Goal: Task Accomplishment & Management: Use online tool/utility

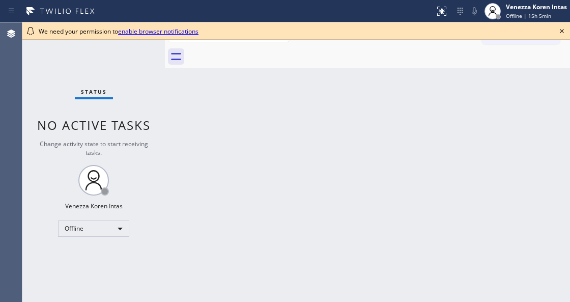
click at [195, 117] on div "Back to Dashboard Change Sender ID Customers Technicians Select a contact Outbo…" at bounding box center [367, 161] width 405 height 279
click at [562, 31] on icon at bounding box center [562, 31] width 4 height 4
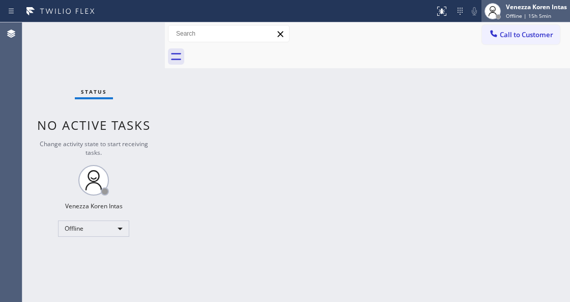
click at [540, 17] on span "Offline | 15h 5min" at bounding box center [528, 15] width 45 height 7
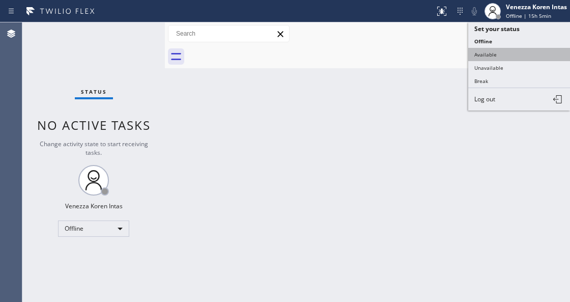
click at [499, 51] on button "Available" at bounding box center [519, 54] width 102 height 13
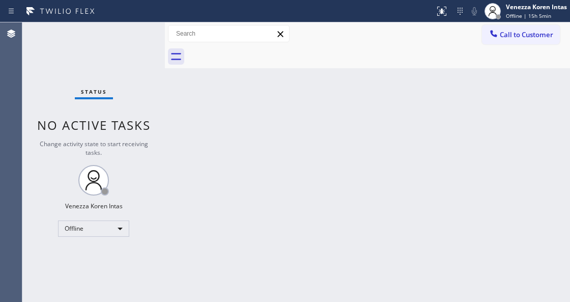
click at [471, 195] on div "Back to Dashboard Change Sender ID Customers Technicians Select a contact Outbo…" at bounding box center [367, 161] width 405 height 279
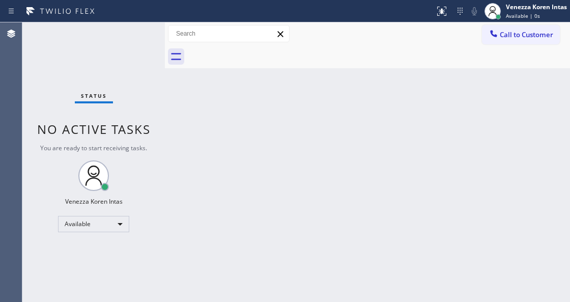
drag, startPoint x: 159, startPoint y: 111, endPoint x: 177, endPoint y: 235, distance: 125.5
click at [159, 111] on div "Status No active tasks You are ready to start receiving tasks. Venezza Koren In…" at bounding box center [93, 161] width 142 height 279
click at [385, 175] on div "Back to Dashboard Change Sender ID Customers Technicians Select a contact Outbo…" at bounding box center [367, 161] width 405 height 279
click at [440, 190] on div "Back to Dashboard Change Sender ID Customers Technicians Select a contact Outbo…" at bounding box center [367, 161] width 405 height 279
drag, startPoint x: 105, startPoint y: 118, endPoint x: 190, endPoint y: 182, distance: 106.7
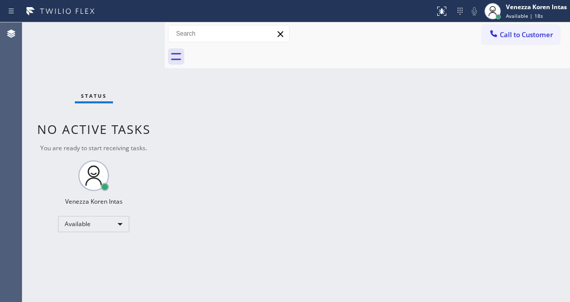
click at [105, 118] on div "Status No active tasks You are ready to start receiving tasks. Venezza Koren In…" at bounding box center [93, 161] width 142 height 279
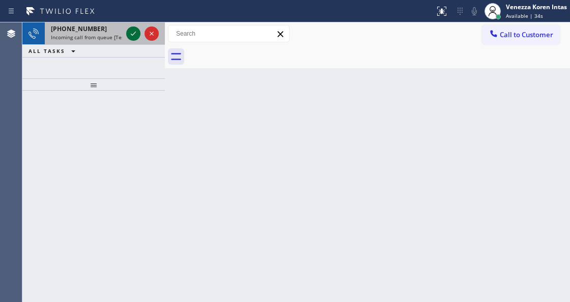
click at [128, 38] on icon at bounding box center [133, 33] width 12 height 12
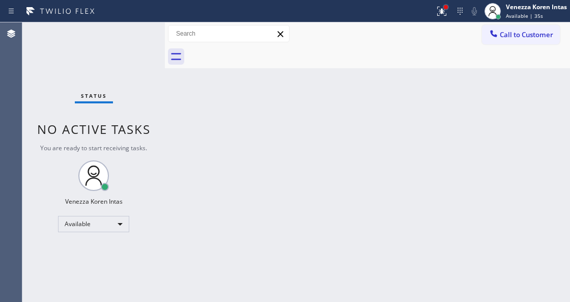
click at [448, 8] on div at bounding box center [446, 7] width 6 height 6
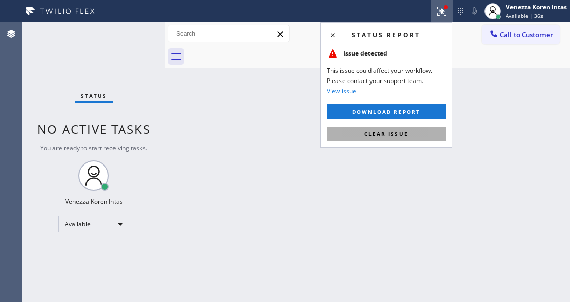
drag, startPoint x: 427, startPoint y: 134, endPoint x: 319, endPoint y: 190, distance: 121.7
click at [427, 134] on button "Clear issue" at bounding box center [386, 134] width 119 height 14
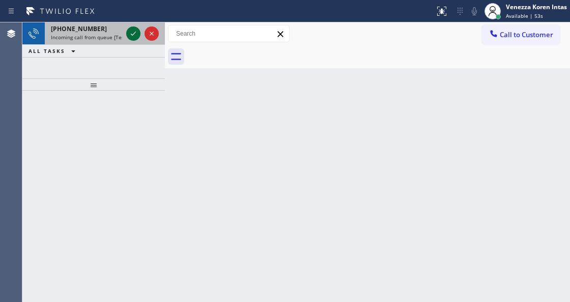
click at [132, 31] on icon at bounding box center [133, 33] width 12 height 12
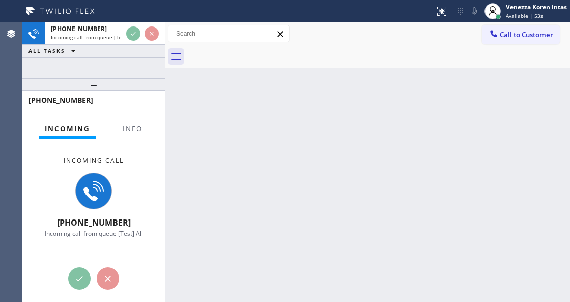
click at [101, 91] on div at bounding box center [93, 84] width 142 height 12
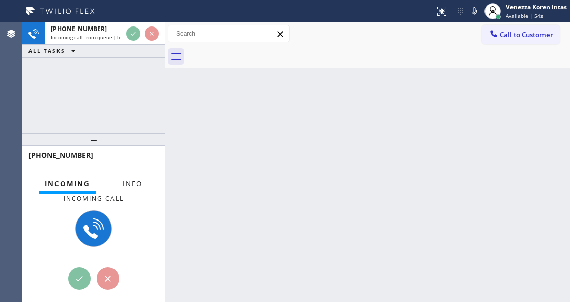
drag, startPoint x: 134, startPoint y: 178, endPoint x: 141, endPoint y: 184, distance: 9.1
click at [134, 179] on button "Info" at bounding box center [132, 184] width 32 height 20
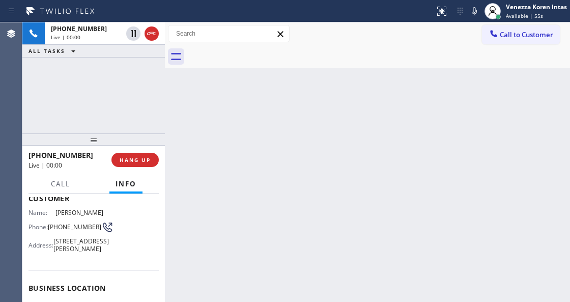
scroll to position [68, 0]
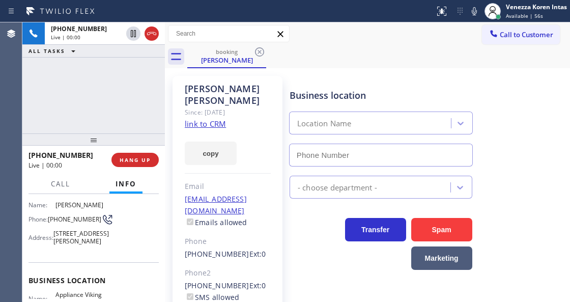
type input "[PHONE_NUMBER]"
click at [215, 119] on link "link to CRM" at bounding box center [205, 124] width 41 height 10
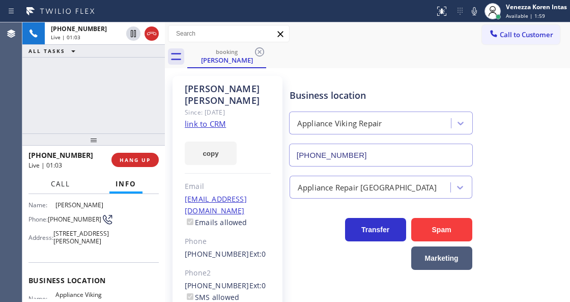
click at [72, 189] on button "Call" at bounding box center [61, 184] width 32 height 20
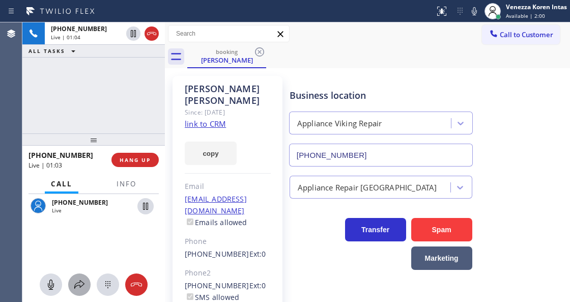
click at [74, 279] on icon at bounding box center [79, 284] width 12 height 12
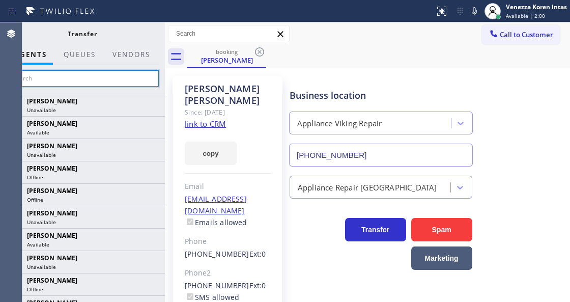
click at [128, 77] on input "text" at bounding box center [82, 78] width 153 height 16
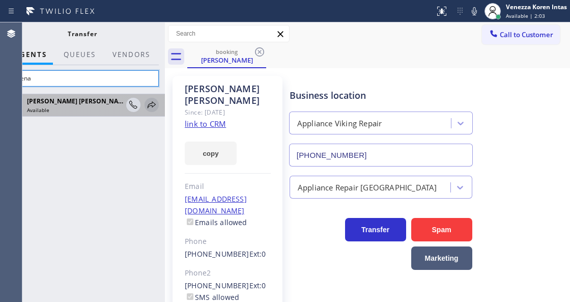
type input "shiena"
click at [147, 105] on icon at bounding box center [151, 105] width 12 height 12
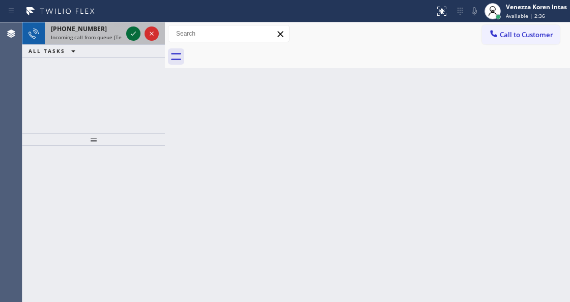
click at [135, 36] on icon at bounding box center [133, 33] width 12 height 12
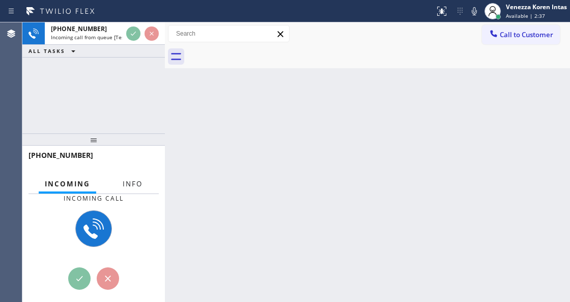
click at [140, 183] on span "Info" at bounding box center [133, 183] width 20 height 9
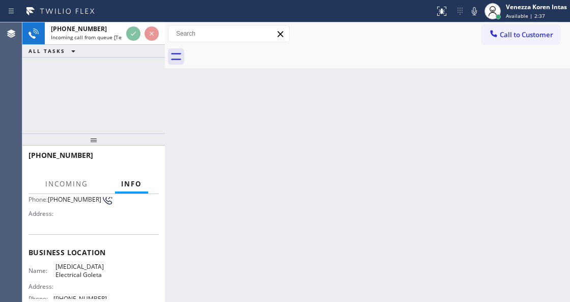
scroll to position [135, 0]
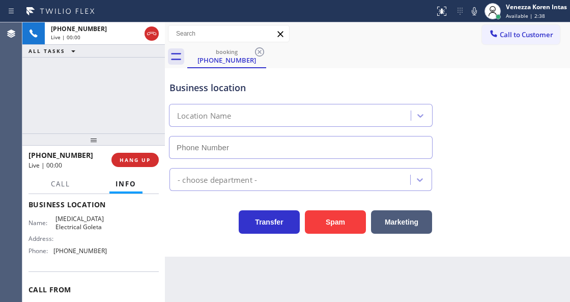
type input "[PHONE_NUMBER]"
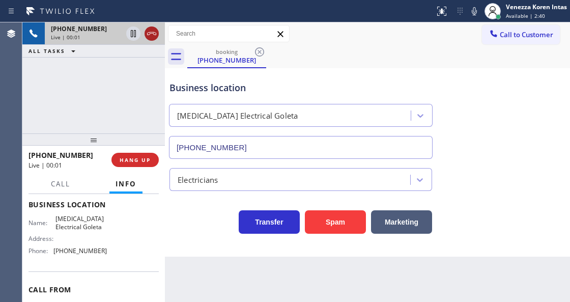
click at [152, 35] on icon at bounding box center [151, 33] width 12 height 12
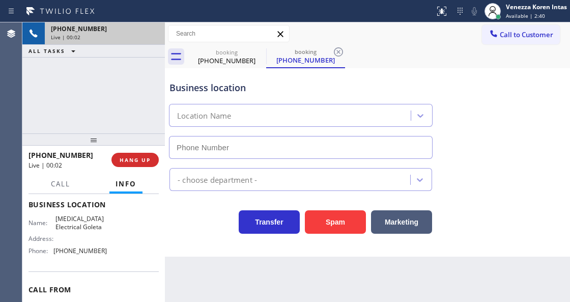
type input "[PHONE_NUMBER]"
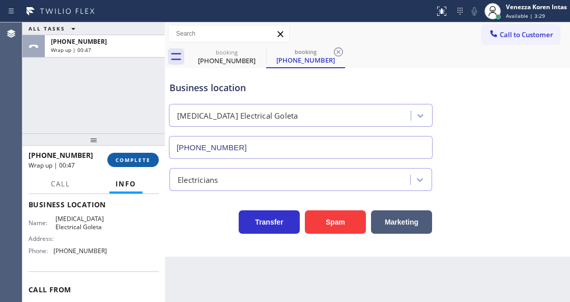
click at [140, 156] on span "COMPLETE" at bounding box center [132, 159] width 35 height 7
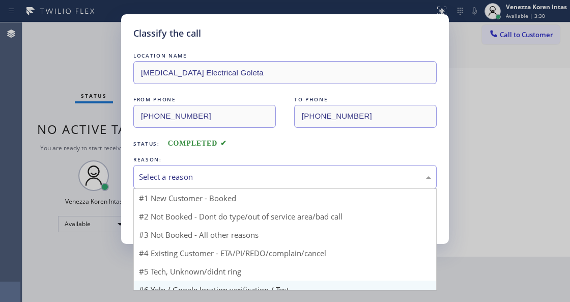
drag, startPoint x: 233, startPoint y: 170, endPoint x: 212, endPoint y: 269, distance: 101.6
click at [233, 178] on div "Select a reason" at bounding box center [284, 177] width 303 height 24
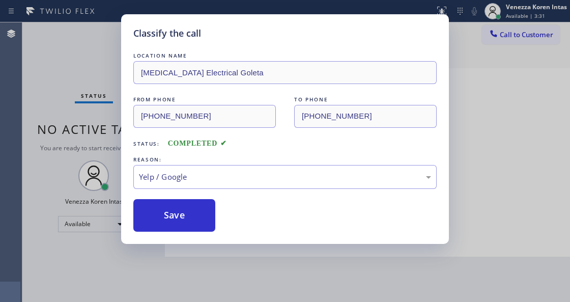
drag, startPoint x: 199, startPoint y: 243, endPoint x: 197, endPoint y: 237, distance: 6.4
click at [197, 238] on div "Classify the call LOCATION NAME [MEDICAL_DATA] Electrical Goleta FROM PHONE [PH…" at bounding box center [285, 128] width 328 height 229
drag, startPoint x: 197, startPoint y: 230, endPoint x: 252, endPoint y: 78, distance: 161.4
click at [196, 229] on button "Save" at bounding box center [174, 215] width 82 height 33
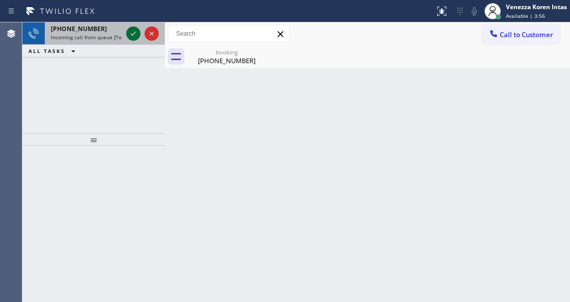
click at [127, 33] on div at bounding box center [133, 33] width 14 height 12
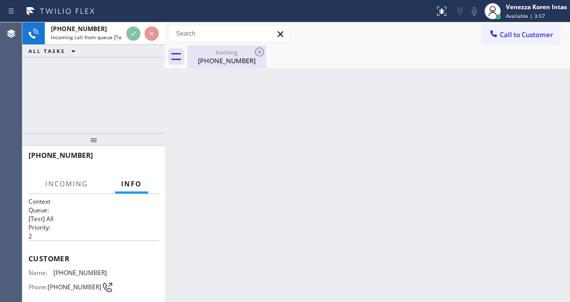
drag, startPoint x: 226, startPoint y: 56, endPoint x: 253, endPoint y: 56, distance: 27.0
click at [227, 56] on div "[PHONE_NUMBER]" at bounding box center [226, 60] width 77 height 9
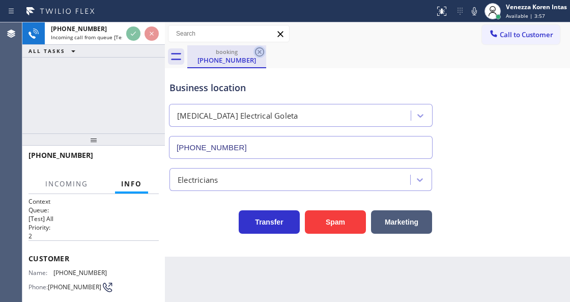
click at [254, 55] on icon at bounding box center [259, 52] width 12 height 12
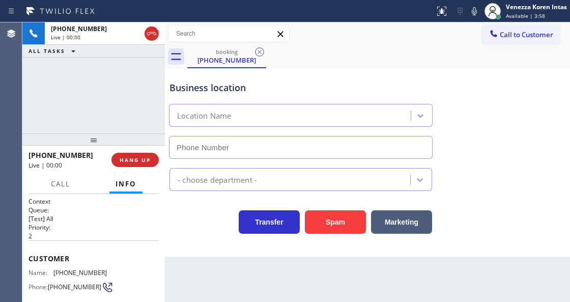
type input "[PHONE_NUMBER]"
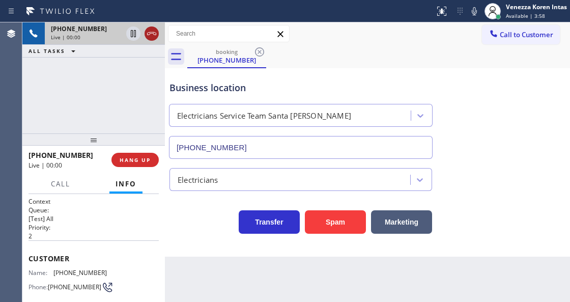
click at [150, 28] on icon at bounding box center [151, 33] width 12 height 12
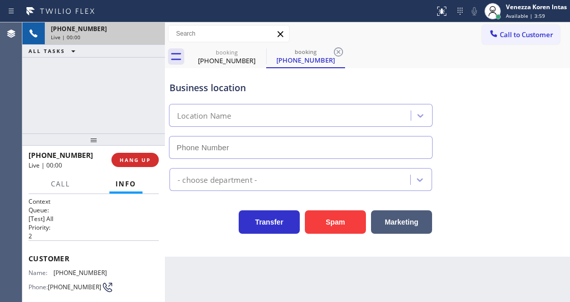
type input "[PHONE_NUMBER]"
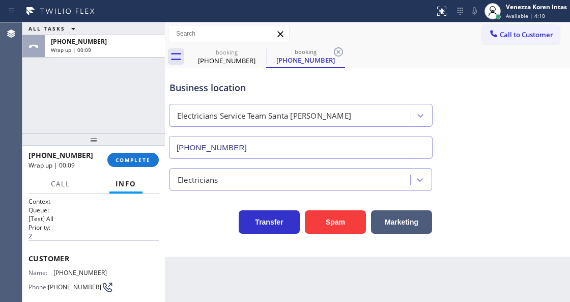
click at [237, 261] on div "Back to Dashboard Change Sender ID Customers Technicians Select a contact Outbo…" at bounding box center [367, 161] width 405 height 279
click at [136, 97] on div "ALL TASKS ALL TASKS ACTIVE TASKS TASKS IN WRAP UP [PHONE_NUMBER] Wrap up | 00:15" at bounding box center [93, 77] width 142 height 111
click at [142, 154] on button "COMPLETE" at bounding box center [132, 160] width 51 height 14
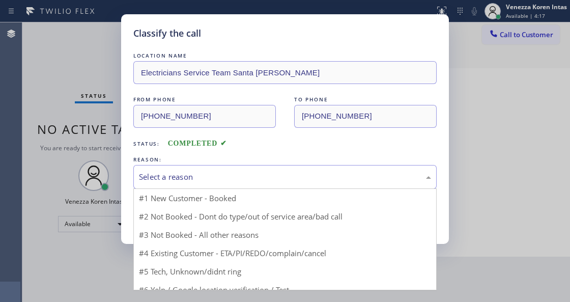
click at [226, 174] on div "Select a reason" at bounding box center [285, 177] width 292 height 12
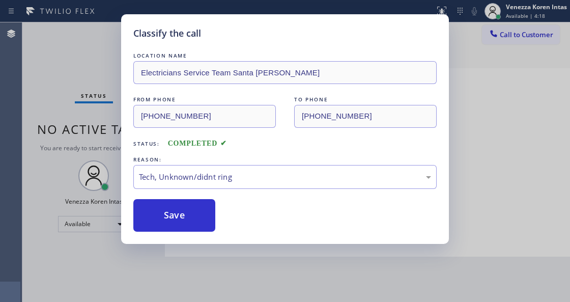
click at [198, 227] on button "Save" at bounding box center [174, 215] width 82 height 33
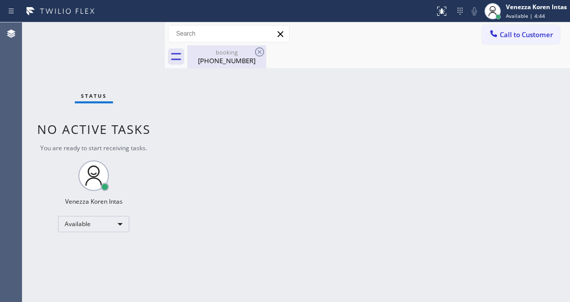
click at [237, 52] on div "booking" at bounding box center [226, 52] width 77 height 8
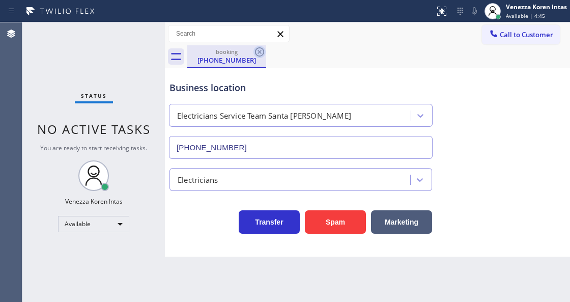
click at [259, 57] on icon at bounding box center [259, 52] width 12 height 12
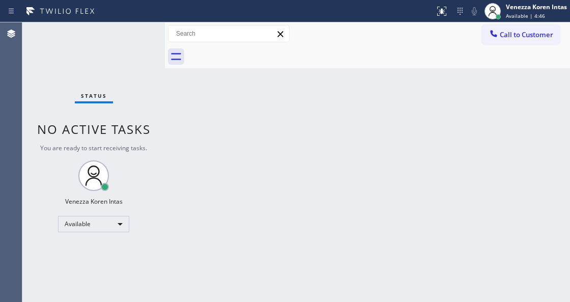
click at [131, 54] on div "Status No active tasks You are ready to start receiving tasks. Venezza Koren In…" at bounding box center [93, 161] width 142 height 279
click at [196, 117] on div "Back to Dashboard Change Sender ID Customers Technicians Select a contact Outbo…" at bounding box center [367, 161] width 405 height 279
click at [174, 64] on icon at bounding box center [176, 56] width 16 height 16
drag, startPoint x: 140, startPoint y: 48, endPoint x: 181, endPoint y: 89, distance: 57.6
click at [140, 47] on div "Status No active tasks You are ready to start receiving tasks. Venezza Koren In…" at bounding box center [93, 161] width 142 height 279
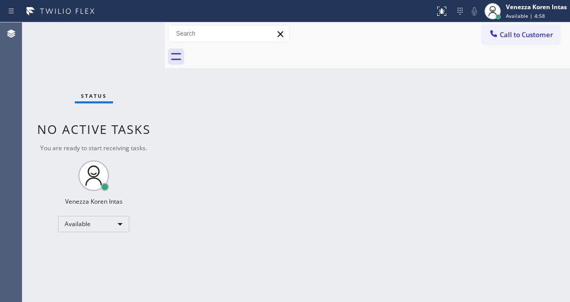
click at [137, 45] on div "Status No active tasks You are ready to start receiving tasks. Venezza Koren In…" at bounding box center [93, 161] width 142 height 279
click at [139, 43] on div "Status No active tasks You are ready to start receiving tasks. Venezza Koren In…" at bounding box center [93, 161] width 142 height 279
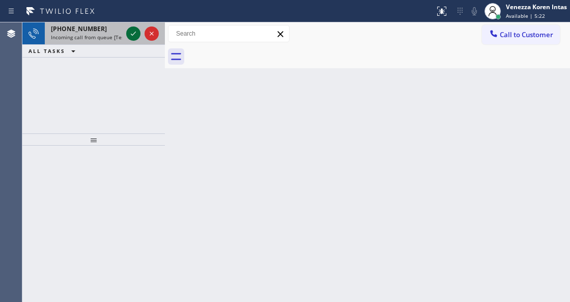
click at [134, 37] on icon at bounding box center [133, 33] width 12 height 12
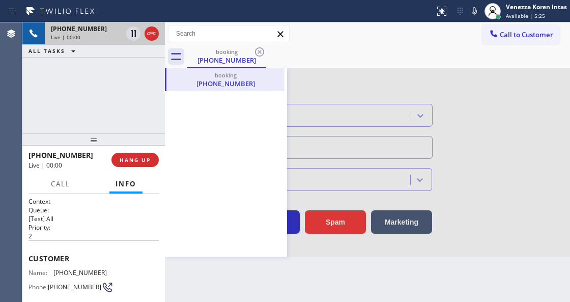
scroll to position [68, 0]
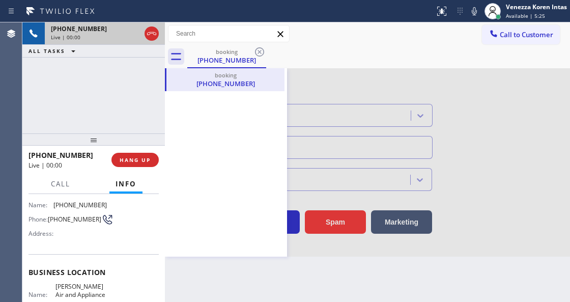
type input "[PHONE_NUMBER]"
click at [174, 65] on div "booking [PHONE_NUMBER]" at bounding box center [367, 56] width 405 height 23
click at [181, 58] on icon at bounding box center [176, 56] width 16 height 16
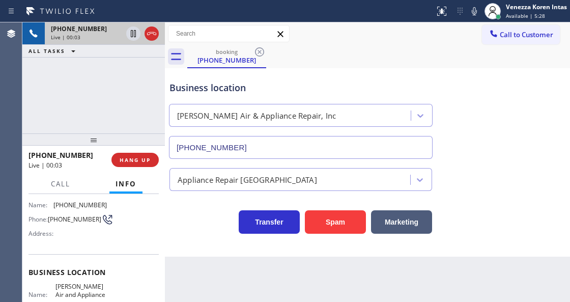
click at [321, 86] on div "Business location" at bounding box center [300, 88] width 262 height 14
click at [151, 34] on icon at bounding box center [151, 33] width 12 height 12
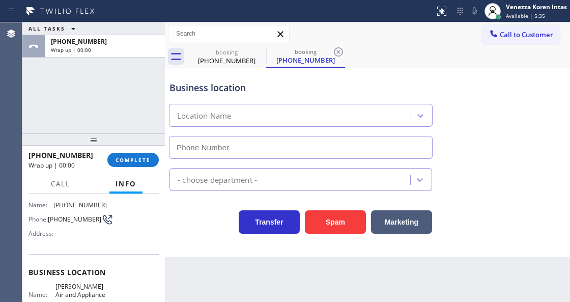
type input "[PHONE_NUMBER]"
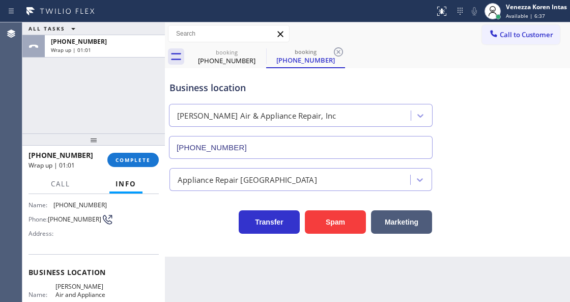
drag, startPoint x: 125, startPoint y: 155, endPoint x: 323, endPoint y: 185, distance: 200.2
click at [126, 155] on button "COMPLETE" at bounding box center [132, 160] width 51 height 14
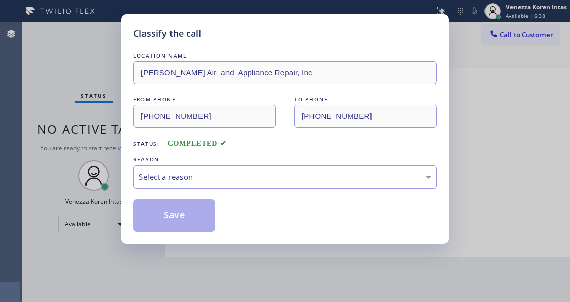
click at [211, 189] on div "Select a reason" at bounding box center [284, 177] width 303 height 24
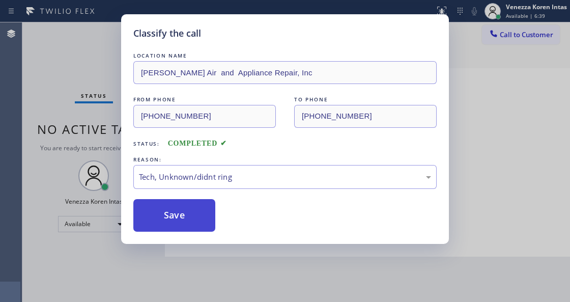
click at [191, 218] on button "Save" at bounding box center [174, 215] width 82 height 33
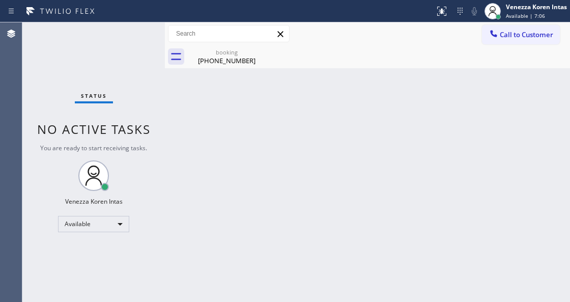
click at [135, 33] on div "Status No active tasks You are ready to start receiving tasks. Venezza Koren In…" at bounding box center [93, 161] width 142 height 279
click at [132, 34] on div "Status No active tasks You are ready to start receiving tasks. Venezza Koren In…" at bounding box center [93, 161] width 142 height 279
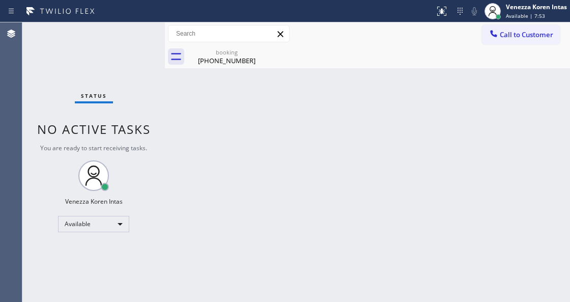
click at [132, 34] on div "Status No active tasks You are ready to start receiving tasks. Venezza Koren In…" at bounding box center [93, 161] width 142 height 279
click at [256, 58] on div "[PHONE_NUMBER]" at bounding box center [226, 60] width 77 height 9
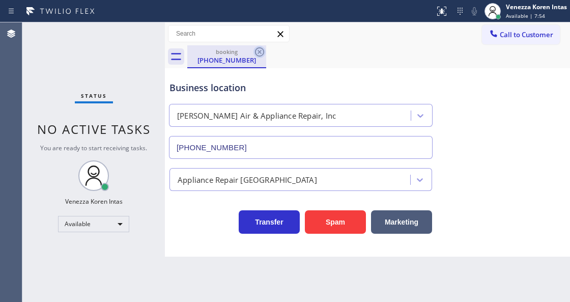
click at [256, 53] on icon at bounding box center [259, 52] width 12 height 12
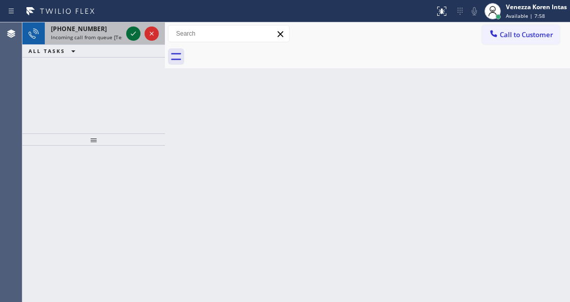
click at [136, 34] on icon at bounding box center [133, 33] width 12 height 12
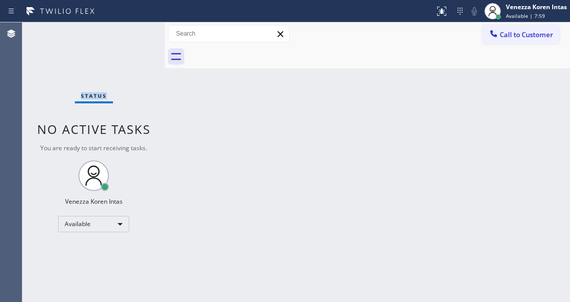
click at [136, 34] on div "Status No active tasks You are ready to start receiving tasks. Venezza Koren In…" at bounding box center [93, 161] width 142 height 279
click at [438, 16] on icon at bounding box center [441, 11] width 12 height 12
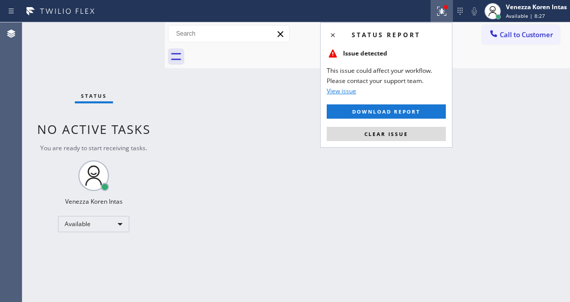
click at [412, 124] on div "Status report Issue detected This issue could affect your workflow. Please cont…" at bounding box center [386, 84] width 132 height 125
click at [407, 135] on button "Clear issue" at bounding box center [386, 134] width 119 height 14
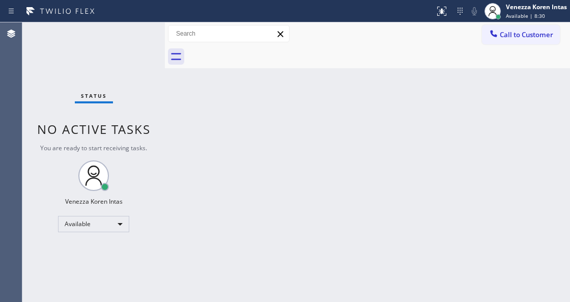
drag, startPoint x: 137, startPoint y: 109, endPoint x: 222, endPoint y: 281, distance: 191.6
click at [137, 109] on div "Status No active tasks You are ready to start receiving tasks. Venezza Koren In…" at bounding box center [93, 161] width 142 height 279
click at [138, 39] on div "Status No active tasks You are ready to start receiving tasks. Venezza Koren In…" at bounding box center [93, 161] width 142 height 279
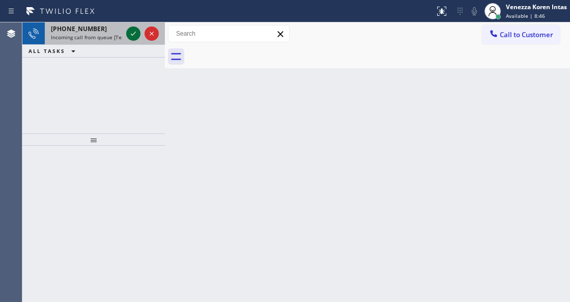
click at [135, 30] on icon at bounding box center [133, 33] width 12 height 12
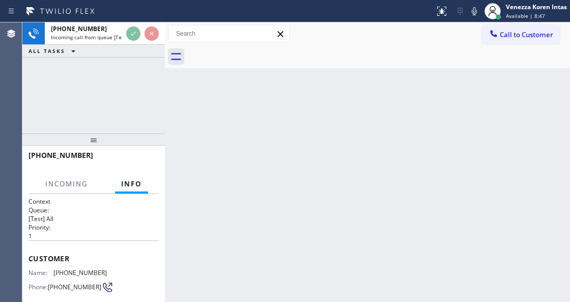
scroll to position [135, 0]
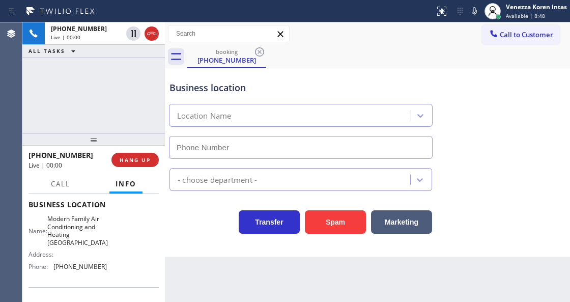
type input "[PHONE_NUMBER]"
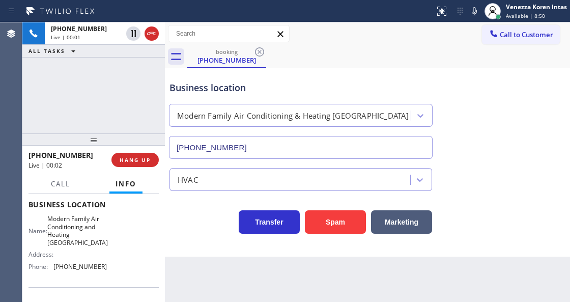
drag, startPoint x: 105, startPoint y: 103, endPoint x: 115, endPoint y: 109, distance: 11.6
click at [105, 103] on div "[PHONE_NUMBER] Live | 00:01 ALL TASKS ALL TASKS ACTIVE TASKS TASKS IN WRAP UP" at bounding box center [93, 77] width 142 height 111
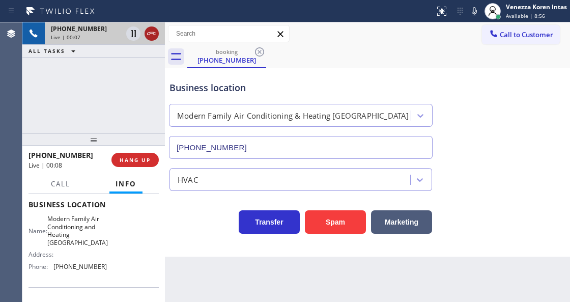
click at [153, 36] on icon at bounding box center [151, 33] width 12 height 12
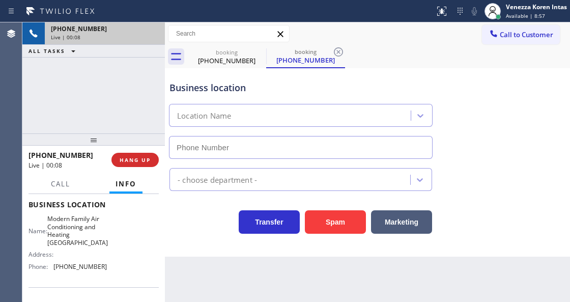
type input "[PHONE_NUMBER]"
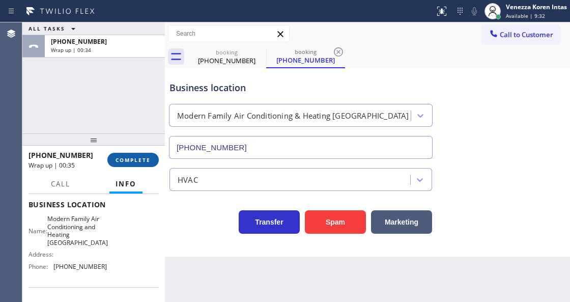
click at [121, 157] on span "COMPLETE" at bounding box center [132, 159] width 35 height 7
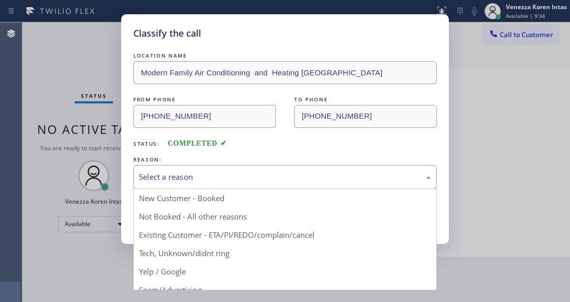
click at [229, 172] on div "Select a reason" at bounding box center [285, 177] width 292 height 12
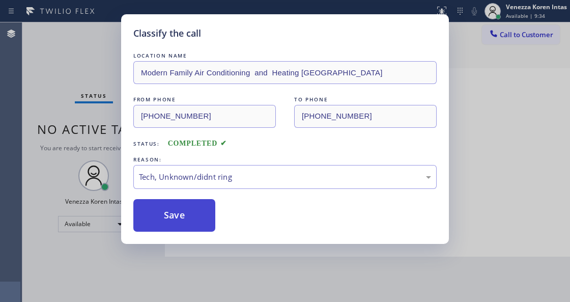
click at [195, 206] on button "Save" at bounding box center [174, 215] width 82 height 33
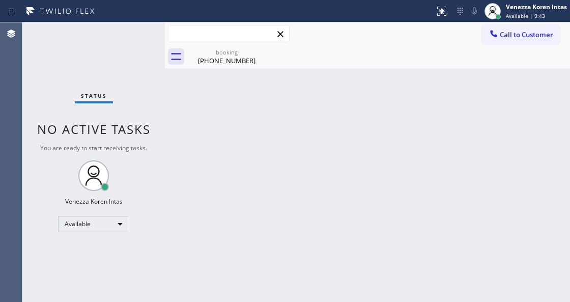
click at [199, 29] on input "text" at bounding box center [228, 33] width 121 height 16
click at [213, 45] on div "booking [PHONE_NUMBER]" at bounding box center [226, 56] width 77 height 23
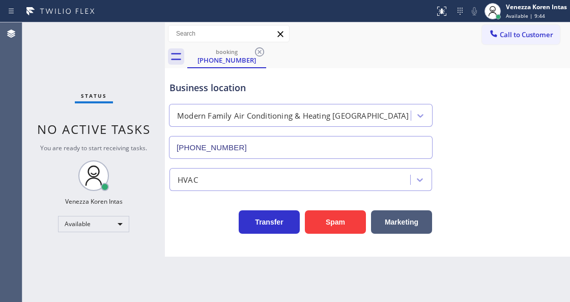
click at [268, 48] on div "booking [PHONE_NUMBER]" at bounding box center [378, 56] width 383 height 23
click at [264, 49] on icon at bounding box center [259, 52] width 12 height 12
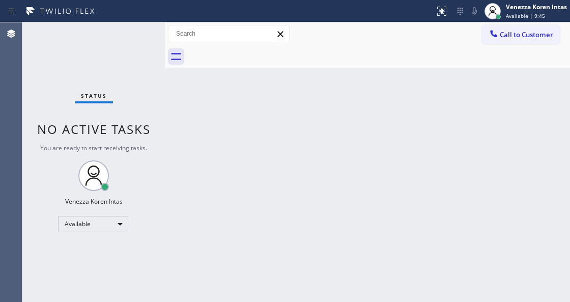
click at [256, 51] on div at bounding box center [378, 56] width 383 height 23
drag, startPoint x: 316, startPoint y: 73, endPoint x: 38, endPoint y: 110, distance: 280.2
click at [311, 75] on div "Back to Dashboard Change Sender ID Customers Technicians Select a contact Outbo…" at bounding box center [367, 161] width 405 height 279
click at [111, 36] on div "Status No active tasks You are ready to start receiving tasks. Venezza Koren In…" at bounding box center [93, 161] width 142 height 279
click at [251, 58] on div at bounding box center [378, 56] width 383 height 23
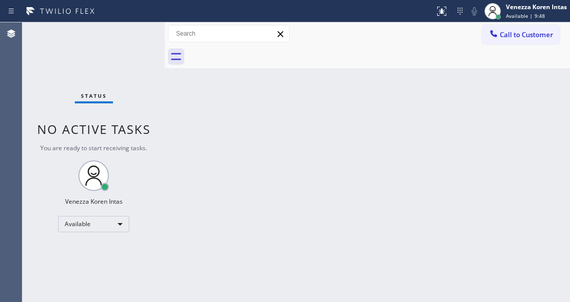
click at [136, 54] on div "Status No active tasks You are ready to start receiving tasks. Venezza Koren In…" at bounding box center [93, 161] width 142 height 279
click at [133, 27] on div "Status No active tasks You are ready to start receiving tasks. Venezza Koren In…" at bounding box center [93, 161] width 142 height 279
click at [136, 37] on div "Status No active tasks You are ready to start receiving tasks. Venezza Koren In…" at bounding box center [93, 161] width 142 height 279
click at [137, 138] on div "Status No active tasks You are ready to start receiving tasks. Venezza Koren In…" at bounding box center [93, 161] width 142 height 279
drag, startPoint x: 128, startPoint y: 83, endPoint x: 134, endPoint y: 55, distance: 29.1
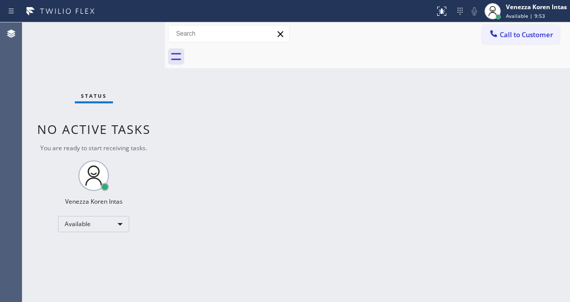
click at [128, 80] on div "Status No active tasks You are ready to start receiving tasks. Venezza Koren In…" at bounding box center [93, 161] width 142 height 279
click at [135, 45] on div "Status No active tasks You are ready to start receiving tasks. Venezza Koren In…" at bounding box center [93, 161] width 142 height 279
click at [135, 42] on div "Status No active tasks You are ready to start receiving tasks. Venezza Koren In…" at bounding box center [93, 161] width 142 height 279
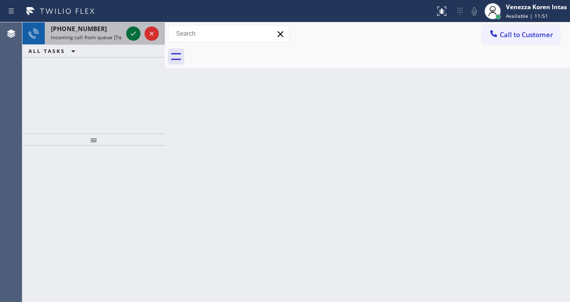
click at [136, 33] on icon at bounding box center [133, 33] width 12 height 12
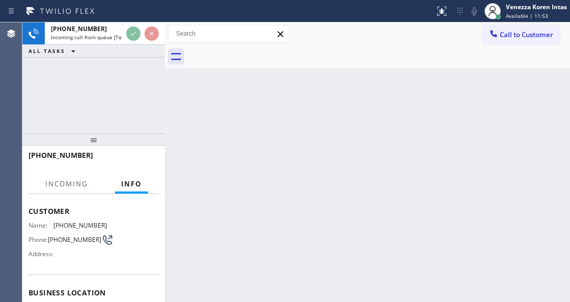
scroll to position [102, 0]
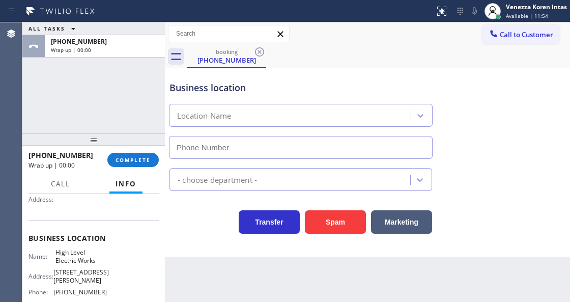
type input "[PHONE_NUMBER]"
drag, startPoint x: 142, startPoint y: 146, endPoint x: 152, endPoint y: 174, distance: 29.4
click at [142, 145] on div at bounding box center [93, 139] width 142 height 12
click at [152, 174] on div "Call Info" at bounding box center [93, 184] width 130 height 20
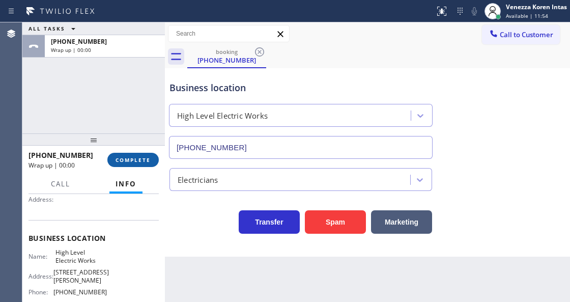
click at [153, 163] on button "COMPLETE" at bounding box center [132, 160] width 51 height 14
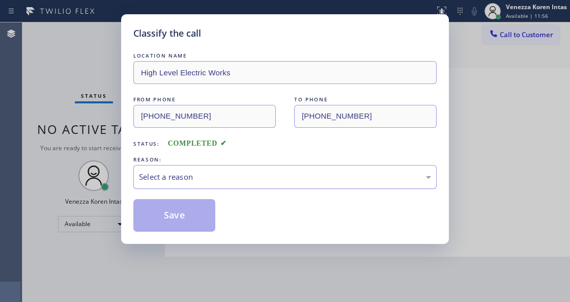
click at [160, 177] on div "Select a reason" at bounding box center [285, 177] width 292 height 12
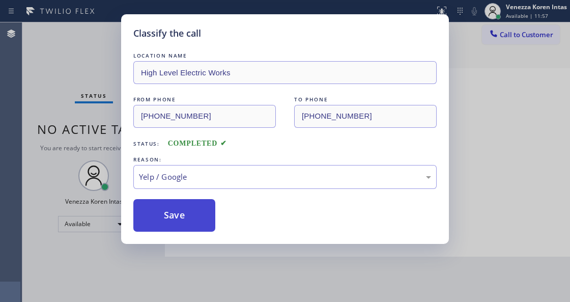
click at [170, 230] on div "Classify the call LOCATION NAME High Level Electric Works FROM PHONE [PHONE_NUM…" at bounding box center [285, 128] width 328 height 229
click at [172, 223] on button "Save" at bounding box center [174, 215] width 82 height 33
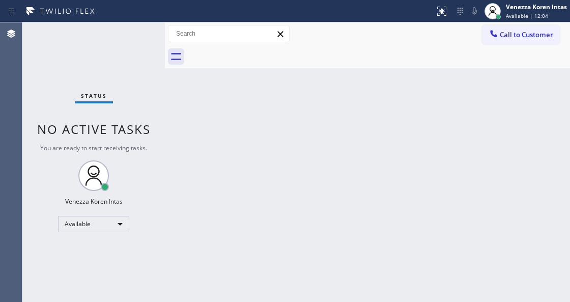
click at [131, 39] on div "Status No active tasks You are ready to start receiving tasks. Venezza Koren In…" at bounding box center [93, 161] width 142 height 279
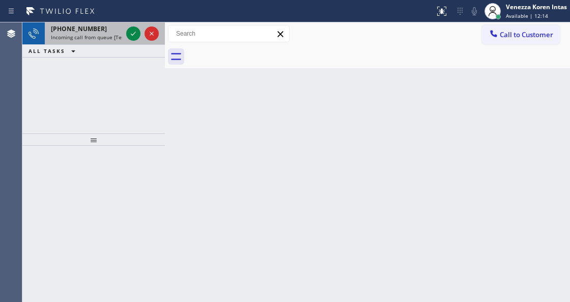
click at [129, 23] on div at bounding box center [142, 33] width 37 height 22
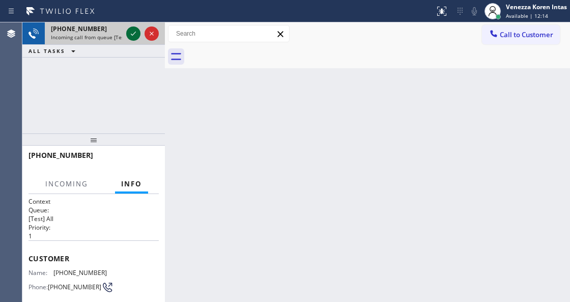
click at [133, 35] on icon at bounding box center [133, 34] width 5 height 4
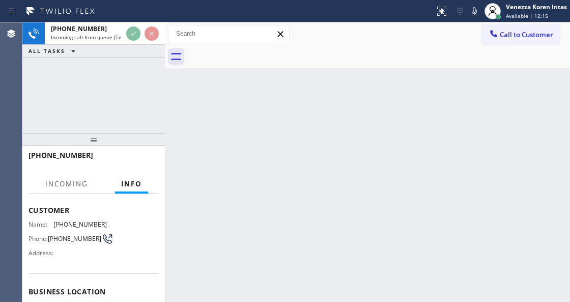
scroll to position [102, 0]
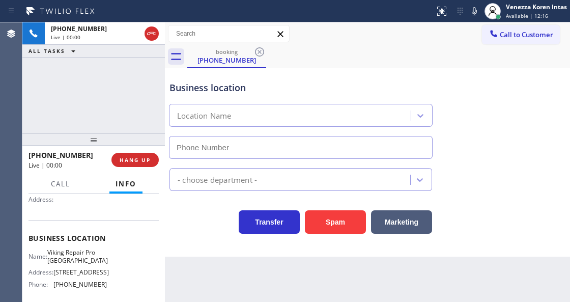
type input "[PHONE_NUMBER]"
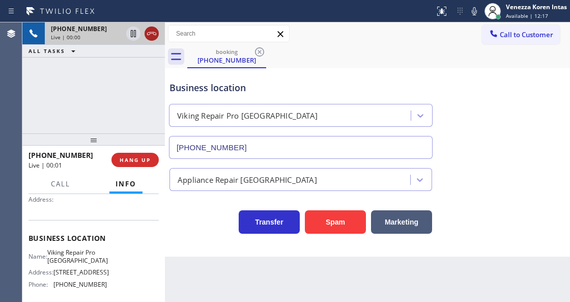
click at [150, 28] on icon at bounding box center [151, 33] width 12 height 12
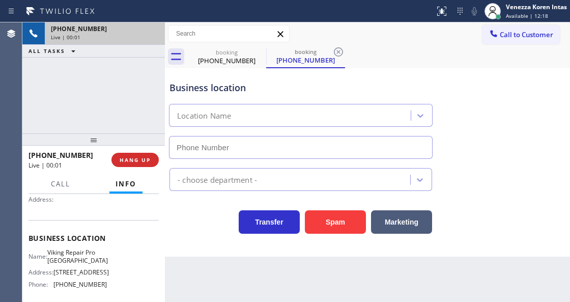
type input "[PHONE_NUMBER]"
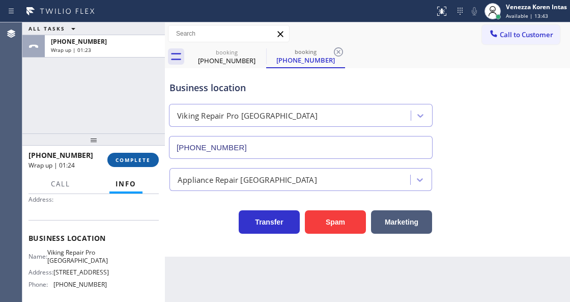
drag, startPoint x: 145, startPoint y: 159, endPoint x: 224, endPoint y: 160, distance: 78.8
click at [146, 159] on span "COMPLETE" at bounding box center [132, 159] width 35 height 7
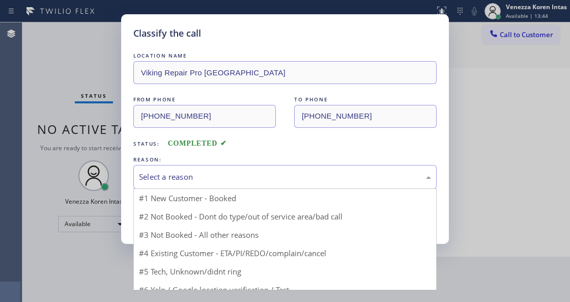
click at [228, 180] on div "Select a reason" at bounding box center [285, 177] width 292 height 12
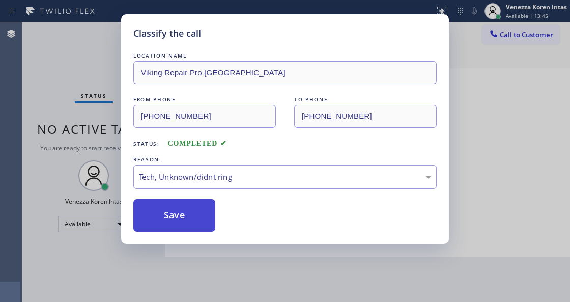
click at [192, 218] on button "Save" at bounding box center [174, 215] width 82 height 33
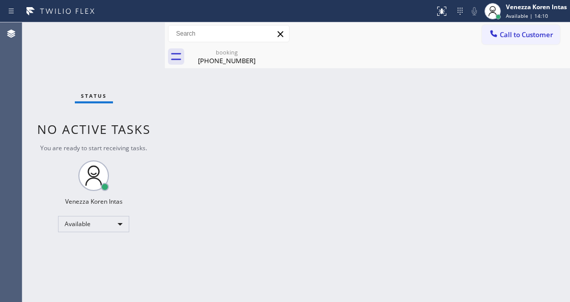
drag, startPoint x: 241, startPoint y: 62, endPoint x: 261, endPoint y: 66, distance: 21.4
click at [241, 62] on div "[PHONE_NUMBER]" at bounding box center [226, 60] width 77 height 9
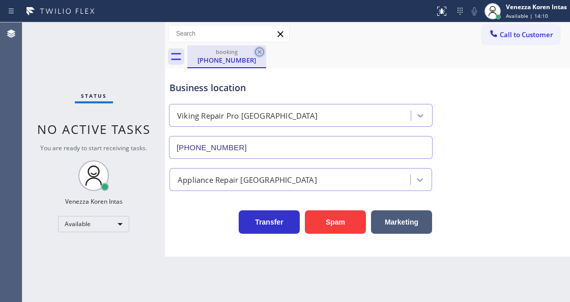
click at [260, 53] on icon at bounding box center [259, 51] width 9 height 9
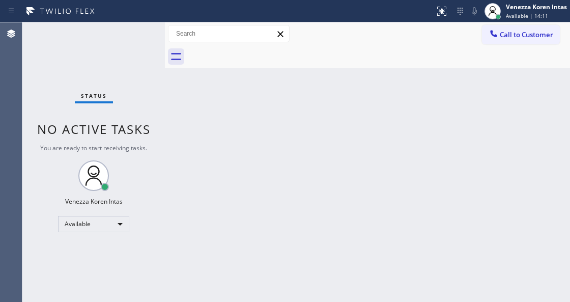
click at [212, 300] on div "Back to Dashboard Change Sender ID Customers Technicians Select a contact Outbo…" at bounding box center [367, 161] width 405 height 279
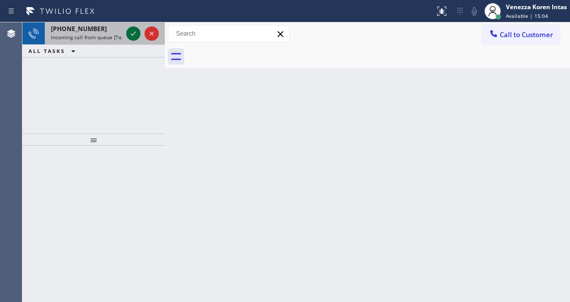
click at [136, 35] on icon at bounding box center [133, 33] width 12 height 12
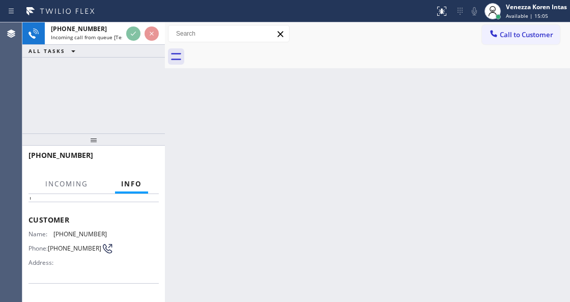
scroll to position [102, 0]
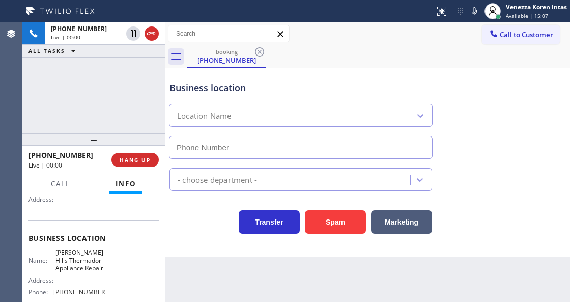
type input "[PHONE_NUMBER]"
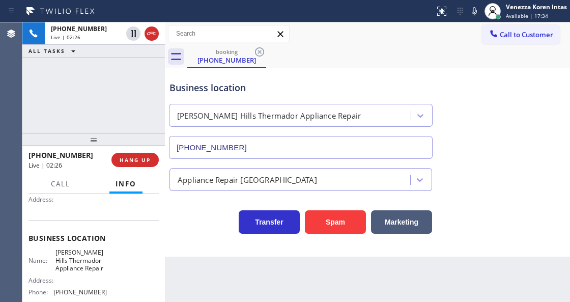
drag, startPoint x: 192, startPoint y: 243, endPoint x: 294, endPoint y: 189, distance: 115.8
click at [192, 243] on div "Business location [PERSON_NAME][GEOGRAPHIC_DATA] Thermador Appliance Repair [PH…" at bounding box center [367, 162] width 405 height 188
drag, startPoint x: 54, startPoint y: 250, endPoint x: 102, endPoint y: 270, distance: 52.2
click at [102, 270] on div "Name: [PERSON_NAME] Thermador Appliance Repair" at bounding box center [67, 259] width 78 height 23
copy span "[PERSON_NAME] Hills Thermador Appliance Repair"
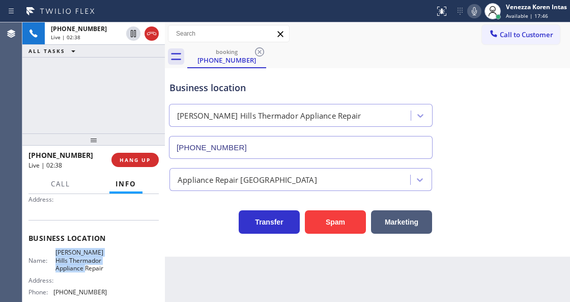
click at [475, 8] on icon at bounding box center [474, 11] width 12 height 12
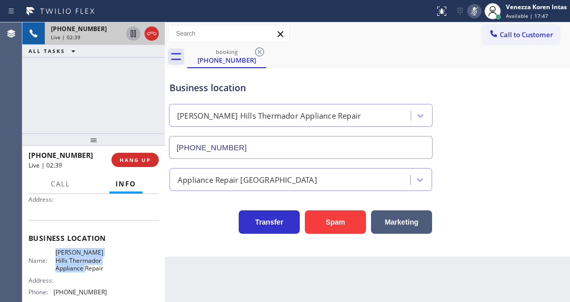
click at [130, 37] on icon at bounding box center [133, 33] width 12 height 12
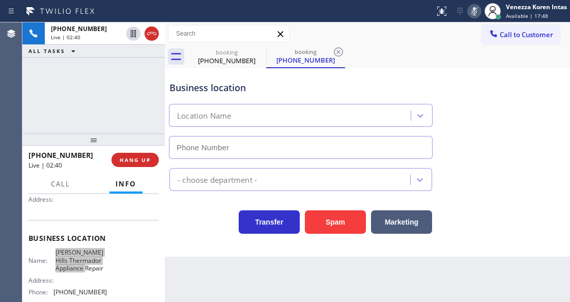
type input "[PHONE_NUMBER]"
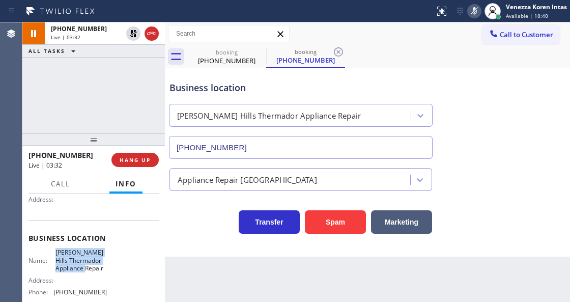
click at [336, 279] on div "Back to Dashboard Change Sender ID Customers Technicians Select a contact Outbo…" at bounding box center [367, 161] width 405 height 279
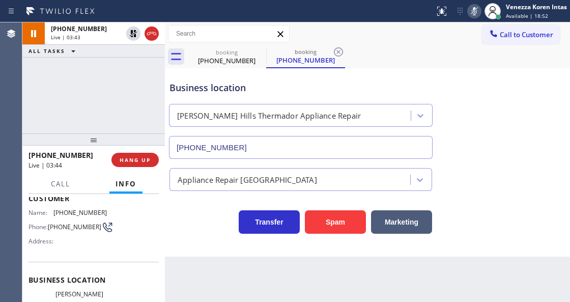
scroll to position [0, 0]
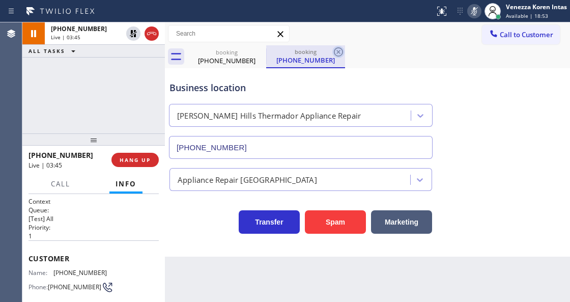
click at [335, 50] on icon at bounding box center [338, 52] width 12 height 12
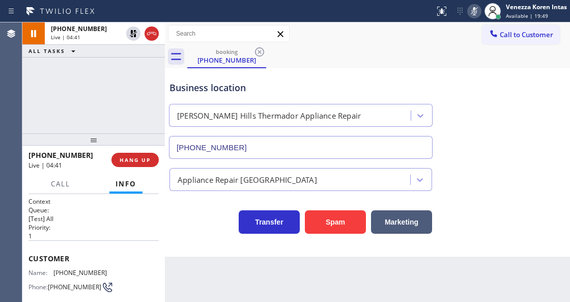
click at [474, 13] on icon at bounding box center [474, 11] width 12 height 12
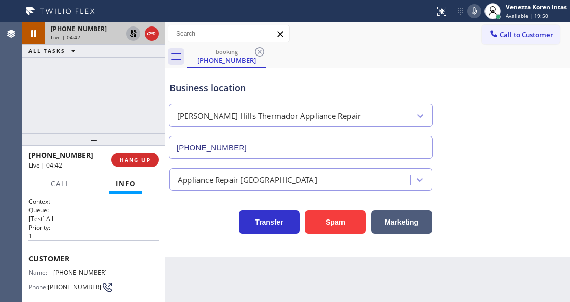
click at [130, 35] on icon at bounding box center [133, 33] width 12 height 12
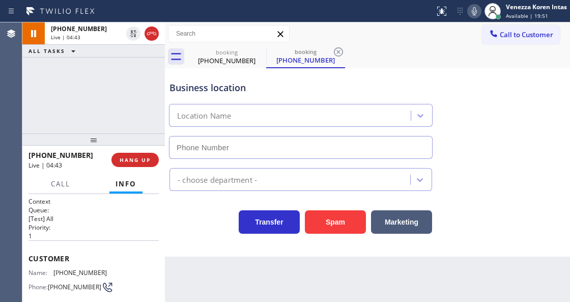
type input "[PHONE_NUMBER]"
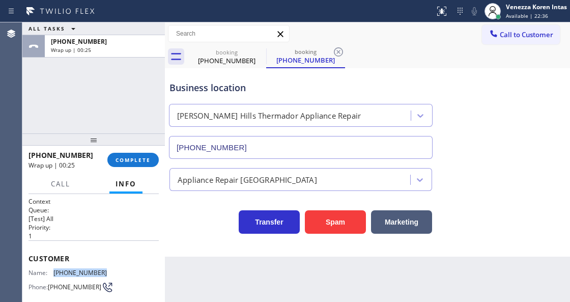
drag, startPoint x: 103, startPoint y: 272, endPoint x: 52, endPoint y: 273, distance: 50.4
click at [52, 273] on div "Name: [PHONE_NUMBER]" at bounding box center [67, 273] width 78 height 8
copy div "[PHONE_NUMBER]"
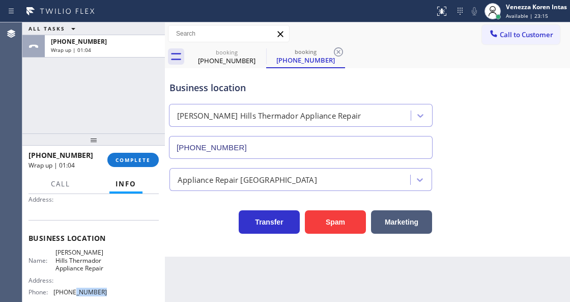
scroll to position [108, 0]
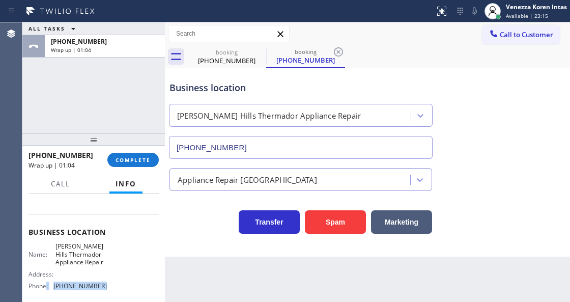
drag, startPoint x: 102, startPoint y: 294, endPoint x: 56, endPoint y: 288, distance: 46.2
click at [46, 286] on div "Phone: [PHONE_NUMBER]" at bounding box center [67, 286] width 78 height 8
drag, startPoint x: 62, startPoint y: 287, endPoint x: 94, endPoint y: 287, distance: 31.5
click at [62, 287] on span "[PHONE_NUMBER]" at bounding box center [79, 286] width 53 height 8
click at [87, 287] on span "[PHONE_NUMBER]" at bounding box center [79, 286] width 53 height 8
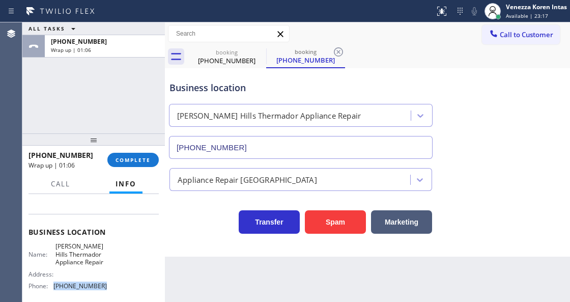
drag, startPoint x: 99, startPoint y: 286, endPoint x: 52, endPoint y: 284, distance: 46.3
click at [52, 285] on div "Phone: [PHONE_NUMBER]" at bounding box center [67, 286] width 78 height 8
copy div "[PHONE_NUMBER]"
click at [143, 158] on span "COMPLETE" at bounding box center [132, 159] width 35 height 7
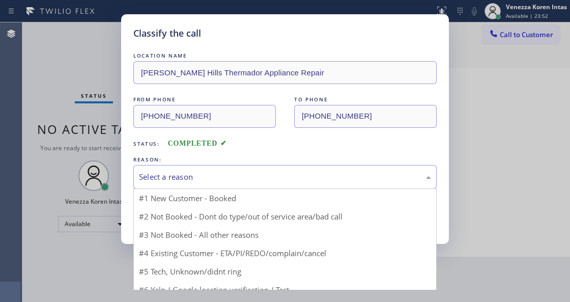
click at [235, 188] on div "Select a reason" at bounding box center [284, 177] width 303 height 24
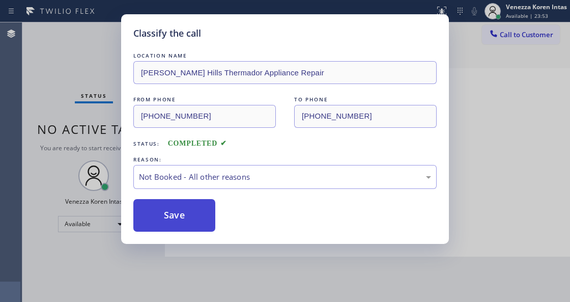
click at [208, 218] on button "Save" at bounding box center [174, 215] width 82 height 33
click at [313, 254] on div "Classify the call LOCATION NAME [PERSON_NAME][GEOGRAPHIC_DATA] Thermador Applia…" at bounding box center [285, 151] width 570 height 302
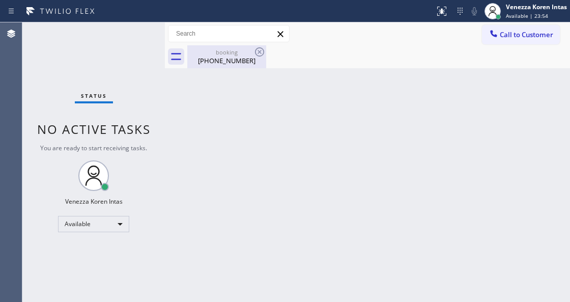
drag, startPoint x: 252, startPoint y: 54, endPoint x: 257, endPoint y: 52, distance: 5.3
click at [253, 54] on div "booking" at bounding box center [226, 52] width 77 height 8
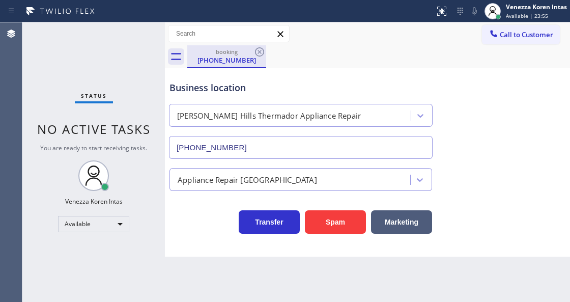
click at [266, 49] on div "booking [PHONE_NUMBER]" at bounding box center [226, 56] width 79 height 23
click at [262, 53] on icon at bounding box center [259, 52] width 12 height 12
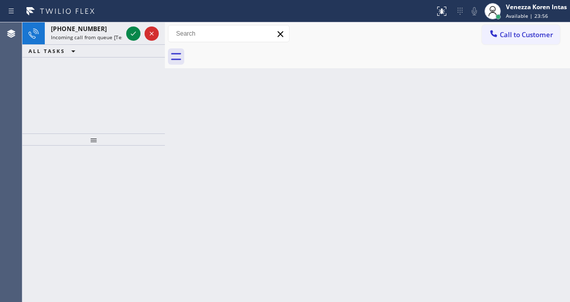
click at [330, 49] on div at bounding box center [378, 56] width 383 height 23
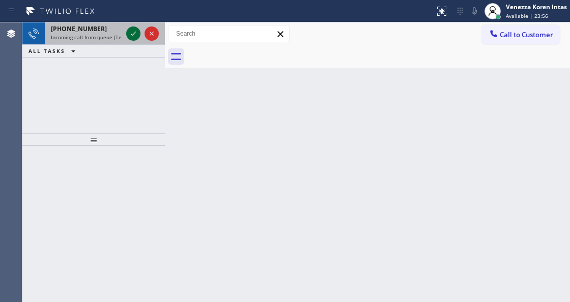
click at [133, 36] on icon at bounding box center [133, 33] width 12 height 12
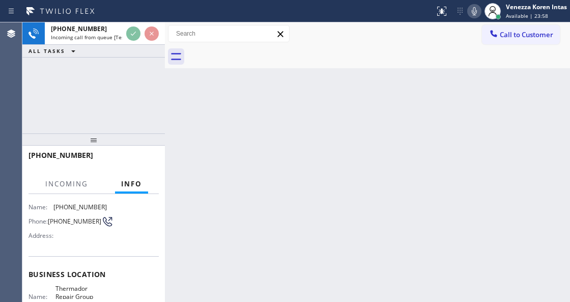
scroll to position [102, 0]
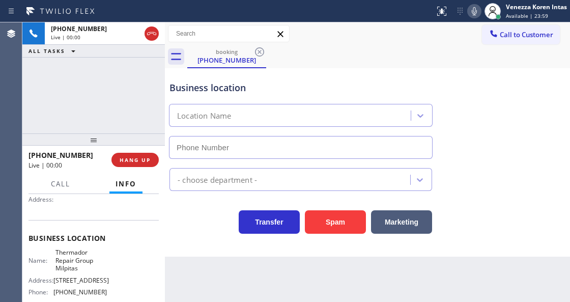
type input "[PHONE_NUMBER]"
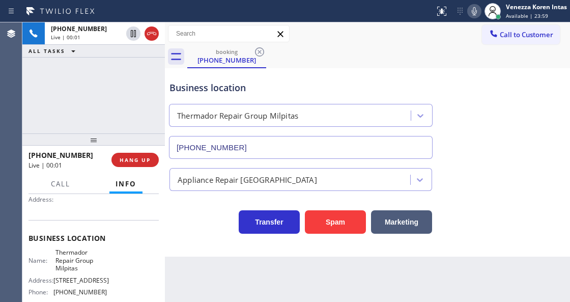
drag, startPoint x: 136, startPoint y: 162, endPoint x: 197, endPoint y: 283, distance: 136.0
click at [138, 167] on div "[PHONE_NUMBER] Live | 00:01 HANG UP" at bounding box center [93, 160] width 130 height 26
click at [145, 161] on span "HANG UP" at bounding box center [135, 159] width 31 height 7
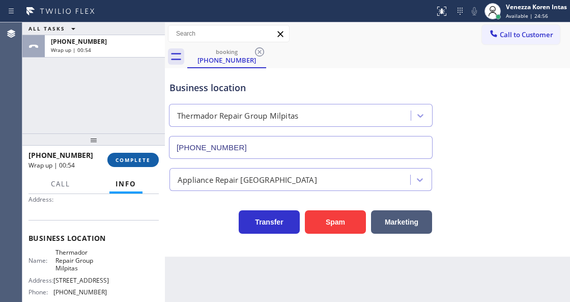
click at [148, 164] on button "COMPLETE" at bounding box center [132, 160] width 51 height 14
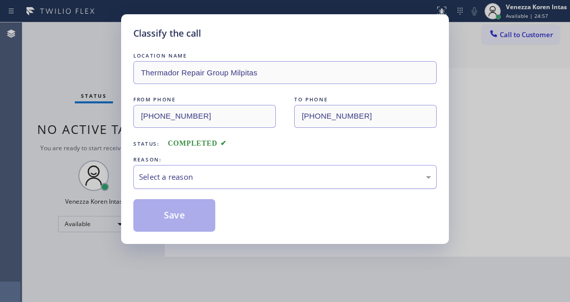
click at [218, 182] on div "Select a reason" at bounding box center [285, 177] width 292 height 12
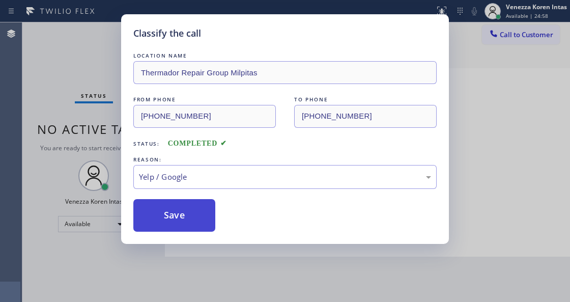
click at [188, 215] on button "Save" at bounding box center [174, 215] width 82 height 33
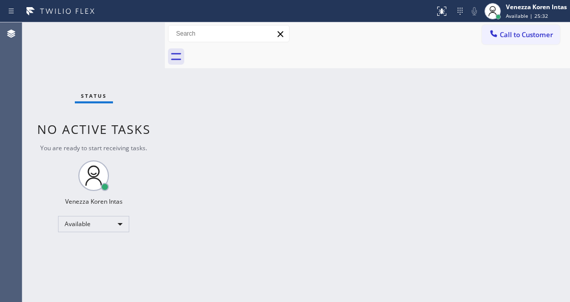
drag, startPoint x: 187, startPoint y: 150, endPoint x: 172, endPoint y: 112, distance: 40.6
click at [187, 150] on div "Back to Dashboard Change Sender ID Customers Technicians Select a contact Outbo…" at bounding box center [367, 161] width 405 height 279
click at [159, 90] on div "Status No active tasks You are ready to start receiving tasks. Venezza Koren In…" at bounding box center [93, 161] width 142 height 279
click at [79, 73] on div "Status No active tasks You are ready to start receiving tasks. Venezza Koren In…" at bounding box center [93, 161] width 142 height 279
click at [180, 149] on div "Back to Dashboard Change Sender ID Customers Technicians Select a contact Outbo…" at bounding box center [367, 161] width 405 height 279
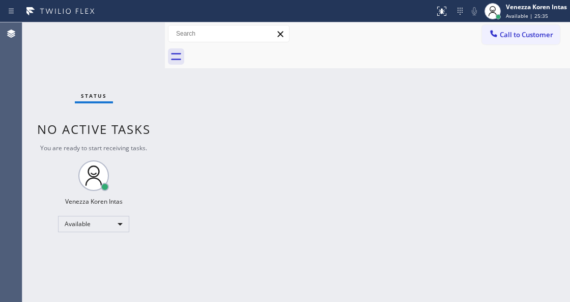
click at [269, 47] on div at bounding box center [378, 56] width 383 height 23
click at [312, 163] on div "Back to Dashboard Change Sender ID Customers Technicians Select a contact Outbo…" at bounding box center [367, 161] width 405 height 279
drag, startPoint x: 125, startPoint y: 124, endPoint x: 115, endPoint y: 120, distance: 11.0
click at [125, 125] on span "No active tasks" at bounding box center [93, 129] width 113 height 17
drag, startPoint x: 44, startPoint y: 68, endPoint x: 14, endPoint y: 77, distance: 30.7
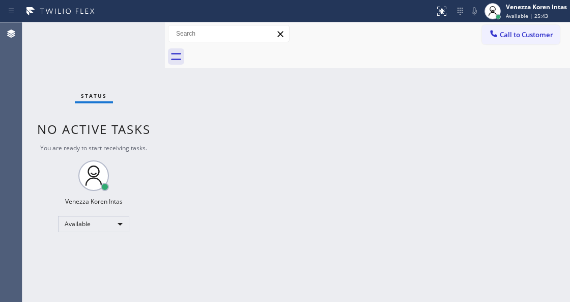
click at [44, 68] on div "Status No active tasks You are ready to start receiving tasks. Venezza Koren In…" at bounding box center [93, 161] width 142 height 279
drag, startPoint x: 93, startPoint y: 53, endPoint x: 126, endPoint y: 59, distance: 34.0
click at [97, 53] on div "Status No active tasks You are ready to start receiving tasks. Venezza Koren In…" at bounding box center [93, 161] width 142 height 279
drag, startPoint x: 127, startPoint y: 59, endPoint x: 128, endPoint y: 71, distance: 12.3
click at [127, 60] on div "Status No active tasks You are ready to start receiving tasks. Venezza Koren In…" at bounding box center [93, 161] width 142 height 279
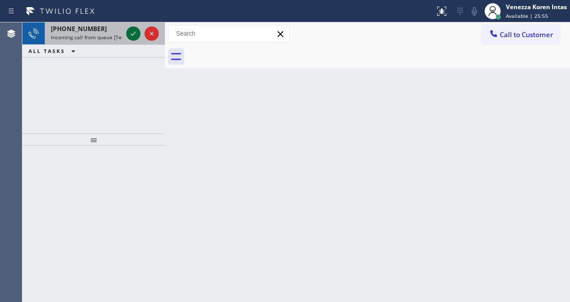
click at [131, 33] on icon at bounding box center [133, 33] width 12 height 12
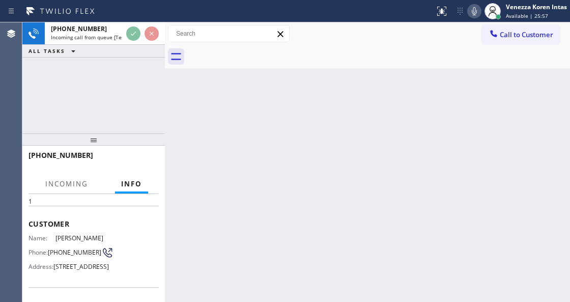
scroll to position [102, 0]
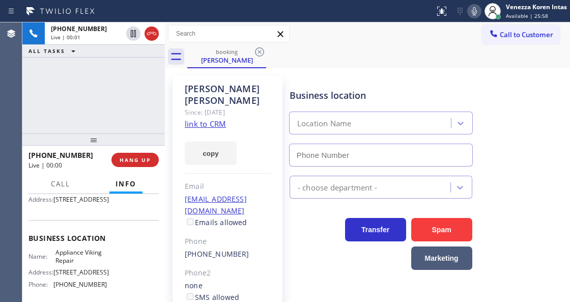
type input "[PHONE_NUMBER]"
click at [195, 119] on link "link to CRM" at bounding box center [205, 124] width 41 height 10
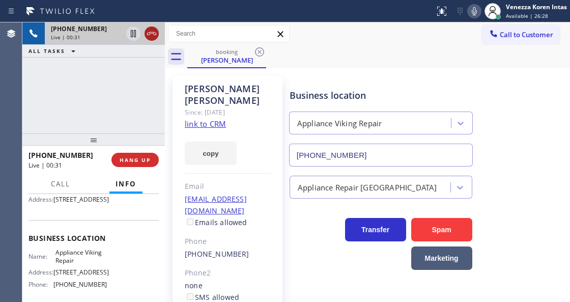
click at [152, 34] on icon at bounding box center [151, 33] width 12 height 12
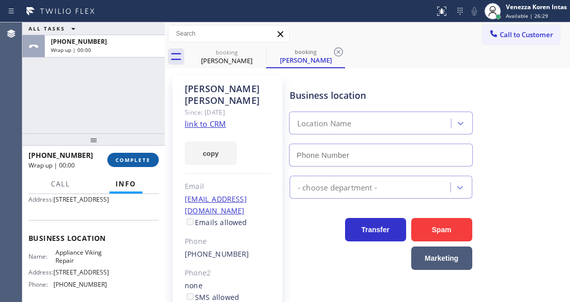
drag, startPoint x: 138, startPoint y: 150, endPoint x: 154, endPoint y: 164, distance: 20.5
click at [138, 151] on div "[PHONE_NUMBER] Wrap up | 00:00 COMPLETE" at bounding box center [93, 160] width 130 height 26
click at [154, 164] on button "COMPLETE" at bounding box center [132, 160] width 51 height 14
type input "[PHONE_NUMBER]"
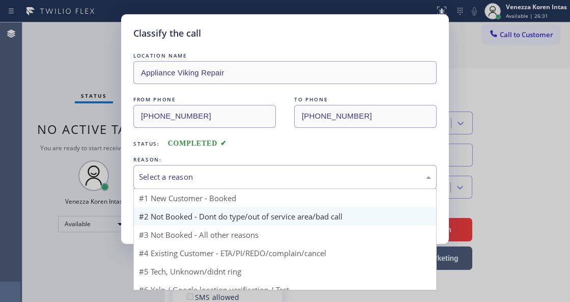
drag, startPoint x: 217, startPoint y: 171, endPoint x: 224, endPoint y: 213, distance: 41.8
click at [217, 172] on div "Select a reason" at bounding box center [285, 177] width 292 height 12
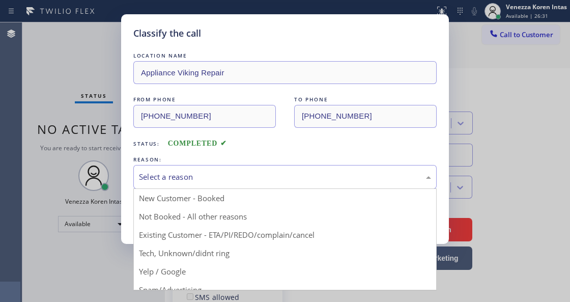
drag, startPoint x: 230, startPoint y: 232, endPoint x: 208, endPoint y: 219, distance: 26.0
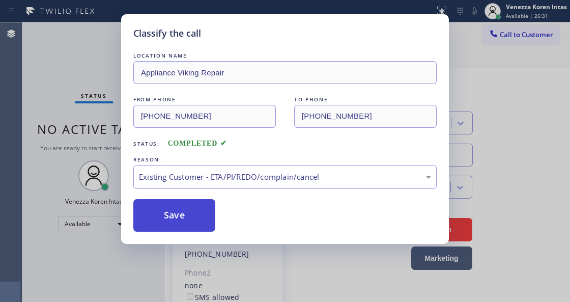
click at [207, 219] on button "Save" at bounding box center [174, 215] width 82 height 33
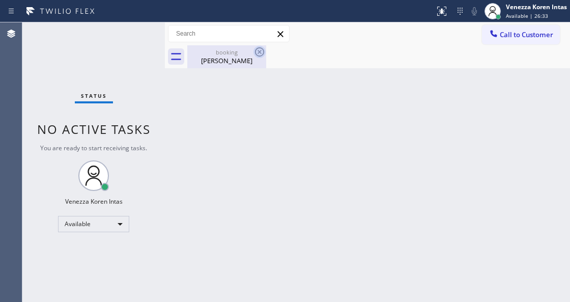
click at [260, 52] on icon at bounding box center [259, 52] width 12 height 12
click at [247, 65] on div "[PERSON_NAME]" at bounding box center [226, 60] width 77 height 9
click at [209, 135] on div "Back to Dashboard Change Sender ID Customers Technicians Select a contact Outbo…" at bounding box center [367, 161] width 405 height 279
click at [142, 79] on div "Status No active tasks You are ready to start receiving tasks. Venezza Koren In…" at bounding box center [93, 161] width 142 height 279
click at [117, 46] on div "Status No active tasks You are ready to start receiving tasks. Venezza Koren In…" at bounding box center [93, 161] width 142 height 279
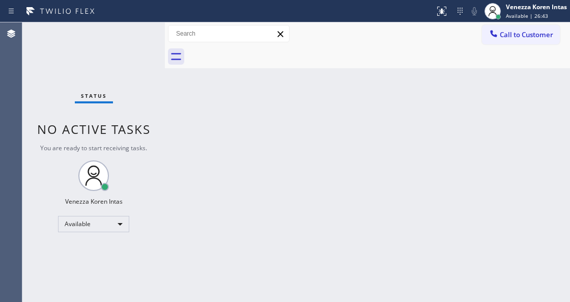
click at [100, 28] on div "Status No active tasks You are ready to start receiving tasks. Venezza Koren In…" at bounding box center [93, 161] width 142 height 279
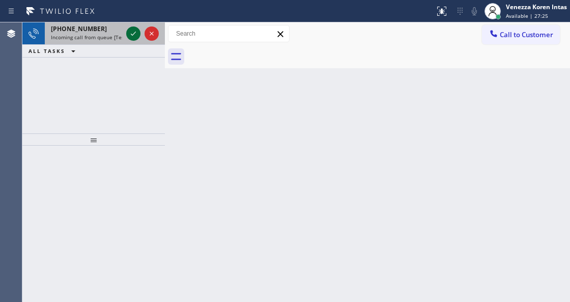
click at [132, 35] on icon at bounding box center [133, 34] width 5 height 4
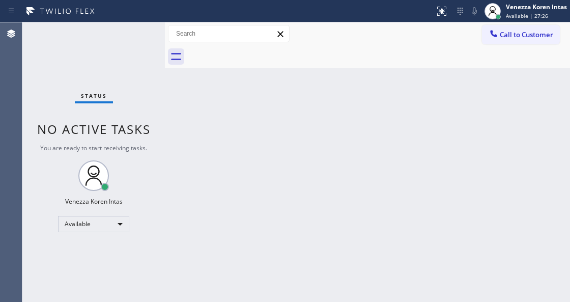
click at [132, 35] on div "Status No active tasks You are ready to start receiving tasks. Venezza Koren In…" at bounding box center [93, 161] width 142 height 279
click at [216, 301] on div "Back to Dashboard Change Sender ID Customers Technicians Select a contact Outbo…" at bounding box center [367, 161] width 405 height 279
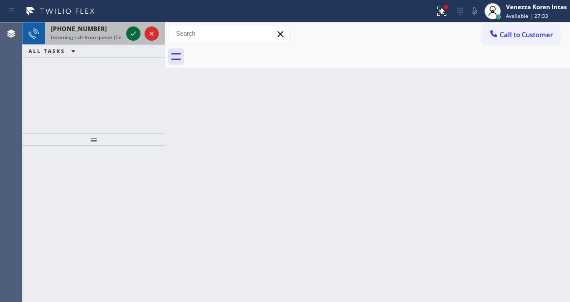
click at [135, 39] on icon at bounding box center [133, 33] width 12 height 12
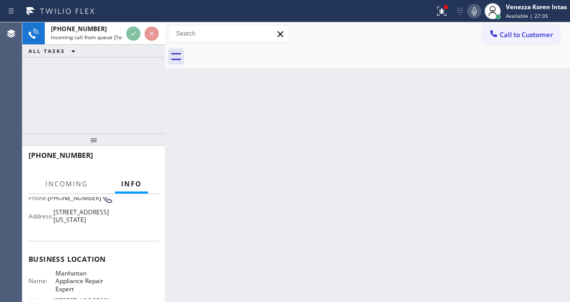
scroll to position [102, 0]
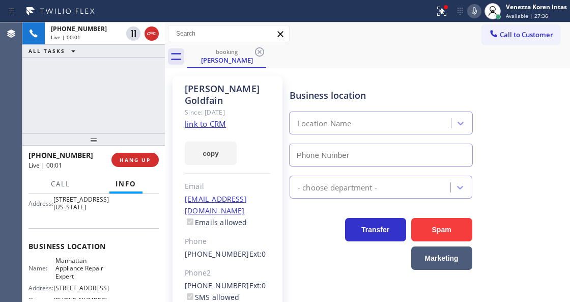
type input "[PHONE_NUMBER]"
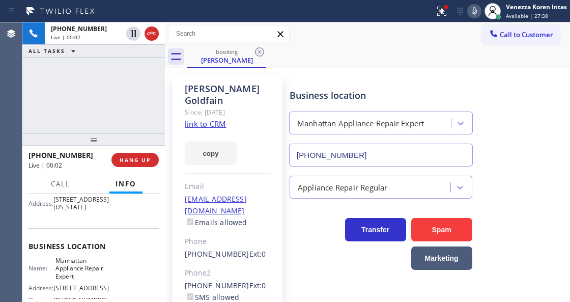
click at [216, 119] on link "link to CRM" at bounding box center [205, 124] width 41 height 10
click at [446, 8] on div at bounding box center [446, 7] width 4 height 4
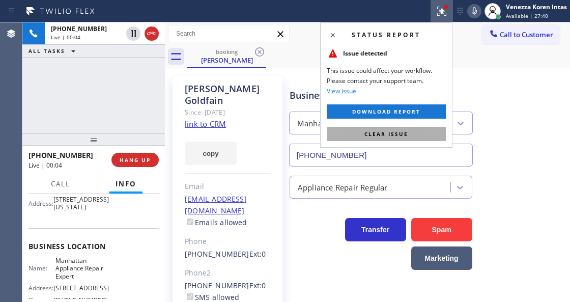
click at [404, 137] on button "Clear issue" at bounding box center [386, 134] width 119 height 14
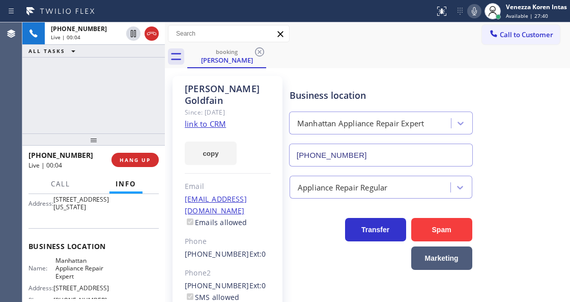
click at [465, 100] on div "Business location" at bounding box center [380, 96] width 183 height 14
click at [474, 18] on div "Status report No issues detected If you experience an issue, please download th…" at bounding box center [499, 11] width 139 height 22
drag, startPoint x: 475, startPoint y: 8, endPoint x: 460, endPoint y: 37, distance: 32.5
click at [474, 9] on icon at bounding box center [474, 11] width 12 height 12
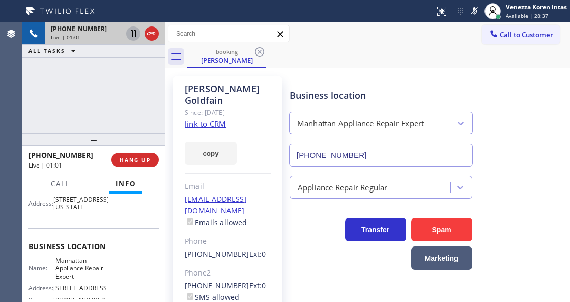
click at [134, 34] on icon at bounding box center [133, 33] width 5 height 7
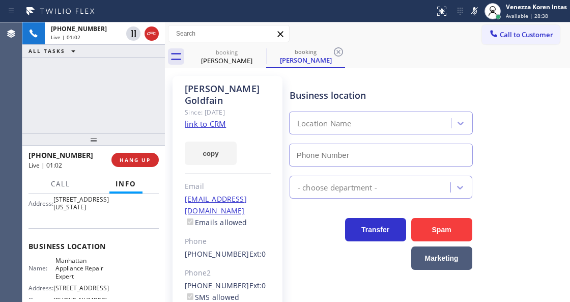
type input "[PHONE_NUMBER]"
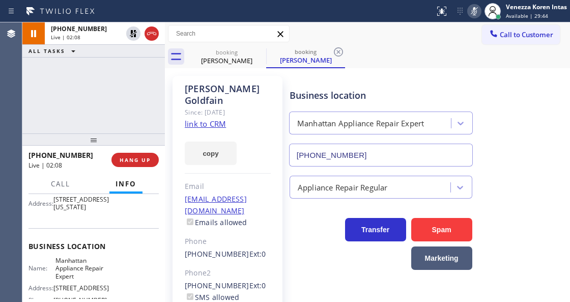
click at [469, 8] on icon at bounding box center [474, 11] width 12 height 12
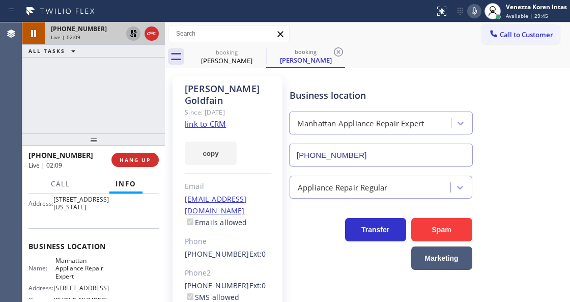
click at [134, 34] on icon at bounding box center [133, 33] width 12 height 12
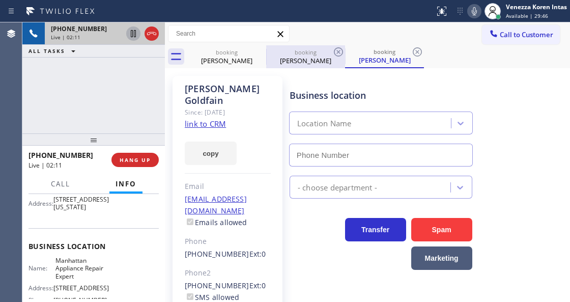
type input "[PHONE_NUMBER]"
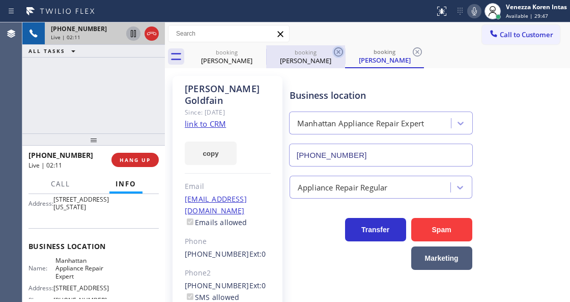
click at [339, 52] on icon at bounding box center [338, 51] width 9 height 9
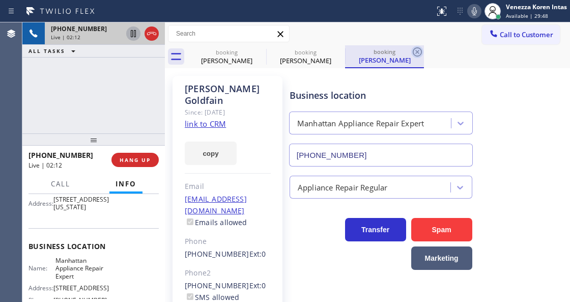
click at [418, 51] on icon at bounding box center [417, 52] width 12 height 12
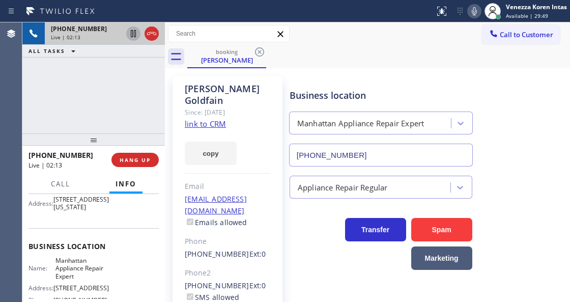
click at [143, 126] on div "[PHONE_NUMBER] Live | 02:13 ALL TASKS ALL TASKS ACTIVE TASKS TASKS IN WRAP UP" at bounding box center [93, 77] width 142 height 111
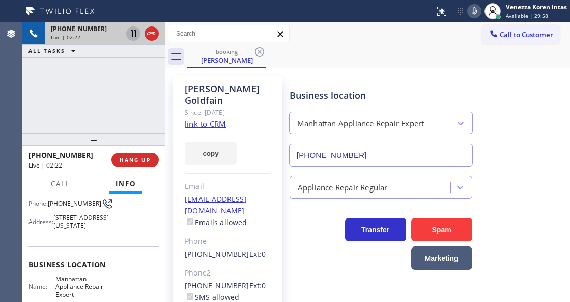
scroll to position [68, 0]
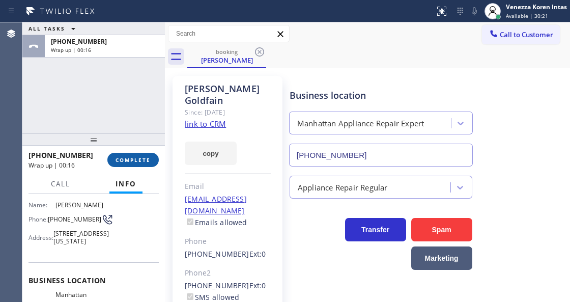
drag, startPoint x: 140, startPoint y: 158, endPoint x: 146, endPoint y: 164, distance: 8.3
click at [142, 161] on span "COMPLETE" at bounding box center [132, 159] width 35 height 7
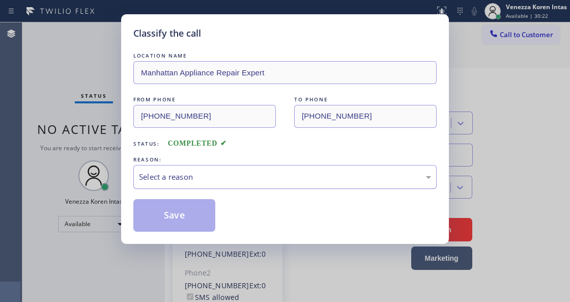
click at [251, 184] on div "Select a reason" at bounding box center [284, 177] width 303 height 24
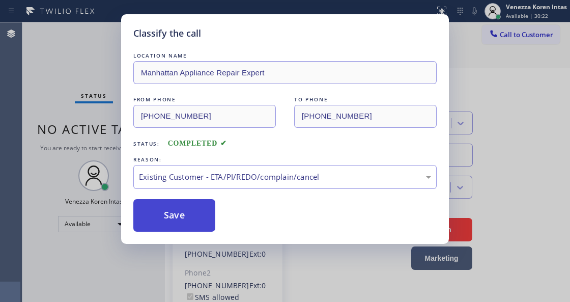
drag, startPoint x: 254, startPoint y: 238, endPoint x: 196, endPoint y: 225, distance: 59.4
click at [196, 225] on button "Save" at bounding box center [174, 215] width 82 height 33
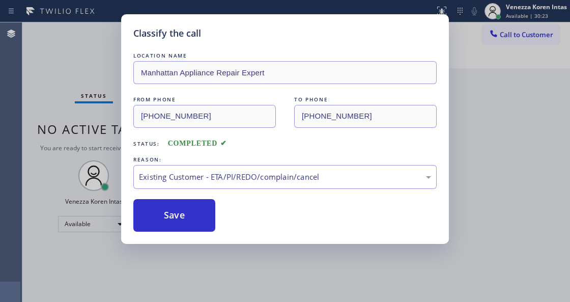
click at [208, 288] on div "Classify the call LOCATION NAME Manhattan Appliance Repair Expert FROM PHONE [P…" at bounding box center [285, 151] width 570 height 302
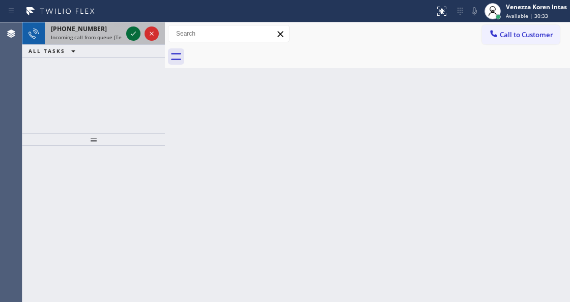
click at [132, 33] on icon at bounding box center [133, 33] width 12 height 12
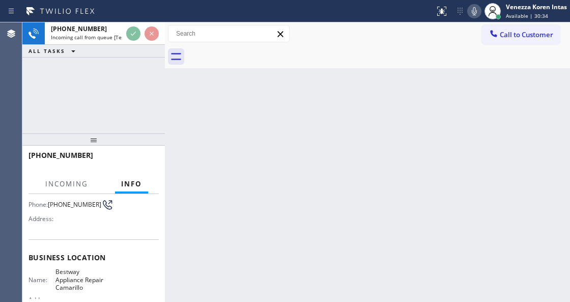
scroll to position [101, 0]
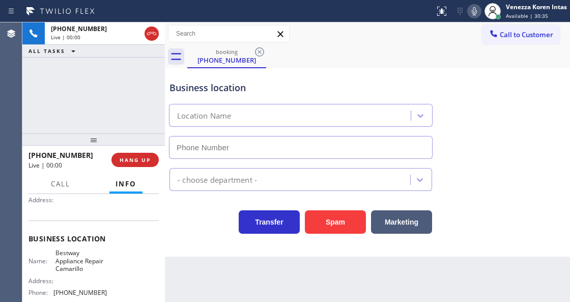
type input "[PHONE_NUMBER]"
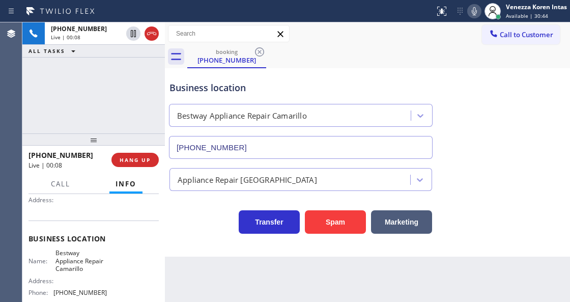
click at [149, 33] on icon at bounding box center [151, 33] width 12 height 12
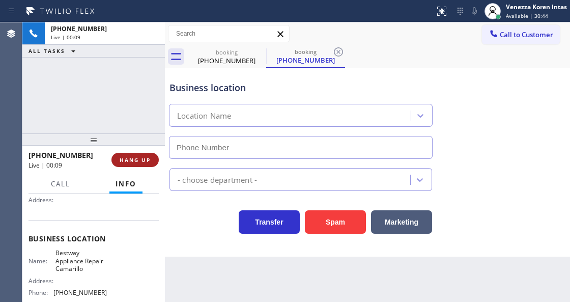
click at [135, 161] on span "HANG UP" at bounding box center [135, 159] width 31 height 7
type input "[PHONE_NUMBER]"
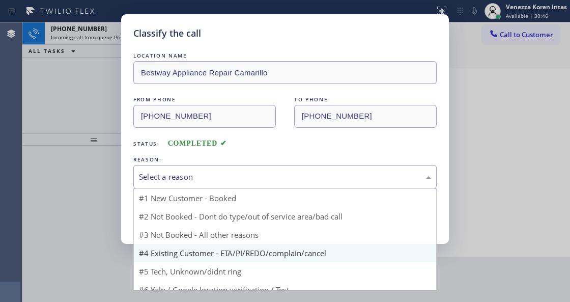
drag, startPoint x: 247, startPoint y: 187, endPoint x: 245, endPoint y: 250, distance: 63.1
click at [246, 189] on div "Select a reason #1 New Customer - Booked #2 Not Booked - Dont do type/out of se…" at bounding box center [284, 177] width 303 height 24
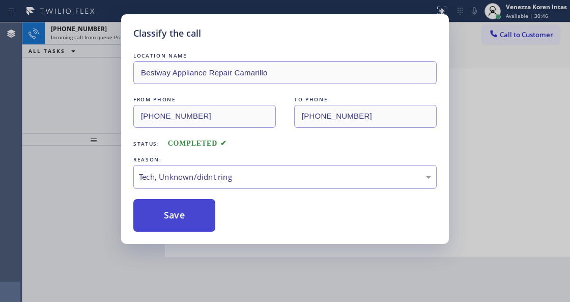
click at [187, 218] on button "Save" at bounding box center [174, 215] width 82 height 33
click at [223, 277] on div "Classify the call LOCATION NAME Bestway Appliance Repair Camarillo FROM PHONE […" at bounding box center [285, 151] width 570 height 302
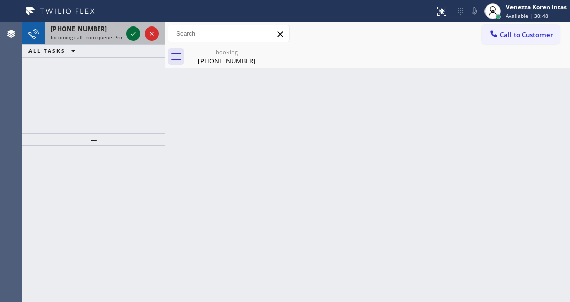
click at [141, 37] on div at bounding box center [142, 33] width 37 height 22
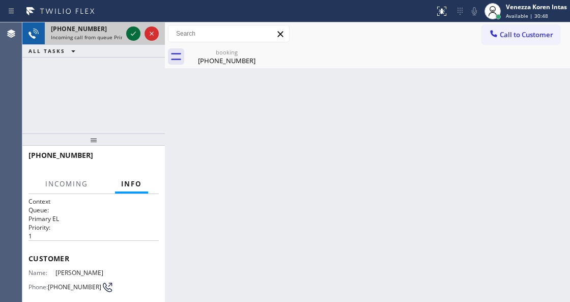
click at [134, 37] on icon at bounding box center [133, 33] width 12 height 12
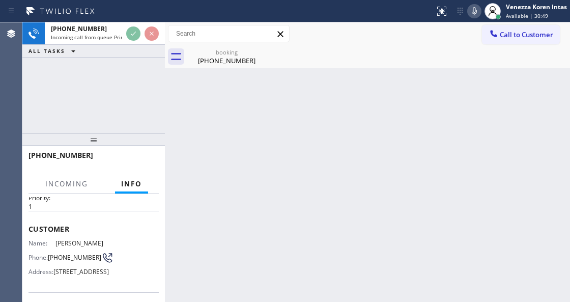
scroll to position [135, 0]
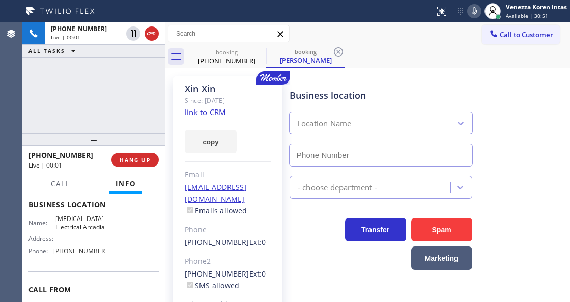
type input "[PHONE_NUMBER]"
click at [217, 115] on link "link to CRM" at bounding box center [205, 112] width 41 height 10
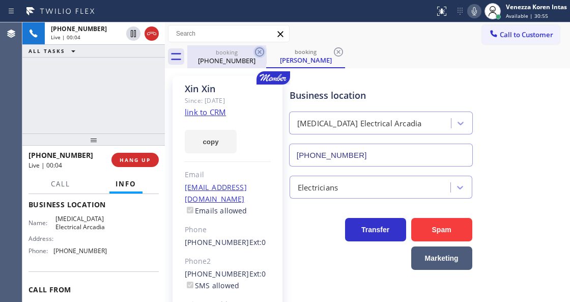
click at [260, 54] on icon at bounding box center [259, 52] width 12 height 12
click at [235, 66] on div "booking [PHONE_NUMBER]" at bounding box center [226, 56] width 77 height 23
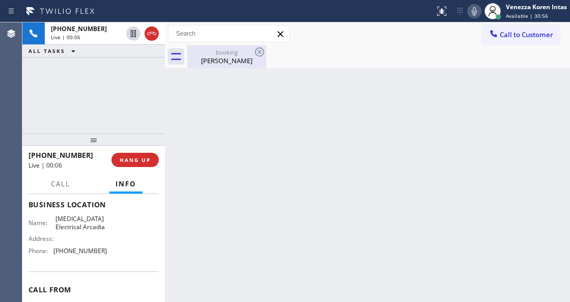
click at [240, 56] on div "[PERSON_NAME]" at bounding box center [226, 60] width 77 height 9
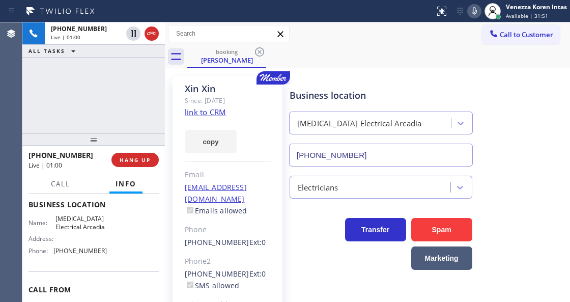
click at [469, 14] on icon at bounding box center [474, 11] width 12 height 12
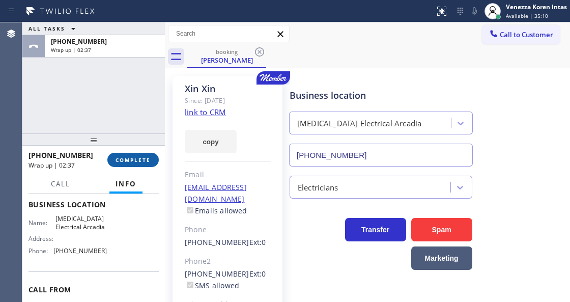
click at [134, 154] on button "COMPLETE" at bounding box center [132, 160] width 51 height 14
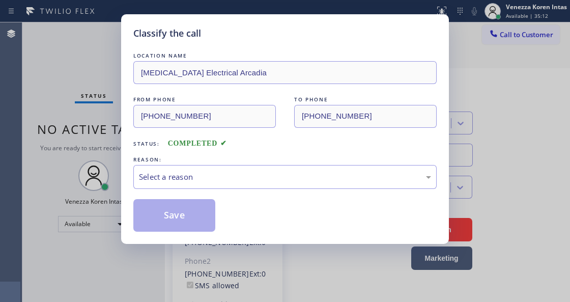
click at [254, 175] on div "Select a reason" at bounding box center [285, 177] width 292 height 12
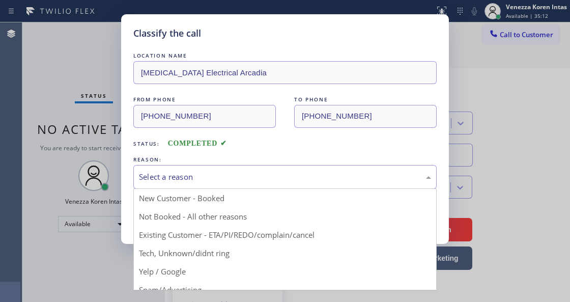
drag, startPoint x: 253, startPoint y: 241, endPoint x: 244, endPoint y: 239, distance: 9.8
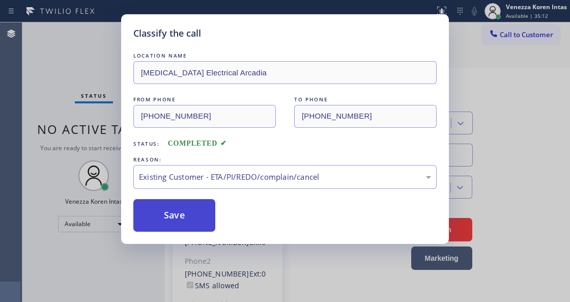
click at [182, 219] on button "Save" at bounding box center [174, 215] width 82 height 33
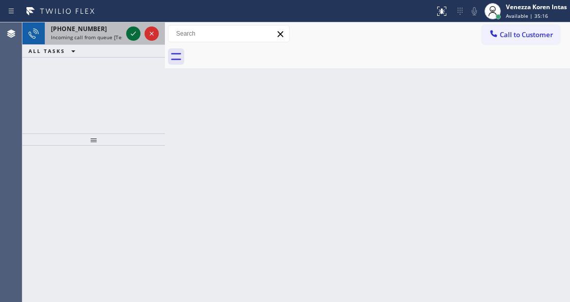
click at [135, 32] on icon at bounding box center [133, 34] width 5 height 4
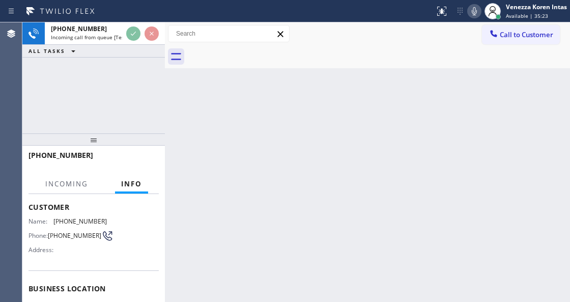
scroll to position [102, 0]
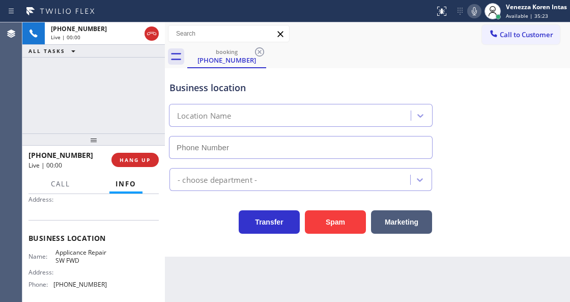
type input "[PHONE_NUMBER]"
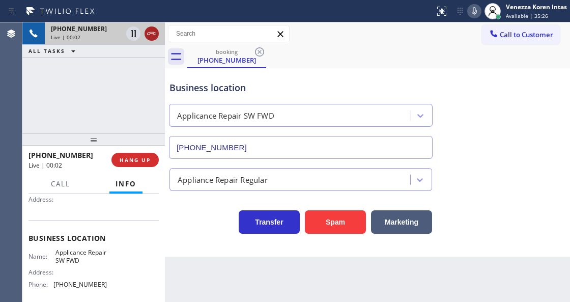
click at [150, 31] on icon at bounding box center [151, 33] width 12 height 12
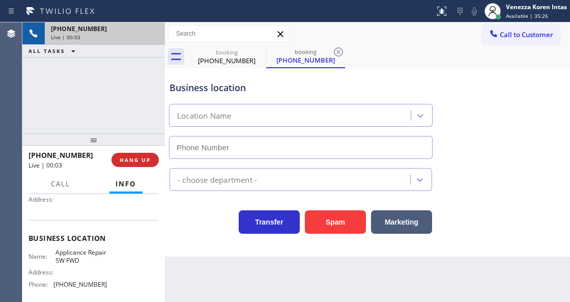
type input "[PHONE_NUMBER]"
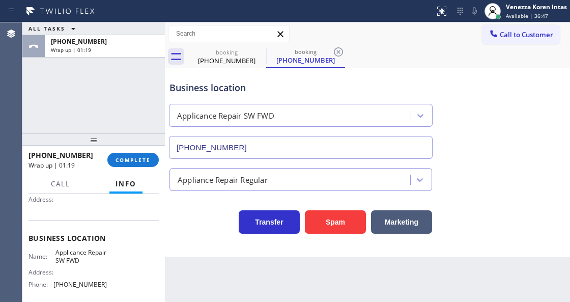
drag, startPoint x: 137, startPoint y: 158, endPoint x: 166, endPoint y: 187, distance: 41.4
click at [139, 162] on span "COMPLETE" at bounding box center [132, 159] width 35 height 7
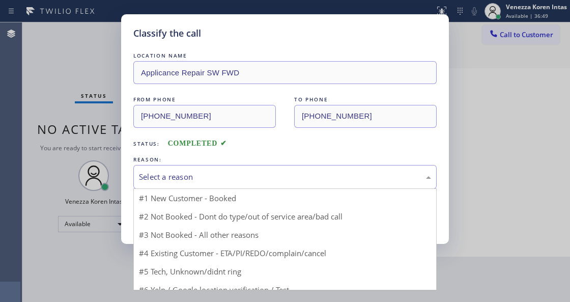
click at [239, 182] on div "Select a reason" at bounding box center [285, 177] width 292 height 12
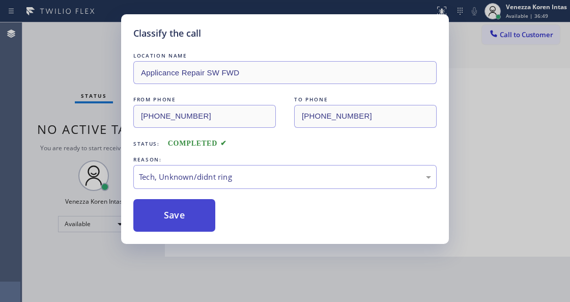
click at [187, 218] on button "Save" at bounding box center [174, 215] width 82 height 33
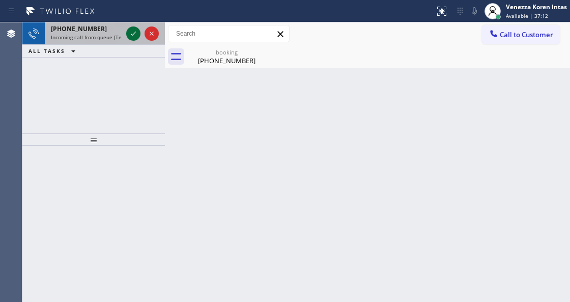
click at [133, 36] on icon at bounding box center [133, 33] width 12 height 12
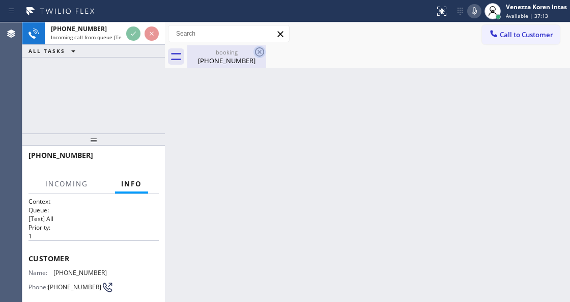
click at [253, 52] on icon at bounding box center [259, 52] width 12 height 12
click at [255, 53] on div "booking [PHONE_NUMBER]" at bounding box center [378, 56] width 383 height 23
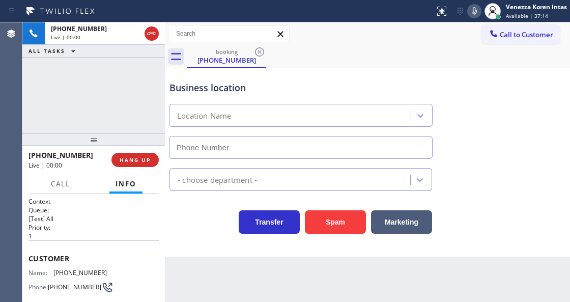
type input "[PHONE_NUMBER]"
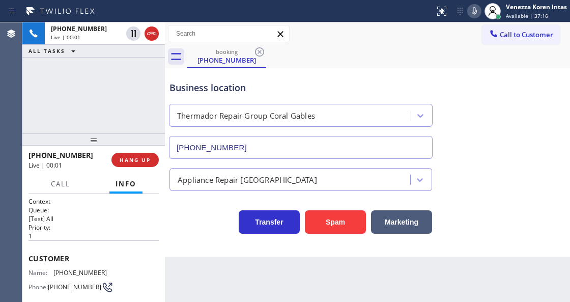
click at [285, 84] on div "Business location" at bounding box center [300, 88] width 262 height 14
click at [142, 159] on span "HANG UP" at bounding box center [135, 159] width 31 height 7
click at [147, 160] on span "HANG UP" at bounding box center [135, 159] width 31 height 7
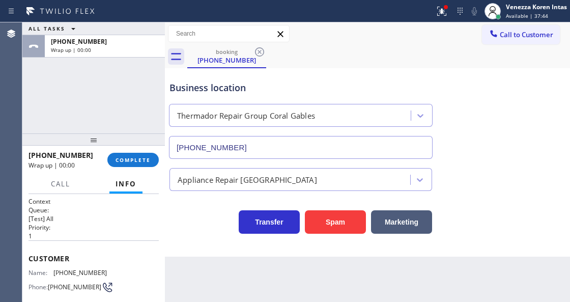
click at [215, 176] on div "Appliance Repair [GEOGRAPHIC_DATA]" at bounding box center [247, 179] width 139 height 12
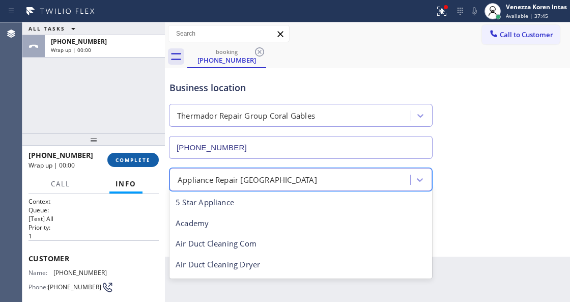
click at [144, 166] on button "COMPLETE" at bounding box center [132, 160] width 51 height 14
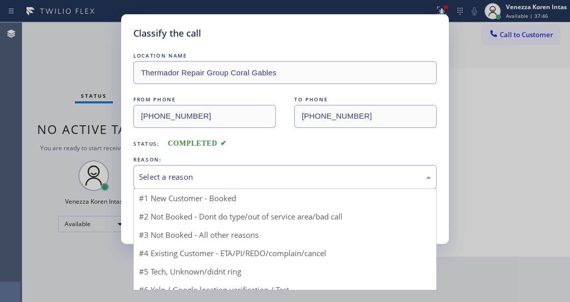
click at [238, 169] on div "Select a reason" at bounding box center [284, 177] width 303 height 24
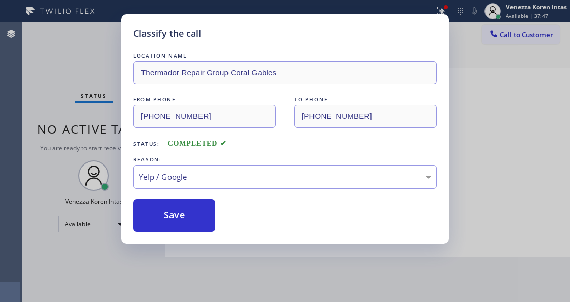
click at [196, 223] on button "Save" at bounding box center [174, 215] width 82 height 33
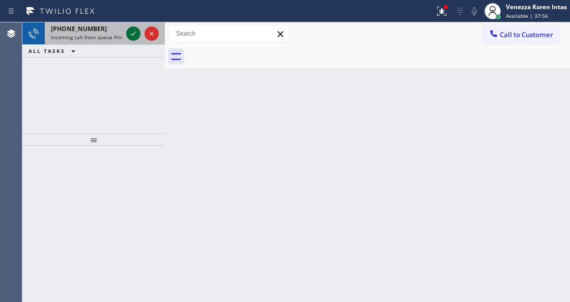
click at [135, 37] on icon at bounding box center [133, 33] width 12 height 12
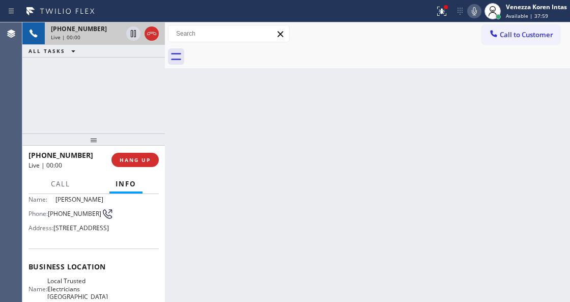
scroll to position [135, 0]
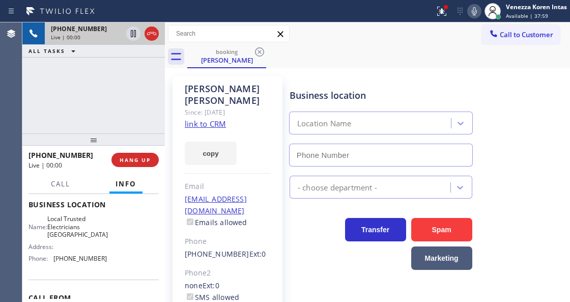
type input "[PHONE_NUMBER]"
click at [217, 119] on link "link to CRM" at bounding box center [205, 124] width 41 height 10
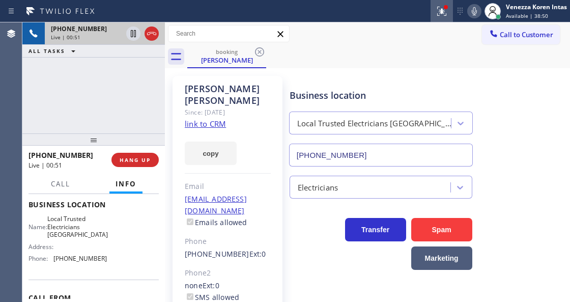
click at [432, 9] on div at bounding box center [441, 11] width 22 height 12
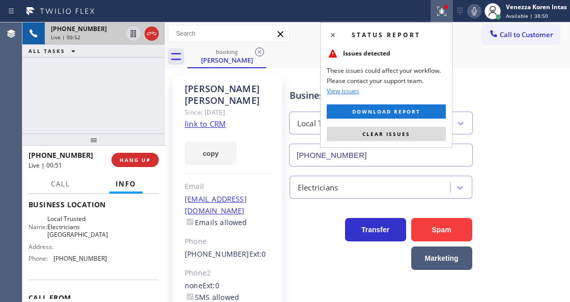
click at [391, 123] on div "Status report Issues detected These issues could affect your workflow. Please c…" at bounding box center [386, 84] width 132 height 125
click at [389, 131] on span "Clear issues" at bounding box center [386, 133] width 48 height 7
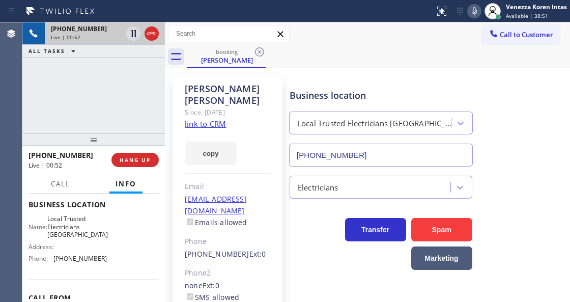
click at [375, 47] on div "booking [PERSON_NAME]" at bounding box center [378, 56] width 383 height 23
click at [468, 14] on icon at bounding box center [474, 11] width 12 height 12
click at [137, 35] on icon at bounding box center [133, 33] width 12 height 12
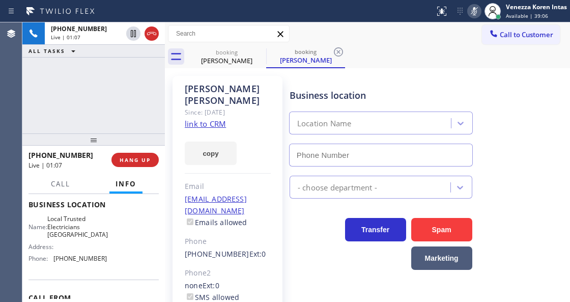
type input "[PHONE_NUMBER]"
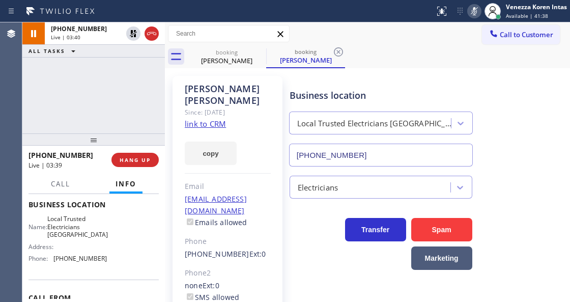
click at [476, 12] on icon at bounding box center [474, 11] width 5 height 8
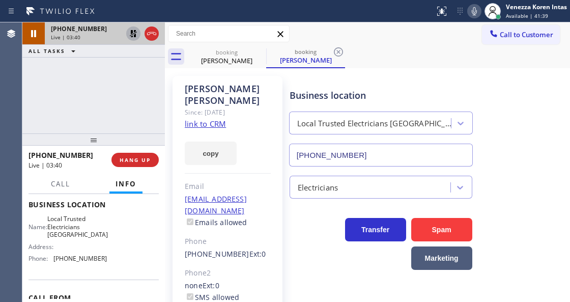
click at [131, 35] on icon at bounding box center [133, 33] width 12 height 12
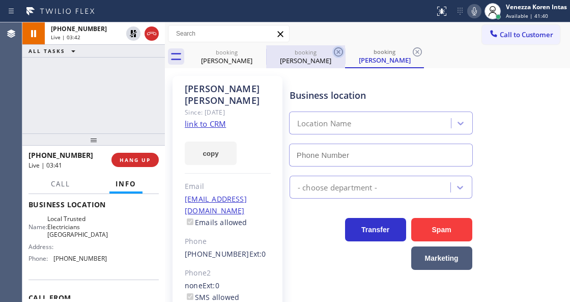
click at [343, 54] on icon at bounding box center [338, 52] width 12 height 12
type input "[PHONE_NUMBER]"
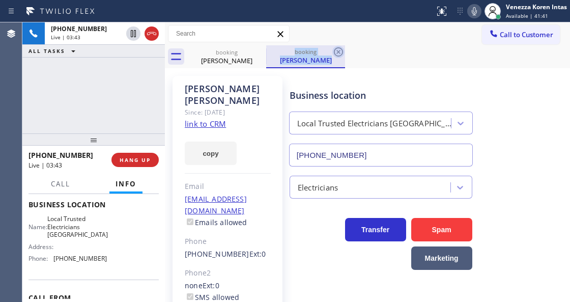
click at [339, 54] on icon at bounding box center [338, 52] width 12 height 12
click at [339, 54] on div "booking [PERSON_NAME] booking [PERSON_NAME]" at bounding box center [378, 56] width 383 height 23
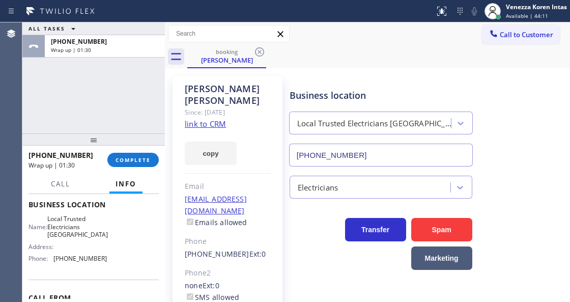
drag, startPoint x: 135, startPoint y: 156, endPoint x: 215, endPoint y: 170, distance: 80.7
click at [136, 155] on button "COMPLETE" at bounding box center [132, 160] width 51 height 14
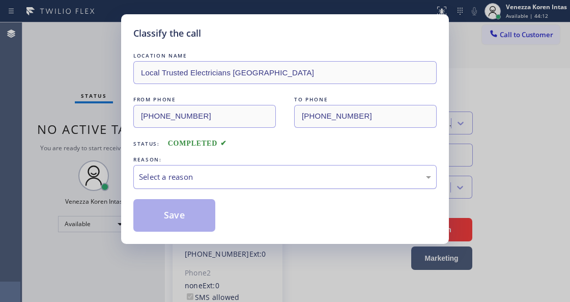
click at [251, 178] on div "Select a reason" at bounding box center [285, 177] width 292 height 12
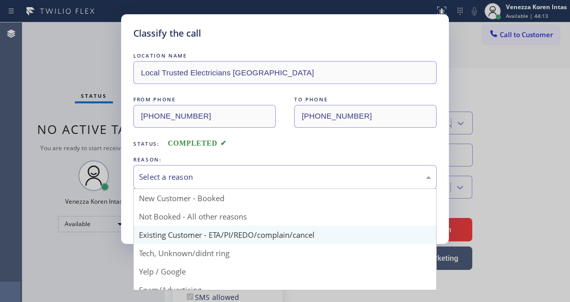
drag, startPoint x: 257, startPoint y: 239, endPoint x: 182, endPoint y: 215, distance: 79.0
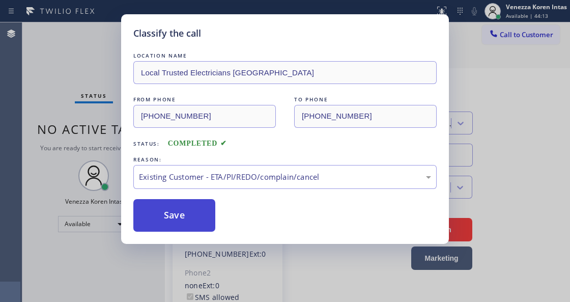
click at [165, 210] on button "Save" at bounding box center [174, 215] width 82 height 33
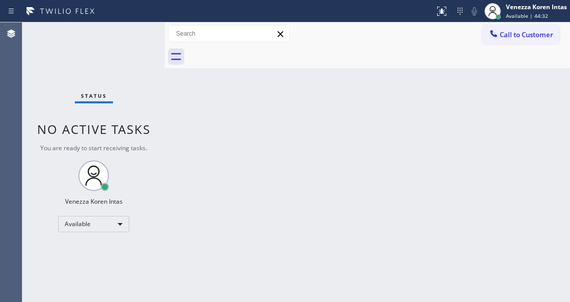
click at [194, 144] on div "Back to Dashboard Change Sender ID Customers Technicians Select a contact Outbo…" at bounding box center [367, 161] width 405 height 279
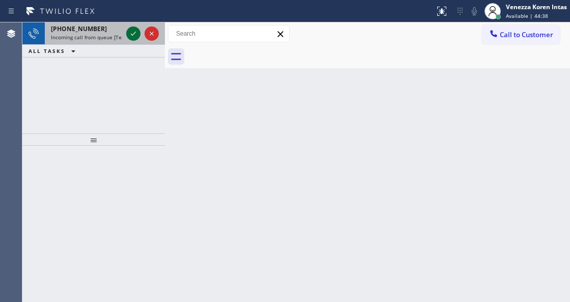
click at [135, 35] on icon at bounding box center [133, 33] width 12 height 12
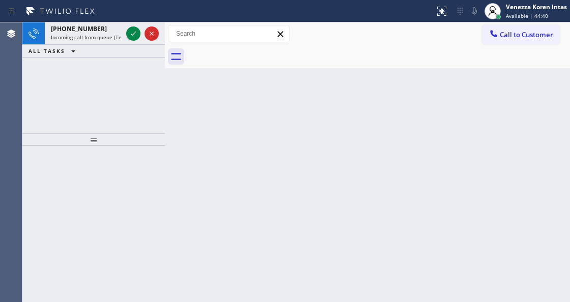
click at [135, 35] on icon at bounding box center [133, 33] width 12 height 12
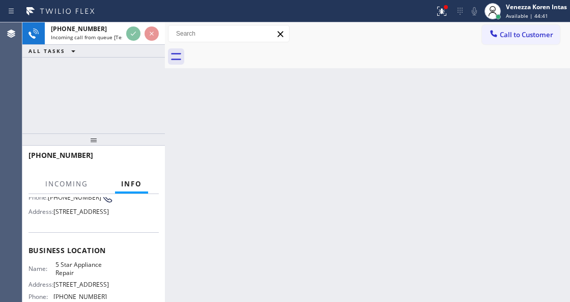
scroll to position [102, 0]
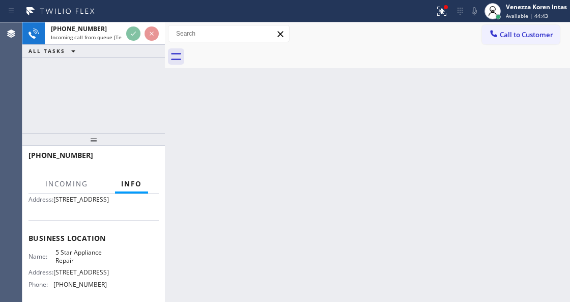
drag, startPoint x: 433, startPoint y: 0, endPoint x: 450, endPoint y: 31, distance: 34.6
click at [433, 0] on button at bounding box center [441, 11] width 22 height 22
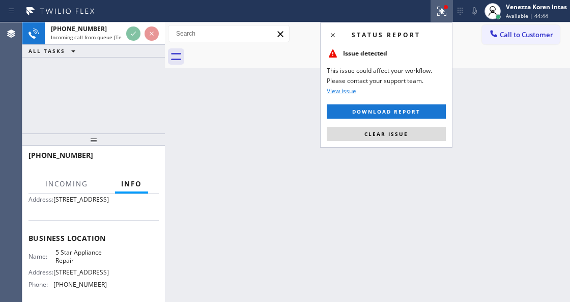
click at [413, 141] on div "Status report Issue detected This issue could affect your workflow. Please cont…" at bounding box center [386, 84] width 132 height 125
click at [413, 136] on button "Clear issue" at bounding box center [386, 134] width 119 height 14
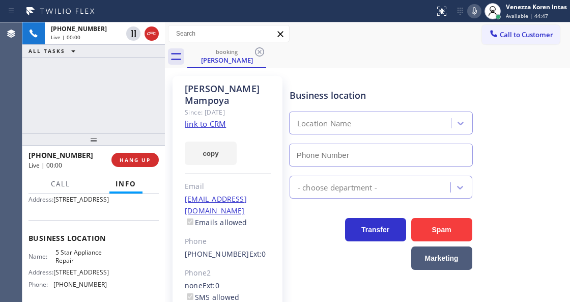
type input "[PHONE_NUMBER]"
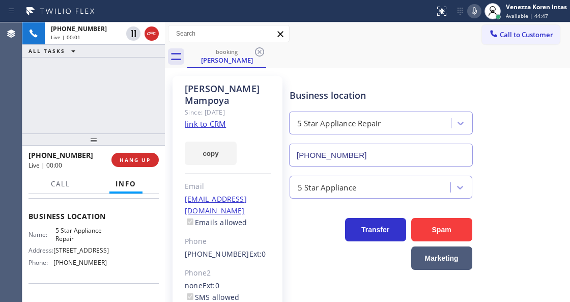
scroll to position [135, 0]
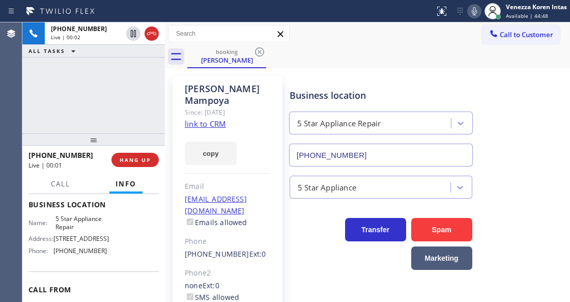
click at [211, 119] on link "link to CRM" at bounding box center [205, 124] width 41 height 10
click at [301, 67] on div "booking [PERSON_NAME]" at bounding box center [378, 56] width 383 height 23
click at [317, 34] on div "Call to Customer Outbound call Location Search location Your caller id phone nu…" at bounding box center [367, 34] width 405 height 18
click at [337, 39] on div "Call to Customer Outbound call Location Search location Your caller id phone nu…" at bounding box center [367, 34] width 405 height 18
click at [143, 101] on div "[PHONE_NUMBER] Live | 01:01 ALL TASKS ALL TASKS ACTIVE TASKS TASKS IN WRAP UP" at bounding box center [93, 77] width 142 height 111
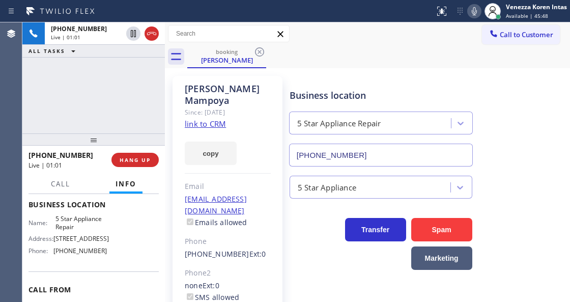
click at [119, 102] on div "[PHONE_NUMBER] Live | 01:01 ALL TASKS ALL TASKS ACTIVE TASKS TASKS IN WRAP UP" at bounding box center [93, 77] width 142 height 111
click at [368, 27] on div "Call to Customer Outbound call Location Search location Your caller id phone nu…" at bounding box center [367, 34] width 405 height 18
click at [474, 12] on icon at bounding box center [474, 11] width 5 height 8
drag, startPoint x: 131, startPoint y: 35, endPoint x: 181, endPoint y: 132, distance: 108.8
click at [131, 35] on icon at bounding box center [133, 33] width 12 height 12
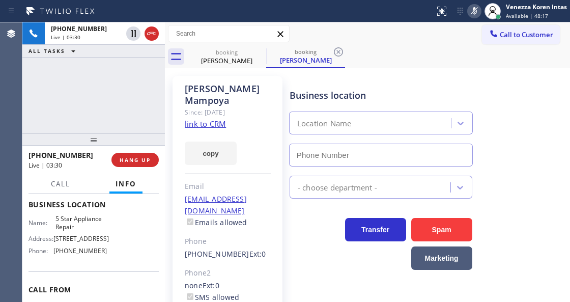
type input "[PHONE_NUMBER]"
click at [87, 80] on div "[PHONE_NUMBER] Live | 03:33 ALL TASKS ALL TASKS ACTIVE TASKS TASKS IN WRAP UP" at bounding box center [93, 77] width 142 height 111
click at [142, 69] on div "[PHONE_NUMBER] Live | 04:32 ALL TASKS ALL TASKS ACTIVE TASKS TASKS IN WRAP UP" at bounding box center [93, 77] width 142 height 111
click at [155, 77] on div "[PHONE_NUMBER] Live | 04:33 ALL TASKS ALL TASKS ACTIVE TASKS TASKS IN WRAP UP" at bounding box center [93, 77] width 142 height 111
click at [61, 79] on div "[PHONE_NUMBER] Live | 04:34 ALL TASKS ALL TASKS ACTIVE TASKS TASKS IN WRAP UP" at bounding box center [93, 77] width 142 height 111
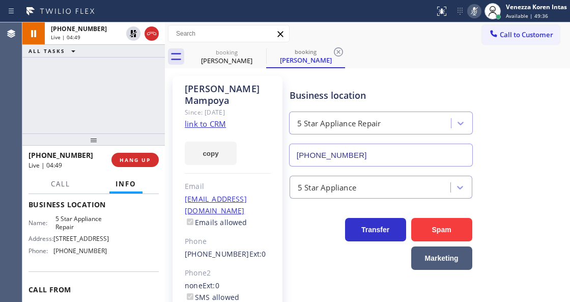
click at [158, 107] on div "[PHONE_NUMBER] Live | 04:49 ALL TASKS ALL TASKS ACTIVE TASKS TASKS IN WRAP UP" at bounding box center [93, 77] width 142 height 111
click at [275, 89] on div "[PERSON_NAME] Since: [DATE] link to CRM copy Email [EMAIL_ADDRESS][DOMAIN_NAME]…" at bounding box center [227, 233] width 110 height 315
click at [336, 49] on icon at bounding box center [338, 52] width 12 height 12
click at [468, 12] on icon at bounding box center [474, 11] width 12 height 12
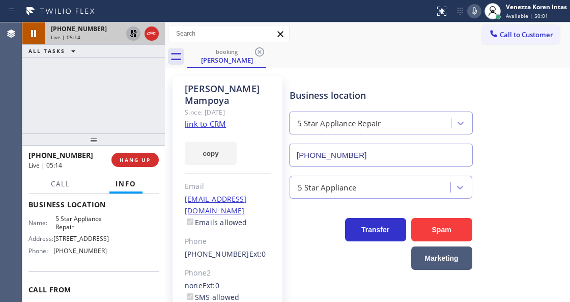
click at [135, 36] on icon at bounding box center [133, 33] width 7 height 7
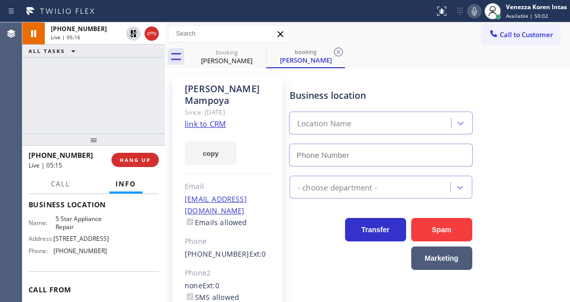
type input "[PHONE_NUMBER]"
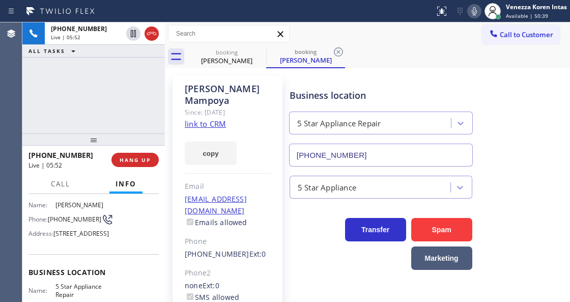
scroll to position [34, 0]
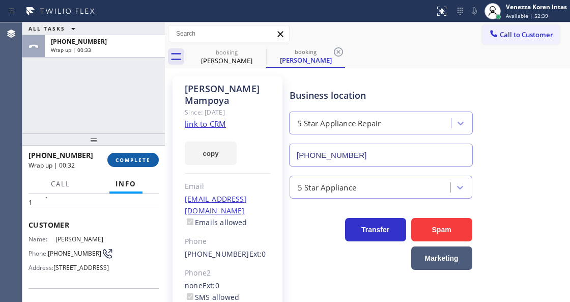
click at [154, 159] on button "COMPLETE" at bounding box center [132, 160] width 51 height 14
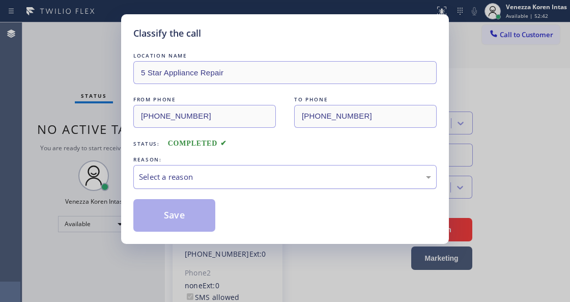
click at [237, 179] on div "Select a reason" at bounding box center [285, 177] width 292 height 12
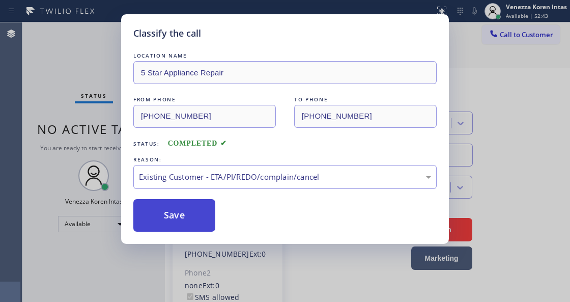
click at [206, 213] on button "Save" at bounding box center [174, 215] width 82 height 33
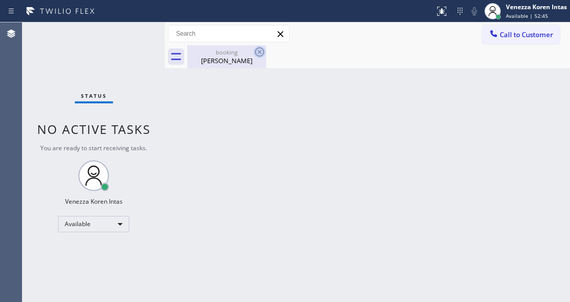
click at [258, 52] on icon at bounding box center [259, 52] width 12 height 12
click at [234, 64] on div "[PERSON_NAME]" at bounding box center [226, 60] width 77 height 9
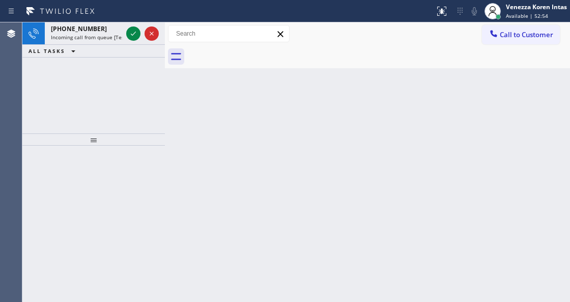
click at [229, 159] on div "Back to Dashboard Change Sender ID Customers Technicians Select a contact Outbo…" at bounding box center [367, 161] width 405 height 279
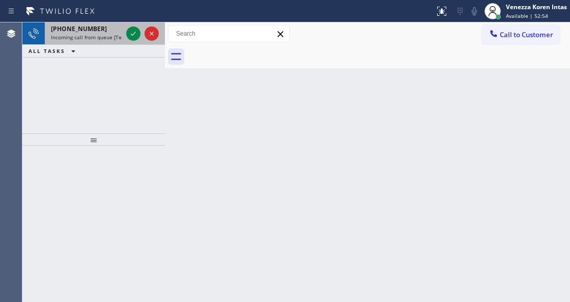
click at [104, 35] on span "Incoming call from queue [Test] All" at bounding box center [93, 37] width 84 height 7
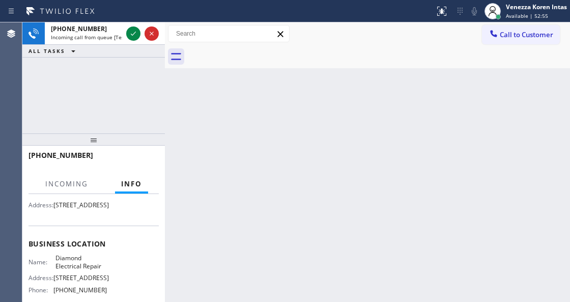
scroll to position [68, 0]
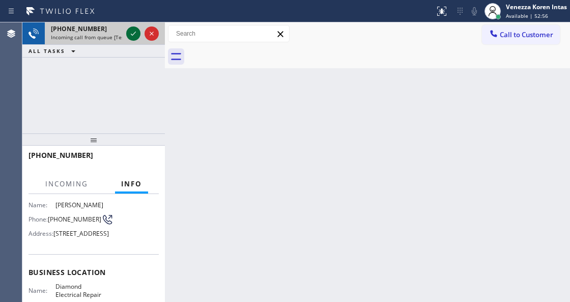
click at [133, 28] on icon at bounding box center [133, 33] width 12 height 12
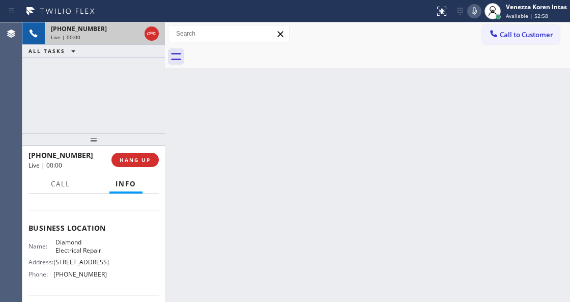
scroll to position [135, 0]
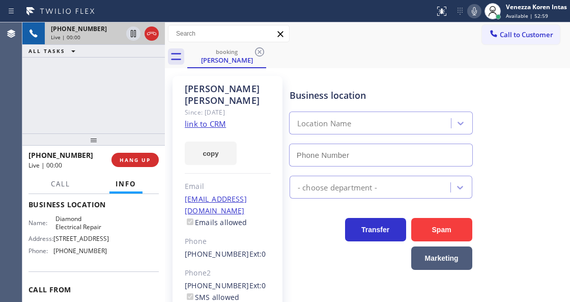
type input "[PHONE_NUMBER]"
click at [215, 106] on div "Since: [DATE]" at bounding box center [228, 112] width 86 height 12
click at [217, 119] on link "link to CRM" at bounding box center [205, 124] width 41 height 10
click at [250, 84] on div "[PERSON_NAME]" at bounding box center [228, 94] width 86 height 23
click at [311, 64] on div "booking [PERSON_NAME]" at bounding box center [378, 56] width 383 height 23
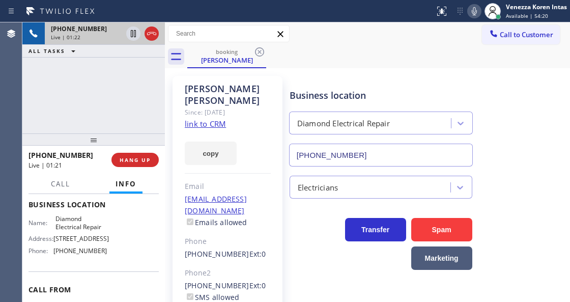
click at [472, 11] on icon at bounding box center [474, 11] width 12 height 12
click at [134, 33] on icon at bounding box center [133, 33] width 12 height 12
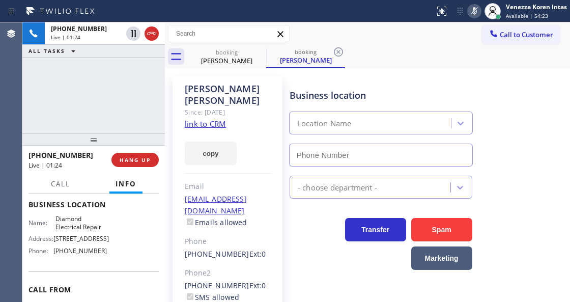
type input "[PHONE_NUMBER]"
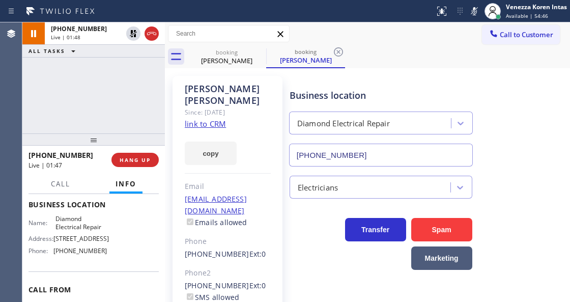
drag, startPoint x: 470, startPoint y: 11, endPoint x: 461, endPoint y: 25, distance: 16.5
click at [470, 14] on icon at bounding box center [474, 11] width 12 height 12
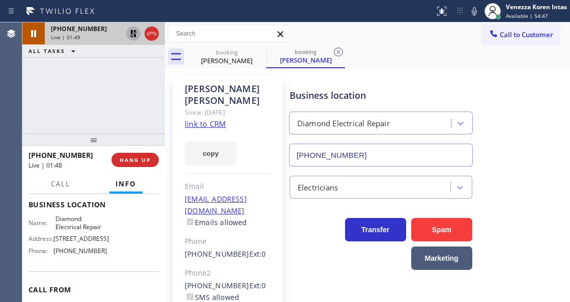
click at [134, 35] on icon at bounding box center [133, 33] width 7 height 7
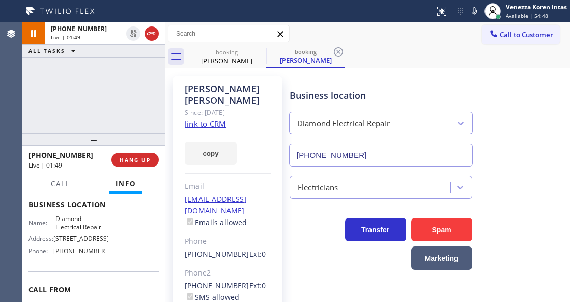
scroll to position [84, 0]
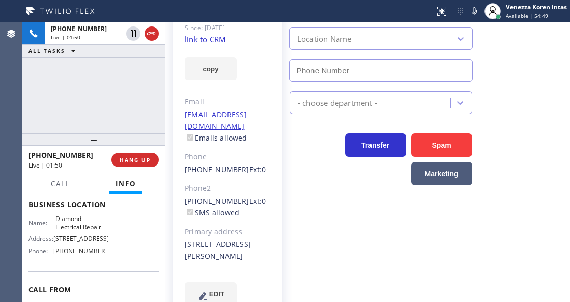
type input "[PHONE_NUMBER]"
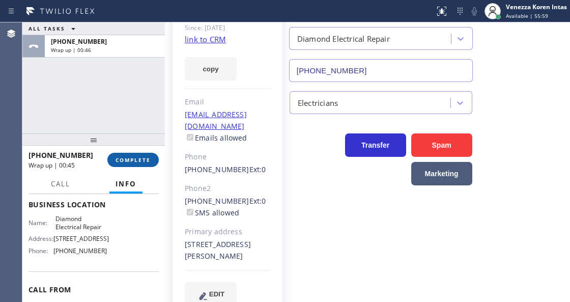
click at [141, 155] on button "COMPLETE" at bounding box center [132, 160] width 51 height 14
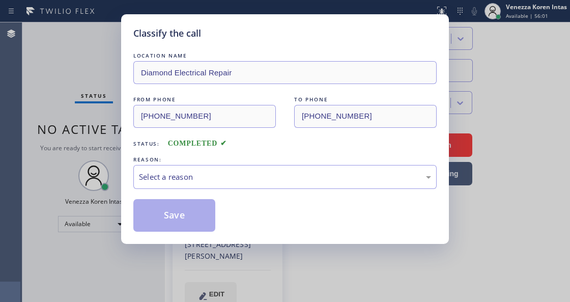
click at [247, 166] on div "Select a reason" at bounding box center [284, 177] width 303 height 24
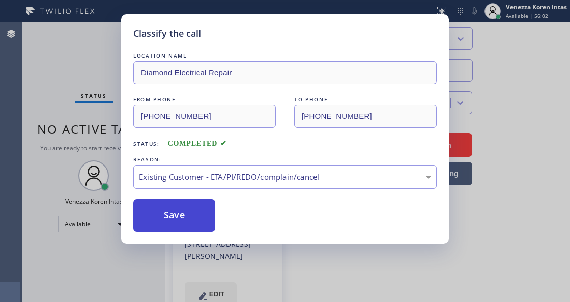
click at [213, 215] on button "Save" at bounding box center [174, 215] width 82 height 33
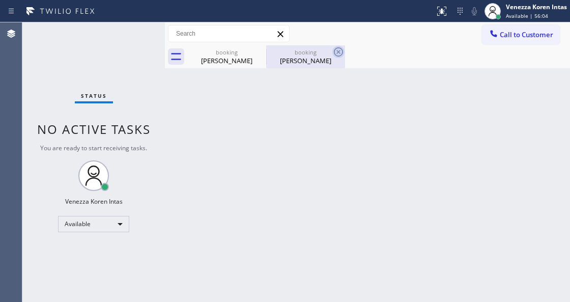
click at [336, 51] on icon at bounding box center [338, 52] width 12 height 12
click at [336, 51] on div "booking [PERSON_NAME] booking [PERSON_NAME]" at bounding box center [378, 56] width 383 height 23
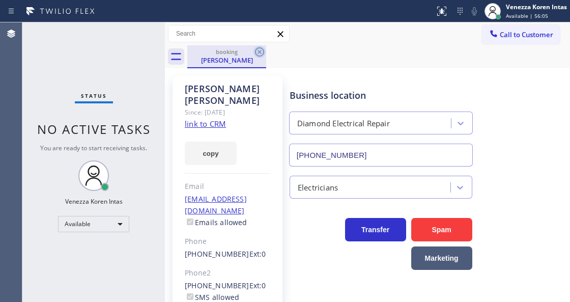
click at [257, 53] on icon at bounding box center [259, 52] width 12 height 12
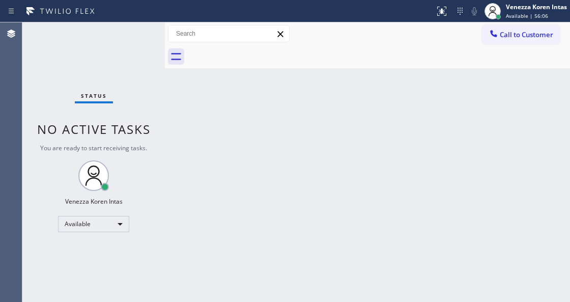
click at [60, 71] on div "Status No active tasks You are ready to start receiving tasks. Venezza Koren In…" at bounding box center [93, 161] width 142 height 279
click at [120, 58] on div "Status No active tasks You are ready to start receiving tasks. Venezza Koren In…" at bounding box center [93, 161] width 142 height 279
click at [169, 118] on div "Back to Dashboard Change Sender ID Customers Technicians Select a contact Outbo…" at bounding box center [367, 161] width 405 height 279
click at [128, 30] on div "Status No active tasks You are ready to start receiving tasks. Venezza Koren In…" at bounding box center [93, 161] width 142 height 279
click at [131, 40] on div "Status No active tasks You are ready to start receiving tasks. Venezza Koren In…" at bounding box center [93, 161] width 142 height 279
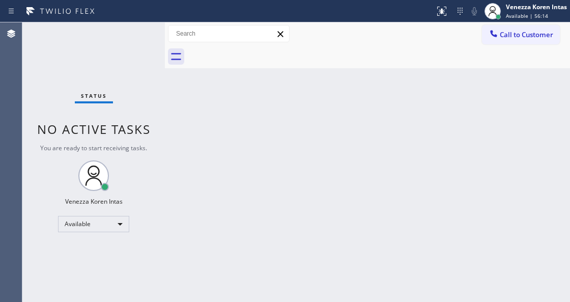
click at [131, 40] on div "Status No active tasks You are ready to start receiving tasks. Venezza Koren In…" at bounding box center [93, 161] width 142 height 279
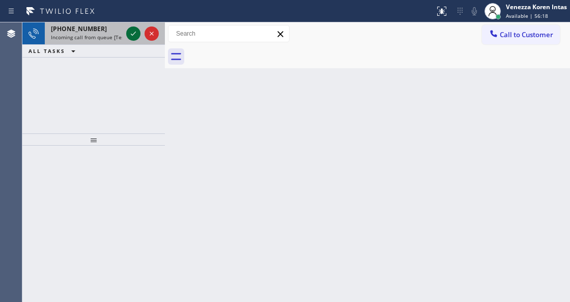
click at [131, 37] on icon at bounding box center [133, 33] width 12 height 12
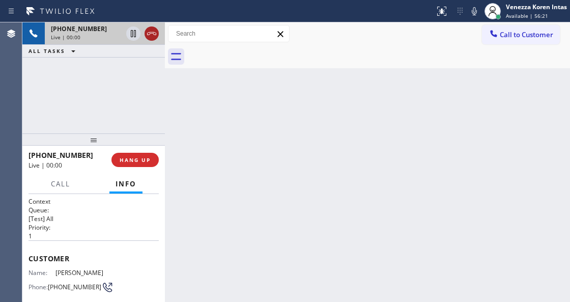
click at [148, 34] on icon at bounding box center [151, 33] width 12 height 12
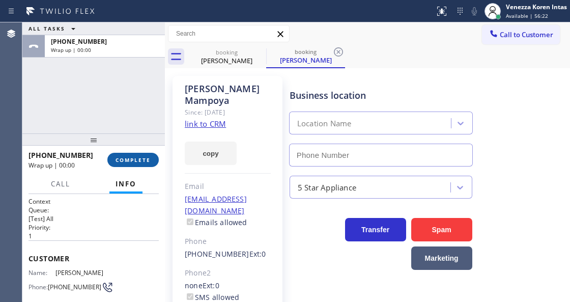
click at [147, 152] on div "[PHONE_NUMBER] Wrap up | 00:00 COMPLETE" at bounding box center [93, 160] width 130 height 26
type input "[PHONE_NUMBER]"
click at [150, 156] on span "COMPLETE" at bounding box center [132, 159] width 35 height 7
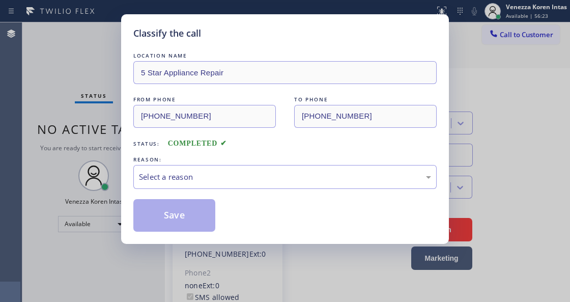
click at [243, 164] on div "REASON:" at bounding box center [284, 159] width 303 height 11
click at [250, 186] on div "Select a reason" at bounding box center [284, 177] width 303 height 24
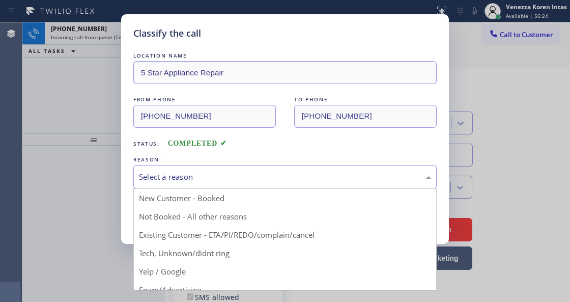
drag, startPoint x: 254, startPoint y: 230, endPoint x: 194, endPoint y: 220, distance: 61.4
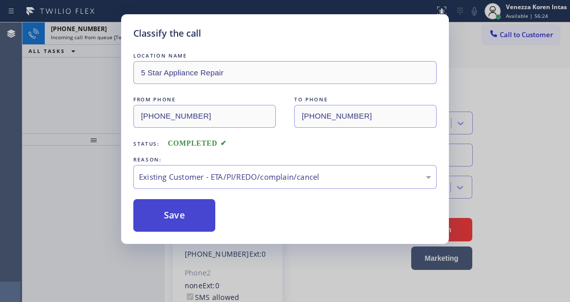
click at [194, 220] on button "Save" at bounding box center [174, 215] width 82 height 33
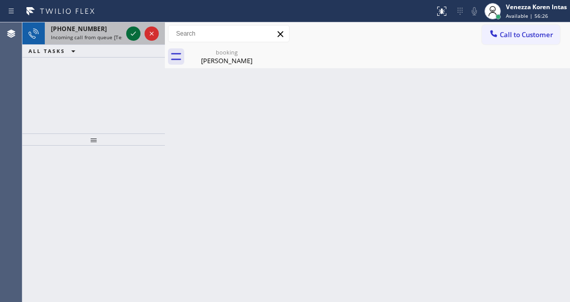
click at [134, 35] on icon at bounding box center [133, 33] width 12 height 12
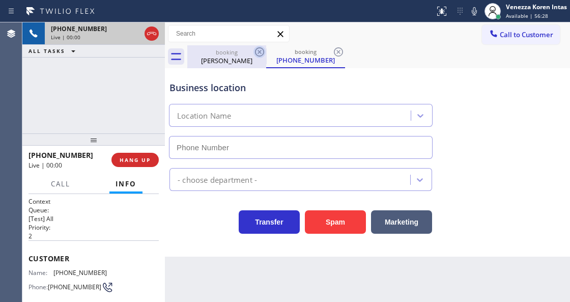
type input "[PHONE_NUMBER]"
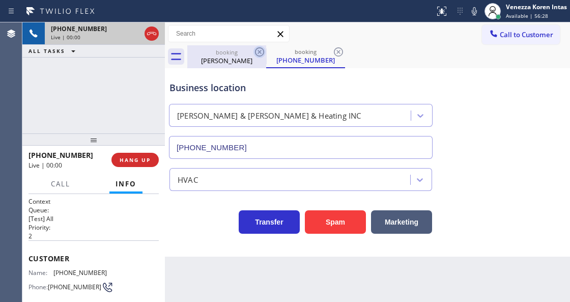
click at [254, 52] on icon at bounding box center [259, 52] width 12 height 12
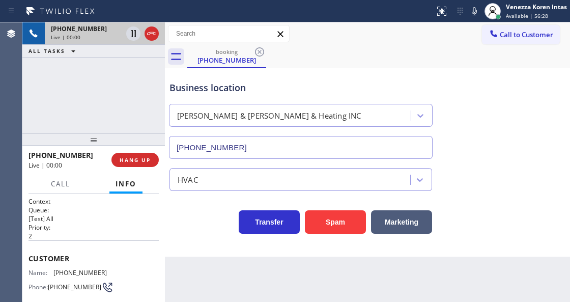
click at [258, 51] on icon at bounding box center [259, 52] width 12 height 12
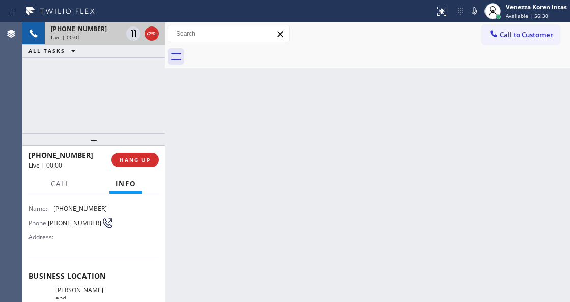
scroll to position [135, 0]
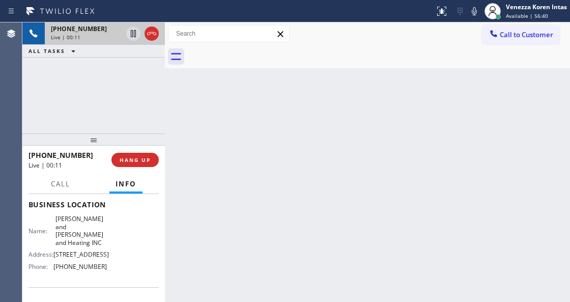
click at [149, 44] on div "[PHONE_NUMBER] Live | 00:11" at bounding box center [93, 33] width 142 height 22
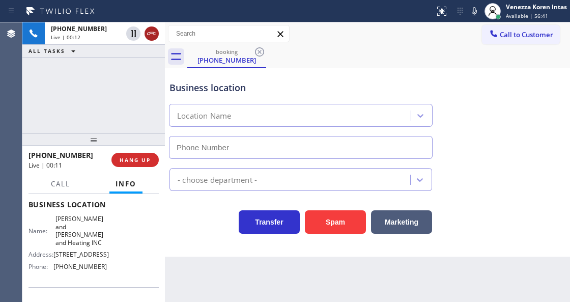
click at [148, 30] on icon at bounding box center [151, 33] width 12 height 12
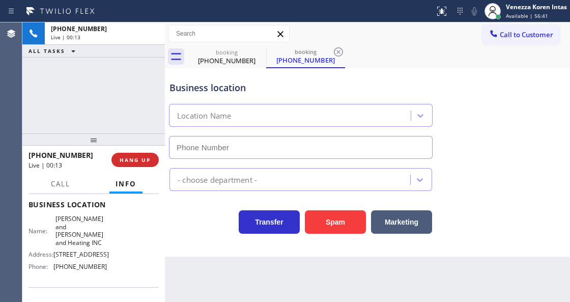
type input "[PHONE_NUMBER]"
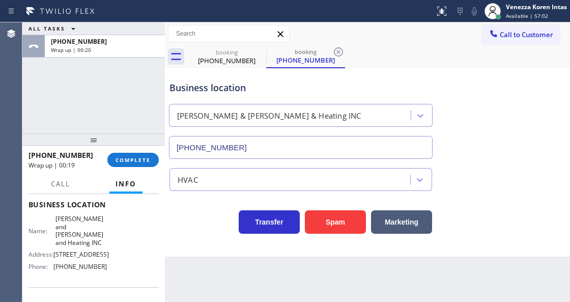
drag, startPoint x: 144, startPoint y: 160, endPoint x: 180, endPoint y: 172, distance: 38.1
click at [144, 160] on span "COMPLETE" at bounding box center [132, 159] width 35 height 7
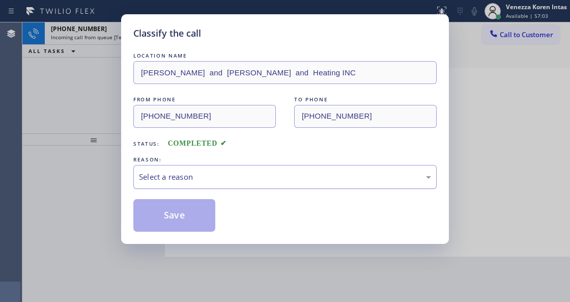
click at [235, 179] on div "Select a reason" at bounding box center [285, 177] width 292 height 12
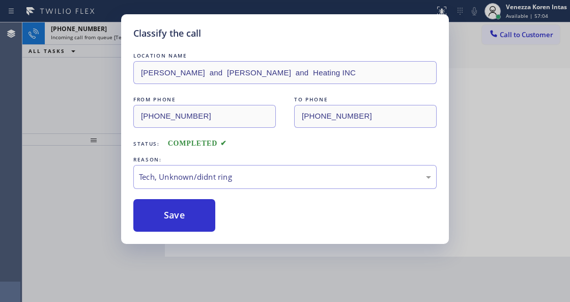
drag, startPoint x: 188, startPoint y: 214, endPoint x: 179, endPoint y: 157, distance: 57.1
click at [188, 214] on button "Save" at bounding box center [174, 215] width 82 height 33
click at [134, 34] on icon at bounding box center [133, 34] width 5 height 4
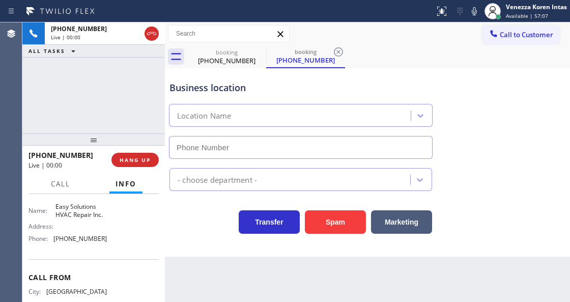
scroll to position [169, 0]
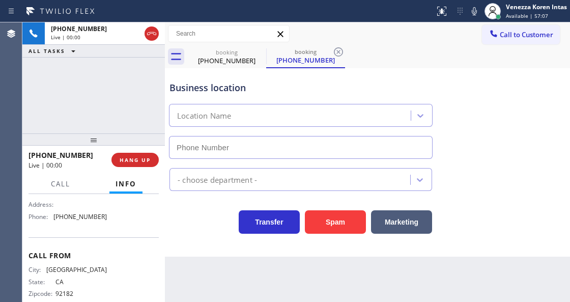
type input "[PHONE_NUMBER]"
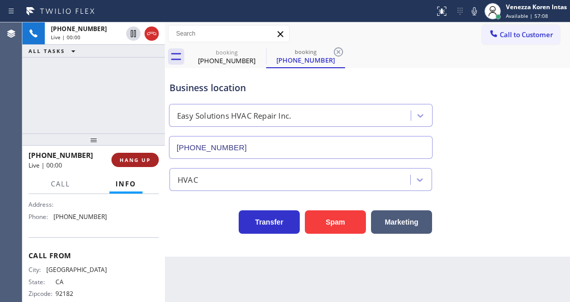
click at [133, 157] on span "HANG UP" at bounding box center [135, 159] width 31 height 7
click at [142, 156] on button "HANG UP" at bounding box center [134, 160] width 47 height 14
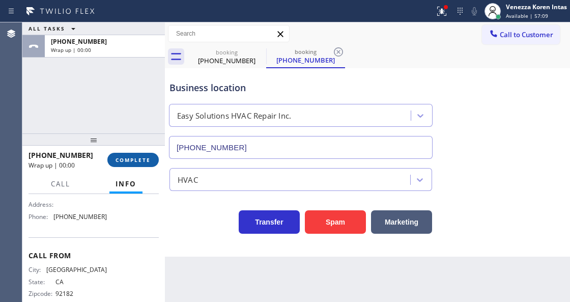
click at [152, 165] on button "COMPLETE" at bounding box center [132, 160] width 51 height 14
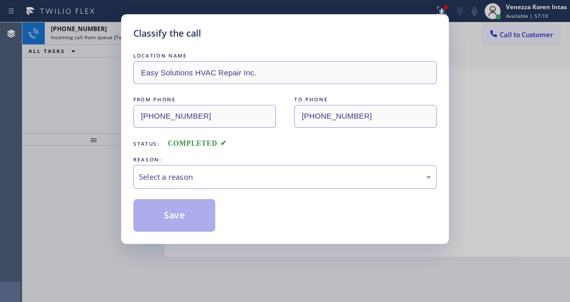
click at [238, 172] on div "Select a reason" at bounding box center [285, 177] width 292 height 12
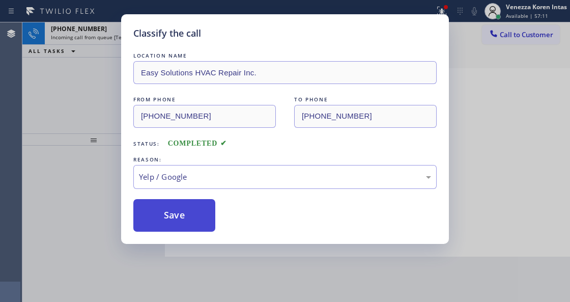
click at [186, 220] on button "Save" at bounding box center [174, 215] width 82 height 33
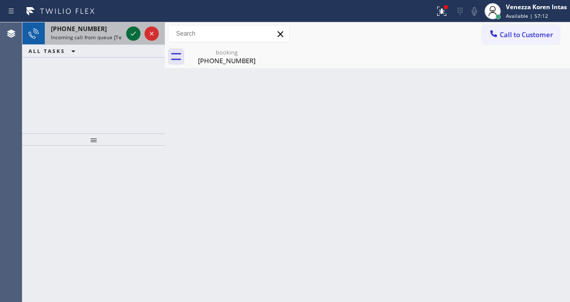
click at [131, 35] on icon at bounding box center [133, 33] width 12 height 12
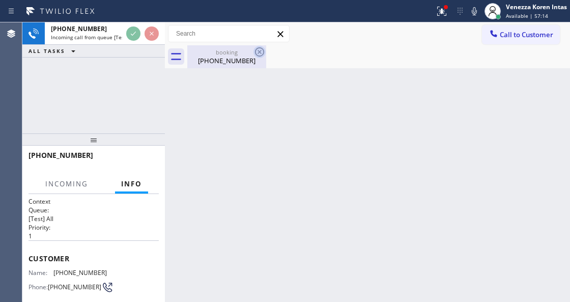
click at [253, 53] on icon at bounding box center [259, 52] width 12 height 12
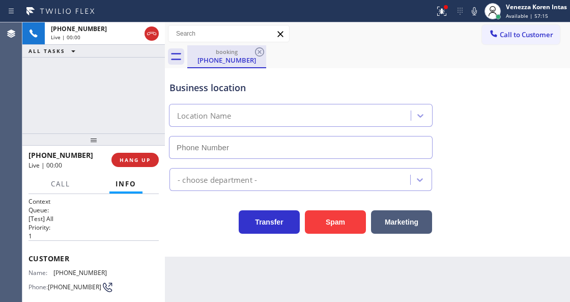
type input "[PHONE_NUMBER]"
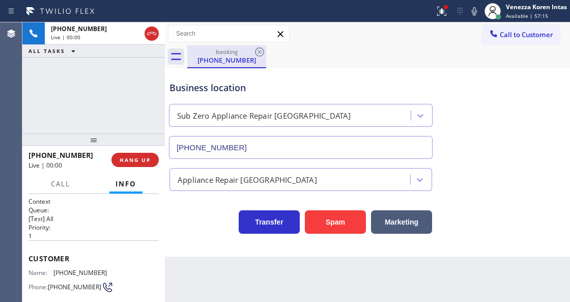
click at [225, 63] on div "[PHONE_NUMBER]" at bounding box center [226, 59] width 77 height 9
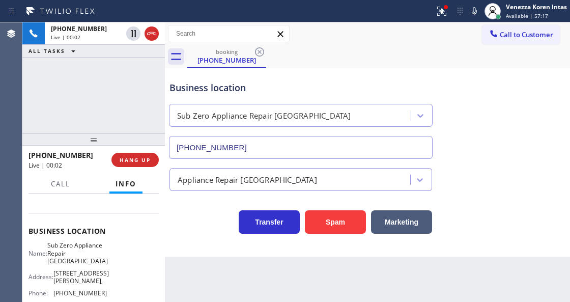
scroll to position [169, 0]
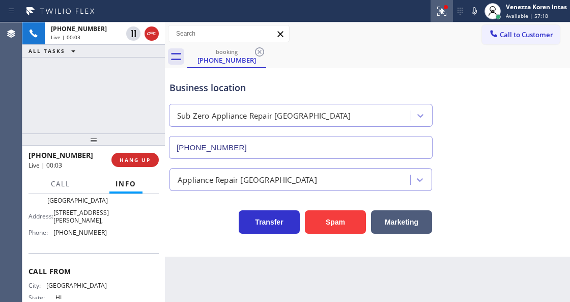
click at [444, 15] on icon at bounding box center [441, 11] width 12 height 12
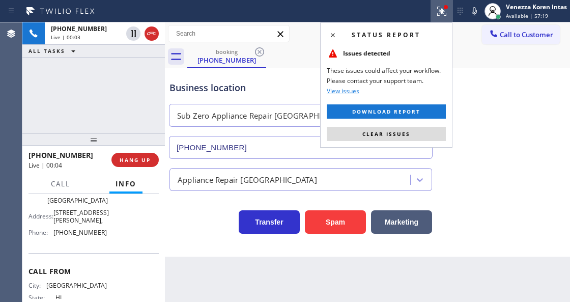
click at [433, 125] on div "Status report Issues detected These issues could affect your workflow. Please c…" at bounding box center [386, 84] width 132 height 125
click at [384, 136] on span "Clear issues" at bounding box center [386, 133] width 48 height 7
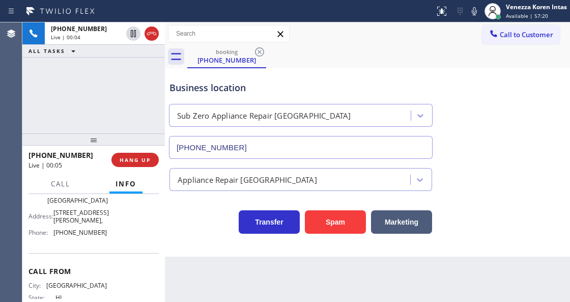
click at [355, 55] on div "booking [PHONE_NUMBER]" at bounding box center [378, 56] width 383 height 23
click at [190, 239] on div "Business location Sub Zero Appliance Repair [GEOGRAPHIC_DATA] [PHONE_NUMBER] Ap…" at bounding box center [367, 162] width 405 height 188
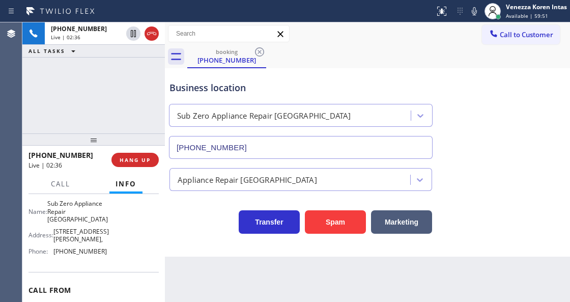
scroll to position [135, 0]
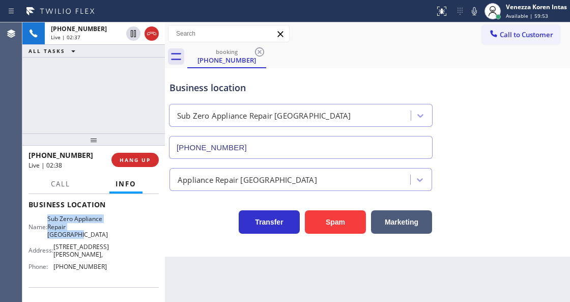
drag, startPoint x: 51, startPoint y: 219, endPoint x: 90, endPoint y: 232, distance: 40.5
click at [90, 232] on div "Name: Sub Zero Appliance Repair [GEOGRAPHIC_DATA]" at bounding box center [67, 226] width 78 height 23
copy span "Sub Zero Appliance Repair [GEOGRAPHIC_DATA]"
click at [472, 7] on icon at bounding box center [474, 11] width 12 height 12
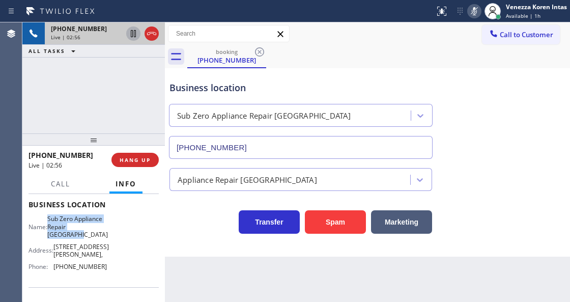
click at [135, 36] on icon at bounding box center [133, 33] width 12 height 12
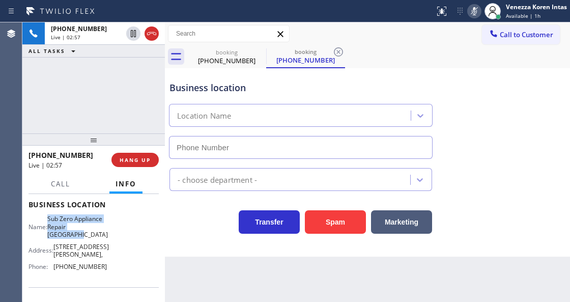
type input "[PHONE_NUMBER]"
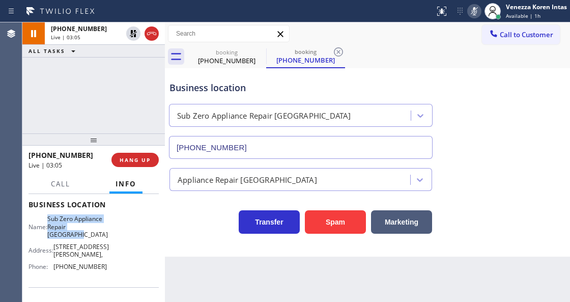
click at [477, 15] on icon at bounding box center [474, 11] width 12 height 12
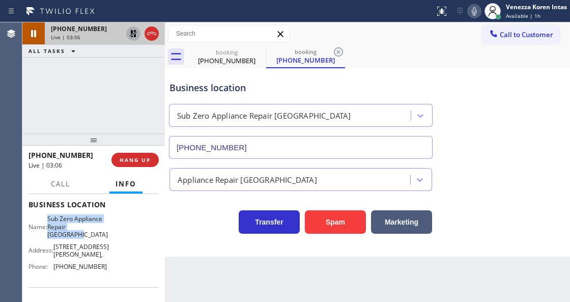
click at [134, 37] on icon at bounding box center [133, 33] width 12 height 12
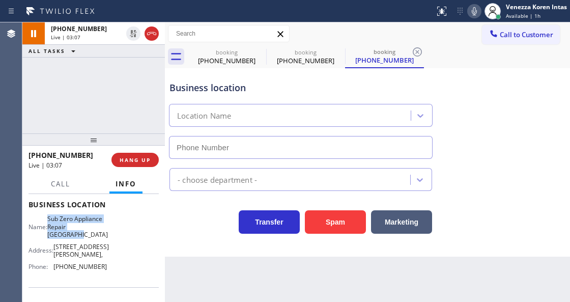
type input "[PHONE_NUMBER]"
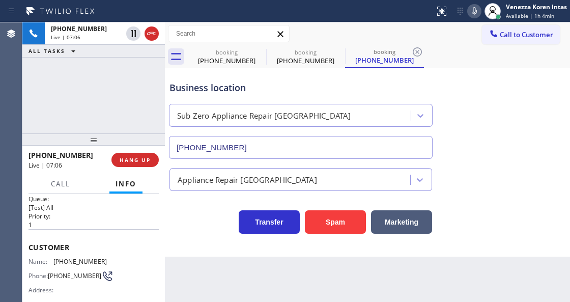
scroll to position [0, 0]
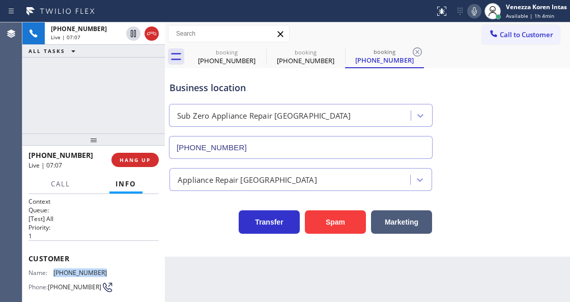
drag, startPoint x: 95, startPoint y: 270, endPoint x: 55, endPoint y: 271, distance: 39.7
click at [55, 271] on span "[PHONE_NUMBER]" at bounding box center [79, 273] width 53 height 8
copy span "[PHONE_NUMBER]"
click at [472, 12] on icon at bounding box center [474, 11] width 5 height 8
click at [471, 12] on icon at bounding box center [474, 11] width 12 height 12
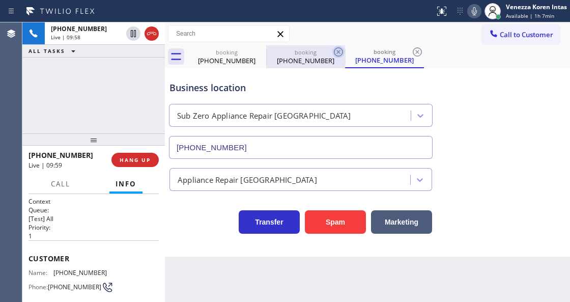
click at [341, 54] on icon at bounding box center [338, 52] width 12 height 12
click at [341, 53] on icon at bounding box center [338, 52] width 12 height 12
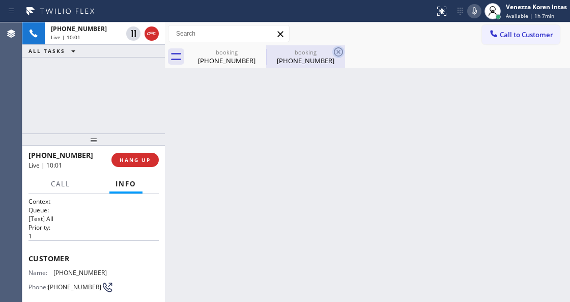
click at [338, 54] on icon at bounding box center [338, 52] width 12 height 12
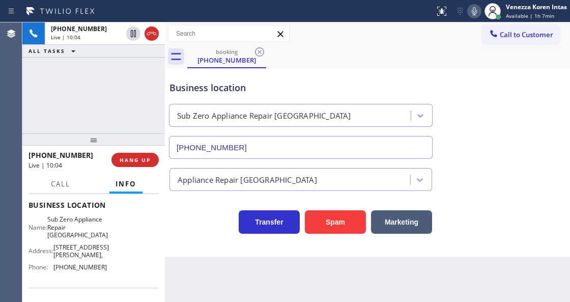
scroll to position [135, 0]
drag, startPoint x: 89, startPoint y: 259, endPoint x: 54, endPoint y: 264, distance: 35.3
click at [54, 264] on div "Name: Sub Zero Appliance Repair Bellingham Address: [STREET_ADDRESS][GEOGRAPHIC…" at bounding box center [67, 245] width 78 height 60
copy div "[PHONE_NUMBER]"
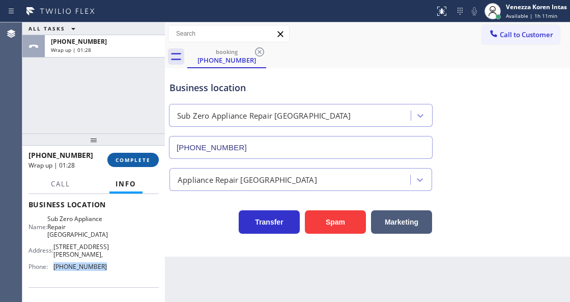
click at [138, 156] on button "COMPLETE" at bounding box center [132, 160] width 51 height 14
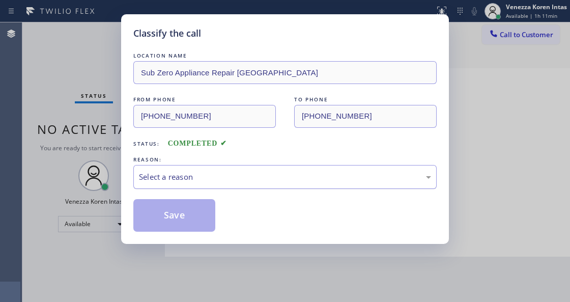
click at [250, 174] on div "Select a reason" at bounding box center [285, 177] width 292 height 12
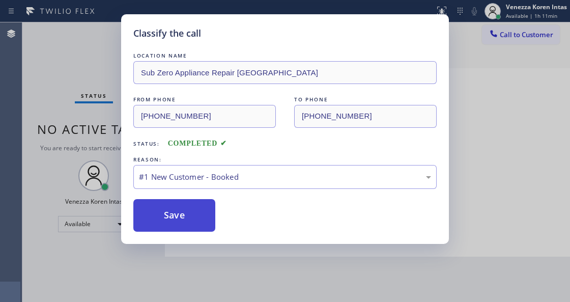
click at [194, 209] on button "Save" at bounding box center [174, 215] width 82 height 33
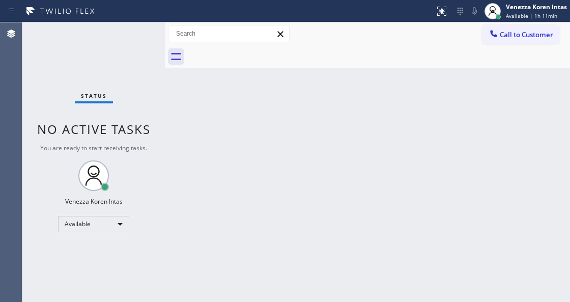
drag, startPoint x: 275, startPoint y: 110, endPoint x: 112, endPoint y: 109, distance: 163.3
click at [274, 110] on div "Back to Dashboard Change Sender ID Customers Technicians Select a contact Outbo…" at bounding box center [367, 161] width 405 height 279
click at [134, 55] on div "Status No active tasks You are ready to start receiving tasks. Venezza Koren In…" at bounding box center [93, 161] width 142 height 279
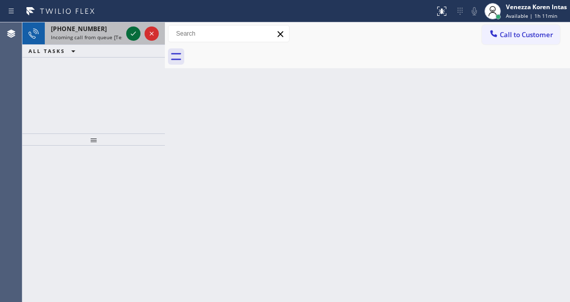
click at [131, 34] on icon at bounding box center [133, 34] width 5 height 4
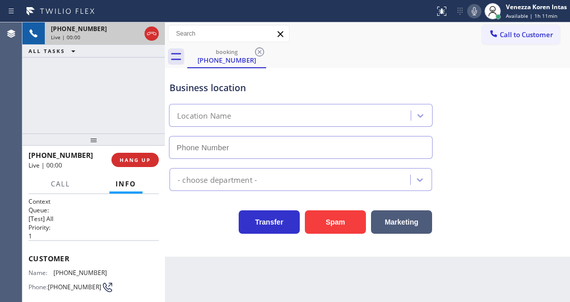
type input "[PHONE_NUMBER]"
click at [238, 84] on div "Business location" at bounding box center [300, 88] width 262 height 14
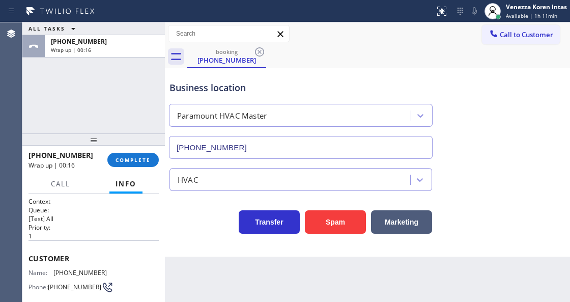
drag, startPoint x: 130, startPoint y: 108, endPoint x: 181, endPoint y: 102, distance: 51.2
click at [130, 107] on div "ALL TASKS ALL TASKS ACTIVE TASKS TASKS IN WRAP UP [PHONE_NUMBER] Wrap up | 00:16" at bounding box center [93, 77] width 142 height 111
click at [144, 165] on button "COMPLETE" at bounding box center [132, 160] width 51 height 14
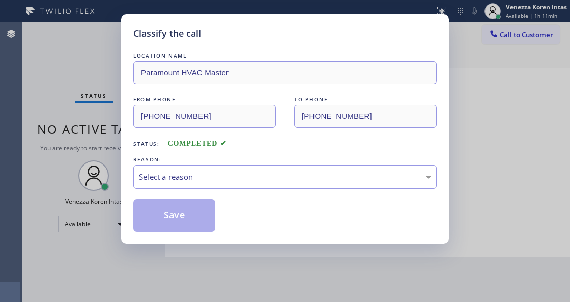
drag, startPoint x: 244, startPoint y: 191, endPoint x: 252, endPoint y: 182, distance: 12.2
click at [252, 182] on div "Select a reason" at bounding box center [285, 177] width 292 height 12
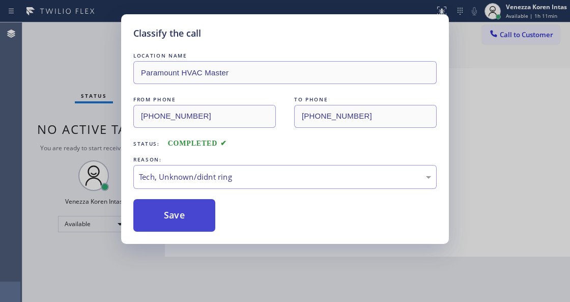
click at [178, 211] on button "Save" at bounding box center [174, 215] width 82 height 33
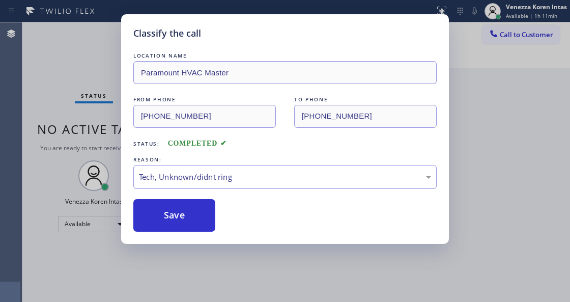
click at [281, 267] on div "Classify the call LOCATION NAME Paramount HVAC Master FROM PHONE [PHONE_NUMBER]…" at bounding box center [285, 151] width 570 height 302
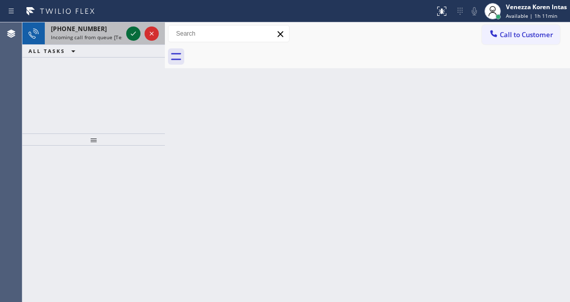
click at [133, 32] on icon at bounding box center [133, 33] width 12 height 12
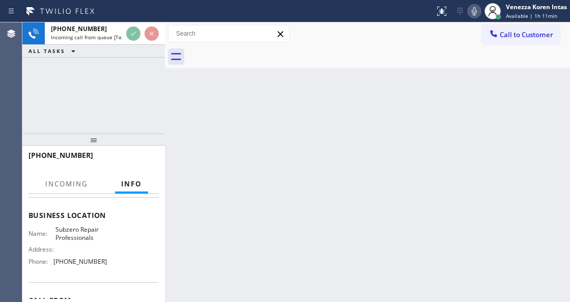
scroll to position [135, 0]
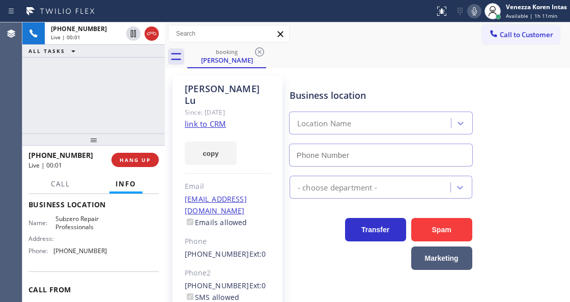
type input "[PHONE_NUMBER]"
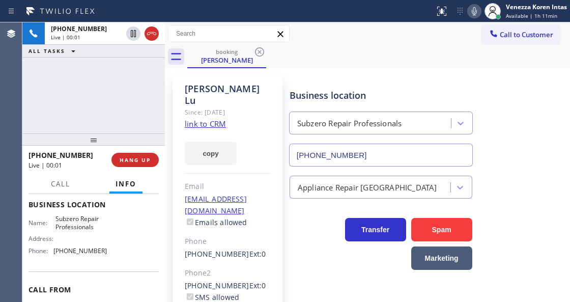
click at [214, 119] on link "link to CRM" at bounding box center [205, 124] width 41 height 10
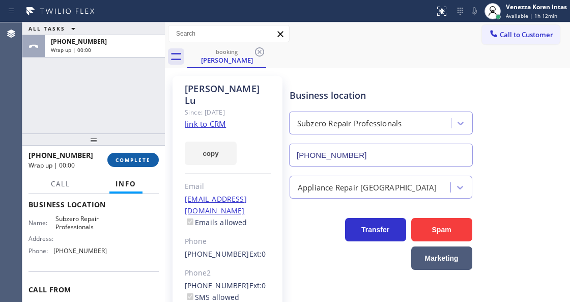
click at [135, 158] on span "COMPLETE" at bounding box center [132, 159] width 35 height 7
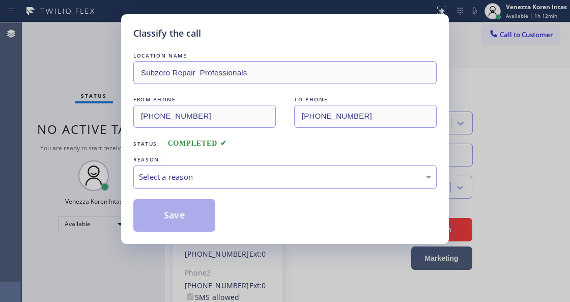
click at [260, 173] on div "Select a reason" at bounding box center [285, 177] width 292 height 12
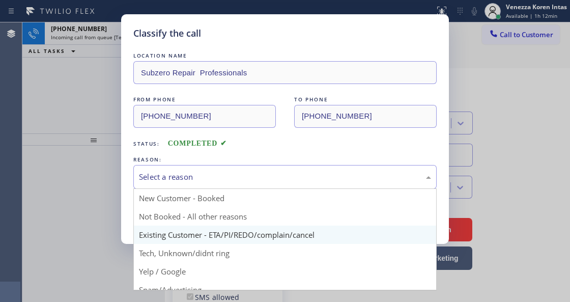
drag, startPoint x: 268, startPoint y: 231, endPoint x: 253, endPoint y: 229, distance: 14.9
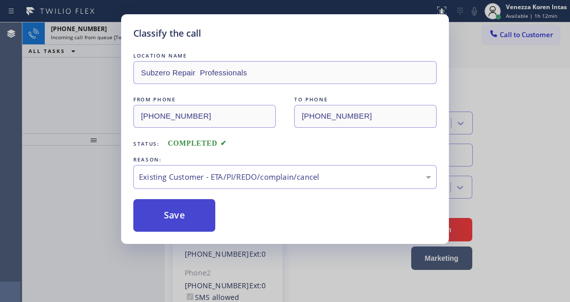
click at [191, 220] on button "Save" at bounding box center [174, 215] width 82 height 33
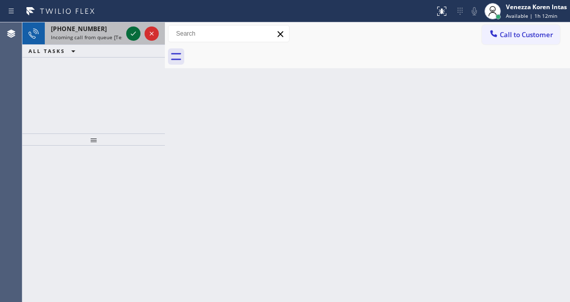
click at [135, 31] on icon at bounding box center [133, 33] width 12 height 12
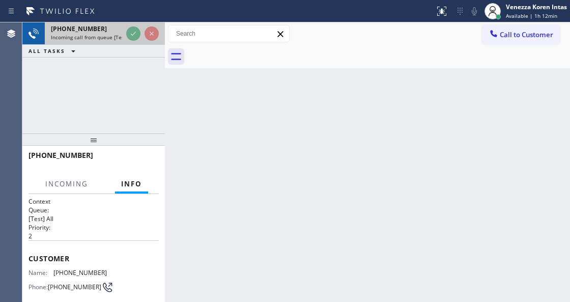
click at [135, 31] on icon at bounding box center [133, 33] width 12 height 12
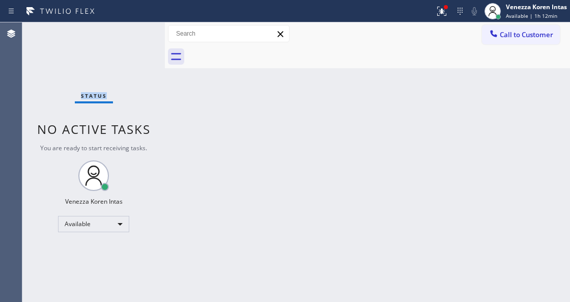
click at [135, 31] on div "Status No active tasks You are ready to start receiving tasks. Venezza Koren In…" at bounding box center [93, 161] width 142 height 279
drag, startPoint x: 435, startPoint y: 4, endPoint x: 448, endPoint y: 51, distance: 48.9
click at [435, 5] on button at bounding box center [441, 11] width 22 height 22
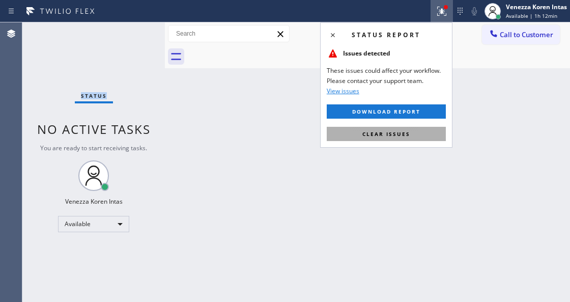
drag, startPoint x: 394, startPoint y: 132, endPoint x: 182, endPoint y: 105, distance: 213.8
click at [394, 132] on span "Clear issues" at bounding box center [386, 133] width 48 height 7
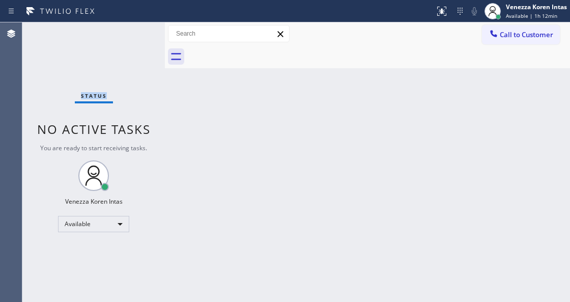
click at [140, 38] on div "Status No active tasks You are ready to start receiving tasks. Venezza Koren In…" at bounding box center [93, 161] width 142 height 279
click at [119, 33] on div "Status No active tasks You are ready to start receiving tasks. Venezza Koren In…" at bounding box center [93, 161] width 142 height 279
click at [133, 36] on div "Status No active tasks You are ready to start receiving tasks. Venezza Koren In…" at bounding box center [93, 161] width 142 height 279
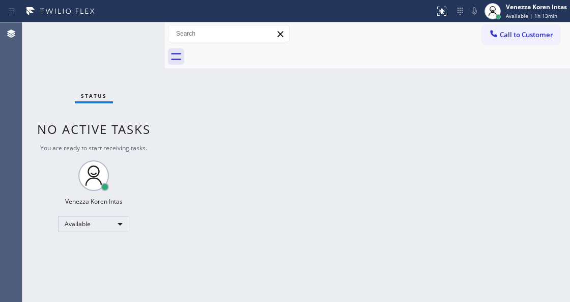
click at [133, 36] on div "Status No active tasks You are ready to start receiving tasks. Venezza Koren In…" at bounding box center [93, 161] width 142 height 279
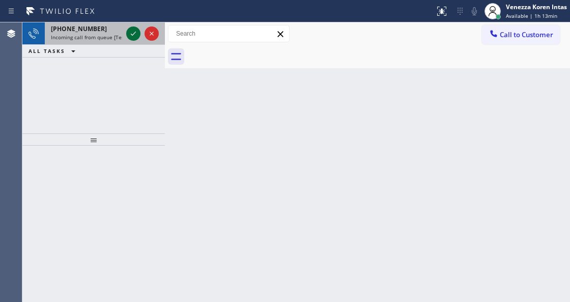
click at [137, 31] on icon at bounding box center [133, 33] width 12 height 12
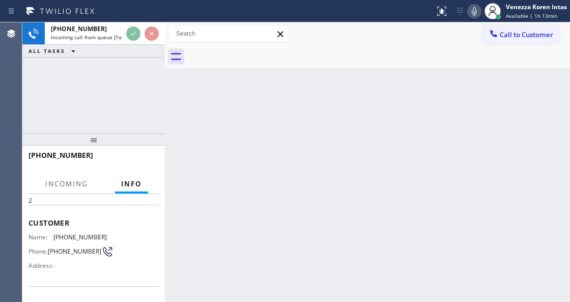
scroll to position [102, 0]
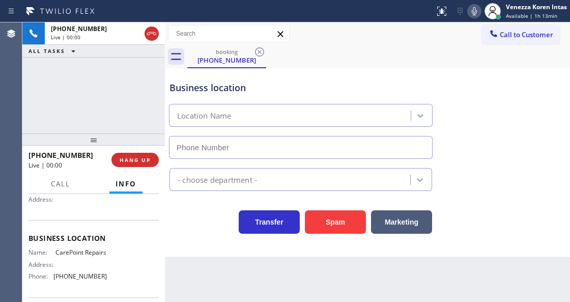
type input "[PHONE_NUMBER]"
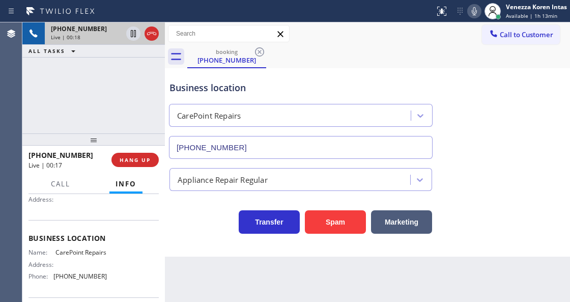
click at [150, 24] on div at bounding box center [142, 33] width 37 height 22
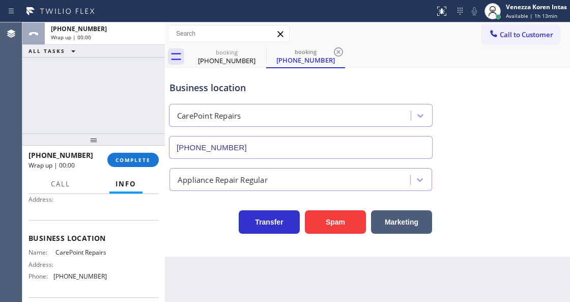
type input "[PHONE_NUMBER]"
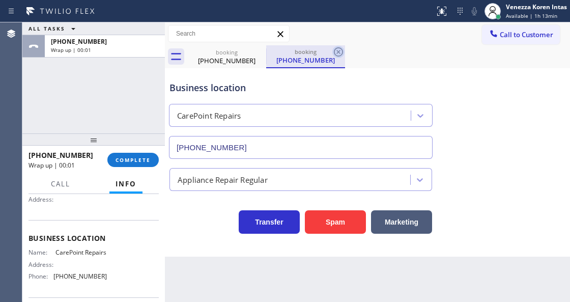
click at [334, 53] on icon at bounding box center [338, 51] width 9 height 9
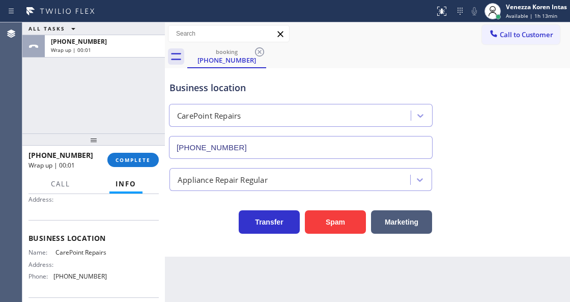
click at [339, 52] on div "booking [PHONE_NUMBER]" at bounding box center [378, 56] width 383 height 23
click at [317, 37] on div "Call to Customer Outbound call Location Search location Your caller id phone nu…" at bounding box center [367, 34] width 405 height 18
click at [132, 90] on div "ALL TASKS ALL TASKS ACTIVE TASKS TASKS IN WRAP UP [PHONE_NUMBER] Wrap up | 00:04" at bounding box center [93, 77] width 142 height 111
click at [428, 62] on div "booking [PHONE_NUMBER]" at bounding box center [378, 56] width 383 height 23
click at [131, 154] on button "COMPLETE" at bounding box center [132, 160] width 51 height 14
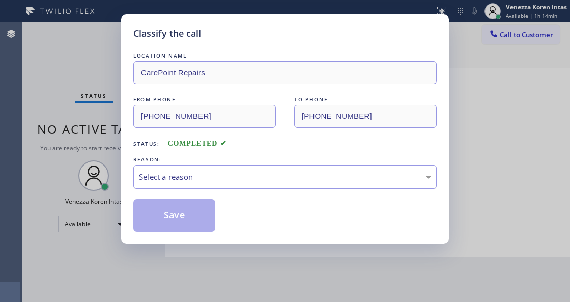
click at [218, 179] on div "Select a reason" at bounding box center [285, 177] width 292 height 12
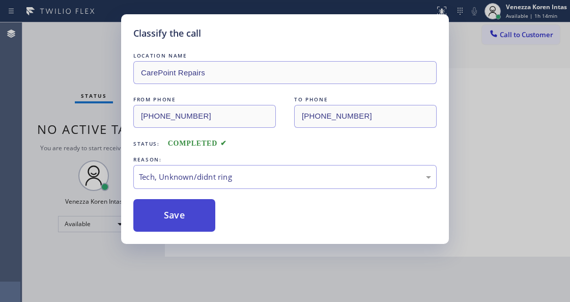
click at [190, 231] on button "Save" at bounding box center [174, 215] width 82 height 33
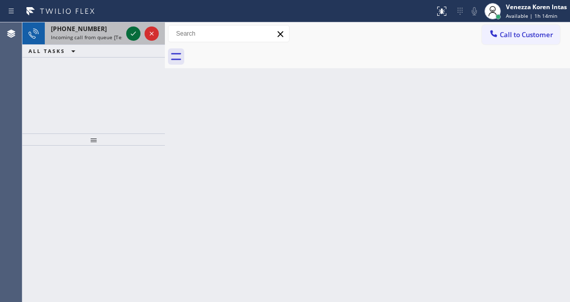
click at [131, 38] on icon at bounding box center [133, 33] width 12 height 12
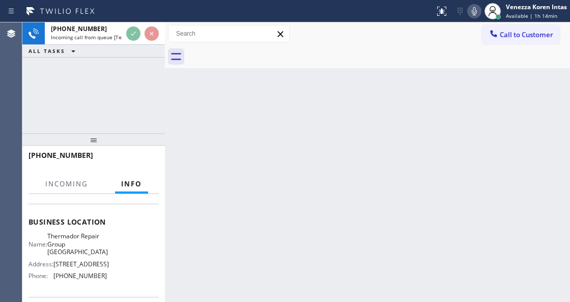
scroll to position [135, 0]
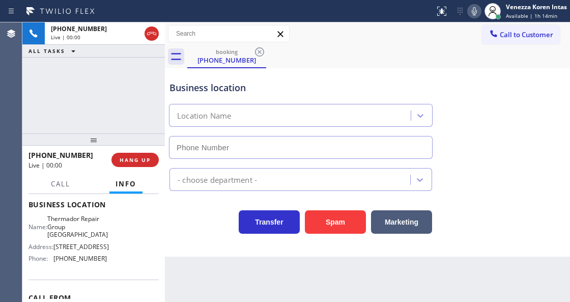
type input "[PHONE_NUMBER]"
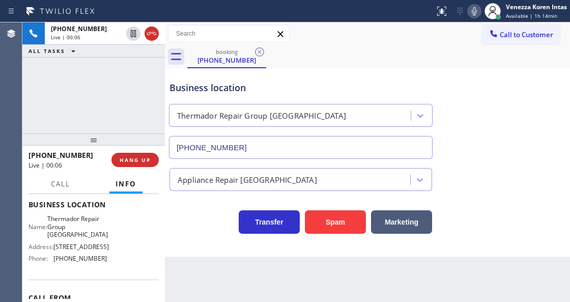
click at [210, 232] on div "Transfer Spam Marketing" at bounding box center [300, 219] width 267 height 28
click at [563, 160] on div "Appliance Repair [GEOGRAPHIC_DATA]" at bounding box center [367, 175] width 400 height 32
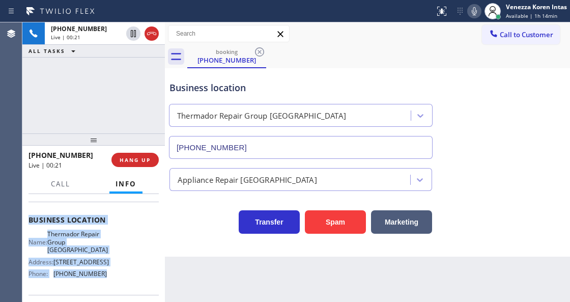
scroll to position [124, 0]
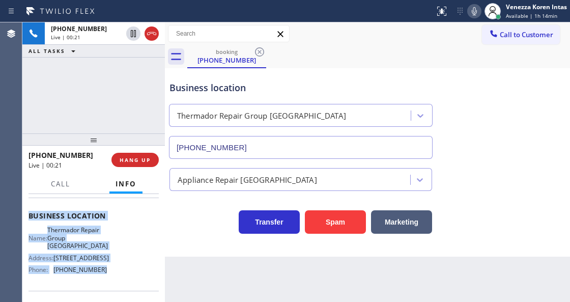
drag, startPoint x: 27, startPoint y: 257, endPoint x: 119, endPoint y: 276, distance: 93.5
click at [119, 276] on div "Context Queue: [Test] All Priority: 2 Customer Name: [PHONE_NUMBER] Phone: [PHO…" at bounding box center [93, 247] width 142 height 107
copy div "Customer Name: [PHONE_NUMBER] Phone: [PHONE_NUMBER] Address: Business location …"
click at [60, 186] on span "Call" at bounding box center [60, 183] width 19 height 9
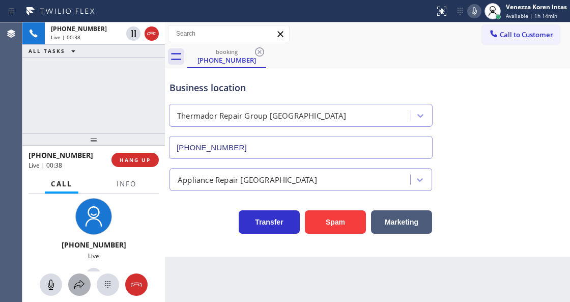
click at [81, 292] on button at bounding box center [79, 284] width 22 height 22
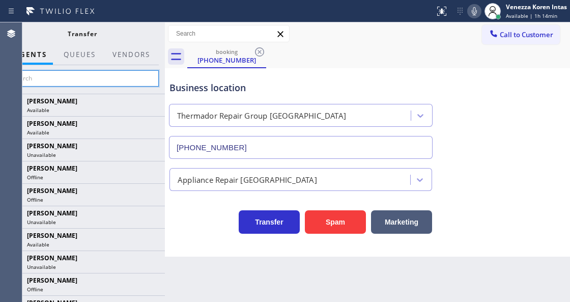
click at [111, 80] on input "text" at bounding box center [82, 78] width 153 height 16
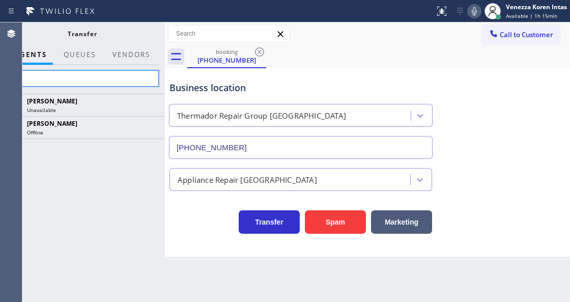
click at [131, 77] on input "ver" at bounding box center [82, 78] width 153 height 16
type input "v"
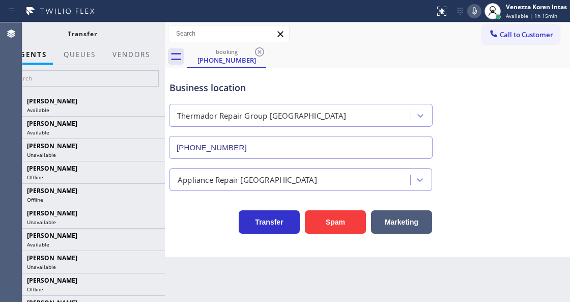
click at [180, 79] on div "Business location Thermador Repair Group [GEOGRAPHIC_DATA] [PHONE_NUMBER]" at bounding box center [300, 115] width 267 height 88
click at [474, 13] on icon at bounding box center [474, 11] width 12 height 12
click at [126, 82] on input "text" at bounding box center [82, 78] width 153 height 16
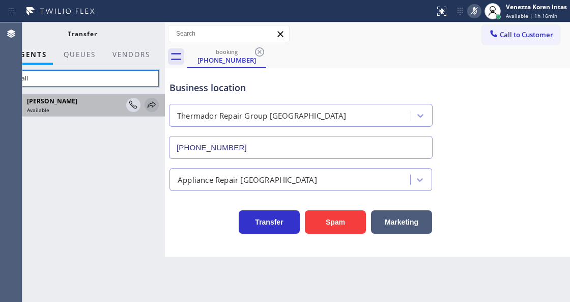
type input "verall"
click at [154, 103] on icon at bounding box center [151, 105] width 12 height 12
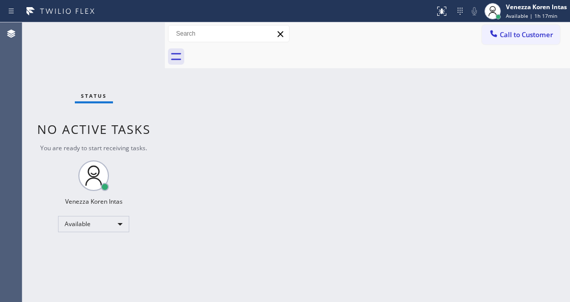
click at [142, 31] on div "Status No active tasks You are ready to start receiving tasks. Venezza Koren In…" at bounding box center [93, 161] width 142 height 279
click at [139, 33] on div "Status No active tasks You are ready to start receiving tasks. Venezza Koren In…" at bounding box center [93, 161] width 142 height 279
click at [135, 34] on div "Status No active tasks You are ready to start receiving tasks. Venezza Koren In…" at bounding box center [93, 161] width 142 height 279
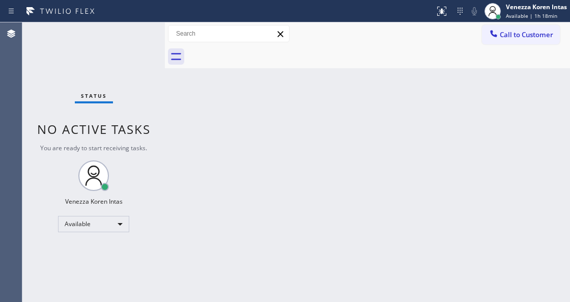
click at [135, 34] on div "Status No active tasks You are ready to start receiving tasks. Venezza Koren In…" at bounding box center [93, 161] width 142 height 279
click at [135, 33] on div "Status No active tasks You are ready to start receiving tasks. Venezza Koren In…" at bounding box center [93, 161] width 142 height 279
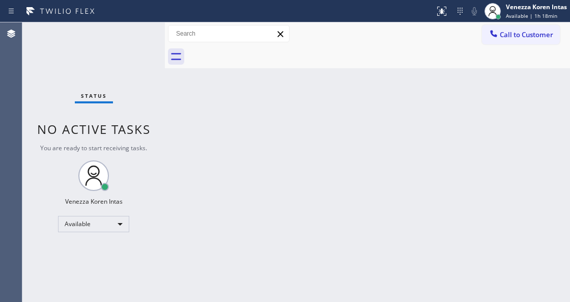
click at [131, 35] on div "Status No active tasks You are ready to start receiving tasks. Venezza Koren In…" at bounding box center [93, 161] width 142 height 279
click at [121, 43] on div "Status No active tasks You are ready to start receiving tasks. Venezza Koren In…" at bounding box center [93, 161] width 142 height 279
click at [131, 41] on div "Status No active tasks You are ready to start receiving tasks. Venezza Koren In…" at bounding box center [93, 161] width 142 height 279
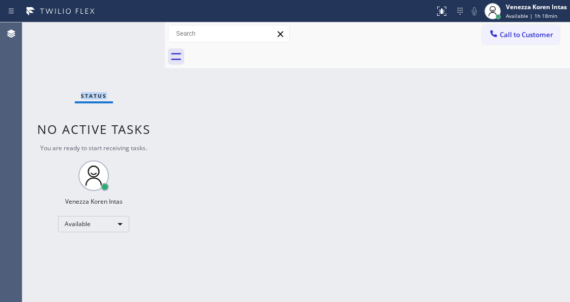
click at [131, 41] on div "Status No active tasks You are ready to start receiving tasks. Venezza Koren In…" at bounding box center [93, 161] width 142 height 279
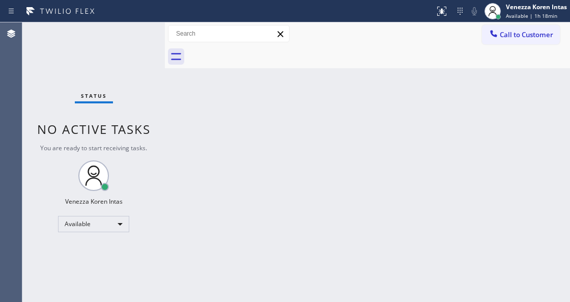
click at [131, 41] on div "Status No active tasks You are ready to start receiving tasks. Venezza Koren In…" at bounding box center [93, 161] width 142 height 279
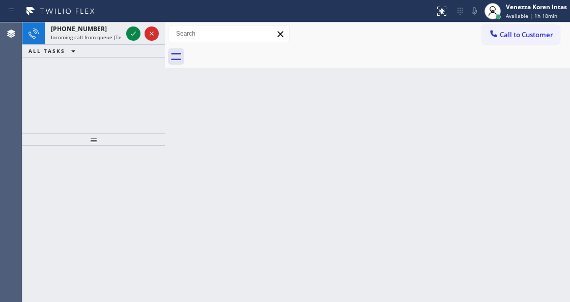
click at [131, 41] on div at bounding box center [142, 33] width 37 height 22
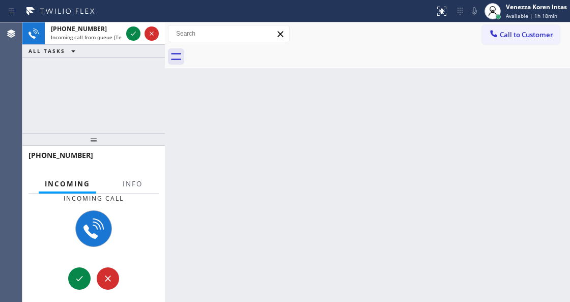
click at [131, 41] on div at bounding box center [142, 33] width 37 height 22
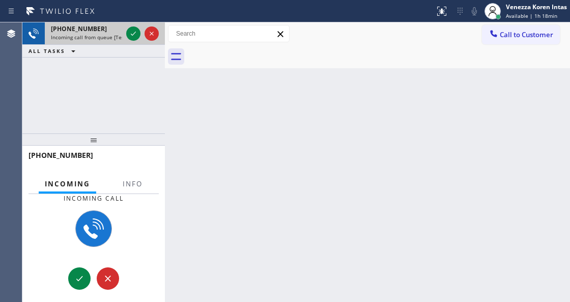
click at [130, 41] on div at bounding box center [142, 33] width 37 height 22
click at [130, 37] on icon at bounding box center [133, 33] width 12 height 12
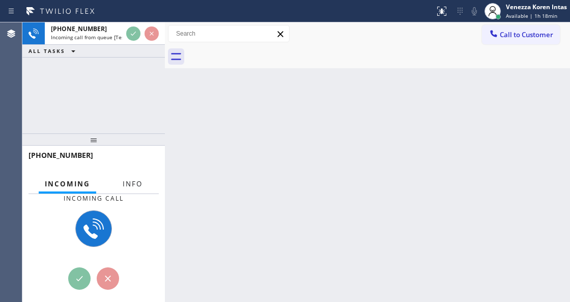
click at [131, 180] on span "Info" at bounding box center [133, 183] width 20 height 9
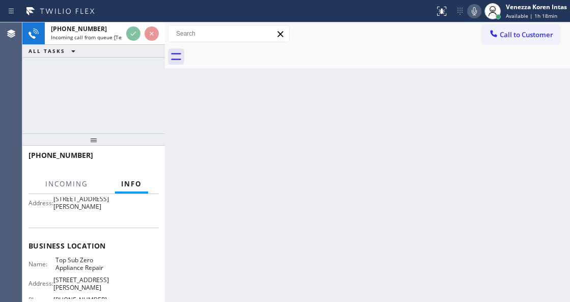
scroll to position [135, 0]
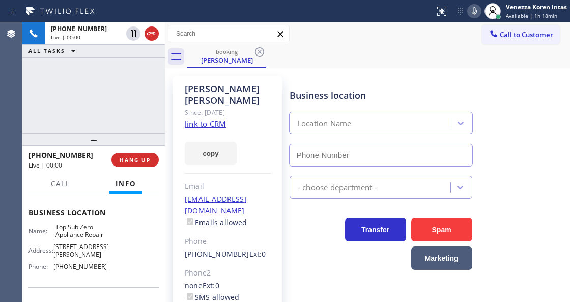
type input "[PHONE_NUMBER]"
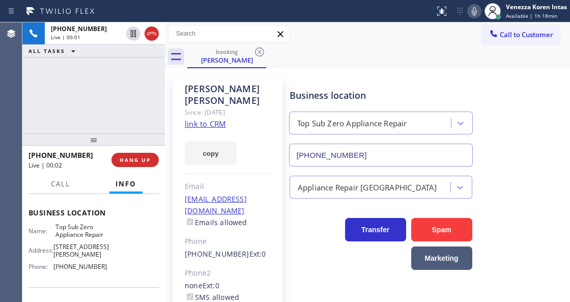
click at [219, 126] on link "link to CRM" at bounding box center [205, 124] width 41 height 10
click at [476, 11] on icon at bounding box center [474, 11] width 5 height 8
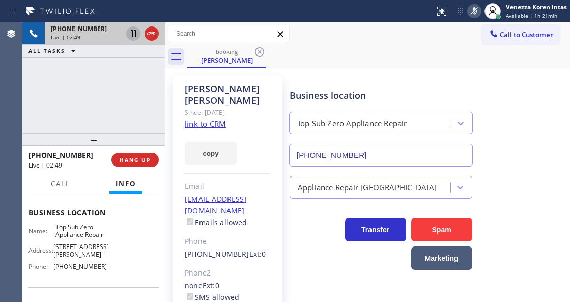
click at [131, 33] on icon at bounding box center [133, 33] width 12 height 12
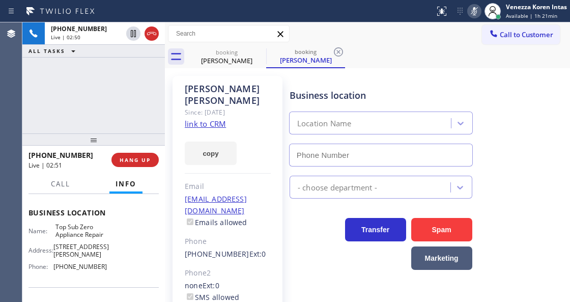
type input "[PHONE_NUMBER]"
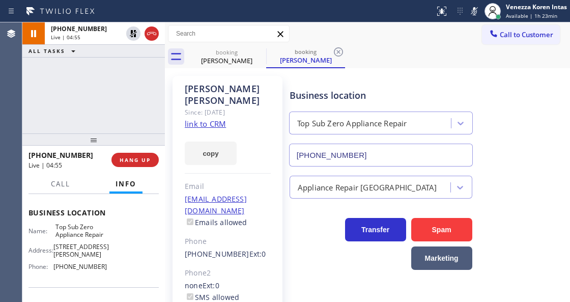
drag, startPoint x: 475, startPoint y: 15, endPoint x: 471, endPoint y: 25, distance: 11.4
click at [475, 15] on icon at bounding box center [474, 11] width 12 height 12
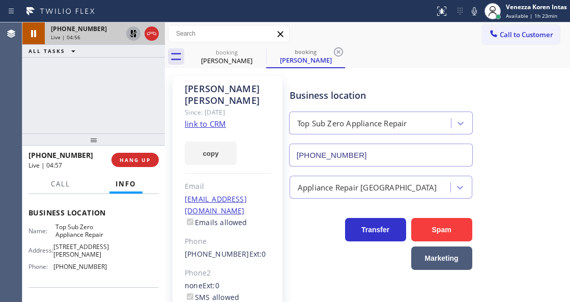
click at [130, 34] on icon at bounding box center [133, 33] width 12 height 12
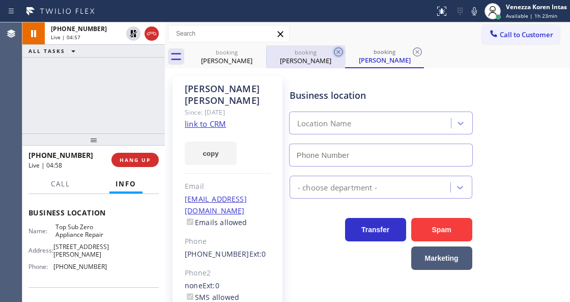
type input "[PHONE_NUMBER]"
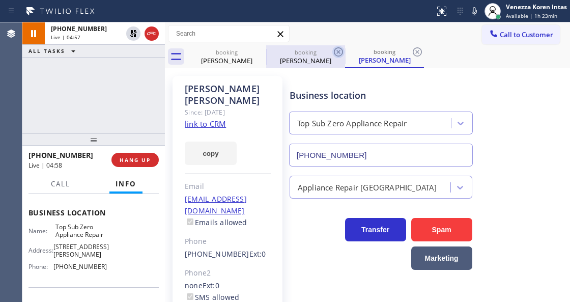
click at [337, 51] on icon at bounding box center [338, 52] width 12 height 12
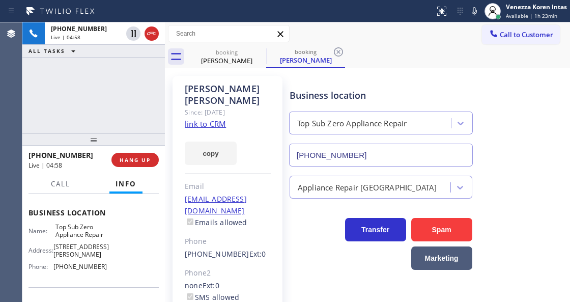
click at [337, 51] on icon at bounding box center [338, 51] width 9 height 9
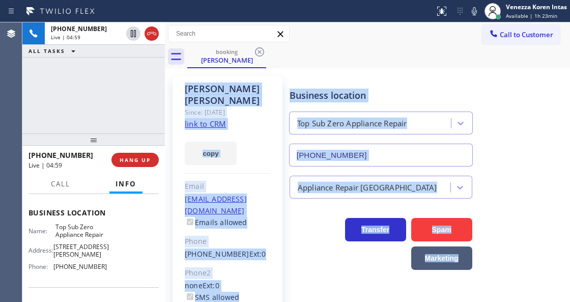
click at [350, 64] on div "booking [PERSON_NAME]" at bounding box center [378, 56] width 383 height 23
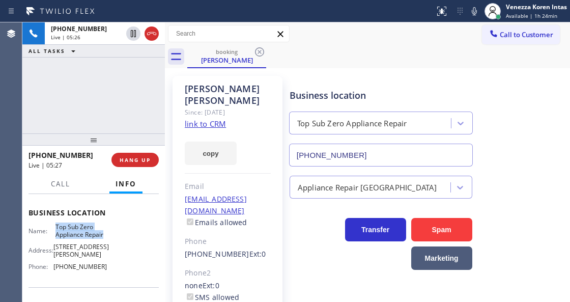
drag, startPoint x: 53, startPoint y: 248, endPoint x: 106, endPoint y: 259, distance: 54.1
click at [106, 259] on div "Name: Top Sub Zero Appliance Repair Address: [STREET_ADDRESS][PERSON_NAME] Phon…" at bounding box center [93, 248] width 130 height 51
copy span "Top Sub Zero Appliance Repair"
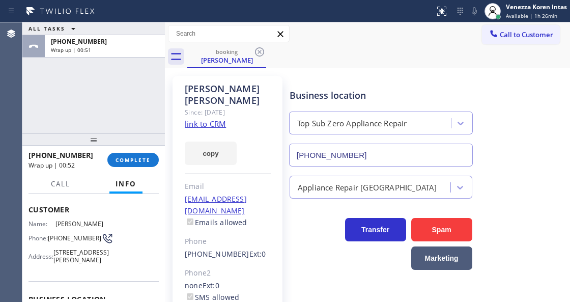
scroll to position [34, 0]
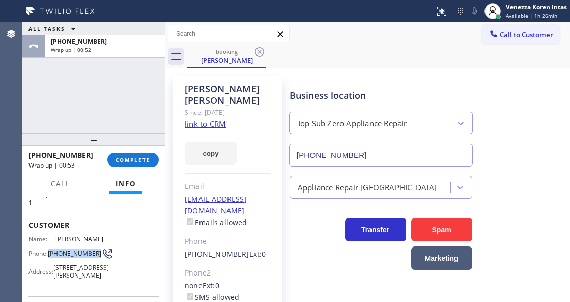
drag, startPoint x: 48, startPoint y: 252, endPoint x: 71, endPoint y: 264, distance: 25.7
click at [71, 259] on div "Phone: [PHONE_NUMBER]" at bounding box center [67, 253] width 78 height 12
copy span "[PHONE_NUMBER]"
click at [330, 300] on div "Business location Top Sub Zero Appliance Repair [PHONE_NUMBER] Appliance Repair…" at bounding box center [427, 226] width 280 height 297
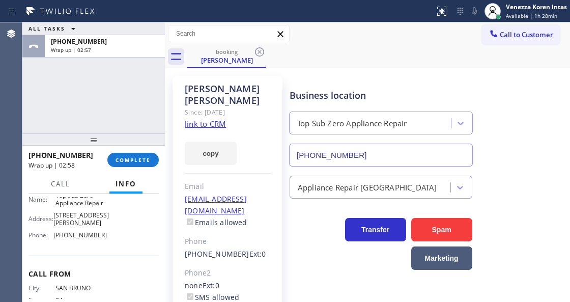
scroll to position [169, 0]
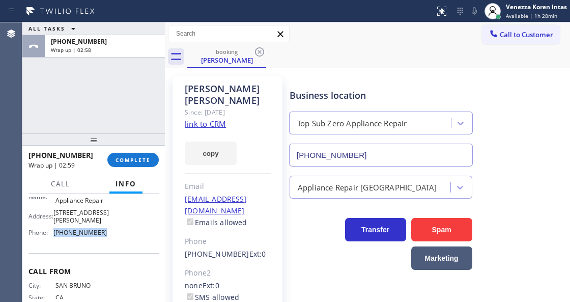
drag, startPoint x: 101, startPoint y: 260, endPoint x: 50, endPoint y: 258, distance: 50.9
click at [50, 240] on div "Name: Top Sub Zero Appliance Repair Address: [STREET_ADDRESS][PERSON_NAME] Phon…" at bounding box center [93, 214] width 130 height 51
copy div "[PHONE_NUMBER]"
click at [126, 162] on span "COMPLETE" at bounding box center [132, 159] width 35 height 7
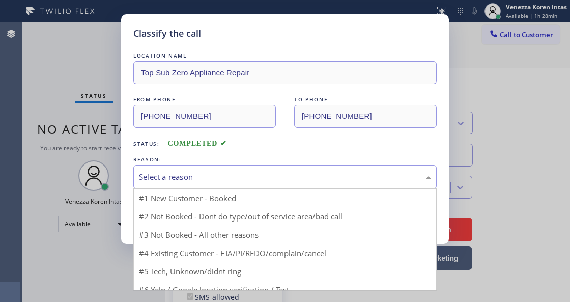
click at [233, 171] on div "Select a reason" at bounding box center [284, 177] width 303 height 24
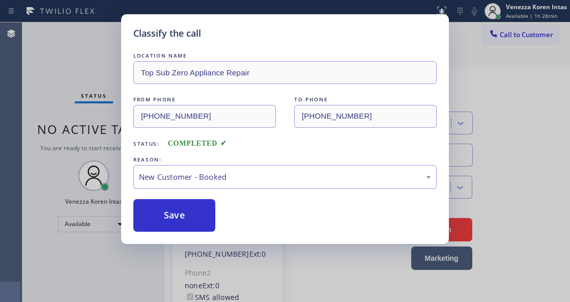
click at [201, 208] on button "Save" at bounding box center [174, 215] width 82 height 33
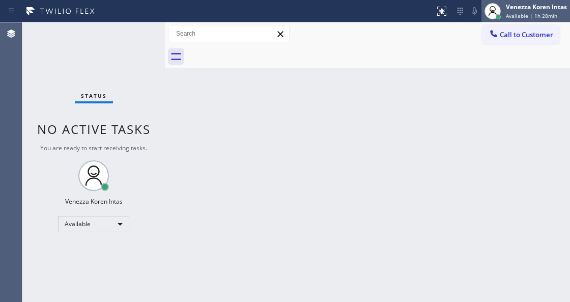
click at [521, 8] on div "Venezza Koren Intas" at bounding box center [536, 7] width 61 height 9
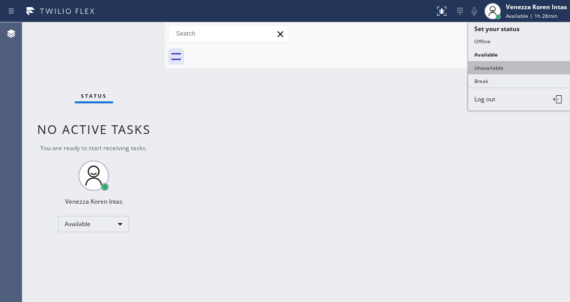
click at [515, 64] on button "Unavailable" at bounding box center [519, 67] width 102 height 13
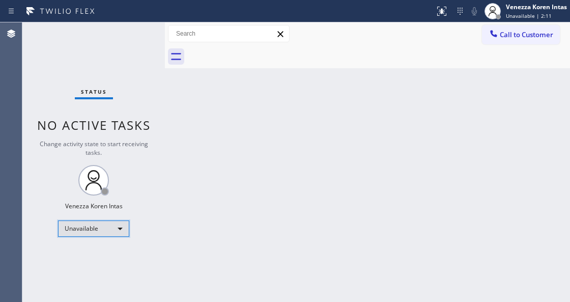
click at [109, 227] on div "Unavailable" at bounding box center [93, 228] width 71 height 16
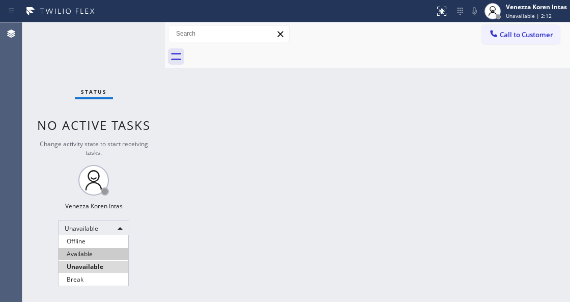
click at [100, 249] on li "Available" at bounding box center [93, 254] width 70 height 12
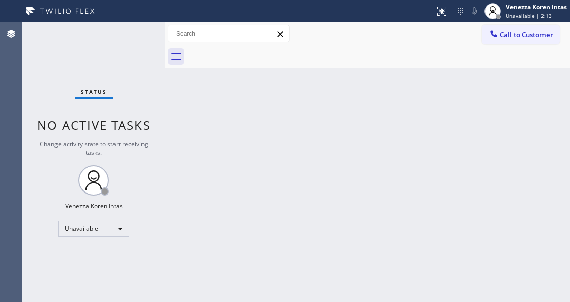
click at [115, 62] on div "Status No active tasks Change activity state to start receiving tasks. Venezza …" at bounding box center [93, 161] width 142 height 279
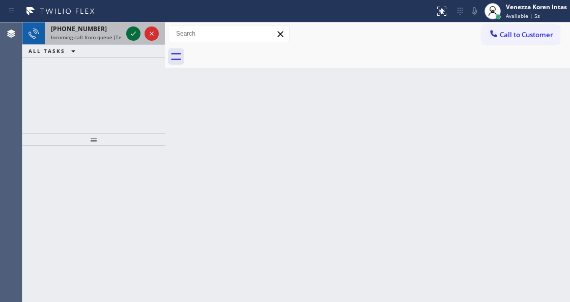
click at [131, 34] on icon at bounding box center [133, 34] width 5 height 4
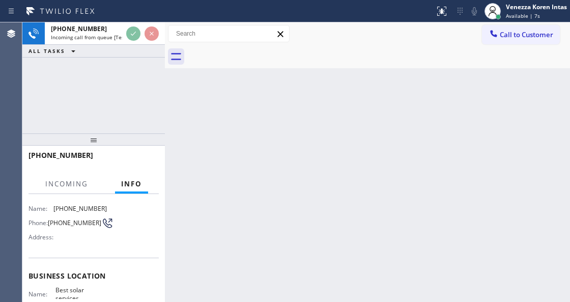
scroll to position [102, 0]
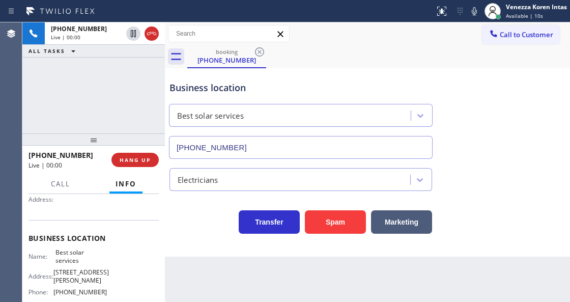
type input "[PHONE_NUMBER]"
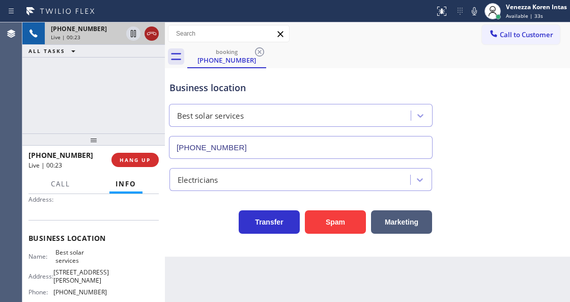
click at [148, 40] on div at bounding box center [142, 33] width 37 height 22
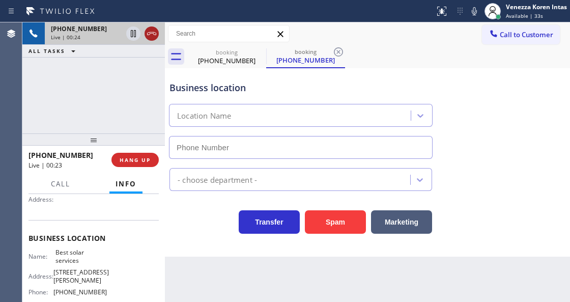
click at [155, 37] on icon at bounding box center [151, 33] width 12 height 12
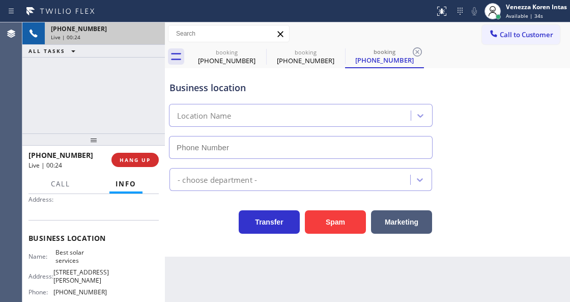
type input "[PHONE_NUMBER]"
click at [204, 300] on div "Back to Dashboard Change Sender ID Customers Technicians Select a contact Outbo…" at bounding box center [367, 161] width 405 height 279
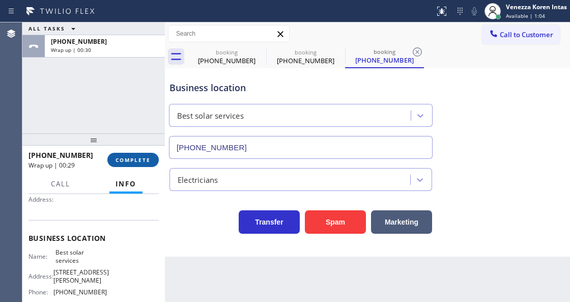
click at [138, 159] on span "COMPLETE" at bounding box center [132, 159] width 35 height 7
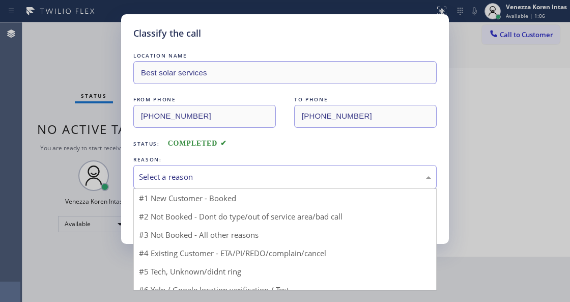
click at [227, 175] on div "Select a reason" at bounding box center [285, 177] width 292 height 12
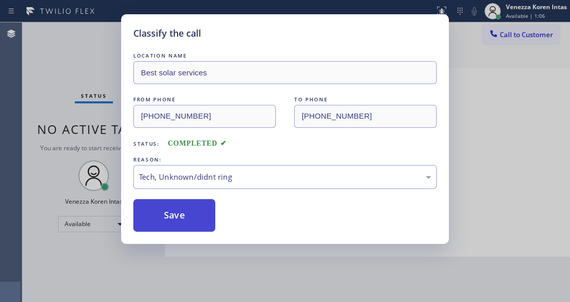
drag, startPoint x: 215, startPoint y: 249, endPoint x: 189, endPoint y: 223, distance: 37.4
click at [189, 222] on button "Save" at bounding box center [174, 215] width 82 height 33
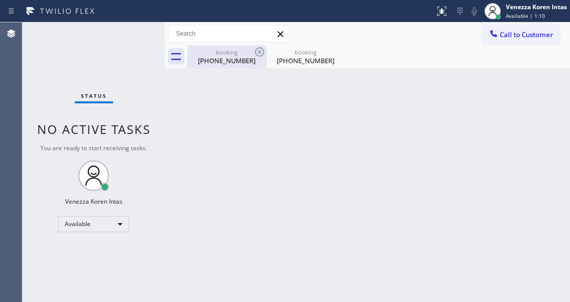
click at [237, 51] on div "booking" at bounding box center [226, 52] width 77 height 8
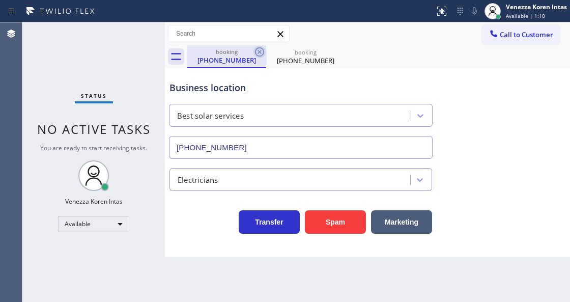
click at [262, 51] on icon at bounding box center [259, 52] width 12 height 12
click at [254, 51] on icon at bounding box center [259, 52] width 12 height 12
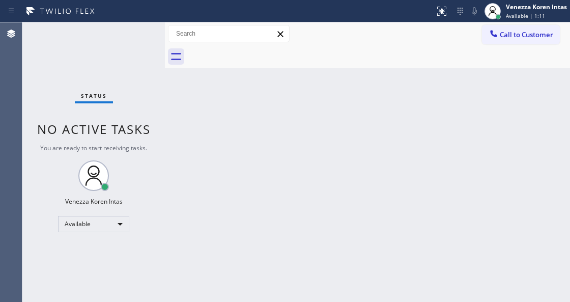
click at [257, 49] on div at bounding box center [378, 56] width 383 height 23
drag, startPoint x: 302, startPoint y: 65, endPoint x: 276, endPoint y: 5, distance: 64.9
click at [300, 61] on div at bounding box center [378, 56] width 383 height 23
drag, startPoint x: 225, startPoint y: 159, endPoint x: 212, endPoint y: 161, distance: 13.9
click at [220, 160] on div "Back to Dashboard Change Sender ID Customers Technicians Select a contact Outbo…" at bounding box center [367, 161] width 405 height 279
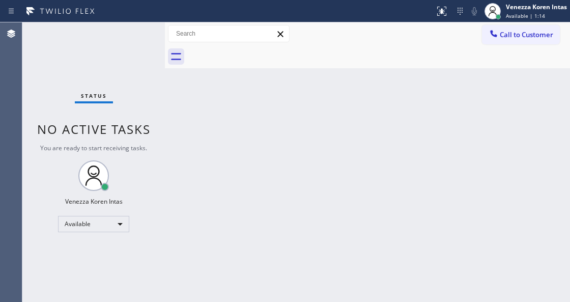
click at [98, 82] on div "Status No active tasks You are ready to start receiving tasks. Venezza Koren In…" at bounding box center [93, 161] width 142 height 279
drag, startPoint x: 99, startPoint y: 52, endPoint x: 140, endPoint y: 68, distance: 44.8
click at [99, 52] on div "Status No active tasks You are ready to start receiving tasks. Venezza Koren In…" at bounding box center [93, 161] width 142 height 279
click at [143, 40] on div "Status No active tasks You are ready to start receiving tasks. Venezza Koren In…" at bounding box center [93, 161] width 142 height 279
click at [16, 49] on div "Agent Desktop" at bounding box center [11, 161] width 22 height 279
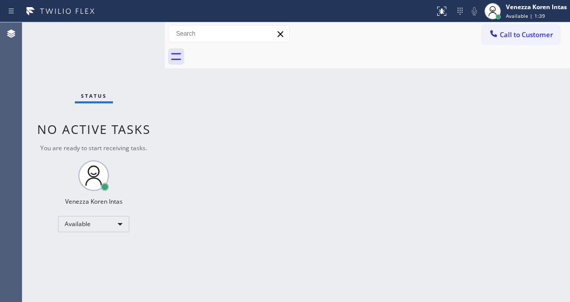
click at [126, 36] on div "Status No active tasks You are ready to start receiving tasks. Venezza Koren In…" at bounding box center [93, 161] width 142 height 279
click at [129, 34] on div "Status No active tasks You are ready to start receiving tasks. Venezza Koren In…" at bounding box center [93, 161] width 142 height 279
drag, startPoint x: 182, startPoint y: 104, endPoint x: 195, endPoint y: 106, distance: 13.3
click at [182, 104] on div "Back to Dashboard Change Sender ID Customers Technicians Select a contact Outbo…" at bounding box center [367, 161] width 405 height 279
drag, startPoint x: 133, startPoint y: 51, endPoint x: 168, endPoint y: 113, distance: 70.6
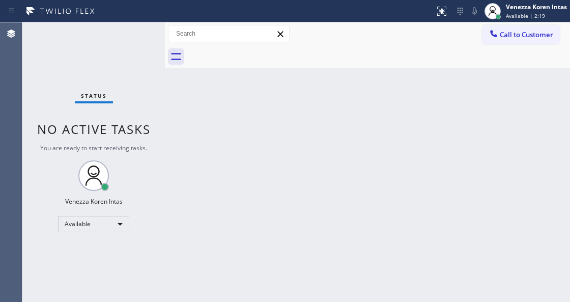
click at [133, 51] on div "Status No active tasks You are ready to start receiving tasks. Venezza Koren In…" at bounding box center [93, 161] width 142 height 279
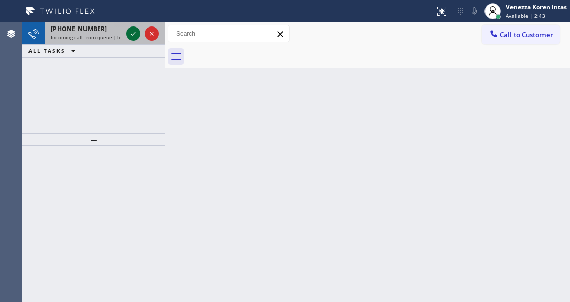
click at [133, 36] on icon at bounding box center [133, 33] width 12 height 12
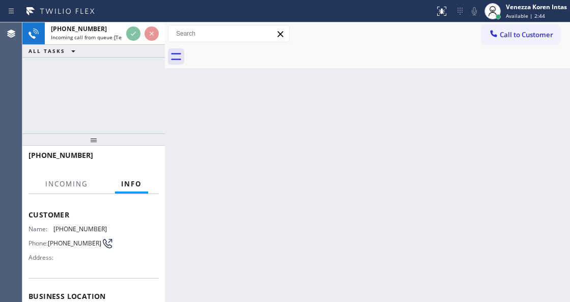
scroll to position [102, 0]
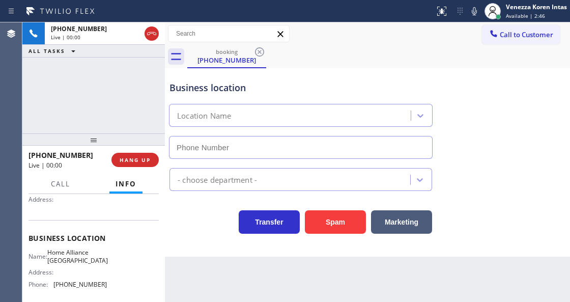
type input "[PHONE_NUMBER]"
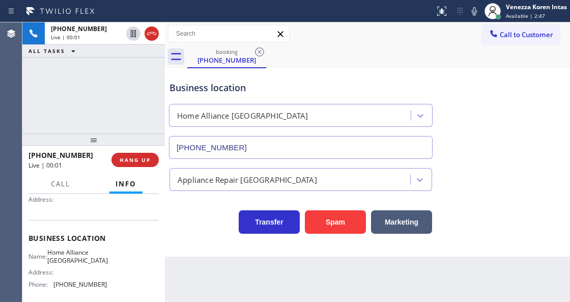
click at [139, 93] on div "[PHONE_NUMBER] Live | 00:01 ALL TASKS ALL TASKS ACTIVE TASKS TASKS IN WRAP UP" at bounding box center [93, 77] width 142 height 111
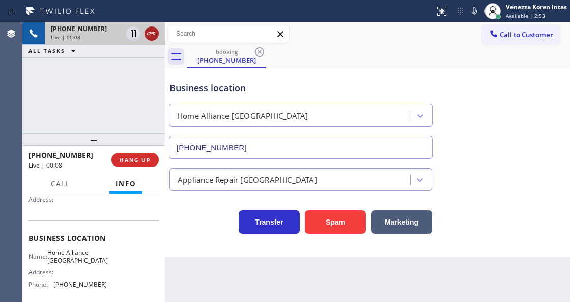
click at [152, 31] on icon at bounding box center [151, 33] width 12 height 12
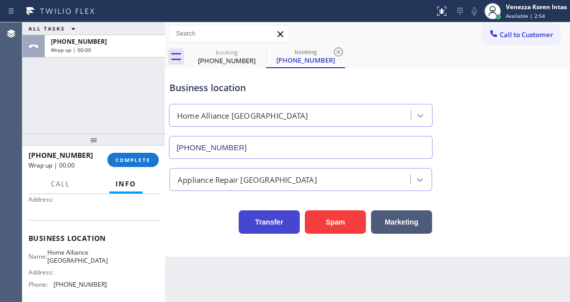
type input "[PHONE_NUMBER]"
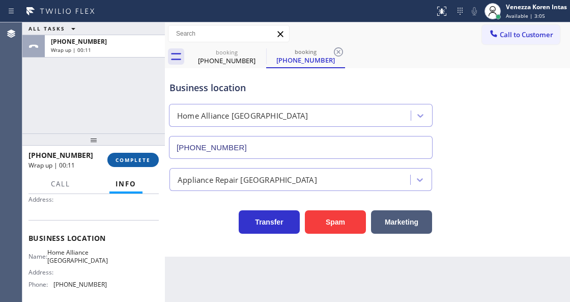
click at [144, 161] on span "COMPLETE" at bounding box center [132, 159] width 35 height 7
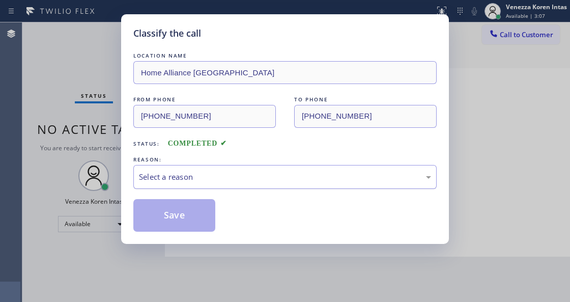
click at [254, 183] on div "Select a reason" at bounding box center [284, 177] width 303 height 24
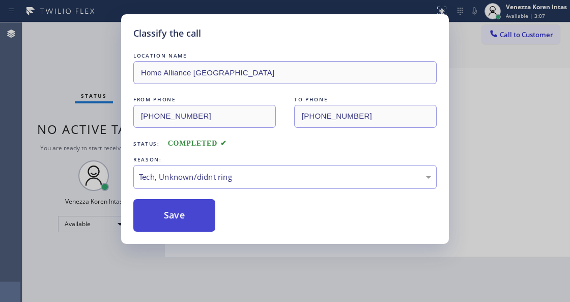
click at [209, 231] on button "Save" at bounding box center [174, 215] width 82 height 33
drag, startPoint x: 209, startPoint y: 234, endPoint x: 210, endPoint y: 249, distance: 14.8
click at [210, 235] on div "Classify the call LOCATION NAME Home Alliance Schaumburg FROM PHONE [PHONE_NUMB…" at bounding box center [285, 128] width 328 height 229
click at [214, 291] on div "Classify the call LOCATION NAME Home Alliance Schaumburg FROM PHONE [PHONE_NUMB…" at bounding box center [285, 151] width 570 height 302
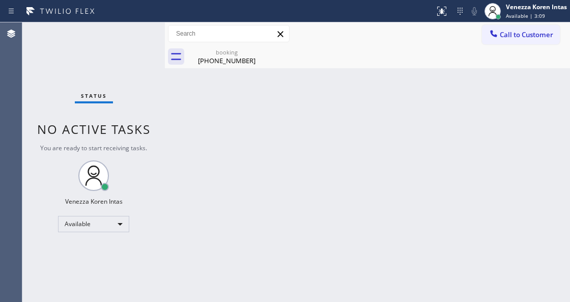
click at [195, 225] on div "Back to Dashboard Change Sender ID Customers Technicians Select a contact Outbo…" at bounding box center [367, 161] width 405 height 279
click at [259, 52] on icon at bounding box center [259, 51] width 9 height 9
click at [252, 49] on div "booking" at bounding box center [226, 52] width 77 height 8
drag, startPoint x: 210, startPoint y: 106, endPoint x: 75, endPoint y: 64, distance: 140.6
click at [203, 104] on div "Back to Dashboard Change Sender ID Customers Technicians Select a contact Outbo…" at bounding box center [367, 161] width 405 height 279
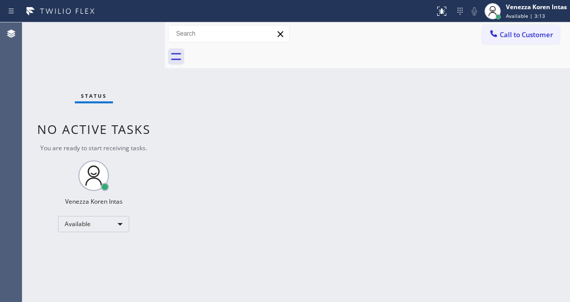
drag, startPoint x: 38, startPoint y: 51, endPoint x: 14, endPoint y: 56, distance: 23.9
click at [38, 51] on div "Status No active tasks You are ready to start receiving tasks. Venezza Koren In…" at bounding box center [93, 161] width 142 height 279
click at [135, 38] on div "Status No active tasks You are ready to start receiving tasks. Venezza Koren In…" at bounding box center [93, 161] width 142 height 279
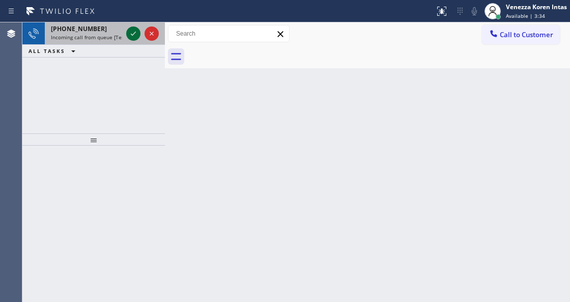
click at [135, 35] on icon at bounding box center [133, 33] width 12 height 12
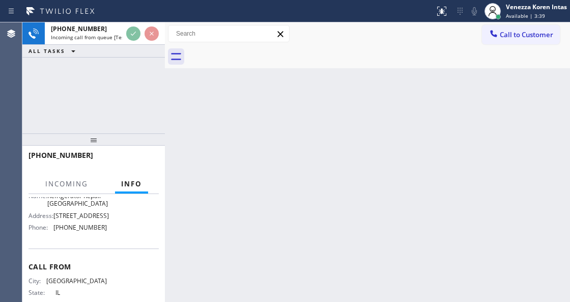
scroll to position [169, 0]
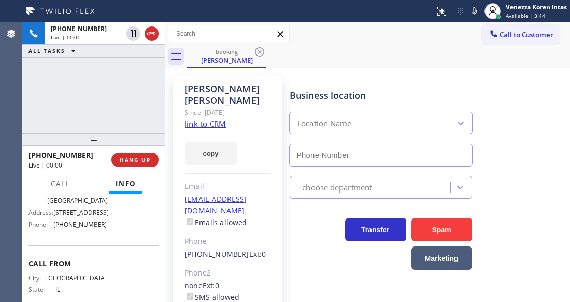
type input "[PHONE_NUMBER]"
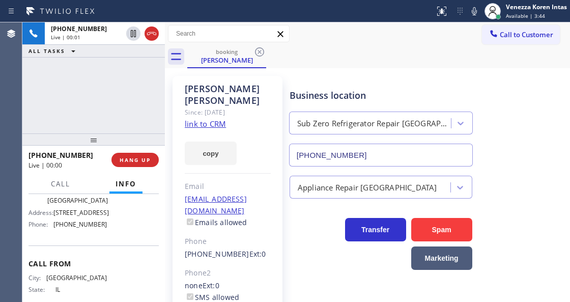
drag, startPoint x: 164, startPoint y: 102, endPoint x: 248, endPoint y: 121, distance: 85.6
click at [165, 102] on div at bounding box center [165, 161] width 0 height 279
click at [221, 119] on link "link to CRM" at bounding box center [205, 124] width 41 height 10
click at [373, 73] on div "[PERSON_NAME] Since: [DATE] link to CRM copy Email [EMAIL_ADDRESS][DOMAIN_NAME]…" at bounding box center [367, 233] width 400 height 325
click at [347, 75] on div "Business location Sub Zero Refrigerator Repair [GEOGRAPHIC_DATA] [PHONE_NUMBER]" at bounding box center [427, 120] width 280 height 92
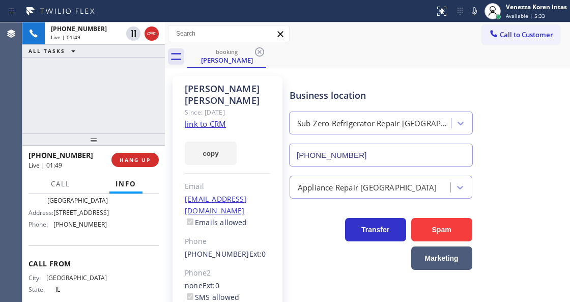
drag, startPoint x: 476, startPoint y: 11, endPoint x: 477, endPoint y: 19, distance: 8.7
click at [476, 11] on icon at bounding box center [474, 11] width 12 height 12
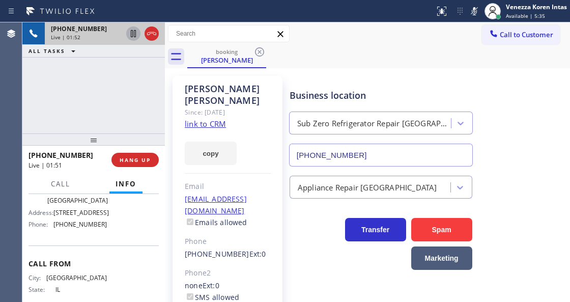
click at [135, 34] on icon at bounding box center [133, 33] width 5 height 7
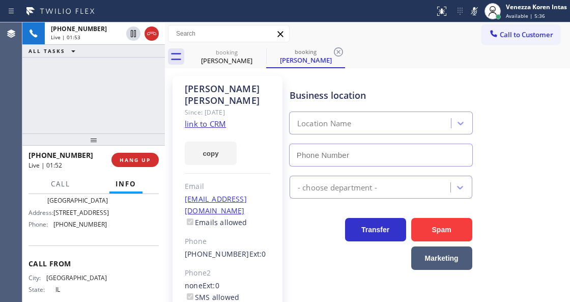
drag, startPoint x: 80, startPoint y: 105, endPoint x: 91, endPoint y: 119, distance: 17.1
click at [86, 113] on div "[PHONE_NUMBER] Live | 01:53 ALL TASKS ALL TASKS ACTIVE TASKS TASKS IN WRAP UP" at bounding box center [93, 77] width 142 height 111
type input "[PHONE_NUMBER]"
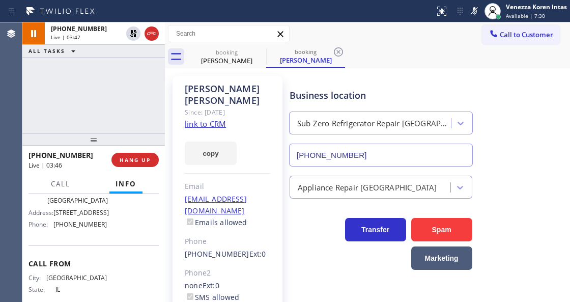
drag, startPoint x: 122, startPoint y: 121, endPoint x: 136, endPoint y: 120, distance: 14.3
click at [122, 121] on div "[PHONE_NUMBER] Live | 03:47 ALL TASKS ALL TASKS ACTIVE TASKS TASKS IN WRAP UP" at bounding box center [93, 77] width 142 height 111
click at [224, 89] on div "[PERSON_NAME]" at bounding box center [228, 94] width 86 height 23
click at [236, 87] on div "[PERSON_NAME]" at bounding box center [228, 94] width 86 height 23
click at [108, 82] on div "[PHONE_NUMBER] Live | 03:49 ALL TASKS ALL TASKS ACTIVE TASKS TASKS IN WRAP UP" at bounding box center [93, 77] width 142 height 111
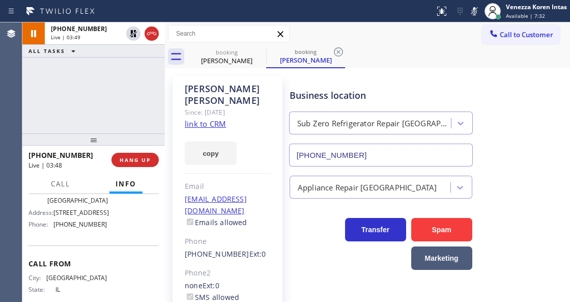
click at [245, 106] on div "Since: [DATE]" at bounding box center [228, 112] width 86 height 12
click at [254, 93] on div "[PERSON_NAME]" at bounding box center [228, 94] width 86 height 23
drag, startPoint x: 160, startPoint y: 101, endPoint x: 341, endPoint y: 73, distance: 183.2
click at [162, 98] on div "[PHONE_NUMBER] Live | 05:08 ALL TASKS ALL TASKS ACTIVE TASKS TASKS IN WRAP UP […" at bounding box center [295, 161] width 547 height 279
click at [473, 61] on div "booking [PERSON_NAME] booking [PERSON_NAME]" at bounding box center [378, 56] width 383 height 23
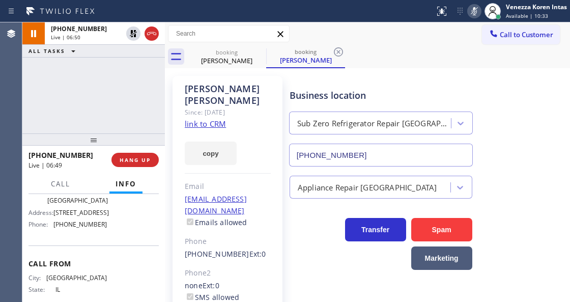
click at [477, 6] on icon at bounding box center [474, 11] width 12 height 12
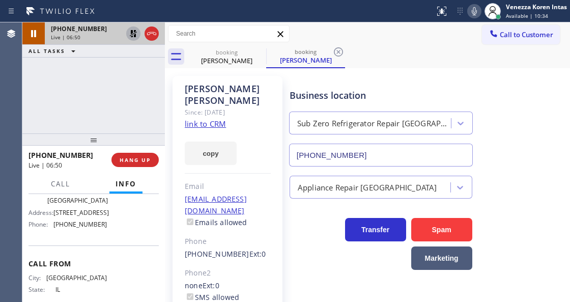
click at [136, 32] on icon at bounding box center [133, 33] width 12 height 12
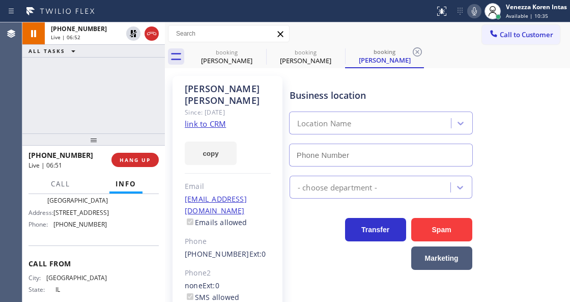
type input "[PHONE_NUMBER]"
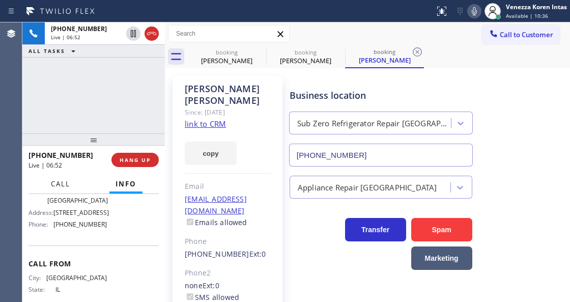
click at [58, 181] on span "Call" at bounding box center [60, 183] width 19 height 9
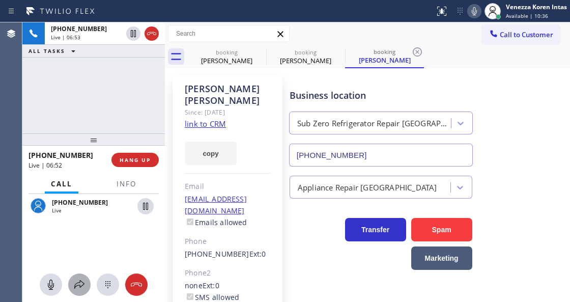
click at [77, 287] on icon at bounding box center [79, 284] width 12 height 12
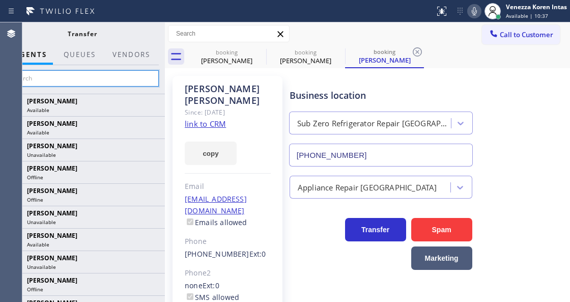
click at [118, 81] on input "text" at bounding box center [82, 78] width 153 height 16
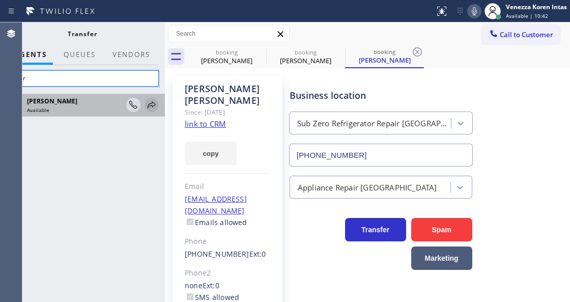
type input "amir"
click at [150, 104] on icon at bounding box center [151, 105] width 12 height 12
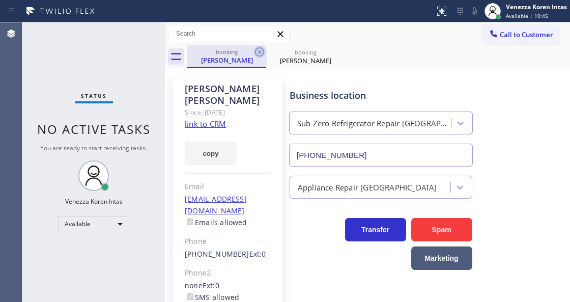
click at [255, 49] on icon at bounding box center [259, 52] width 12 height 12
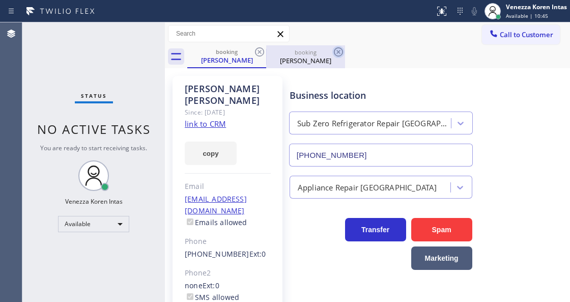
click at [334, 52] on icon at bounding box center [338, 51] width 9 height 9
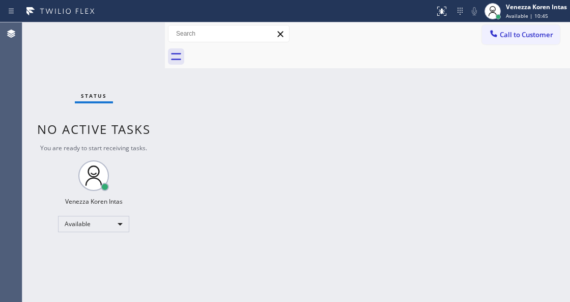
click at [259, 52] on div at bounding box center [378, 56] width 383 height 23
click at [306, 57] on div at bounding box center [378, 56] width 383 height 23
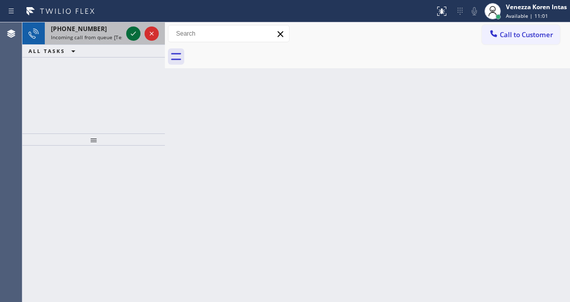
click at [131, 28] on icon at bounding box center [133, 33] width 12 height 12
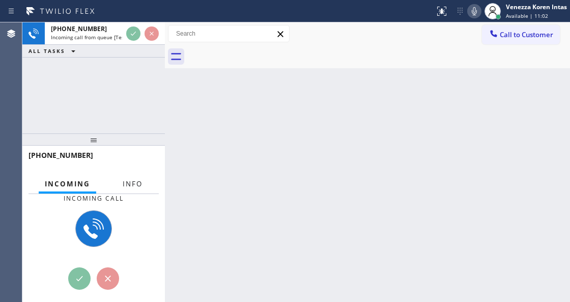
click at [129, 186] on span "Info" at bounding box center [133, 183] width 20 height 9
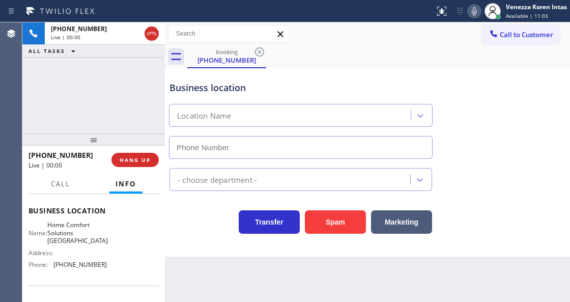
scroll to position [135, 0]
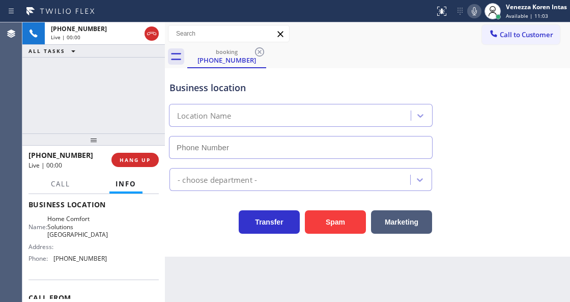
type input "[PHONE_NUMBER]"
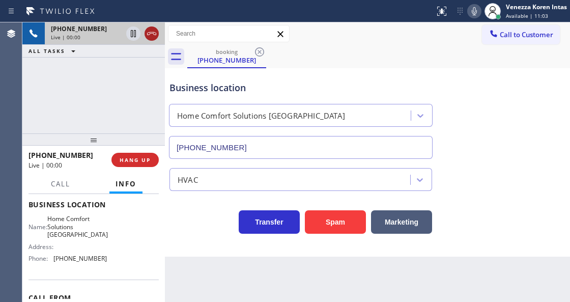
click at [151, 36] on icon at bounding box center [151, 33] width 12 height 12
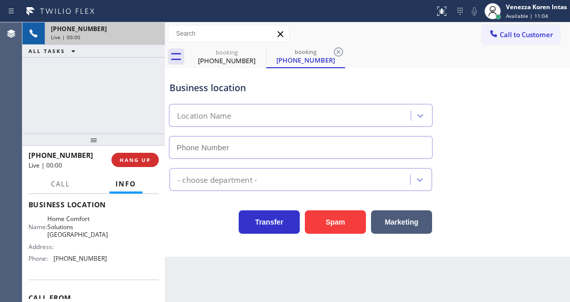
type input "[PHONE_NUMBER]"
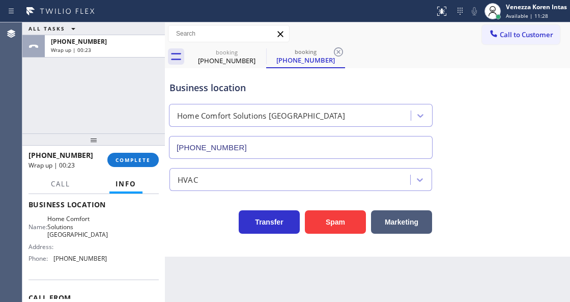
click at [316, 92] on div "Business location" at bounding box center [300, 88] width 262 height 14
drag, startPoint x: 337, startPoint y: 53, endPoint x: 253, endPoint y: 52, distance: 83.4
click at [337, 53] on icon at bounding box center [338, 51] width 9 height 9
click at [338, 51] on div "booking [PHONE_NUMBER] booking [PHONE_NUMBER]" at bounding box center [378, 56] width 383 height 23
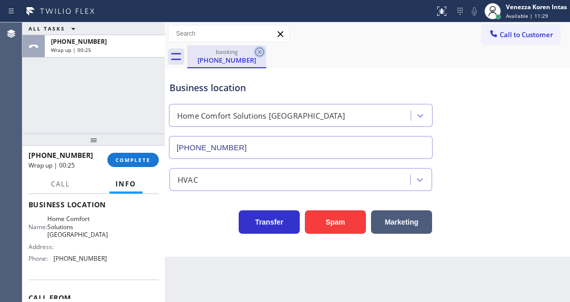
click at [255, 52] on icon at bounding box center [259, 51] width 9 height 9
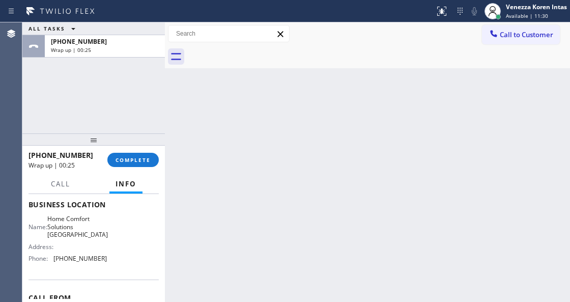
click at [288, 58] on div at bounding box center [378, 56] width 383 height 23
click at [128, 164] on button "COMPLETE" at bounding box center [132, 160] width 51 height 14
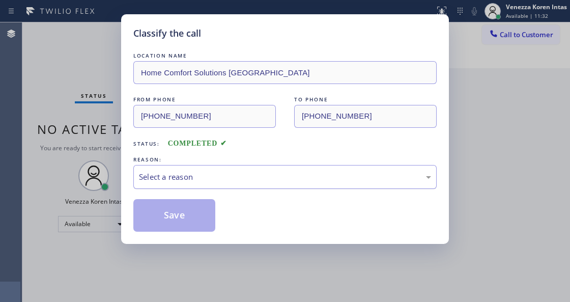
click at [261, 178] on div "Select a reason" at bounding box center [285, 177] width 292 height 12
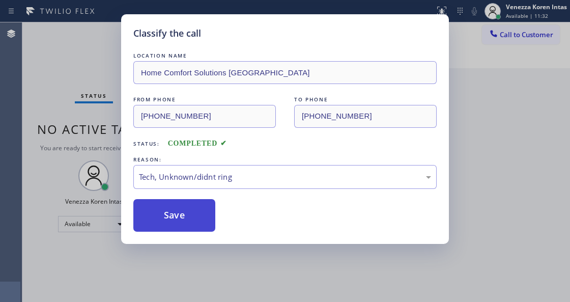
click at [194, 231] on button "Save" at bounding box center [174, 215] width 82 height 33
click at [197, 222] on button "Save" at bounding box center [174, 215] width 82 height 33
drag, startPoint x: 211, startPoint y: 293, endPoint x: 211, endPoint y: 300, distance: 7.1
click at [211, 293] on div "Classify the call LOCATION NAME Home Comfort Solutions [GEOGRAPHIC_DATA] FROM P…" at bounding box center [285, 151] width 570 height 302
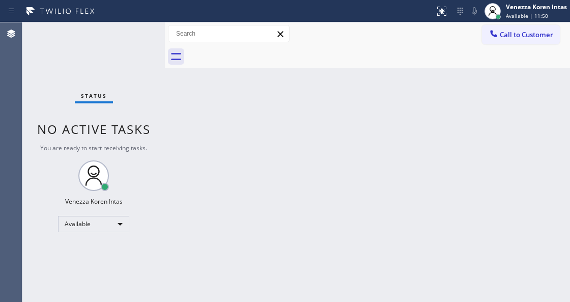
drag, startPoint x: 331, startPoint y: 104, endPoint x: 180, endPoint y: 128, distance: 153.0
click at [330, 105] on div "Back to Dashboard Change Sender ID Customers Technicians Select a contact Outbo…" at bounding box center [367, 161] width 405 height 279
click at [130, 40] on div "Status No active tasks You are ready to start receiving tasks. Venezza Koren In…" at bounding box center [93, 161] width 142 height 279
drag, startPoint x: 182, startPoint y: 152, endPoint x: 219, endPoint y: 100, distance: 63.1
click at [193, 142] on div "Back to Dashboard Change Sender ID Customers Technicians Select a contact Outbo…" at bounding box center [367, 161] width 405 height 279
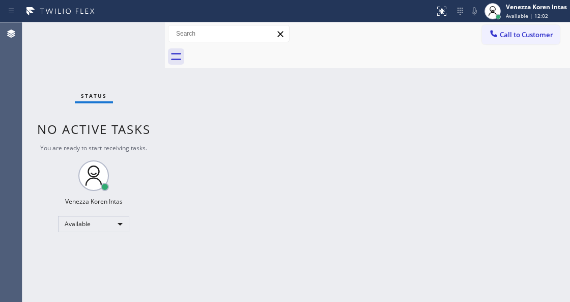
click at [302, 91] on div "Back to Dashboard Change Sender ID Customers Technicians Select a contact Outbo…" at bounding box center [367, 161] width 405 height 279
click at [195, 141] on div "Back to Dashboard Change Sender ID Customers Technicians Select a contact Outbo…" at bounding box center [367, 161] width 405 height 279
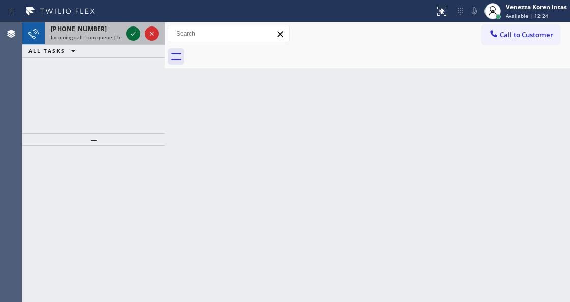
click at [134, 30] on icon at bounding box center [133, 33] width 12 height 12
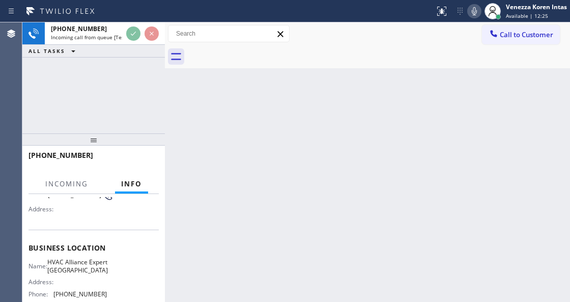
scroll to position [102, 0]
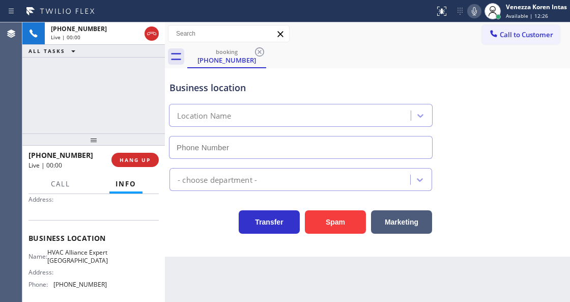
type input "[PHONE_NUMBER]"
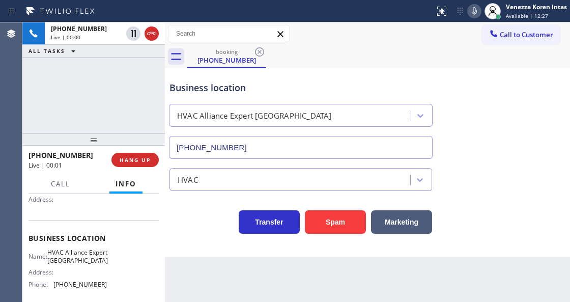
click at [84, 105] on div "[PHONE_NUMBER] Live | 00:00 ALL TASKS ALL TASKS ACTIVE TASKS TASKS IN WRAP UP" at bounding box center [93, 77] width 142 height 111
click at [91, 89] on div "[PHONE_NUMBER] Live | 00:01 ALL TASKS ALL TASKS ACTIVE TASKS TASKS IN WRAP UP" at bounding box center [93, 77] width 142 height 111
click at [186, 89] on div "Business location" at bounding box center [300, 88] width 262 height 14
click at [311, 70] on div "Business location HVAC Alliance Expert [GEOGRAPHIC_DATA] [PHONE_NUMBER]" at bounding box center [367, 113] width 400 height 92
click at [203, 71] on div "Business location HVAC Alliance Expert [GEOGRAPHIC_DATA] [PHONE_NUMBER]" at bounding box center [300, 115] width 267 height 88
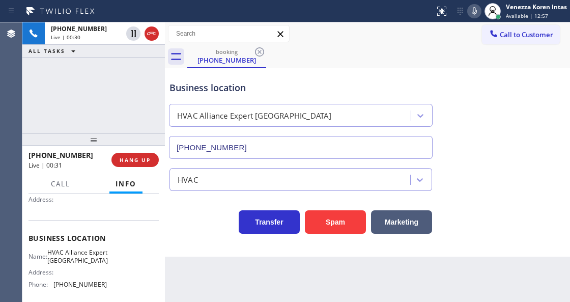
click at [362, 86] on div "Business location" at bounding box center [300, 88] width 262 height 14
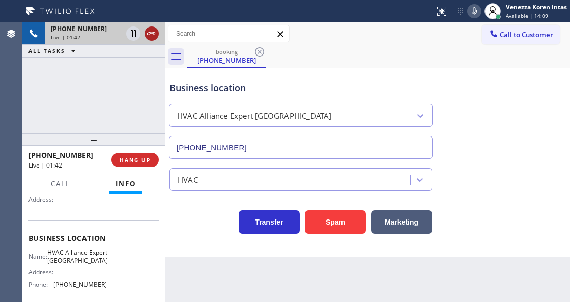
click at [151, 36] on icon at bounding box center [151, 33] width 12 height 12
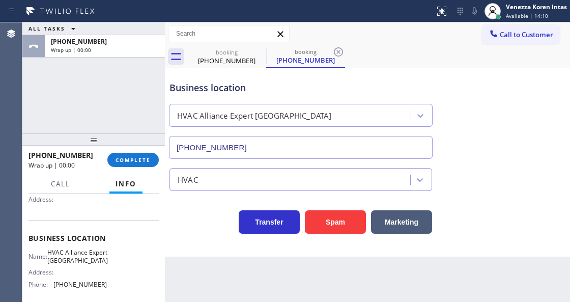
type input "[PHONE_NUMBER]"
drag, startPoint x: 232, startPoint y: 70, endPoint x: 240, endPoint y: 73, distance: 8.2
click at [232, 71] on div "Business location HVAC Alliance Expert [GEOGRAPHIC_DATA] [PHONE_NUMBER]" at bounding box center [300, 115] width 267 height 88
click at [259, 54] on icon at bounding box center [259, 52] width 12 height 12
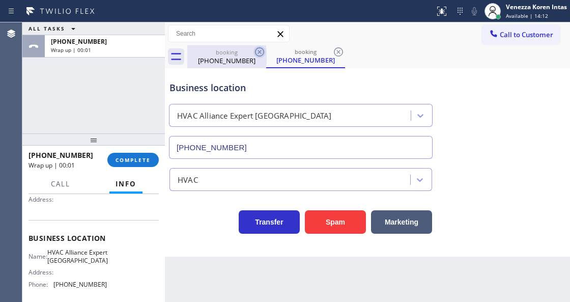
click at [266, 54] on div "booking [PHONE_NUMBER]" at bounding box center [305, 56] width 79 height 23
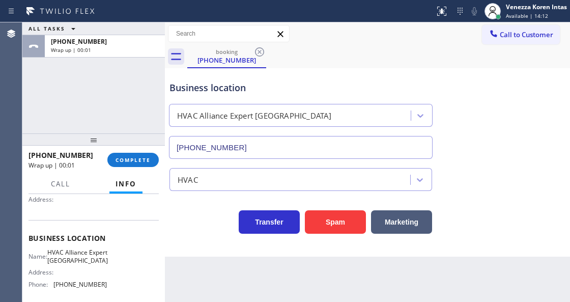
click at [259, 54] on icon at bounding box center [259, 52] width 12 height 12
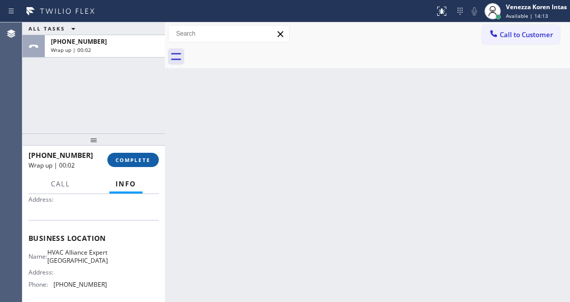
click at [135, 159] on span "COMPLETE" at bounding box center [132, 159] width 35 height 7
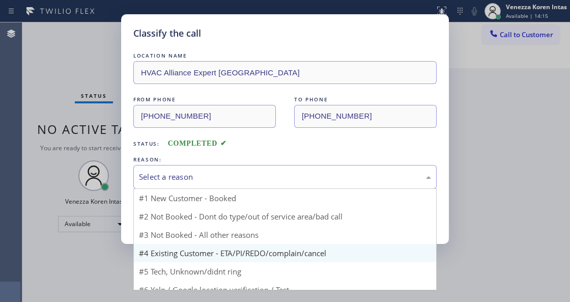
drag, startPoint x: 254, startPoint y: 178, endPoint x: 244, endPoint y: 241, distance: 63.9
click at [253, 178] on div "Select a reason" at bounding box center [285, 177] width 292 height 12
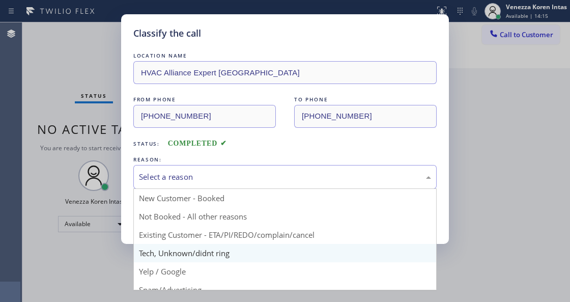
drag, startPoint x: 232, startPoint y: 254, endPoint x: 184, endPoint y: 213, distance: 63.1
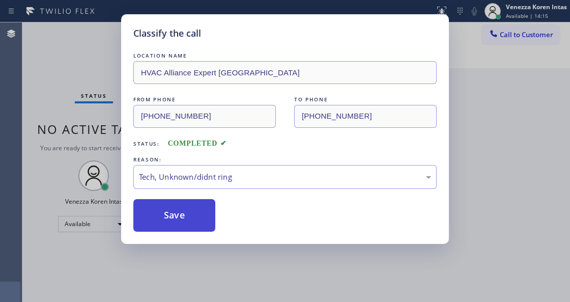
click at [184, 213] on button "Save" at bounding box center [174, 215] width 82 height 33
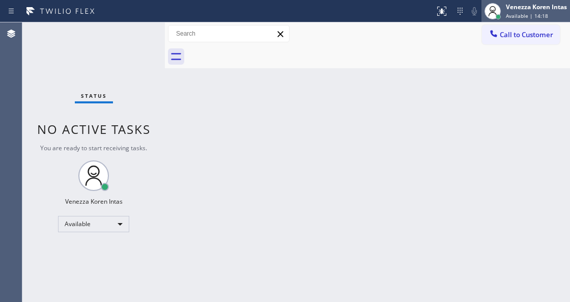
click at [533, 20] on div "Venezza Koren Intas Available | 14:18" at bounding box center [525, 11] width 89 height 22
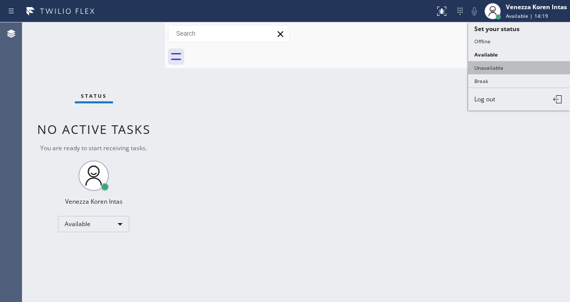
click at [513, 61] on button "Unavailable" at bounding box center [519, 67] width 102 height 13
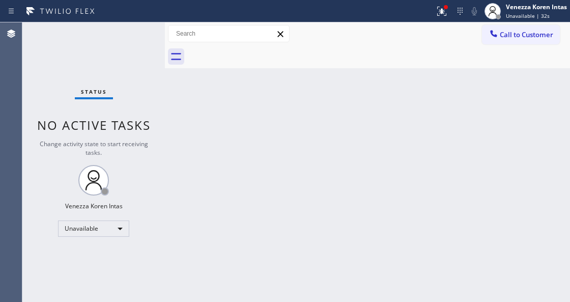
drag, startPoint x: 171, startPoint y: 230, endPoint x: 167, endPoint y: 245, distance: 15.7
click at [171, 233] on div "Back to Dashboard Change Sender ID Customers Technicians Select a contact Outbo…" at bounding box center [367, 161] width 405 height 279
drag, startPoint x: 170, startPoint y: 156, endPoint x: 222, endPoint y: 222, distance: 84.5
click at [185, 166] on div "Back to Dashboard Change Sender ID Customers Technicians Select a contact Outbo…" at bounding box center [367, 161] width 405 height 279
drag, startPoint x: 542, startPoint y: 13, endPoint x: 538, endPoint y: 62, distance: 48.5
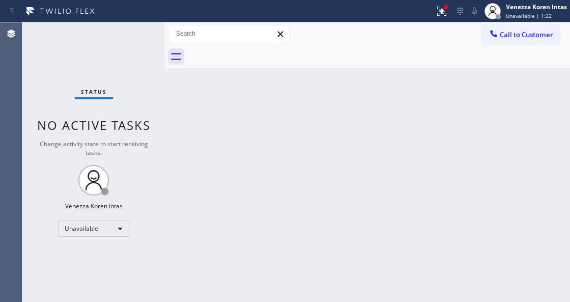
click at [542, 15] on span "Unavailable | 1:22" at bounding box center [529, 15] width 46 height 7
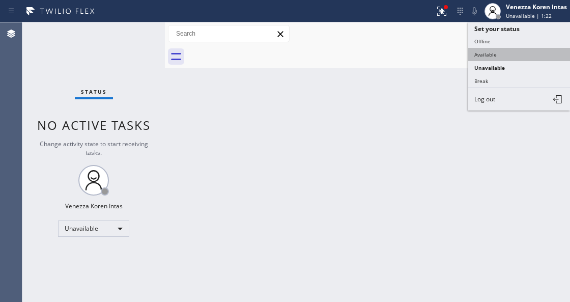
click at [505, 58] on button "Available" at bounding box center [519, 54] width 102 height 13
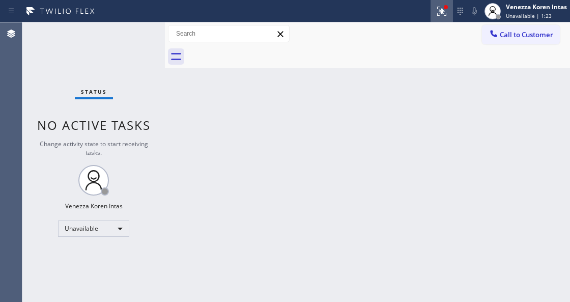
click at [438, 15] on icon at bounding box center [441, 11] width 12 height 12
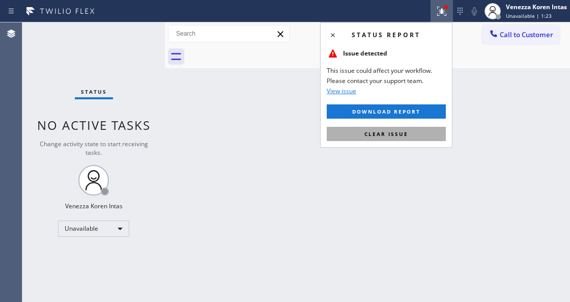
click at [425, 134] on button "Clear issue" at bounding box center [386, 134] width 119 height 14
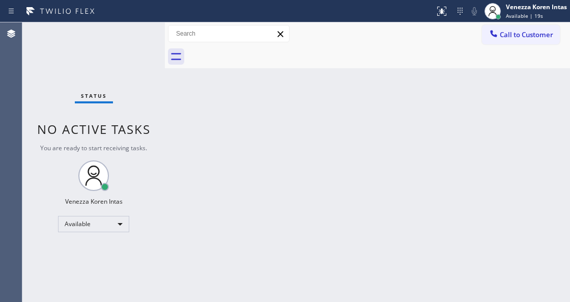
click at [198, 115] on div "Back to Dashboard Change Sender ID Customers Technicians Select a contact Outbo…" at bounding box center [367, 161] width 405 height 279
click at [286, 92] on div "Back to Dashboard Change Sender ID Customers Technicians Select a contact Outbo…" at bounding box center [367, 161] width 405 height 279
click at [125, 78] on div "Status No active tasks You are ready to start receiving tasks. Venezza Koren In…" at bounding box center [93, 161] width 142 height 279
click at [247, 288] on div "Back to Dashboard Change Sender ID Customers Technicians Select a contact Outbo…" at bounding box center [367, 161] width 405 height 279
click at [206, 131] on div "Back to Dashboard Change Sender ID Customers Technicians Select a contact Outbo…" at bounding box center [367, 161] width 405 height 279
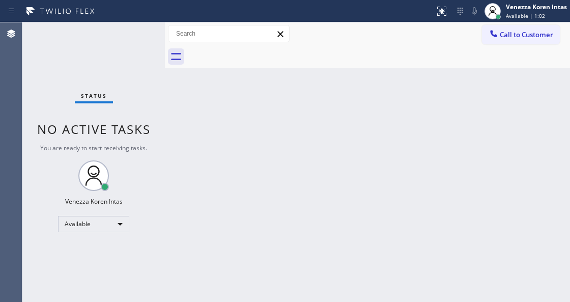
drag, startPoint x: 189, startPoint y: 101, endPoint x: 136, endPoint y: 34, distance: 85.5
click at [189, 101] on div "Back to Dashboard Change Sender ID Customers Technicians Select a contact Outbo…" at bounding box center [367, 161] width 405 height 279
drag, startPoint x: 136, startPoint y: 34, endPoint x: 28, endPoint y: 56, distance: 110.1
click at [136, 34] on div "Status No active tasks You are ready to start receiving tasks. Venezza Koren In…" at bounding box center [93, 161] width 142 height 279
drag, startPoint x: 136, startPoint y: 56, endPoint x: 143, endPoint y: 54, distance: 7.4
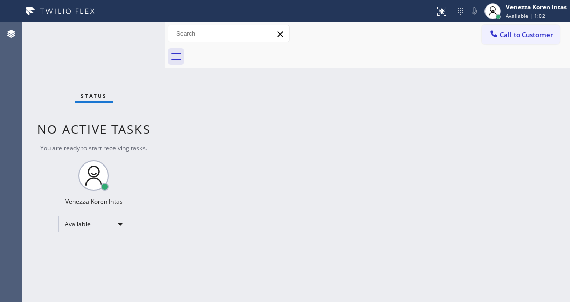
click at [136, 56] on div "Status No active tasks You are ready to start receiving tasks. Venezza Koren In…" at bounding box center [93, 161] width 142 height 279
click at [145, 54] on div "Status No active tasks You are ready to start receiving tasks. Venezza Koren In…" at bounding box center [93, 161] width 142 height 279
drag, startPoint x: 145, startPoint y: 54, endPoint x: 214, endPoint y: 98, distance: 81.4
click at [150, 55] on div "Status No active tasks You are ready to start receiving tasks. Venezza Koren In…" at bounding box center [93, 161] width 142 height 279
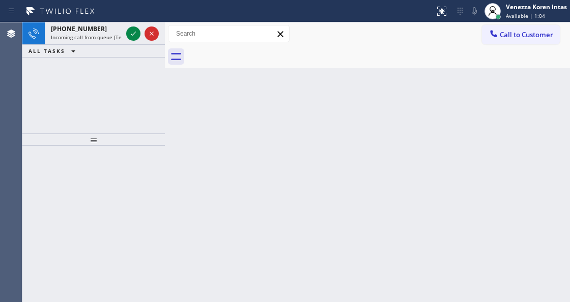
drag, startPoint x: 214, startPoint y: 98, endPoint x: 303, endPoint y: 157, distance: 106.8
click at [221, 105] on div "Back to Dashboard Change Sender ID Customers Technicians Select a contact Outbo…" at bounding box center [367, 161] width 405 height 279
click at [301, 159] on div "Back to Dashboard Change Sender ID Customers Technicians Select a contact Outbo…" at bounding box center [367, 161] width 405 height 279
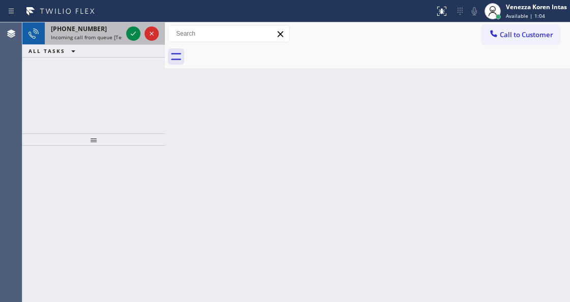
drag, startPoint x: 103, startPoint y: 37, endPoint x: 246, endPoint y: 82, distance: 150.6
click at [105, 38] on span "Incoming call from queue [Test] All" at bounding box center [93, 37] width 84 height 7
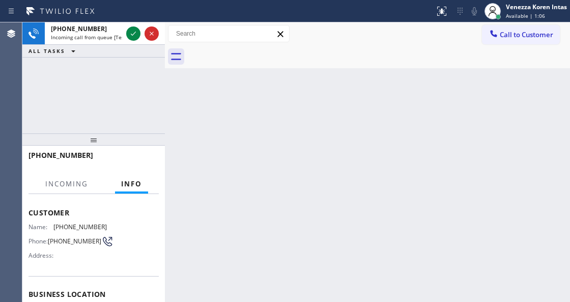
scroll to position [102, 0]
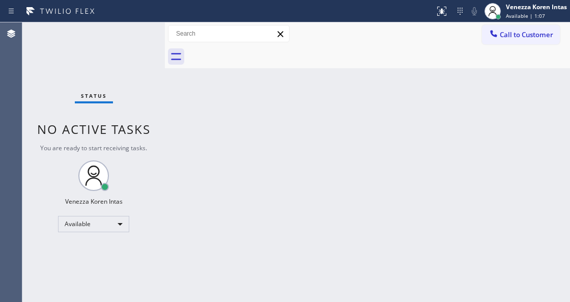
click at [135, 37] on div "Status No active tasks You are ready to start receiving tasks. Venezza Koren In…" at bounding box center [93, 161] width 142 height 279
click at [134, 37] on div "Status No active tasks You are ready to start receiving tasks. Venezza Koren In…" at bounding box center [93, 161] width 142 height 279
click at [258, 84] on div "Back to Dashboard Change Sender ID Customers Technicians Select a contact Outbo…" at bounding box center [367, 161] width 405 height 279
click at [208, 190] on div "Back to Dashboard Change Sender ID Customers Technicians Select a contact Outbo…" at bounding box center [367, 161] width 405 height 279
click at [241, 238] on div "Back to Dashboard Change Sender ID Customers Technicians Select a contact Outbo…" at bounding box center [367, 161] width 405 height 279
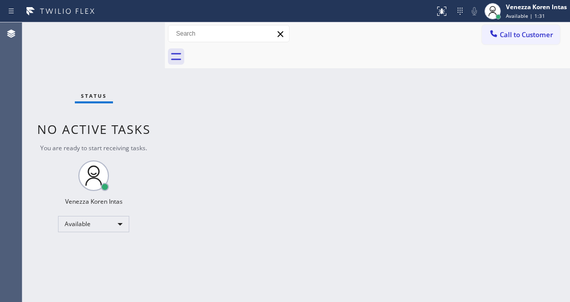
click at [181, 144] on div "Back to Dashboard Change Sender ID Customers Technicians Select a contact Outbo…" at bounding box center [367, 161] width 405 height 279
drag, startPoint x: 172, startPoint y: 110, endPoint x: 200, endPoint y: 97, distance: 30.9
click at [172, 109] on div "Back to Dashboard Change Sender ID Customers Technicians Select a contact Outbo…" at bounding box center [367, 161] width 405 height 279
drag, startPoint x: 215, startPoint y: 121, endPoint x: 253, endPoint y: 11, distance: 115.8
click at [215, 121] on div "Back to Dashboard Change Sender ID Customers Technicians Select a contact Outbo…" at bounding box center [367, 161] width 405 height 279
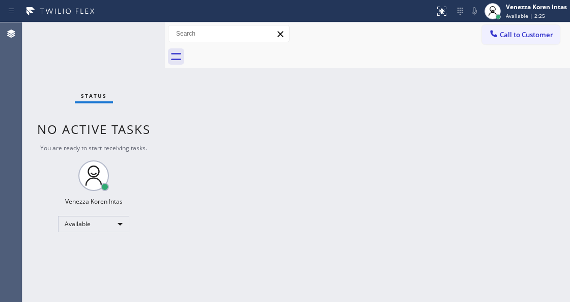
click at [130, 43] on div "Status No active tasks You are ready to start receiving tasks. Venezza Koren In…" at bounding box center [93, 161] width 142 height 279
drag, startPoint x: 44, startPoint y: 70, endPoint x: 37, endPoint y: 83, distance: 14.3
click at [43, 70] on div "Status No active tasks You are ready to start receiving tasks. Venezza Koren In…" at bounding box center [93, 161] width 142 height 279
drag, startPoint x: 140, startPoint y: 41, endPoint x: 141, endPoint y: 47, distance: 6.7
click at [140, 42] on div "Status No active tasks You are ready to start receiving tasks. Venezza Koren In…" at bounding box center [93, 161] width 142 height 279
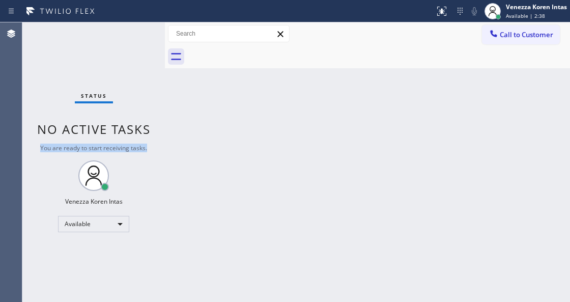
click at [150, 141] on div "Status No active tasks You are ready to start receiving tasks. Venezza Koren In…" at bounding box center [93, 161] width 142 height 279
drag, startPoint x: 187, startPoint y: 187, endPoint x: 64, endPoint y: 154, distance: 127.3
click at [186, 188] on div "Back to Dashboard Change Sender ID Customers Technicians Select a contact Outbo…" at bounding box center [367, 161] width 405 height 279
drag, startPoint x: 109, startPoint y: 77, endPoint x: 120, endPoint y: 77, distance: 10.2
click at [109, 77] on div "Status No active tasks You are ready to start receiving tasks. Venezza Koren In…" at bounding box center [93, 161] width 142 height 279
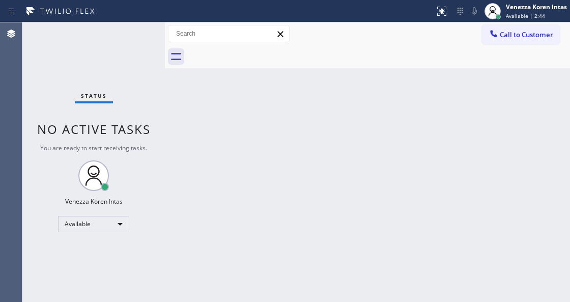
click at [181, 95] on div "Back to Dashboard Change Sender ID Customers Technicians Select a contact Outbo…" at bounding box center [367, 161] width 405 height 279
drag, startPoint x: 203, startPoint y: 96, endPoint x: 163, endPoint y: 62, distance: 53.1
click at [201, 96] on div "Back to Dashboard Change Sender ID Customers Technicians Select a contact Outbo…" at bounding box center [367, 161] width 405 height 279
click at [151, 41] on div "Status No active tasks You are ready to start receiving tasks. Venezza Koren In…" at bounding box center [93, 161] width 142 height 279
click at [145, 40] on div "Status No active tasks You are ready to start receiving tasks. Venezza Koren In…" at bounding box center [93, 161] width 142 height 279
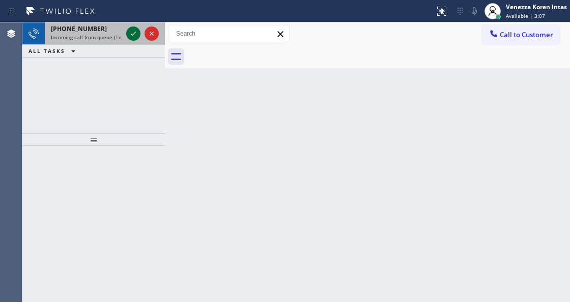
click at [133, 37] on icon at bounding box center [133, 33] width 12 height 12
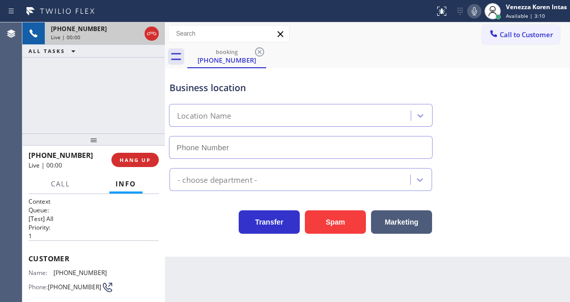
type input "[PHONE_NUMBER]"
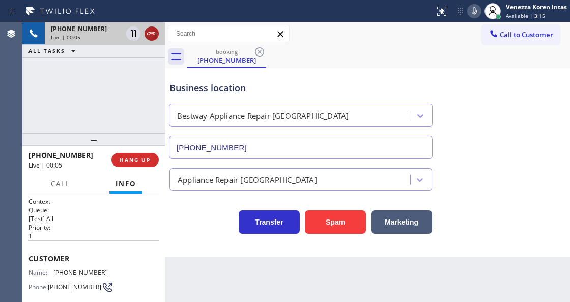
click at [151, 39] on icon at bounding box center [151, 33] width 12 height 12
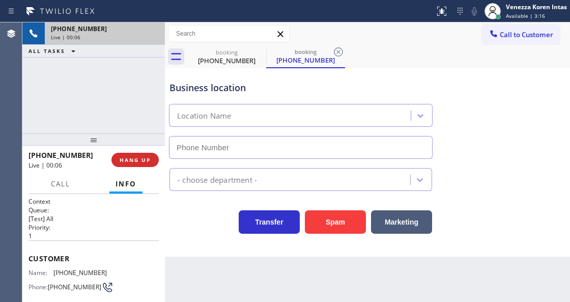
type input "[PHONE_NUMBER]"
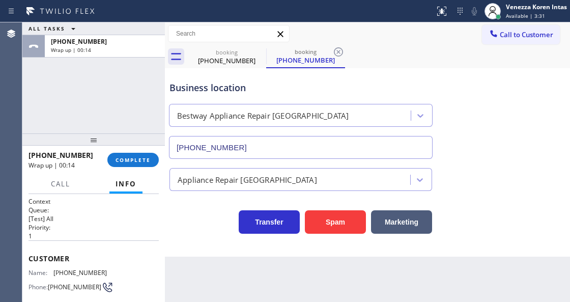
click at [123, 96] on div "ALL TASKS ALL TASKS ACTIVE TASKS TASKS IN WRAP UP [PHONE_NUMBER] Wrap up | 00:14" at bounding box center [93, 77] width 142 height 111
click at [131, 163] on span "COMPLETE" at bounding box center [132, 159] width 35 height 7
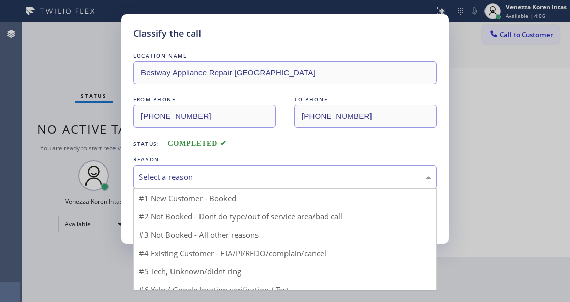
drag, startPoint x: 255, startPoint y: 179, endPoint x: 244, endPoint y: 229, distance: 51.2
click at [255, 182] on div "Select a reason" at bounding box center [285, 177] width 292 height 12
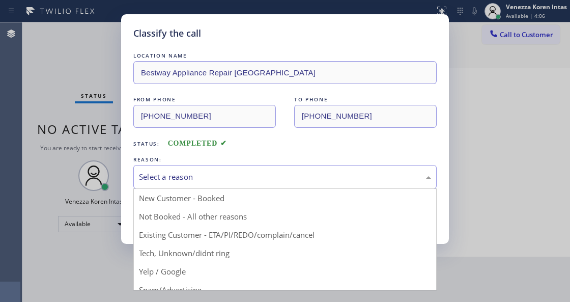
drag, startPoint x: 227, startPoint y: 252, endPoint x: 195, endPoint y: 223, distance: 43.2
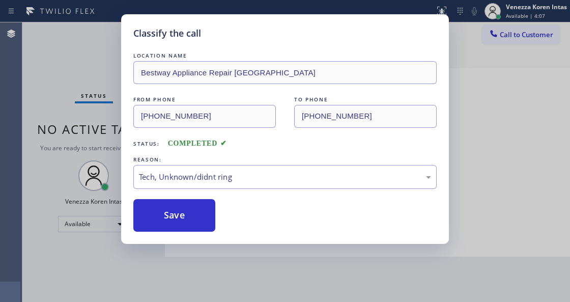
click at [195, 223] on button "Save" at bounding box center [174, 215] width 82 height 33
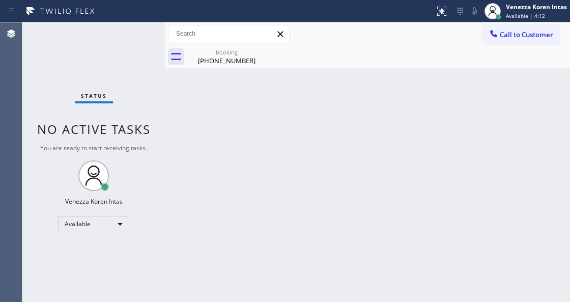
click at [133, 37] on div "Status No active tasks You are ready to start receiving tasks. Venezza Koren In…" at bounding box center [93, 161] width 142 height 279
click at [241, 68] on div "booking [PHONE_NUMBER]" at bounding box center [226, 56] width 77 height 23
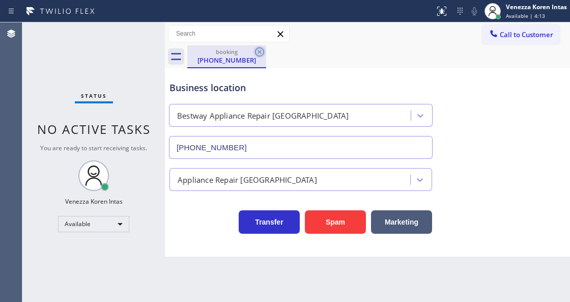
click at [258, 53] on icon at bounding box center [259, 51] width 9 height 9
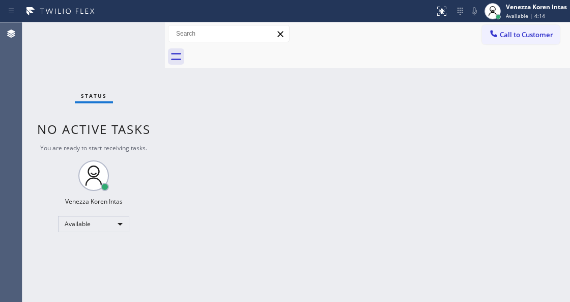
click at [253, 56] on div at bounding box center [378, 56] width 383 height 23
click at [132, 39] on div "Status No active tasks You are ready to start receiving tasks. Venezza Koren In…" at bounding box center [93, 161] width 142 height 279
drag, startPoint x: 115, startPoint y: 52, endPoint x: 132, endPoint y: 40, distance: 21.2
click at [121, 49] on div "Status No active tasks You are ready to start receiving tasks. Venezza Koren In…" at bounding box center [93, 161] width 142 height 279
drag, startPoint x: 132, startPoint y: 40, endPoint x: 202, endPoint y: 228, distance: 201.4
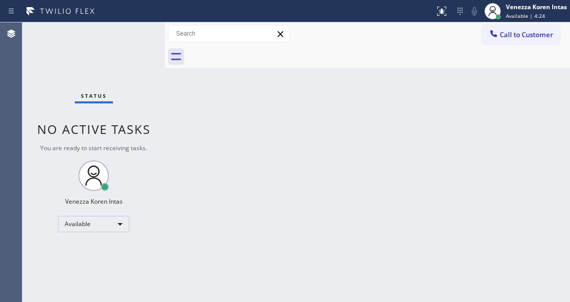
click at [133, 42] on div "Status No active tasks You are ready to start receiving tasks. Venezza Koren In…" at bounding box center [93, 161] width 142 height 279
click at [214, 301] on div "Back to Dashboard Change Sender ID Customers Technicians Select a contact Outbo…" at bounding box center [367, 161] width 405 height 279
click at [135, 38] on div "Status No active tasks You are ready to start receiving tasks. Venezza Koren In…" at bounding box center [93, 161] width 142 height 279
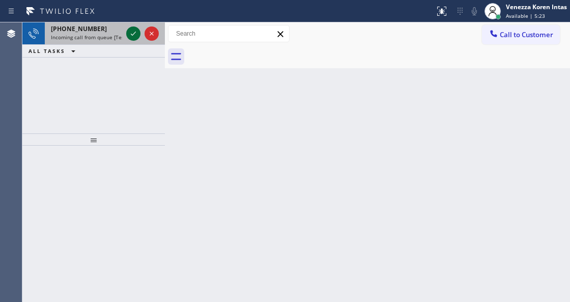
click at [135, 38] on icon at bounding box center [133, 33] width 12 height 12
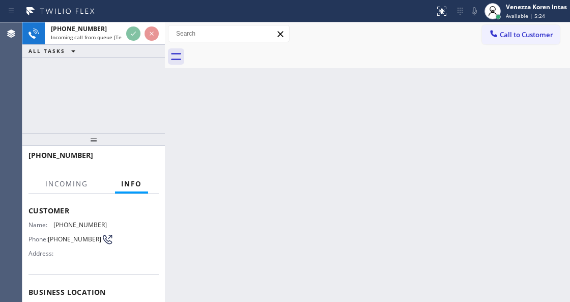
scroll to position [102, 0]
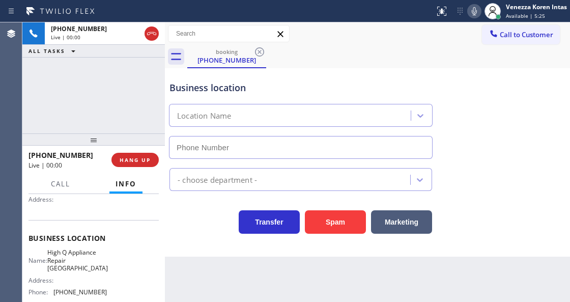
type input "[PHONE_NUMBER]"
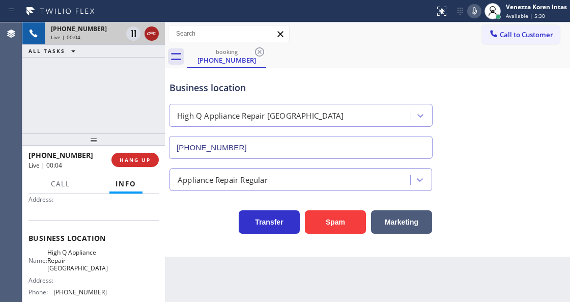
click at [154, 34] on icon at bounding box center [151, 33] width 12 height 12
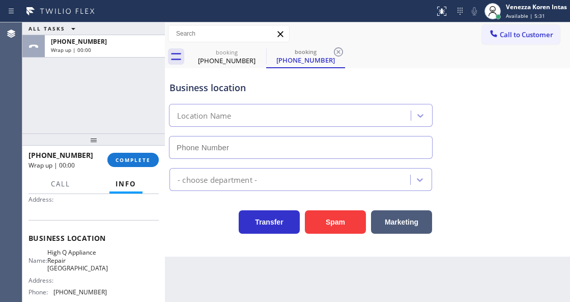
type input "[PHONE_NUMBER]"
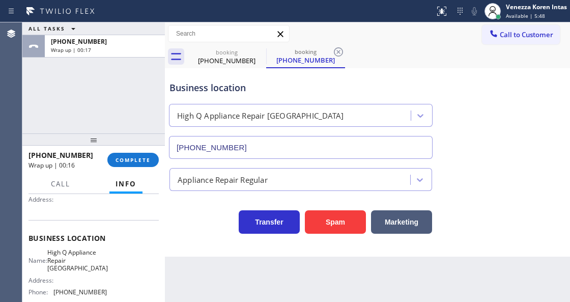
drag, startPoint x: 123, startPoint y: 69, endPoint x: 94, endPoint y: 172, distance: 107.4
click at [121, 74] on div "ALL TASKS ALL TASKS ACTIVE TASKS TASKS IN WRAP UP [PHONE_NUMBER] Wrap up | 00:17" at bounding box center [93, 77] width 142 height 111
click at [119, 166] on button "COMPLETE" at bounding box center [132, 160] width 51 height 14
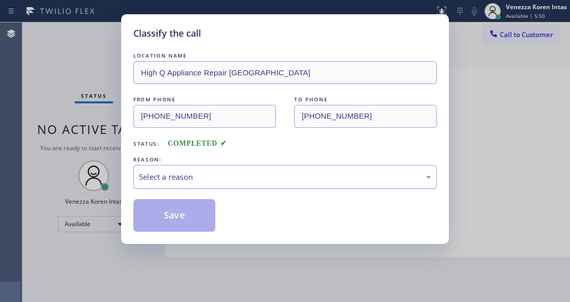
click at [253, 189] on div "Select a reason" at bounding box center [284, 177] width 303 height 24
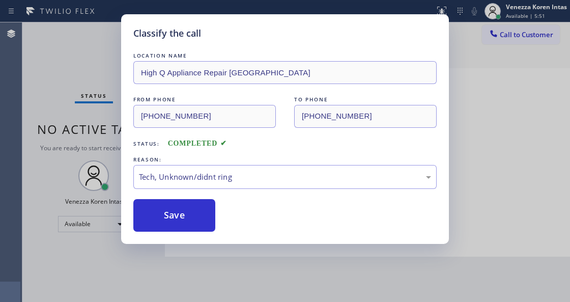
click at [200, 233] on div "Classify the call LOCATION NAME High Q Appliance Repair [GEOGRAPHIC_DATA] FROM …" at bounding box center [285, 128] width 328 height 229
click at [197, 223] on button "Save" at bounding box center [174, 215] width 82 height 33
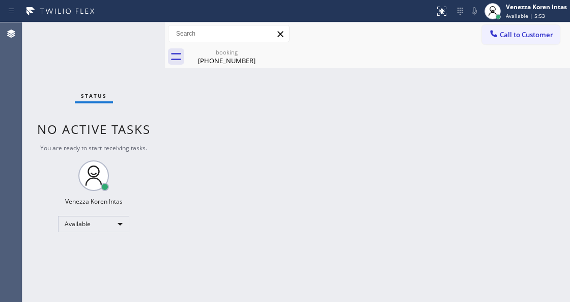
click at [232, 82] on div "Back to Dashboard Change Sender ID Customers Technicians Select a contact Outbo…" at bounding box center [367, 161] width 405 height 279
click at [242, 54] on div "booking" at bounding box center [226, 52] width 77 height 8
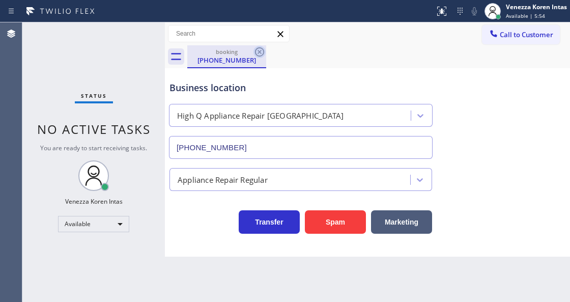
click at [259, 53] on icon at bounding box center [259, 52] width 12 height 12
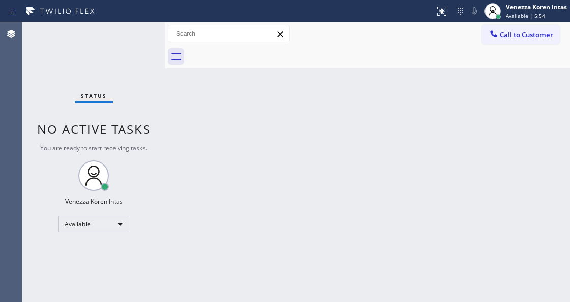
click at [297, 61] on div at bounding box center [378, 56] width 383 height 23
click at [229, 48] on div at bounding box center [378, 56] width 383 height 23
click at [80, 52] on div "Status No active tasks You are ready to start receiving tasks. Venezza Koren In…" at bounding box center [93, 161] width 142 height 279
click at [160, 21] on div "Status report No issues detected If you experience an issue, please download th…" at bounding box center [285, 11] width 570 height 22
click at [106, 219] on div "Available" at bounding box center [93, 224] width 71 height 16
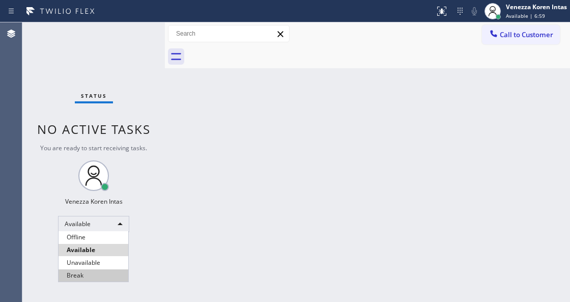
drag, startPoint x: 99, startPoint y: 272, endPoint x: 114, endPoint y: 268, distance: 15.8
click at [99, 273] on li "Break" at bounding box center [93, 275] width 70 height 12
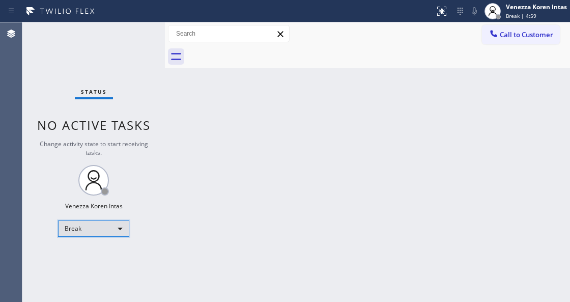
click at [85, 224] on div "Break" at bounding box center [93, 228] width 71 height 16
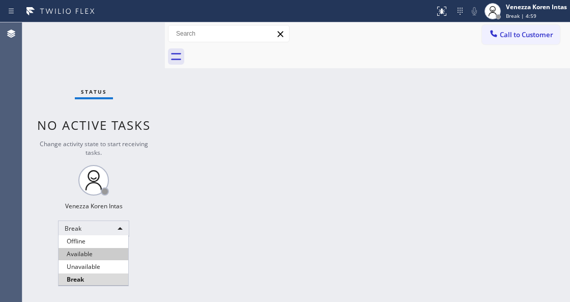
click at [90, 248] on li "Available" at bounding box center [93, 254] width 70 height 12
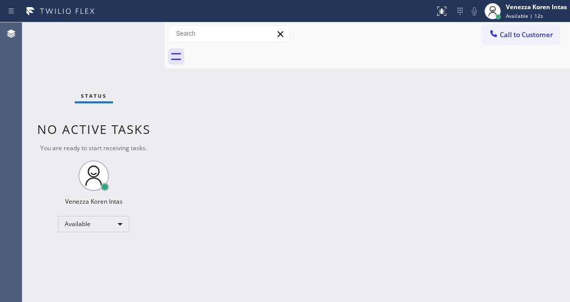
click at [170, 96] on div "Back to Dashboard Change Sender ID Customers Technicians Select a contact Outbo…" at bounding box center [367, 161] width 405 height 279
click at [97, 48] on div "Status No active tasks You are ready to start receiving tasks. Venezza Koren In…" at bounding box center [93, 161] width 142 height 279
click at [148, 42] on div "Status No active tasks You are ready to start receiving tasks. Venezza Koren In…" at bounding box center [93, 161] width 142 height 279
click at [169, 138] on div "Back to Dashboard Change Sender ID Customers Technicians Select a contact Outbo…" at bounding box center [367, 161] width 405 height 279
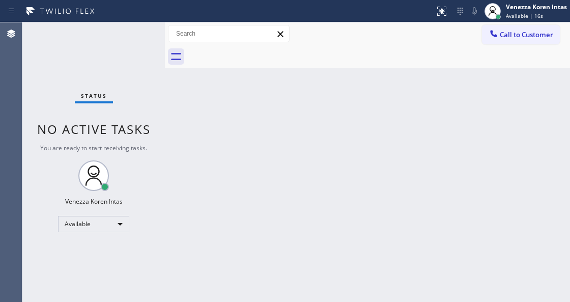
drag, startPoint x: 119, startPoint y: 40, endPoint x: 23, endPoint y: 43, distance: 95.7
click at [115, 42] on div "Status No active tasks You are ready to start receiving tasks. Venezza Koren In…" at bounding box center [93, 161] width 142 height 279
click at [124, 35] on div "Status No active tasks You are ready to start receiving tasks. Venezza Koren In…" at bounding box center [93, 161] width 142 height 279
click at [134, 37] on div "Status No active tasks You are ready to start receiving tasks. Venezza Koren In…" at bounding box center [93, 161] width 142 height 279
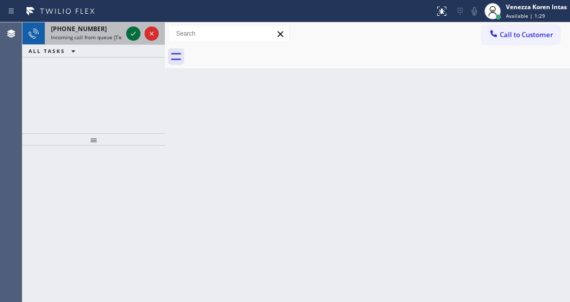
click at [134, 37] on icon at bounding box center [133, 33] width 12 height 12
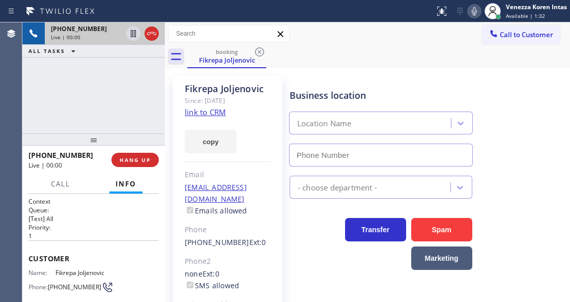
type input "[PHONE_NUMBER]"
click at [200, 112] on link "link to CRM" at bounding box center [205, 112] width 41 height 10
drag, startPoint x: 473, startPoint y: 9, endPoint x: 438, endPoint y: 37, distance: 44.6
click at [473, 9] on icon at bounding box center [474, 11] width 12 height 12
click at [133, 31] on icon at bounding box center [133, 33] width 12 height 12
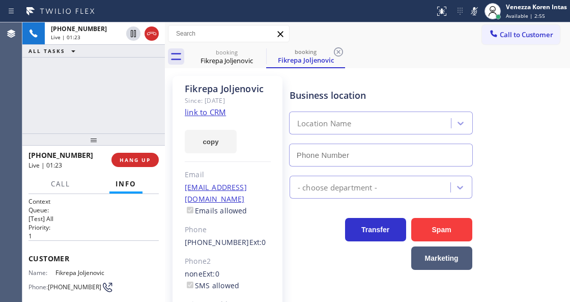
type input "[PHONE_NUMBER]"
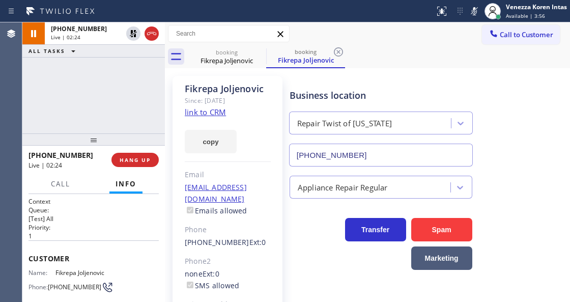
click at [67, 83] on div "[PHONE_NUMBER] Live | 02:24 ALL TASKS ALL TASKS ACTIVE TASKS TASKS IN WRAP UP" at bounding box center [93, 77] width 142 height 111
click at [67, 83] on div "[PHONE_NUMBER] Live | 02:25 ALL TASKS ALL TASKS ACTIVE TASKS TASKS IN WRAP UP" at bounding box center [93, 77] width 142 height 111
click at [356, 78] on div "Business location Repair Twist of [US_STATE] [PHONE_NUMBER]" at bounding box center [380, 122] width 187 height 88
click at [40, 102] on div "[PHONE_NUMBER] Live | 02:28 ALL TASKS ALL TASKS ACTIVE TASKS TASKS IN WRAP UP" at bounding box center [93, 77] width 142 height 111
drag, startPoint x: 104, startPoint y: 100, endPoint x: 127, endPoint y: 129, distance: 37.7
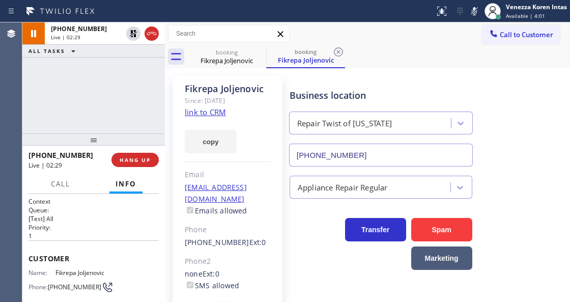
click at [104, 100] on div "[PHONE_NUMBER] Live | 02:29 ALL TASKS ALL TASKS ACTIVE TASKS TASKS IN WRAP UP" at bounding box center [93, 77] width 142 height 111
click at [136, 87] on div "[PHONE_NUMBER] Live | 02:33 ALL TASKS ALL TASKS ACTIVE TASKS TASKS IN WRAP UP" at bounding box center [93, 77] width 142 height 111
click at [165, 86] on div at bounding box center [165, 161] width 0 height 279
click at [472, 11] on icon at bounding box center [474, 11] width 12 height 12
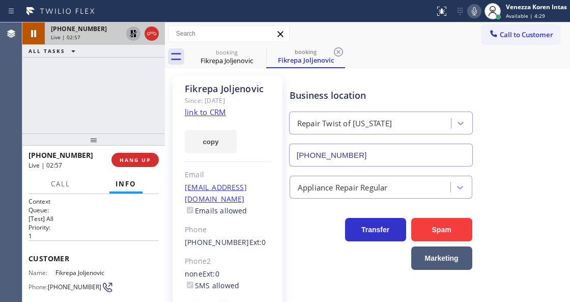
drag, startPoint x: 136, startPoint y: 30, endPoint x: 219, endPoint y: 85, distance: 99.7
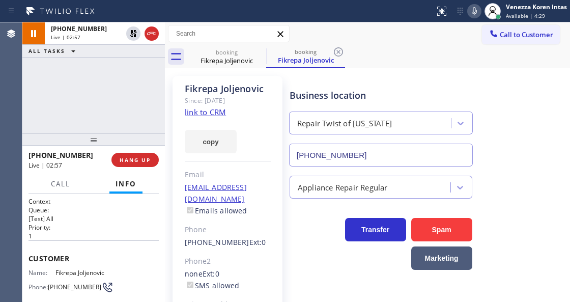
click at [136, 30] on icon at bounding box center [133, 33] width 12 height 12
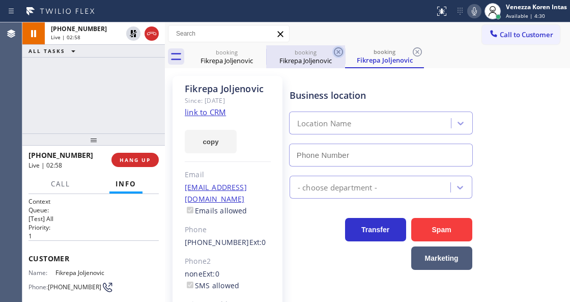
click at [334, 51] on icon at bounding box center [338, 51] width 9 height 9
click at [345, 51] on div "booking Fikrepa Joljenovic" at bounding box center [384, 56] width 79 height 23
click at [413, 51] on icon at bounding box center [417, 51] width 9 height 9
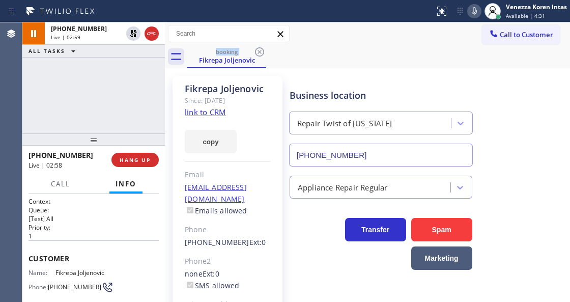
click at [334, 51] on div "booking Fikrepa Joljenovic" at bounding box center [378, 56] width 383 height 23
drag, startPoint x: 368, startPoint y: 64, endPoint x: 362, endPoint y: 66, distance: 6.4
click at [367, 64] on div "booking Fikrepa Joljenovic" at bounding box center [378, 56] width 383 height 23
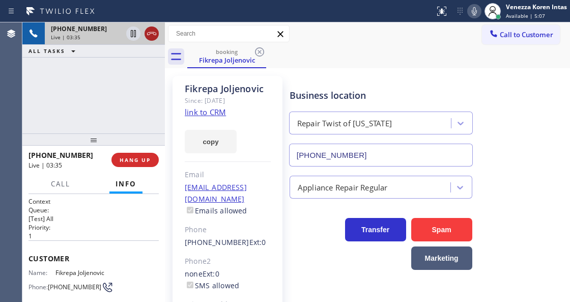
click at [149, 33] on icon at bounding box center [151, 33] width 12 height 12
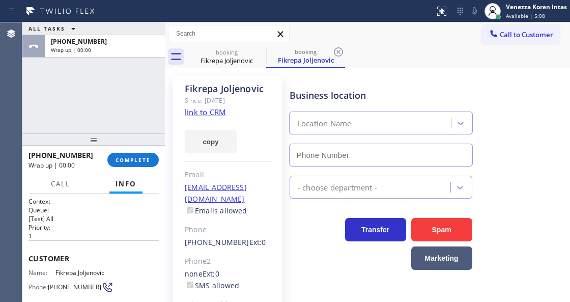
type input "[PHONE_NUMBER]"
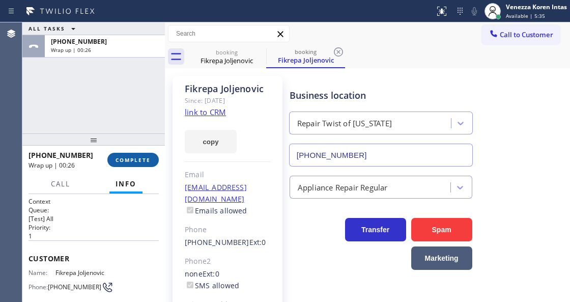
click at [158, 159] on button "COMPLETE" at bounding box center [132, 160] width 51 height 14
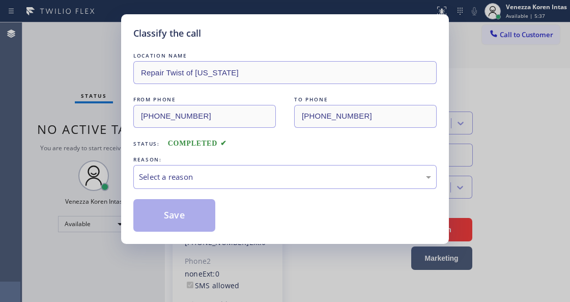
click at [259, 175] on div "Select a reason" at bounding box center [285, 177] width 292 height 12
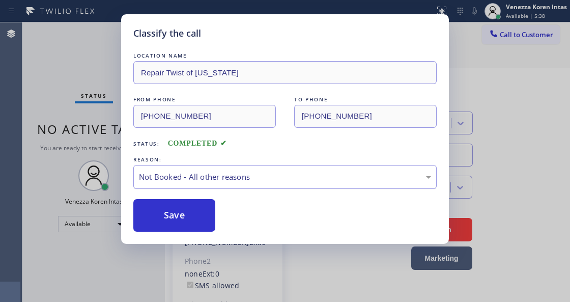
click at [225, 189] on div "Not Booked - All other reasons" at bounding box center [284, 177] width 303 height 24
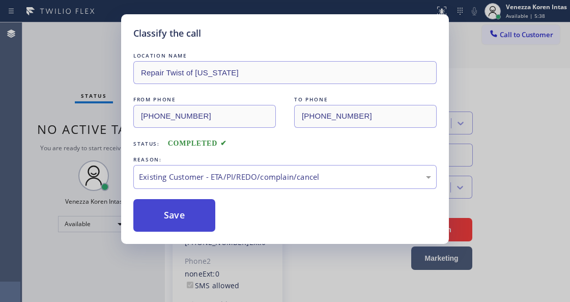
click at [188, 204] on button "Save" at bounding box center [174, 215] width 82 height 33
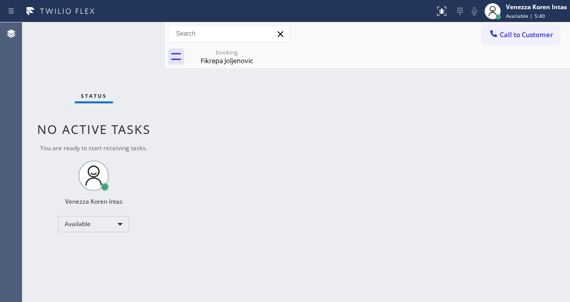
click at [89, 80] on div "Status No active tasks You are ready to start receiving tasks. Venezza Koren In…" at bounding box center [93, 161] width 142 height 279
click at [260, 52] on icon at bounding box center [259, 52] width 12 height 12
click at [231, 66] on div "booking Fikrepa Joljenovic" at bounding box center [226, 56] width 77 height 23
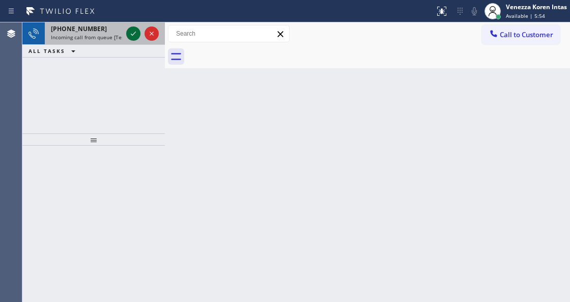
click at [138, 28] on icon at bounding box center [133, 33] width 12 height 12
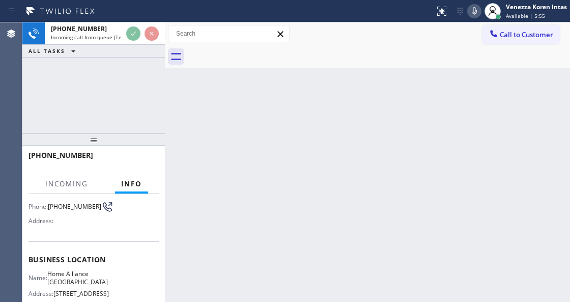
scroll to position [102, 0]
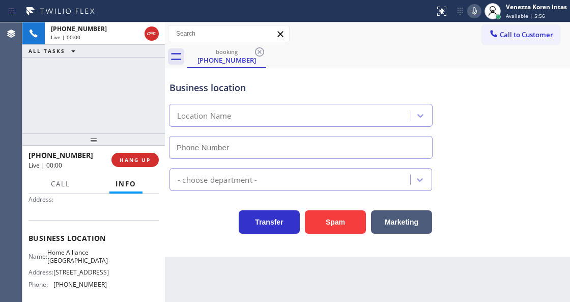
type input "[PHONE_NUMBER]"
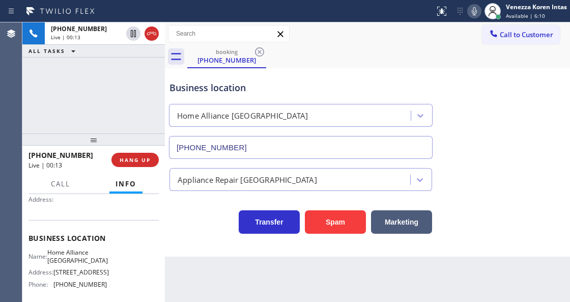
click at [191, 92] on div "Business location" at bounding box center [300, 88] width 262 height 14
click at [423, 64] on div "booking [PHONE_NUMBER]" at bounding box center [378, 56] width 383 height 23
click at [151, 35] on icon at bounding box center [151, 33] width 12 height 12
click at [151, 36] on icon at bounding box center [151, 33] width 12 height 12
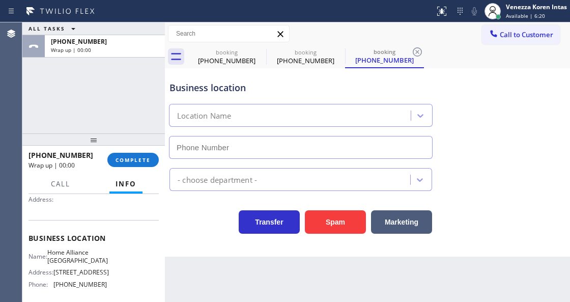
type input "[PHONE_NUMBER]"
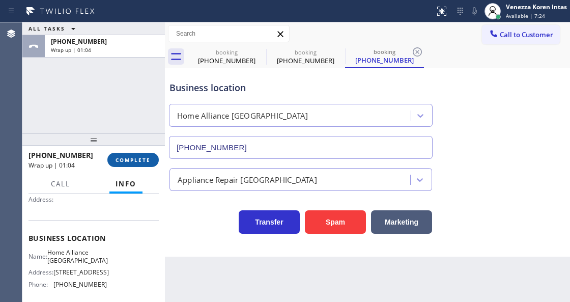
click at [150, 167] on div "[PHONE_NUMBER] Wrap up | 01:04 COMPLETE" at bounding box center [93, 160] width 130 height 26
click at [148, 161] on span "COMPLETE" at bounding box center [132, 159] width 35 height 7
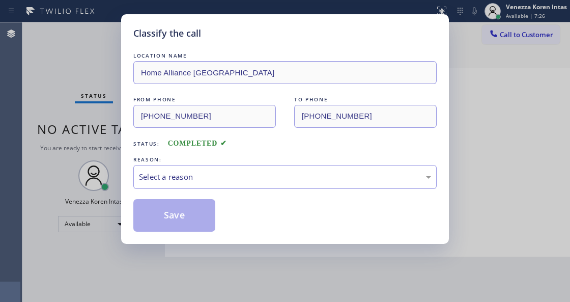
click at [230, 181] on div "Select a reason" at bounding box center [285, 177] width 292 height 12
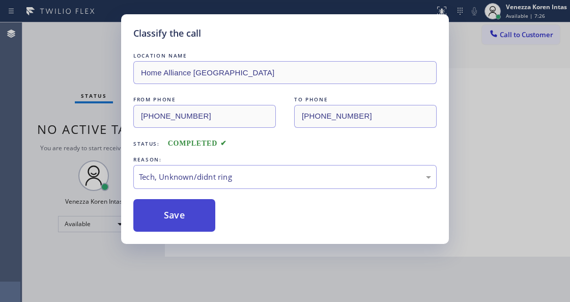
click at [199, 226] on button "Save" at bounding box center [174, 215] width 82 height 33
click at [303, 281] on div "Classify the call LOCATION NAME Home Alliance [GEOGRAPHIC_DATA] FROM PHONE [PHO…" at bounding box center [285, 151] width 570 height 302
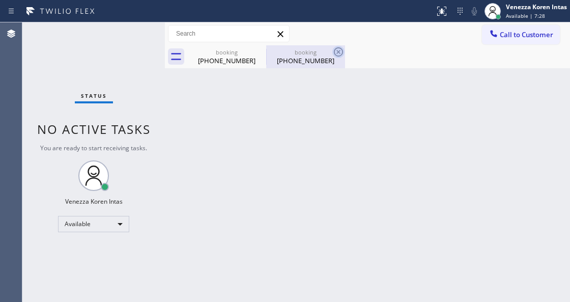
click at [335, 50] on icon at bounding box center [338, 51] width 9 height 9
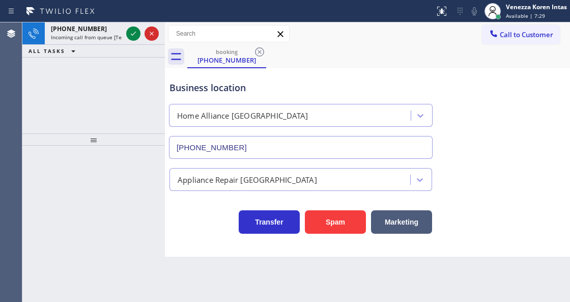
click at [260, 55] on icon at bounding box center [259, 52] width 12 height 12
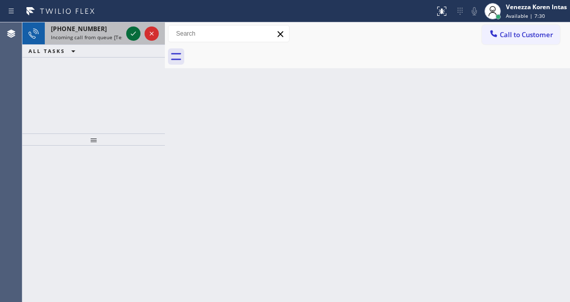
click at [133, 37] on icon at bounding box center [133, 33] width 12 height 12
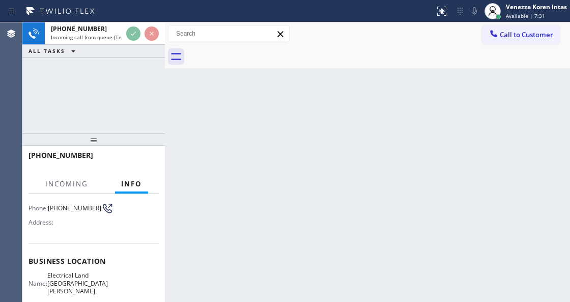
scroll to position [135, 0]
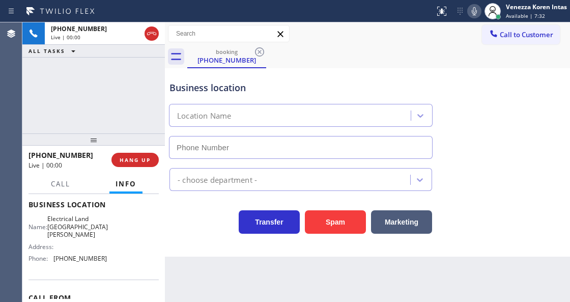
type input "[PHONE_NUMBER]"
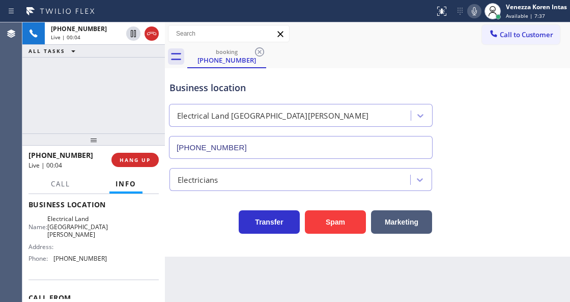
drag, startPoint x: 93, startPoint y: 98, endPoint x: 118, endPoint y: 95, distance: 25.6
click at [93, 98] on div "[PHONE_NUMBER] Live | 00:04 ALL TASKS ALL TASKS ACTIVE TASKS TASKS IN WRAP UP" at bounding box center [93, 77] width 142 height 111
click at [246, 75] on div "Business location Electrical Land [GEOGRAPHIC_DATA][PERSON_NAME] [PHONE_NUMBER]" at bounding box center [300, 115] width 267 height 88
drag, startPoint x: 155, startPoint y: 39, endPoint x: 161, endPoint y: 55, distance: 18.0
click at [155, 39] on icon at bounding box center [151, 33] width 12 height 12
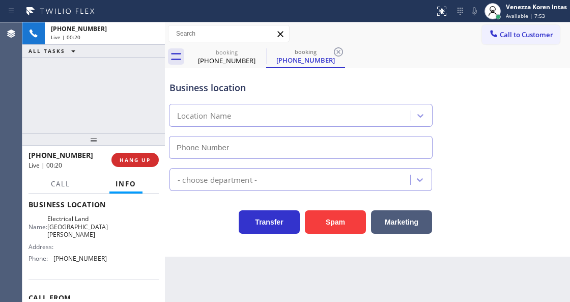
type input "[PHONE_NUMBER]"
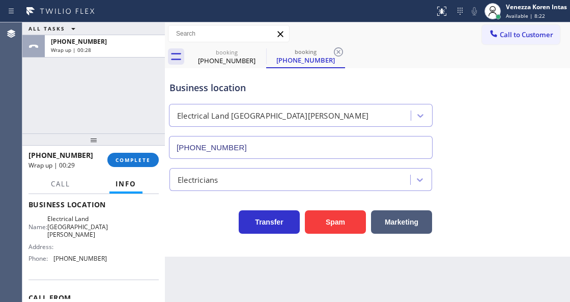
click at [132, 104] on div "ALL TASKS ALL TASKS ACTIVE TASKS TASKS IN WRAP UP [PHONE_NUMBER] Wrap up | 00:28" at bounding box center [93, 77] width 142 height 111
drag, startPoint x: 140, startPoint y: 148, endPoint x: 140, endPoint y: 155, distance: 7.1
click at [140, 150] on div "[PHONE_NUMBER] Wrap up | 00:29 COMPLETE" at bounding box center [93, 160] width 130 height 26
click at [142, 159] on span "COMPLETE" at bounding box center [132, 159] width 35 height 7
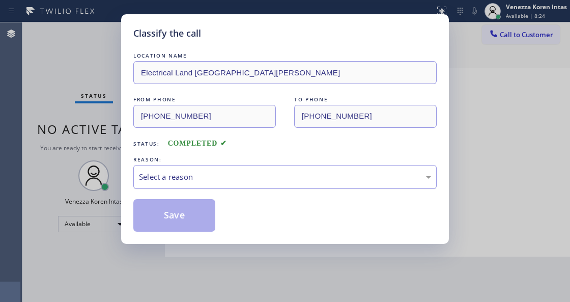
click at [237, 181] on div "Select a reason" at bounding box center [285, 177] width 292 height 12
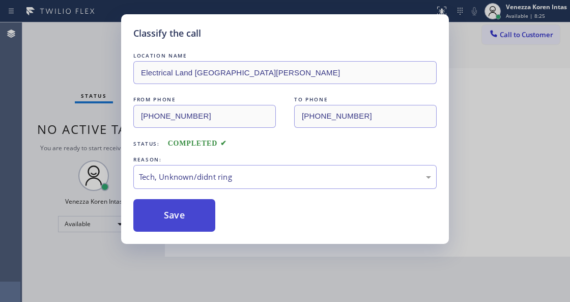
click at [207, 224] on button "Save" at bounding box center [174, 215] width 82 height 33
click at [231, 258] on div "Classify the call LOCATION NAME Electrical Land [GEOGRAPHIC_DATA][PERSON_NAME] …" at bounding box center [285, 151] width 570 height 302
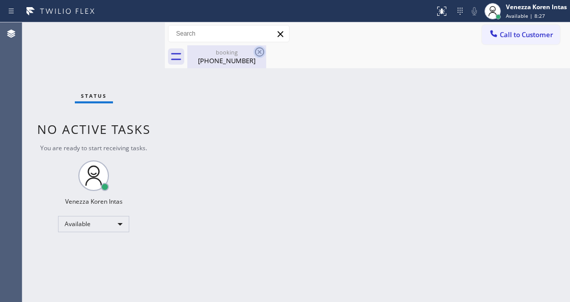
click at [258, 53] on icon at bounding box center [259, 51] width 9 height 9
click at [227, 54] on div "booking" at bounding box center [226, 52] width 77 height 8
drag, startPoint x: 296, startPoint y: 76, endPoint x: 179, endPoint y: 133, distance: 129.7
click at [295, 79] on div "Back to Dashboard Change Sender ID Customers Technicians Select a contact Outbo…" at bounding box center [367, 161] width 405 height 279
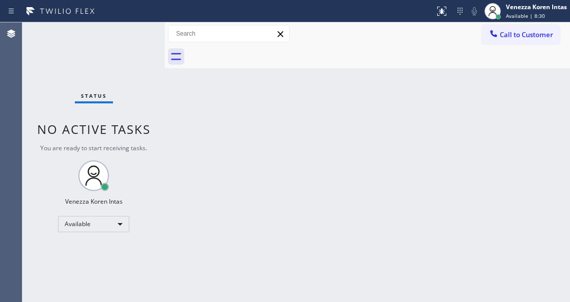
click at [129, 33] on div "Status No active tasks You are ready to start receiving tasks. Venezza Koren In…" at bounding box center [93, 161] width 142 height 279
drag, startPoint x: 361, startPoint y: 145, endPoint x: 311, endPoint y: 214, distance: 84.4
click at [357, 152] on div "Back to Dashboard Change Sender ID Customers Technicians Select a contact Outbo…" at bounding box center [367, 161] width 405 height 279
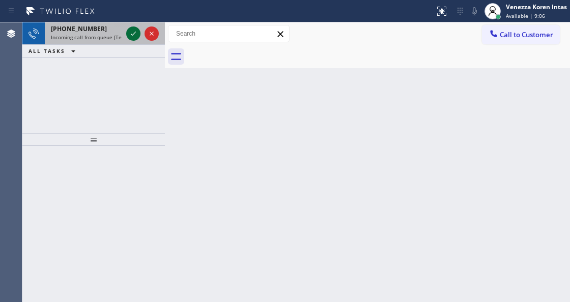
click at [131, 37] on icon at bounding box center [133, 33] width 12 height 12
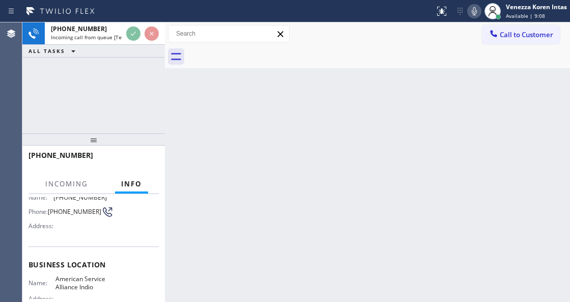
scroll to position [135, 0]
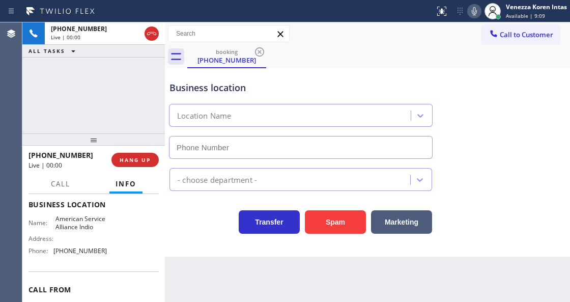
type input "[PHONE_NUMBER]"
click at [147, 32] on icon at bounding box center [151, 33] width 12 height 12
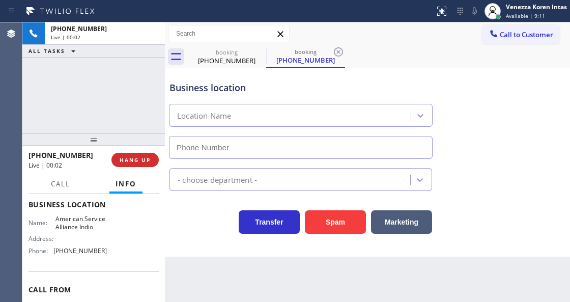
type input "[PHONE_NUMBER]"
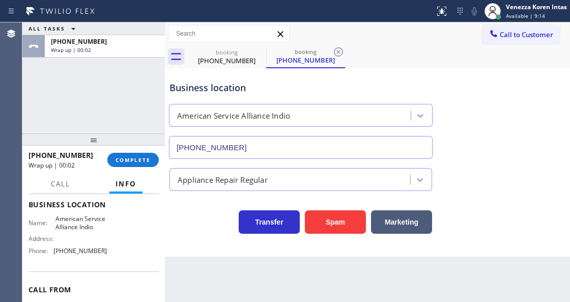
click at [408, 2] on div "Status report No issues detected If you experience an issue, please download th…" at bounding box center [285, 11] width 570 height 22
click at [259, 53] on icon at bounding box center [259, 52] width 12 height 12
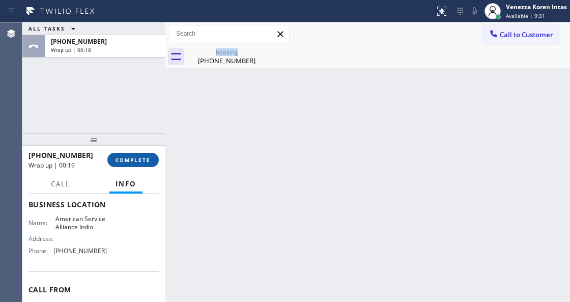
click at [146, 163] on button "COMPLETE" at bounding box center [132, 160] width 51 height 14
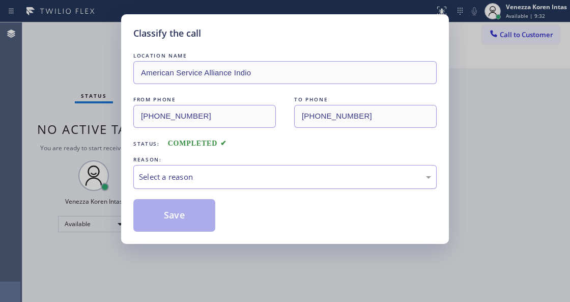
click at [219, 183] on div "Select a reason" at bounding box center [285, 177] width 292 height 12
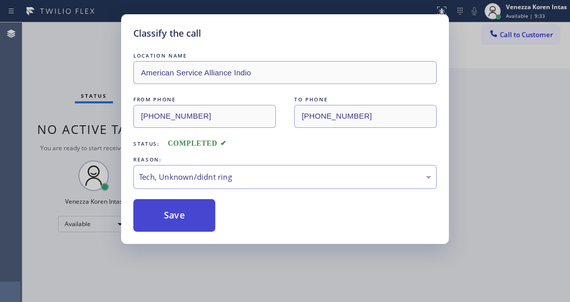
click at [199, 213] on button "Save" at bounding box center [174, 215] width 82 height 33
click at [231, 289] on div "Classify the call LOCATION NAME American Service Alliance Indio FROM PHONE [PHO…" at bounding box center [285, 151] width 570 height 302
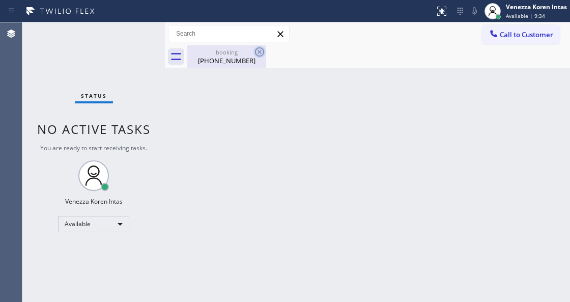
click at [259, 55] on icon at bounding box center [259, 52] width 12 height 12
click at [259, 53] on icon at bounding box center [259, 52] width 12 height 12
click at [237, 52] on div "booking" at bounding box center [226, 52] width 77 height 8
click at [172, 127] on div "Back to Dashboard Change Sender ID Customers Technicians Select a contact Outbo…" at bounding box center [367, 161] width 405 height 279
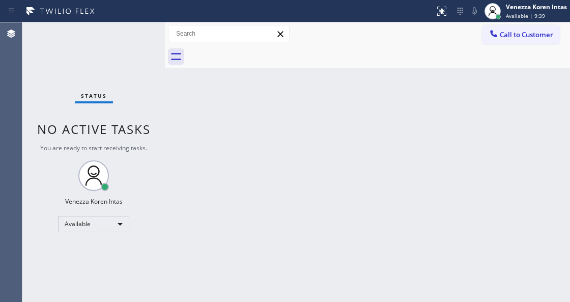
click at [148, 94] on div "Status No active tasks You are ready to start receiving tasks. Venezza Koren In…" at bounding box center [93, 161] width 142 height 279
click at [117, 43] on div "Status No active tasks You are ready to start receiving tasks. Venezza Koren In…" at bounding box center [93, 161] width 142 height 279
click at [135, 41] on div "Status No active tasks You are ready to start receiving tasks. Venezza Koren In…" at bounding box center [93, 161] width 142 height 279
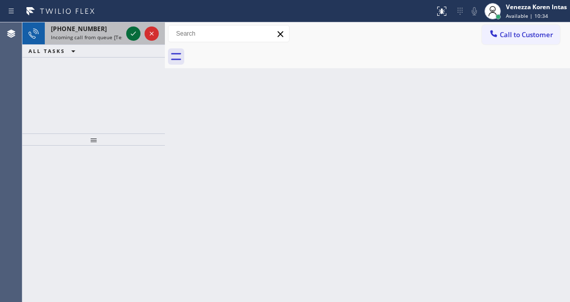
click at [138, 31] on div at bounding box center [133, 33] width 14 height 12
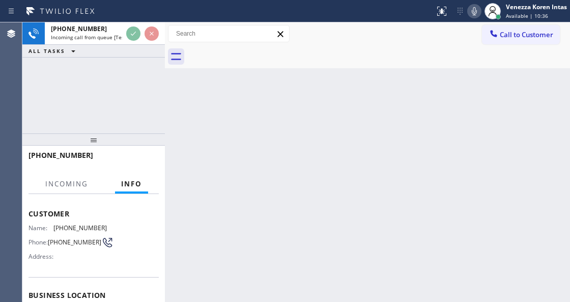
scroll to position [102, 0]
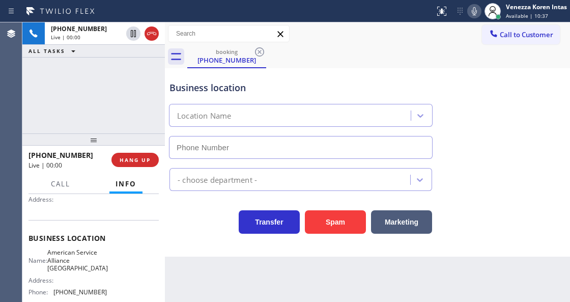
type input "[PHONE_NUMBER]"
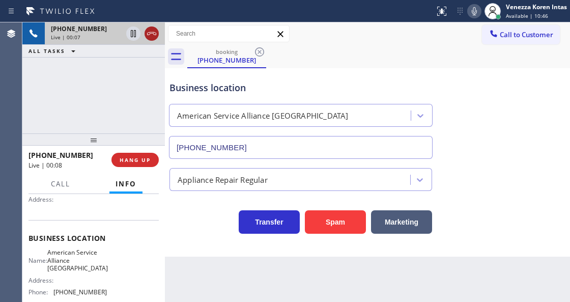
click at [152, 31] on icon at bounding box center [151, 33] width 12 height 12
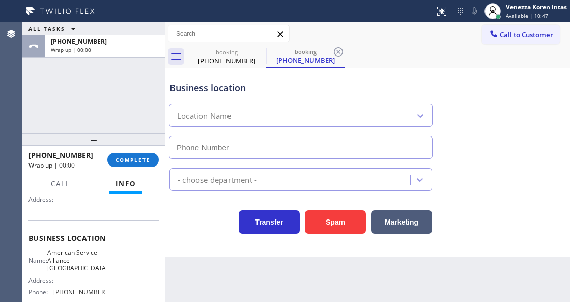
type input "[PHONE_NUMBER]"
click at [199, 100] on div "American Service Alliance [GEOGRAPHIC_DATA]" at bounding box center [301, 113] width 268 height 27
click at [374, 103] on div "American Service Alliance [GEOGRAPHIC_DATA]" at bounding box center [301, 113] width 268 height 27
click at [410, 80] on div "Business location American Service Alliance [GEOGRAPHIC_DATA] [PHONE_NUMBER]" at bounding box center [300, 115] width 267 height 88
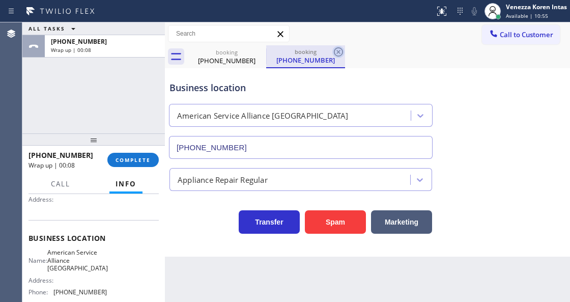
click at [338, 51] on icon at bounding box center [338, 52] width 12 height 12
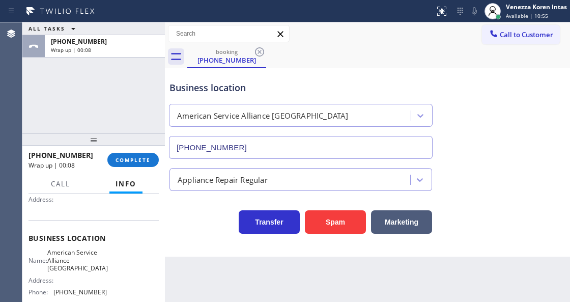
click at [338, 51] on div "booking [PHONE_NUMBER]" at bounding box center [378, 56] width 383 height 23
drag, startPoint x: 135, startPoint y: 165, endPoint x: 182, endPoint y: 170, distance: 47.1
click at [135, 165] on button "COMPLETE" at bounding box center [132, 160] width 51 height 14
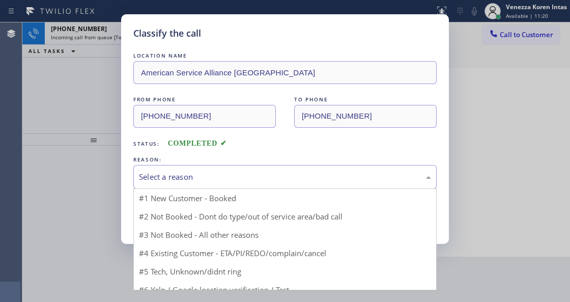
drag, startPoint x: 223, startPoint y: 184, endPoint x: 215, endPoint y: 270, distance: 85.8
click at [223, 184] on div "Select a reason" at bounding box center [284, 177] width 303 height 24
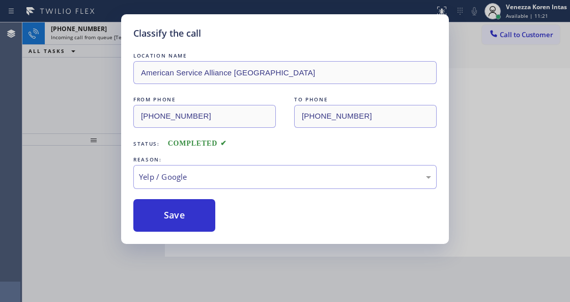
click at [172, 216] on button "Save" at bounding box center [174, 215] width 82 height 33
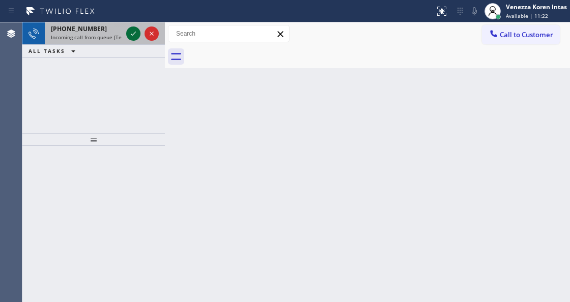
click at [135, 36] on icon at bounding box center [133, 33] width 12 height 12
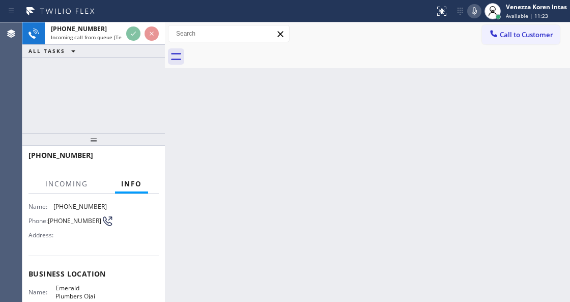
scroll to position [135, 0]
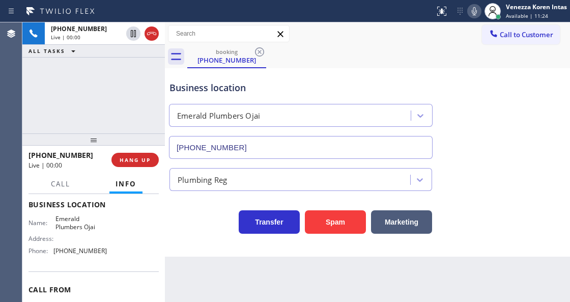
type input "[PHONE_NUMBER]"
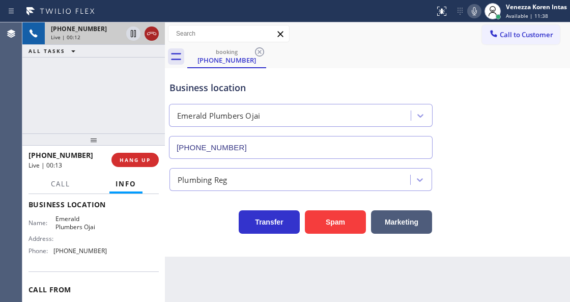
click at [152, 35] on icon at bounding box center [151, 33] width 12 height 12
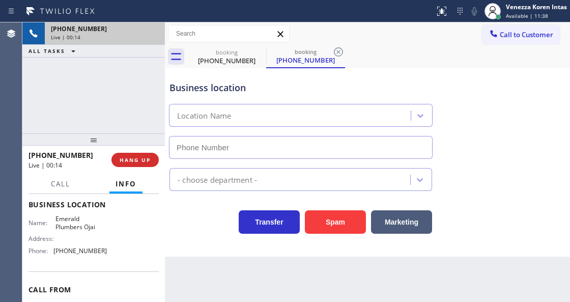
click at [148, 150] on div "[PHONE_NUMBER] Live | 00:14 HANG UP" at bounding box center [93, 160] width 130 height 26
type input "[PHONE_NUMBER]"
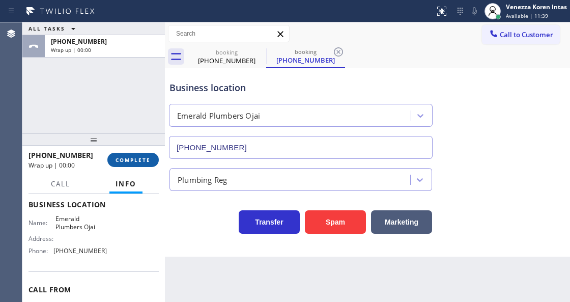
click at [153, 162] on button "COMPLETE" at bounding box center [132, 160] width 51 height 14
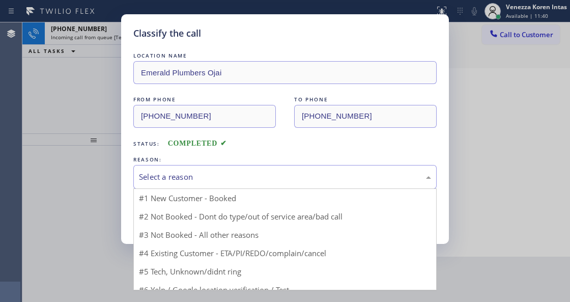
click at [236, 173] on div "Select a reason" at bounding box center [285, 177] width 292 height 12
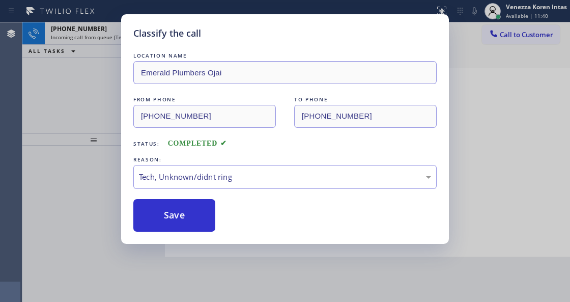
drag, startPoint x: 189, startPoint y: 211, endPoint x: 132, endPoint y: 157, distance: 78.1
click at [189, 210] on button "Save" at bounding box center [174, 215] width 82 height 33
click at [93, 106] on div "Classify the call LOCATION NAME Emerald Plumbers Ojai FROM PHONE [PHONE_NUMBER]…" at bounding box center [285, 151] width 570 height 302
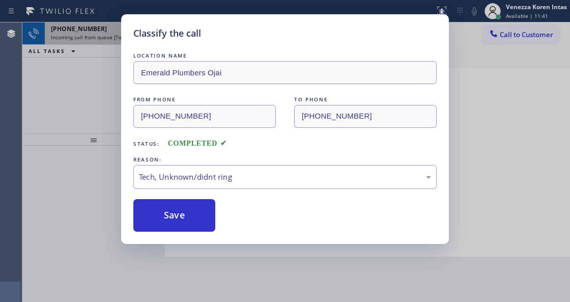
click at [141, 38] on div at bounding box center [142, 33] width 37 height 22
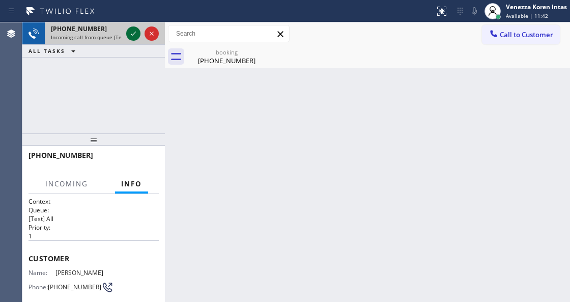
click at [135, 30] on icon at bounding box center [133, 33] width 12 height 12
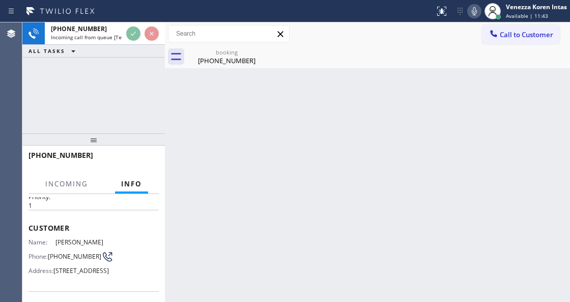
scroll to position [102, 0]
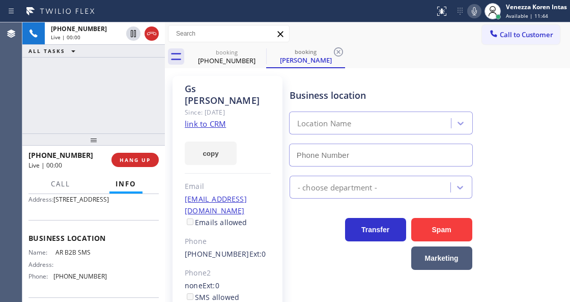
type input "[PHONE_NUMBER]"
click at [215, 119] on link "link to CRM" at bounding box center [205, 124] width 41 height 10
click at [283, 6] on div at bounding box center [217, 11] width 426 height 16
click at [158, 91] on div "[PHONE_NUMBER] Live | 00:12 ALL TASKS ALL TASKS ACTIVE TASKS TASKS IN WRAP UP" at bounding box center [93, 77] width 142 height 111
click at [231, 73] on div "[PERSON_NAME] Since: [DATE] link to CRM copy Email [EMAIL_ADDRESS][DOMAIN_NAME]…" at bounding box center [227, 239] width 120 height 336
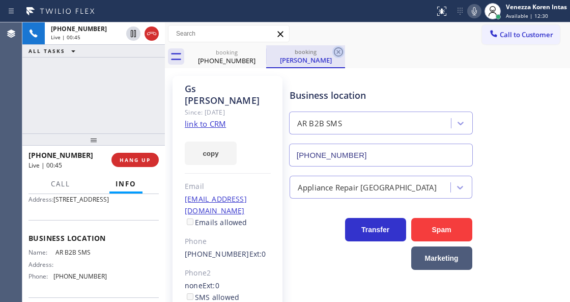
click at [340, 51] on icon at bounding box center [338, 52] width 12 height 12
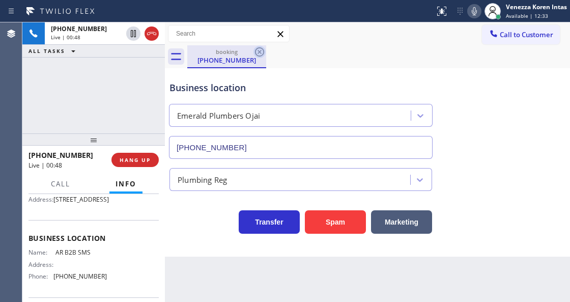
click at [256, 52] on icon at bounding box center [259, 52] width 12 height 12
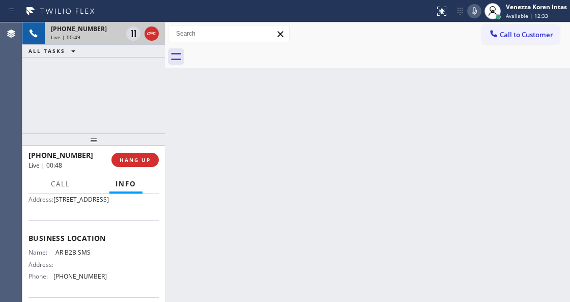
click at [97, 28] on div "[PHONE_NUMBER]" at bounding box center [86, 28] width 71 height 9
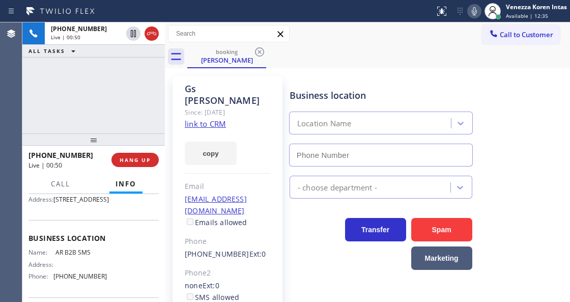
type input "[PHONE_NUMBER]"
click at [251, 89] on div "[PERSON_NAME]" at bounding box center [228, 94] width 86 height 23
click at [334, 68] on div "[PERSON_NAME] Since: [DATE] link to CRM copy Email [EMAIL_ADDRESS][DOMAIN_NAME]…" at bounding box center [367, 238] width 405 height 341
click at [101, 103] on div "[PHONE_NUMBER] Live | 00:57 ALL TASKS ALL TASKS ACTIVE TASKS TASKS IN WRAP UP" at bounding box center [93, 77] width 142 height 111
click at [175, 94] on div "[PERSON_NAME] Since: [DATE] link to CRM copy Email [EMAIL_ADDRESS][DOMAIN_NAME]…" at bounding box center [227, 239] width 110 height 326
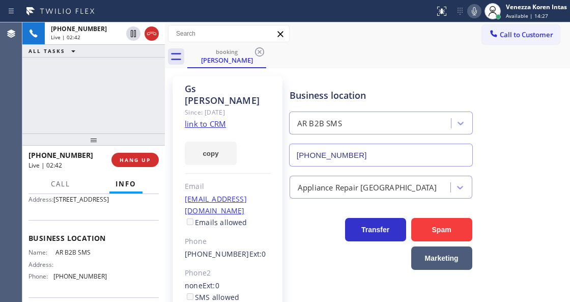
click at [337, 70] on div "[PERSON_NAME] Since: [DATE] link to CRM copy Email [EMAIL_ADDRESS][DOMAIN_NAME]…" at bounding box center [367, 238] width 405 height 341
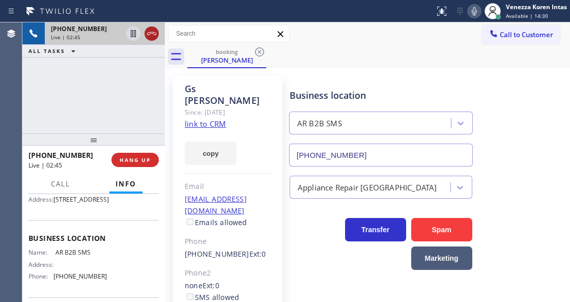
click at [153, 34] on icon at bounding box center [151, 33] width 9 height 3
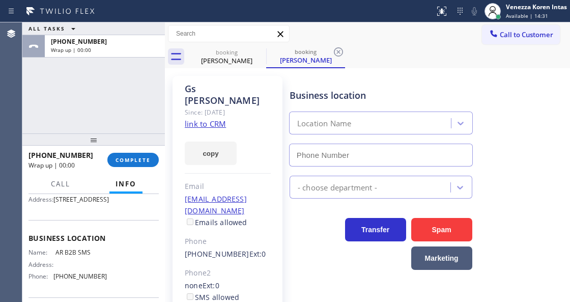
type input "[PHONE_NUMBER]"
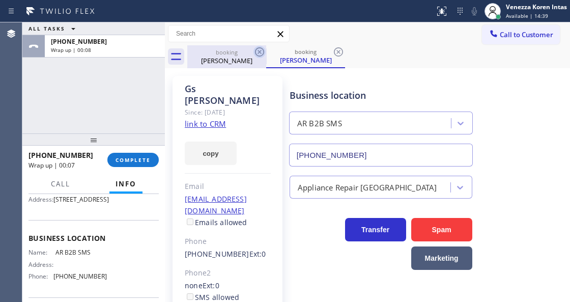
click at [259, 55] on icon at bounding box center [259, 52] width 12 height 12
click at [257, 55] on icon at bounding box center [259, 51] width 9 height 9
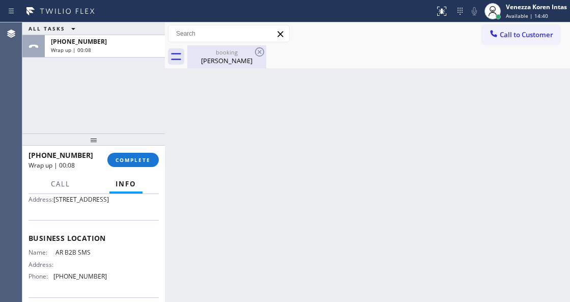
drag, startPoint x: 249, startPoint y: 53, endPoint x: 242, endPoint y: 56, distance: 8.2
click at [248, 53] on div "booking" at bounding box center [226, 52] width 77 height 8
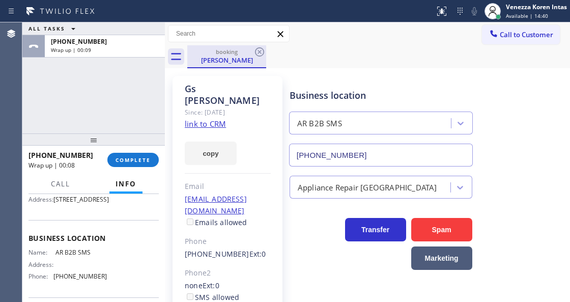
click at [242, 56] on div "[PERSON_NAME]" at bounding box center [226, 59] width 77 height 9
click at [289, 59] on div "booking [PERSON_NAME]" at bounding box center [378, 56] width 383 height 23
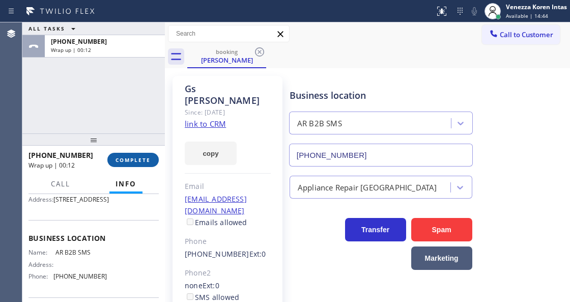
click at [138, 154] on button "COMPLETE" at bounding box center [132, 160] width 51 height 14
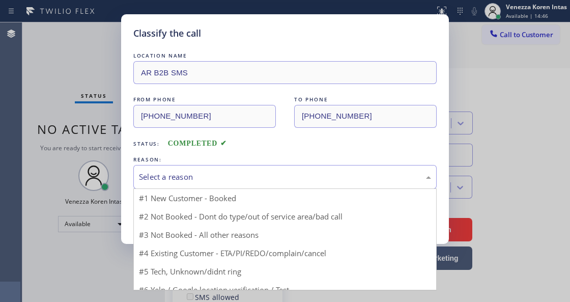
click at [277, 167] on div "Select a reason" at bounding box center [284, 177] width 303 height 24
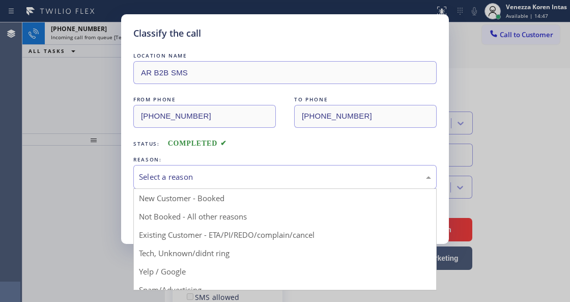
drag, startPoint x: 271, startPoint y: 236, endPoint x: 183, endPoint y: 216, distance: 90.3
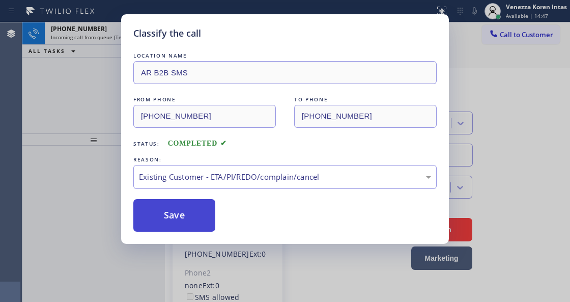
click at [183, 216] on button "Save" at bounding box center [174, 215] width 82 height 33
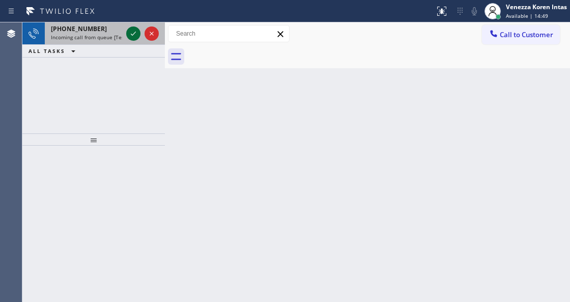
click at [134, 32] on icon at bounding box center [133, 33] width 12 height 12
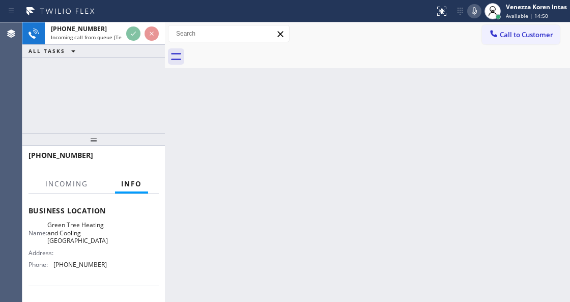
scroll to position [135, 0]
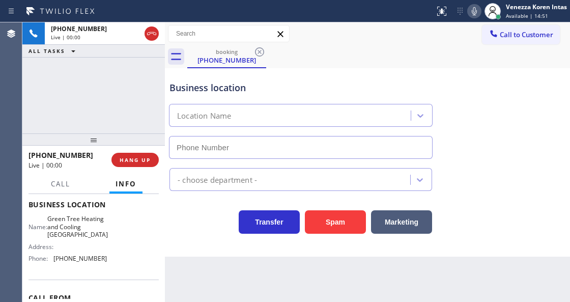
type input "[PHONE_NUMBER]"
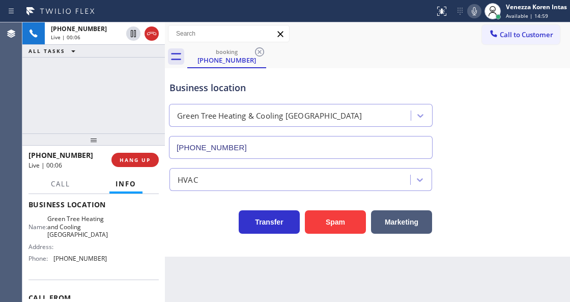
drag, startPoint x: 149, startPoint y: 32, endPoint x: 217, endPoint y: 277, distance: 254.4
click at [149, 32] on icon at bounding box center [151, 33] width 12 height 12
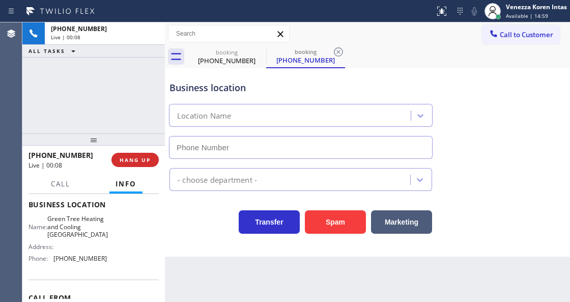
type input "[PHONE_NUMBER]"
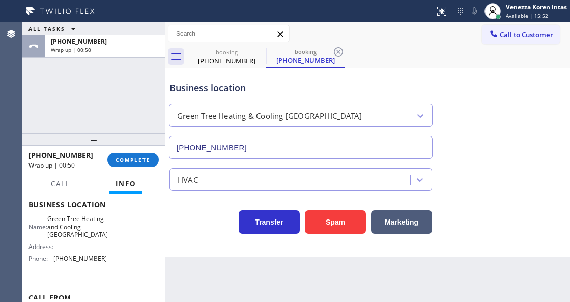
click at [238, 74] on div "Business location Green Tree Heating & Cooling [GEOGRAPHIC_DATA] [PHONE_NUMBER]" at bounding box center [300, 115] width 267 height 88
click at [152, 158] on button "COMPLETE" at bounding box center [132, 160] width 51 height 14
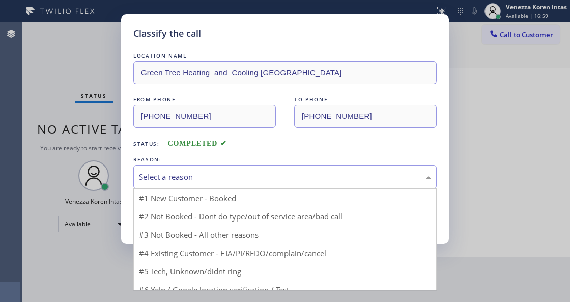
click at [228, 181] on div "Select a reason" at bounding box center [285, 177] width 292 height 12
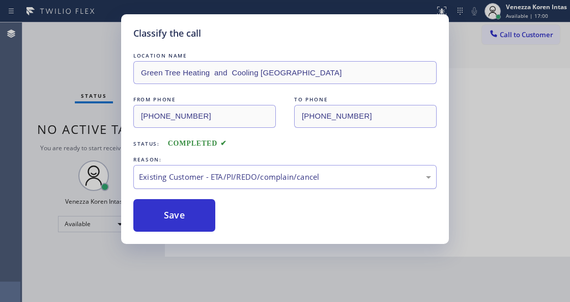
click at [214, 177] on div "Existing Customer - ETA/PI/REDO/complain/cancel" at bounding box center [285, 177] width 292 height 12
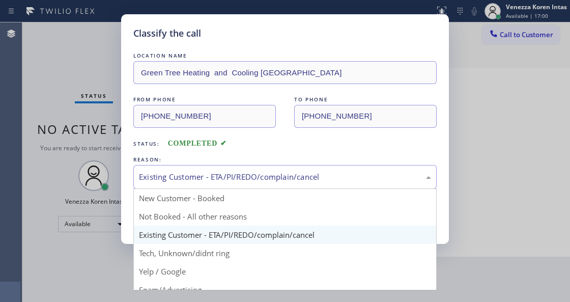
drag, startPoint x: 214, startPoint y: 186, endPoint x: 189, endPoint y: 211, distance: 35.3
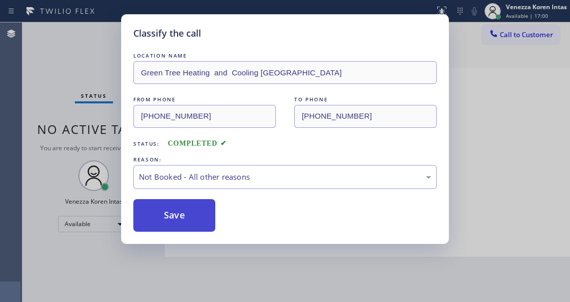
click at [189, 211] on button "Save" at bounding box center [174, 215] width 82 height 33
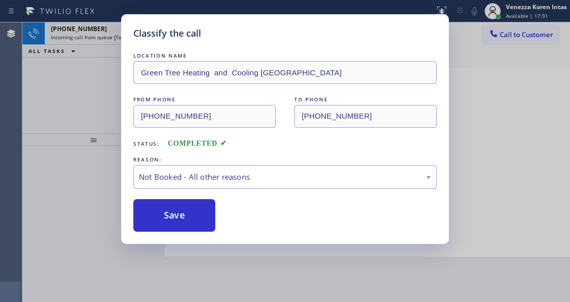
click at [97, 94] on div "Classify the call LOCATION NAME Green Tree Heating and Cooling Miami FROM PHONE…" at bounding box center [285, 151] width 570 height 302
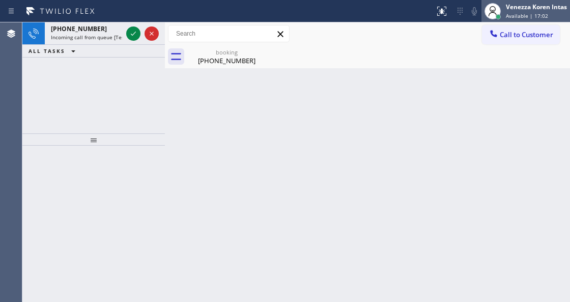
click at [530, 12] on span "Available | 17:02" at bounding box center [527, 15] width 42 height 7
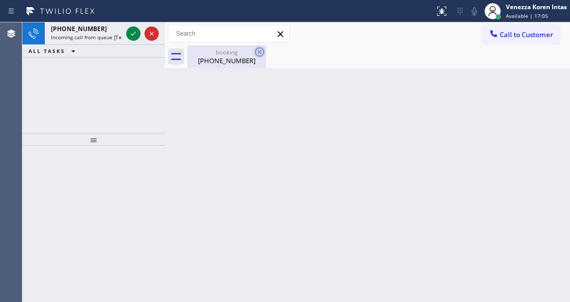
click at [260, 52] on icon at bounding box center [259, 52] width 12 height 12
click at [228, 57] on div "[PHONE_NUMBER]" at bounding box center [226, 60] width 77 height 9
click at [90, 34] on span "Incoming call from queue [Test] All" at bounding box center [93, 37] width 84 height 7
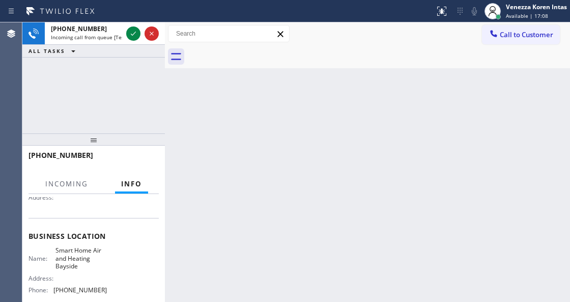
scroll to position [102, 0]
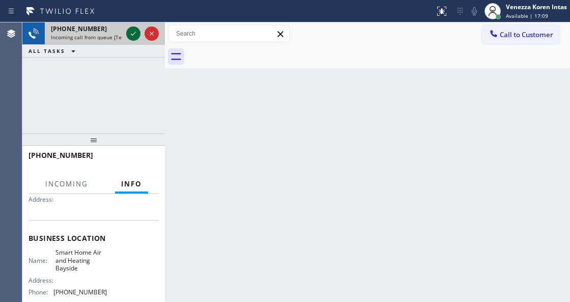
click at [129, 35] on icon at bounding box center [133, 33] width 12 height 12
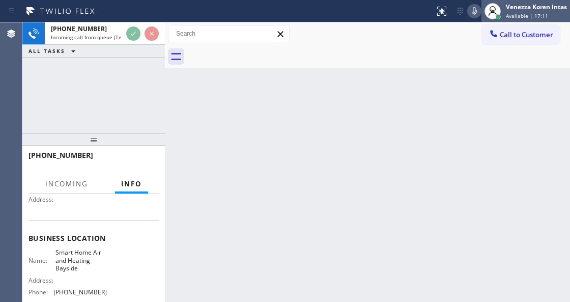
drag, startPoint x: 518, startPoint y: 1, endPoint x: 521, endPoint y: 18, distance: 17.6
click at [517, 6] on div "Venezza Koren Intas Available | 17:11" at bounding box center [525, 11] width 89 height 22
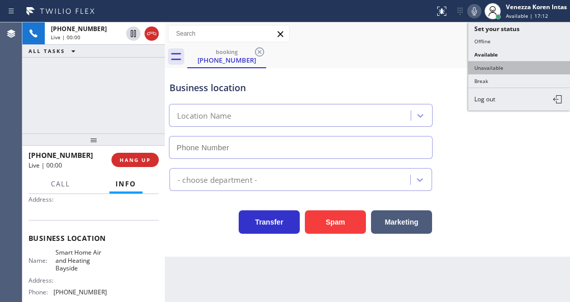
click at [507, 69] on button "Unavailable" at bounding box center [519, 67] width 102 height 13
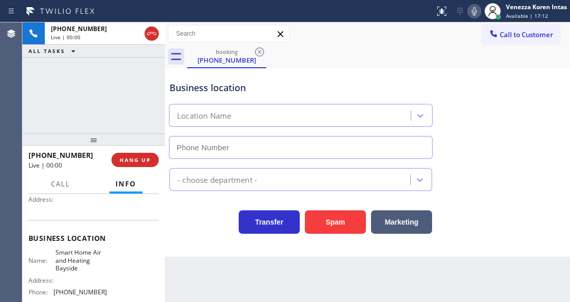
type input "[PHONE_NUMBER]"
click at [276, 89] on div "Business location" at bounding box center [300, 88] width 262 height 14
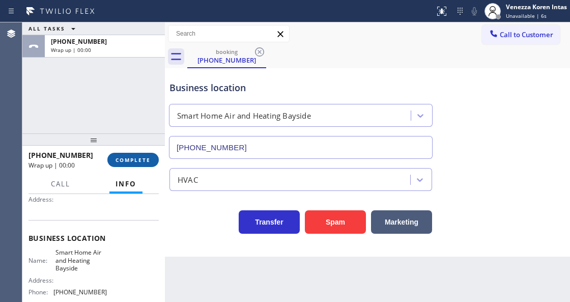
click at [137, 157] on span "COMPLETE" at bounding box center [132, 159] width 35 height 7
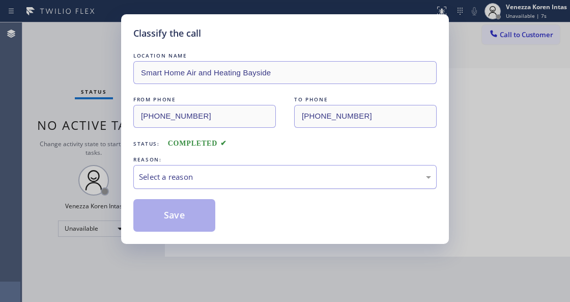
click at [216, 184] on div "Select a reason" at bounding box center [284, 177] width 303 height 24
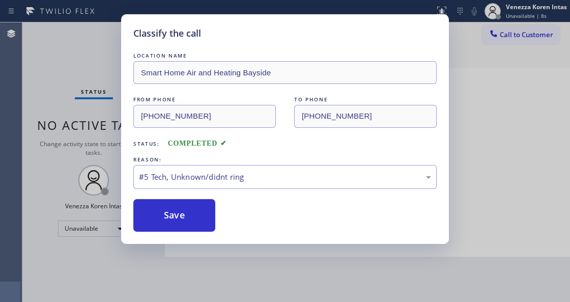
click at [180, 226] on button "Save" at bounding box center [174, 215] width 82 height 33
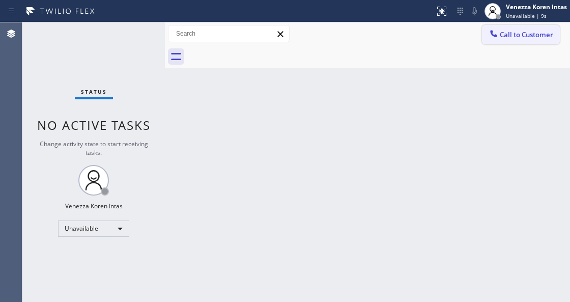
click at [521, 34] on span "Call to Customer" at bounding box center [526, 34] width 53 height 9
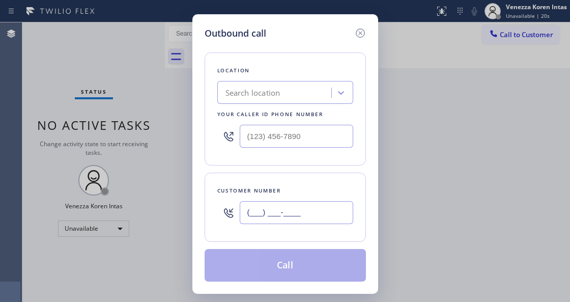
click at [313, 212] on input "(___) ___-____" at bounding box center [296, 212] width 113 height 23
paste input "602) 549-1212"
type input "[PHONE_NUMBER]"
click at [288, 136] on input "(___) ___-____" at bounding box center [296, 136] width 113 height 23
paste input "833) 692-2271"
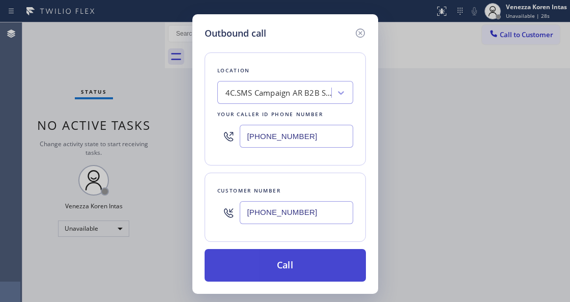
type input "[PHONE_NUMBER]"
click at [293, 263] on button "Call" at bounding box center [284, 265] width 161 height 33
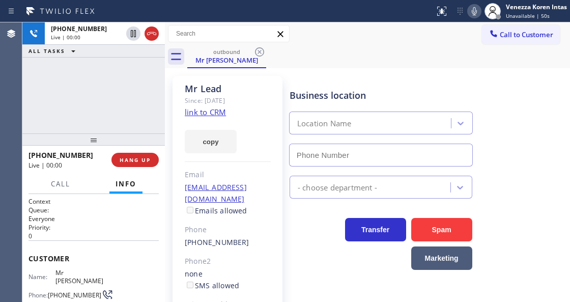
type input "[PHONE_NUMBER]"
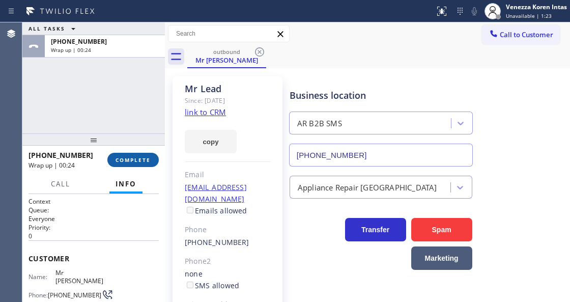
click at [143, 166] on button "COMPLETE" at bounding box center [132, 160] width 51 height 14
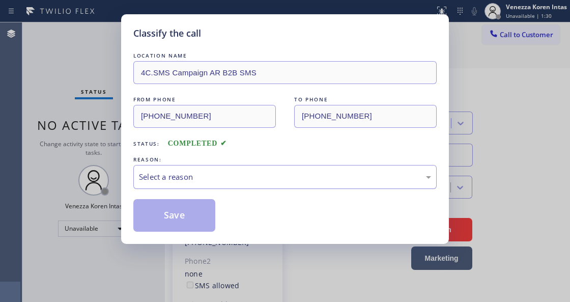
click at [183, 182] on div "Select a reason" at bounding box center [285, 177] width 292 height 12
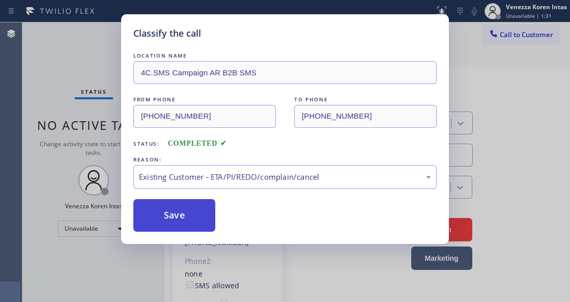
click at [185, 213] on button "Save" at bounding box center [174, 215] width 82 height 33
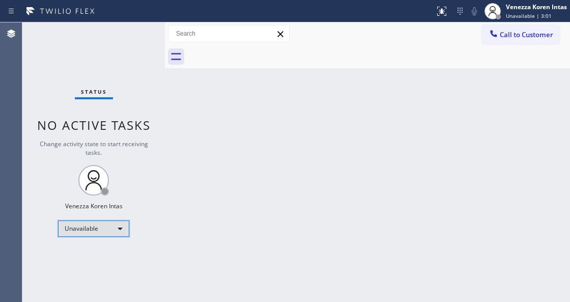
click at [115, 226] on div "Unavailable" at bounding box center [93, 228] width 71 height 16
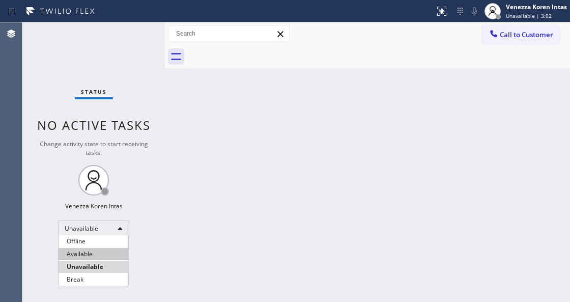
click at [101, 249] on li "Available" at bounding box center [93, 254] width 70 height 12
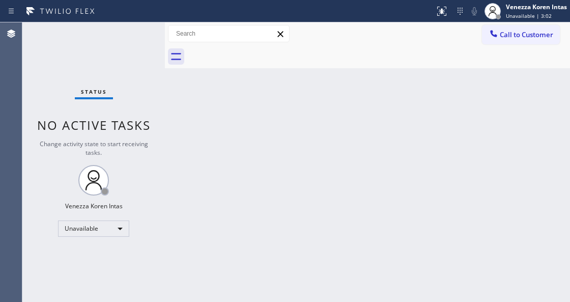
drag, startPoint x: 212, startPoint y: 237, endPoint x: 217, endPoint y: 300, distance: 63.3
click at [212, 237] on div "Back to Dashboard Change Sender ID Customers Technicians Select a contact Outbo…" at bounding box center [367, 161] width 405 height 279
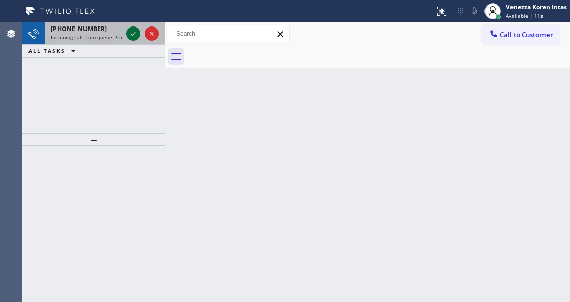
click at [128, 34] on icon at bounding box center [133, 33] width 12 height 12
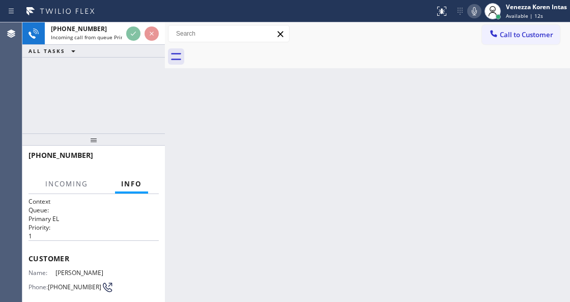
scroll to position [102, 0]
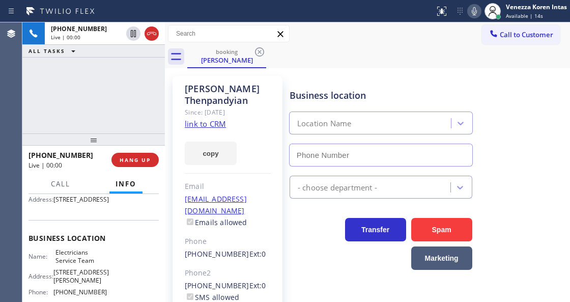
type input "[PHONE_NUMBER]"
click at [204, 120] on link "link to CRM" at bounding box center [205, 124] width 41 height 10
click at [479, 14] on div "Status report No issues detected If you experience an issue, please download th…" at bounding box center [499, 11] width 139 height 22
click at [476, 12] on icon at bounding box center [474, 11] width 12 height 12
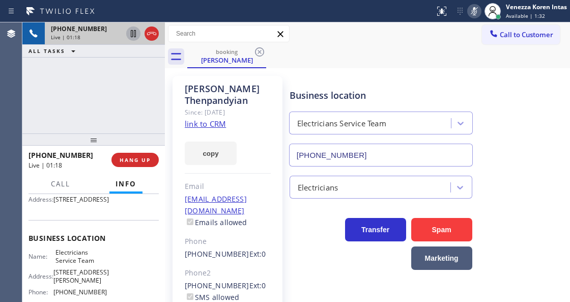
click at [136, 33] on icon at bounding box center [133, 33] width 12 height 12
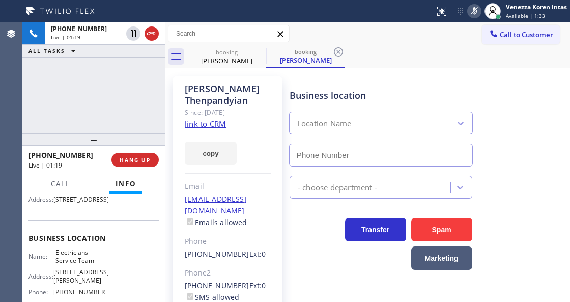
type input "[PHONE_NUMBER]"
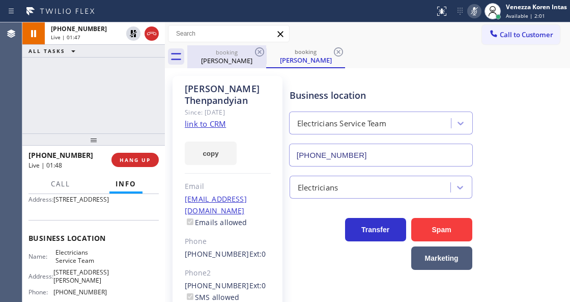
click at [229, 67] on div "booking [PERSON_NAME]" at bounding box center [226, 56] width 77 height 23
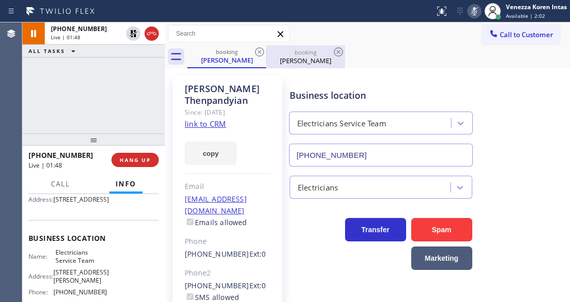
click at [331, 52] on div "booking" at bounding box center [305, 52] width 77 height 8
click at [333, 51] on icon at bounding box center [338, 52] width 12 height 12
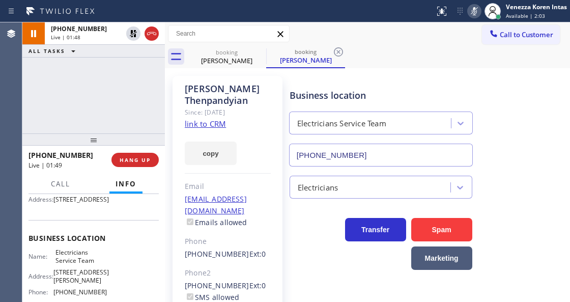
click at [335, 51] on div "booking [PERSON_NAME] booking [PERSON_NAME]" at bounding box center [378, 56] width 383 height 23
click at [85, 71] on div "[PHONE_NUMBER] Live | 01:49 ALL TASKS ALL TASKS ACTIVE TASKS TASKS IN WRAP UP" at bounding box center [93, 77] width 142 height 111
click at [472, 17] on button at bounding box center [474, 11] width 14 height 14
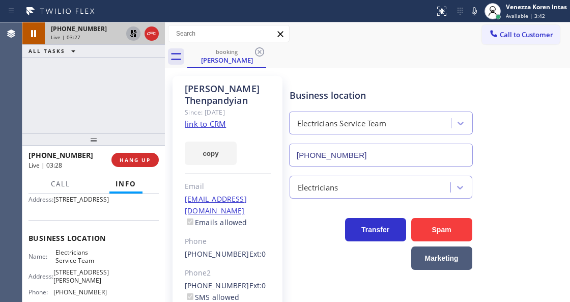
click at [130, 33] on icon at bounding box center [133, 33] width 12 height 12
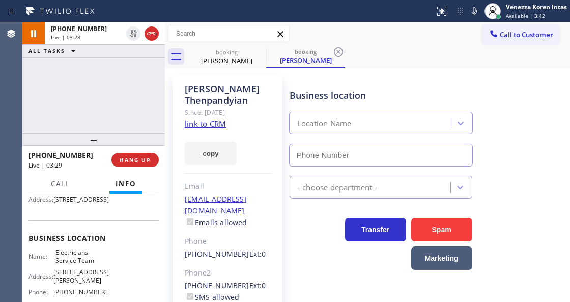
click at [52, 69] on div "[PHONE_NUMBER] Live | 03:28 ALL TASKS ALL TASKS ACTIVE TASKS TASKS IN WRAP UP" at bounding box center [93, 77] width 142 height 111
type input "[PHONE_NUMBER]"
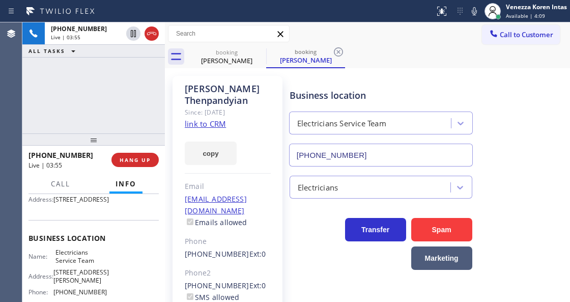
scroll to position [68, 0]
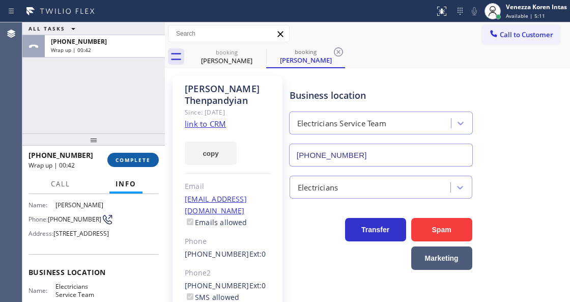
click at [127, 161] on span "COMPLETE" at bounding box center [132, 159] width 35 height 7
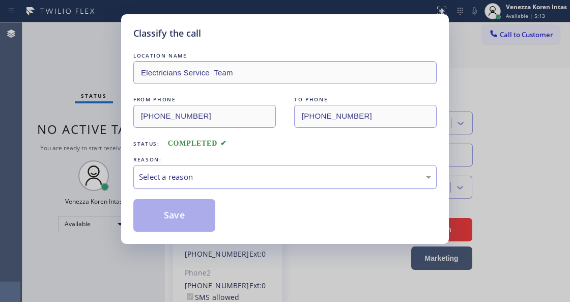
click at [293, 181] on div "Select a reason" at bounding box center [285, 177] width 292 height 12
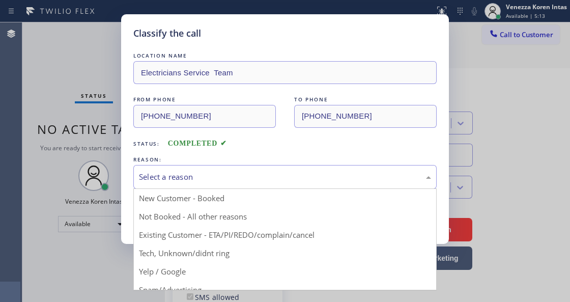
drag, startPoint x: 252, startPoint y: 236, endPoint x: 196, endPoint y: 211, distance: 60.8
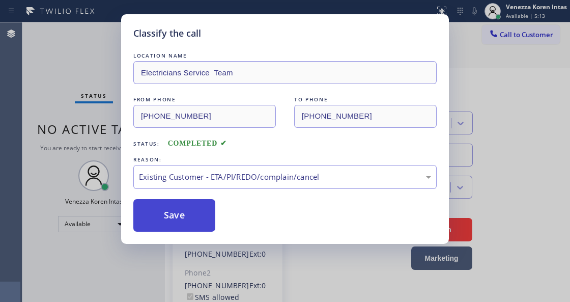
click at [188, 207] on button "Save" at bounding box center [174, 215] width 82 height 33
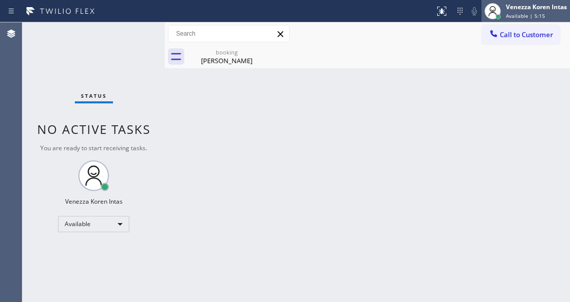
click at [524, 14] on span "Available | 5:15" at bounding box center [525, 15] width 39 height 7
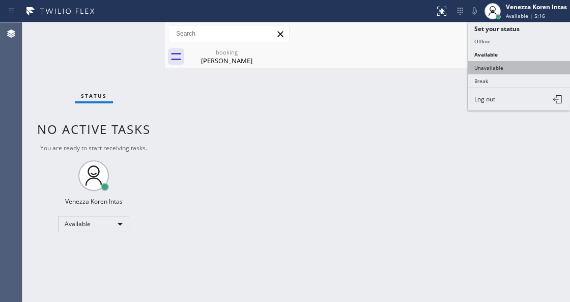
click at [497, 68] on button "Unavailable" at bounding box center [519, 67] width 102 height 13
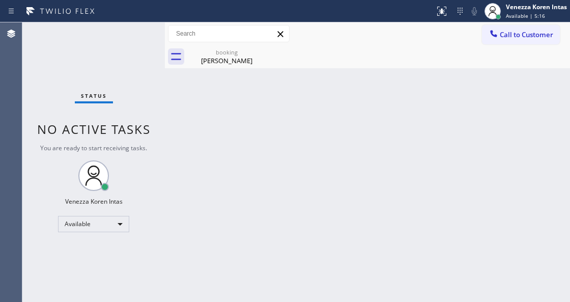
click at [267, 48] on div "booking [PERSON_NAME]" at bounding box center [378, 56] width 383 height 23
click at [262, 49] on icon at bounding box center [259, 52] width 12 height 12
drag, startPoint x: 246, startPoint y: 65, endPoint x: 261, endPoint y: 9, distance: 57.5
click at [248, 63] on div "[PERSON_NAME]" at bounding box center [226, 60] width 77 height 9
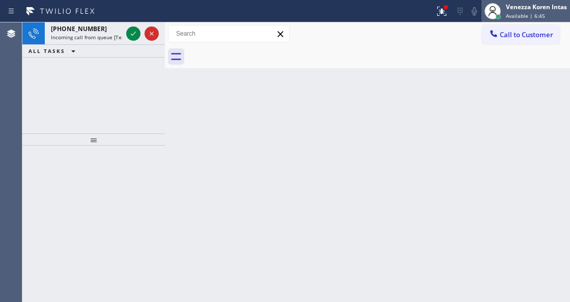
click at [535, 14] on span "Available | 6:45" at bounding box center [525, 15] width 39 height 7
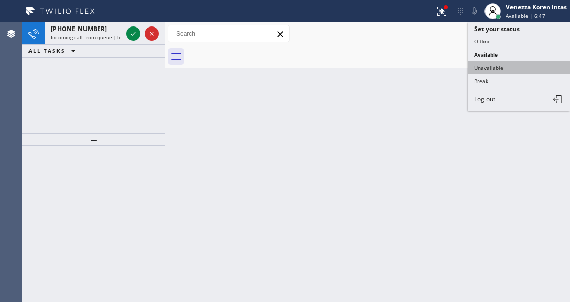
click at [490, 66] on button "Unavailable" at bounding box center [519, 67] width 102 height 13
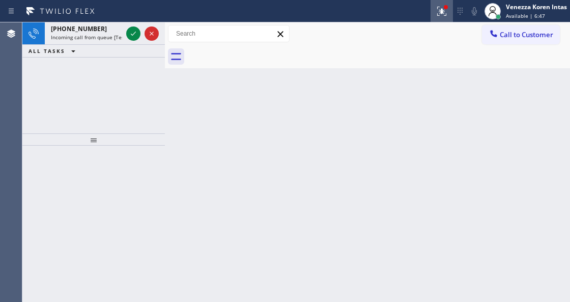
click at [440, 10] on icon at bounding box center [441, 11] width 12 height 12
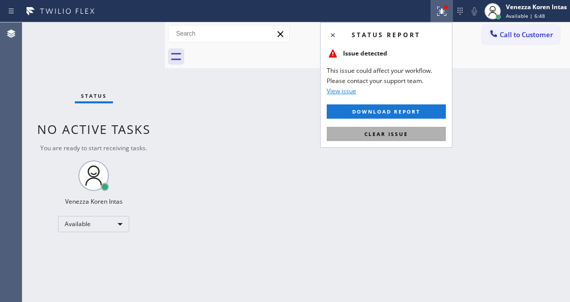
click at [425, 130] on button "Clear issue" at bounding box center [386, 134] width 119 height 14
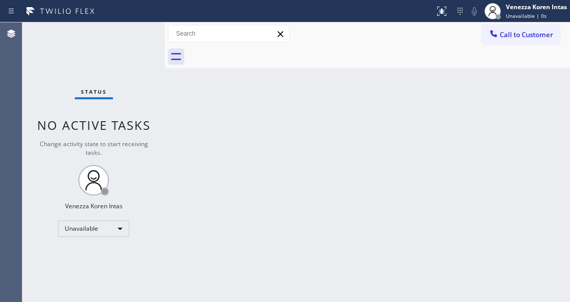
click at [503, 109] on div "Back to Dashboard Change Sender ID Customers Technicians Select a contact Outbo…" at bounding box center [367, 161] width 405 height 279
drag, startPoint x: 521, startPoint y: 18, endPoint x: 515, endPoint y: 59, distance: 41.2
click at [521, 18] on span "Unavailable | 29s" at bounding box center [528, 15] width 44 height 7
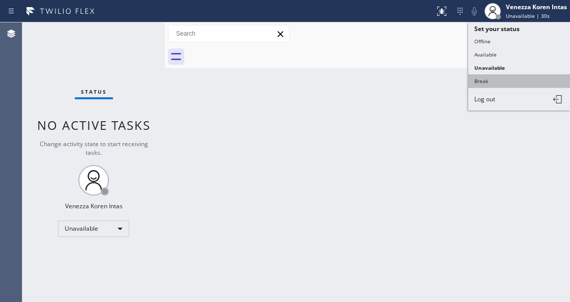
click at [483, 80] on button "Break" at bounding box center [519, 80] width 102 height 13
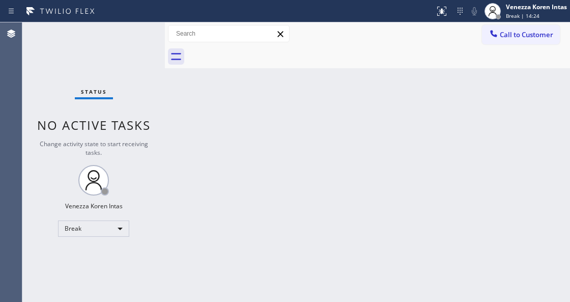
click at [165, 144] on div at bounding box center [165, 161] width 0 height 279
click at [91, 225] on div "Break" at bounding box center [94, 228] width 71 height 16
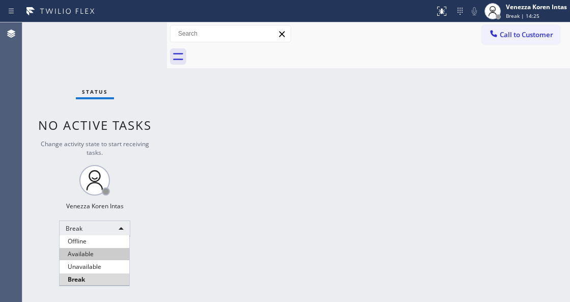
click at [106, 258] on li "Available" at bounding box center [95, 254] width 70 height 12
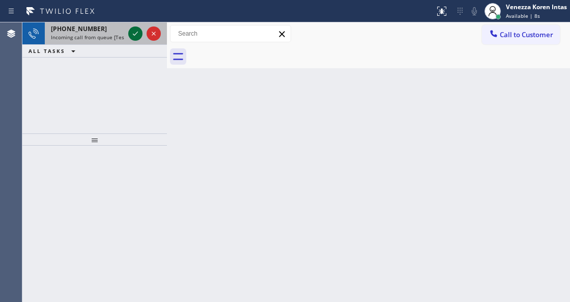
click at [135, 31] on icon at bounding box center [135, 33] width 12 height 12
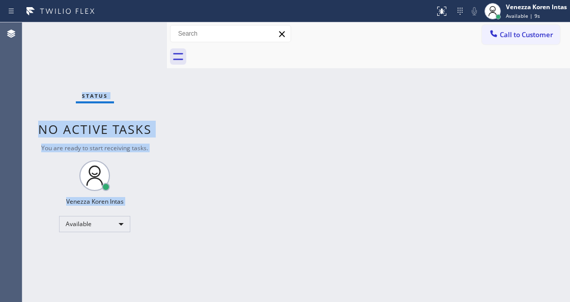
click at [135, 31] on div "Status No active tasks You are ready to start receiving tasks. Venezza Koren In…" at bounding box center [94, 161] width 144 height 279
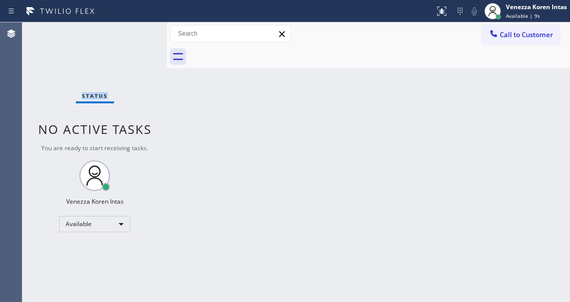
click at [135, 31] on div "Status No active tasks You are ready to start receiving tasks. Venezza Koren In…" at bounding box center [94, 161] width 144 height 279
click at [133, 41] on div "Status No active tasks You are ready to start receiving tasks. Venezza Koren In…" at bounding box center [94, 161] width 144 height 279
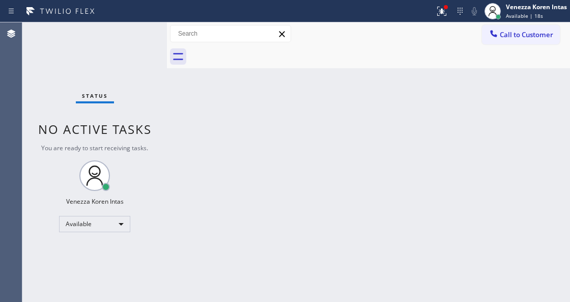
click at [134, 38] on div "Status No active tasks You are ready to start receiving tasks. Venezza Koren In…" at bounding box center [94, 161] width 144 height 279
click at [138, 35] on div "Status No active tasks You are ready to start receiving tasks. Venezza Koren In…" at bounding box center [94, 161] width 144 height 279
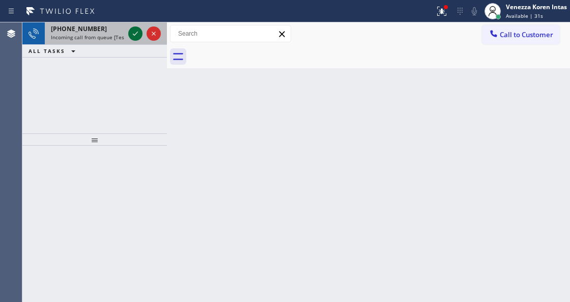
click at [138, 35] on icon at bounding box center [135, 33] width 12 height 12
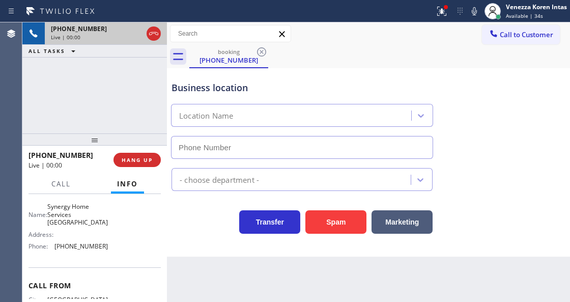
scroll to position [102, 0]
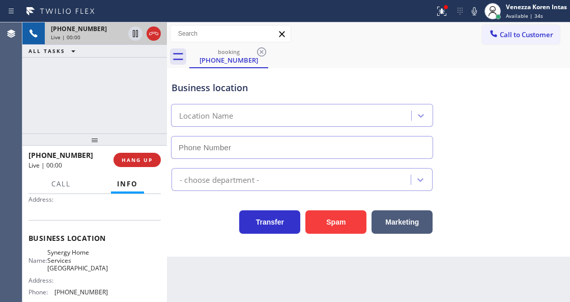
click at [145, 171] on div "[PHONE_NUMBER] Live | 00:00 HANG UP" at bounding box center [94, 160] width 132 height 26
click at [148, 166] on button "HANG UP" at bounding box center [136, 160] width 47 height 14
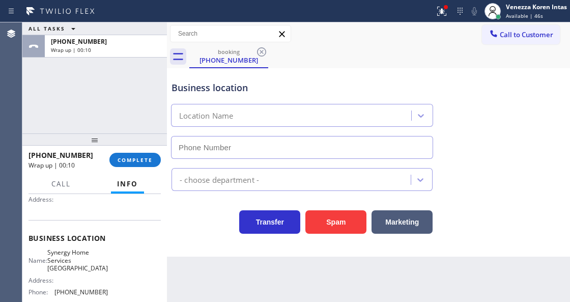
click at [0, 156] on div "Agent Desktop" at bounding box center [11, 161] width 22 height 279
click at [40, 116] on div "ALL TASKS ALL TASKS ACTIVE TASKS TASKS IN WRAP UP [PHONE_NUMBER] Wrap up | 00:11" at bounding box center [94, 77] width 144 height 111
click at [144, 117] on div "ALL TASKS ALL TASKS ACTIVE TASKS TASKS IN WRAP UP [PHONE_NUMBER] Wrap up | 00:12" at bounding box center [94, 77] width 144 height 111
type input "[PHONE_NUMBER]"
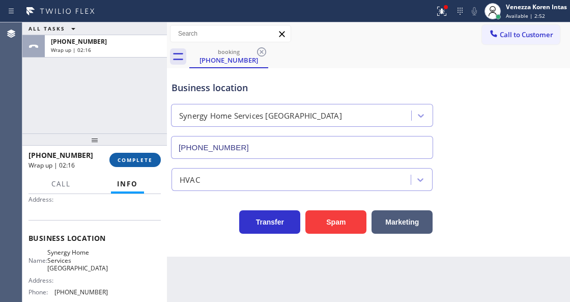
click at [147, 158] on span "COMPLETE" at bounding box center [135, 159] width 35 height 7
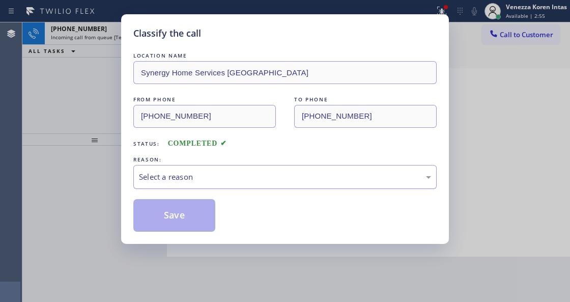
click at [202, 182] on div "Select a reason" at bounding box center [285, 177] width 292 height 12
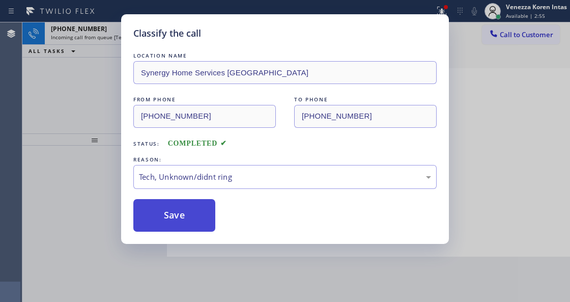
click at [200, 228] on button "Save" at bounding box center [174, 215] width 82 height 33
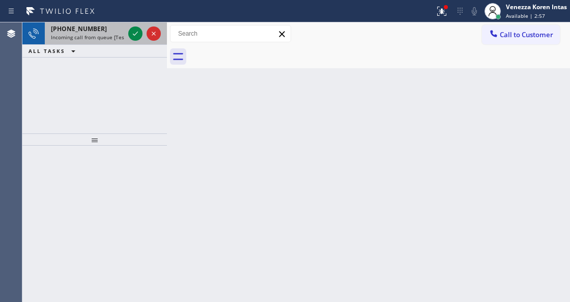
click at [147, 34] on div at bounding box center [154, 33] width 14 height 12
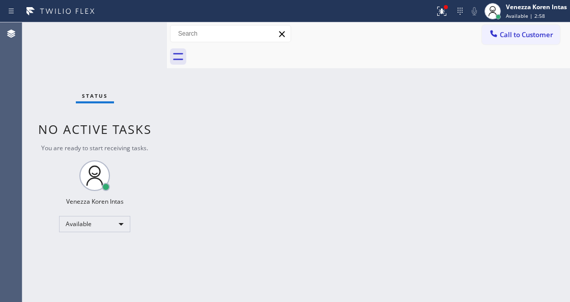
click at [137, 36] on div "Status No active tasks You are ready to start receiving tasks. Venezza Koren In…" at bounding box center [94, 161] width 144 height 279
click at [446, 13] on icon at bounding box center [441, 11] width 12 height 12
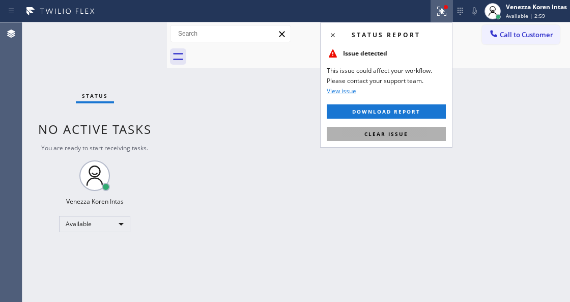
click at [410, 136] on button "Clear issue" at bounding box center [386, 134] width 119 height 14
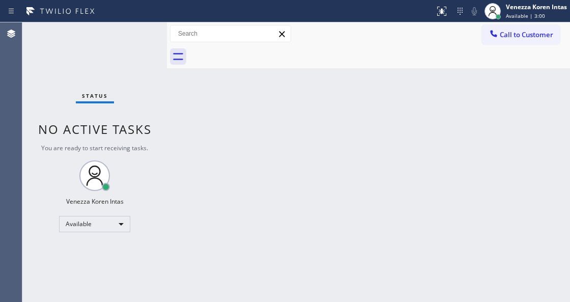
click at [153, 39] on div "Status No active tasks You are ready to start receiving tasks. Venezza Koren In…" at bounding box center [94, 161] width 144 height 279
click at [148, 44] on div "Status No active tasks You are ready to start receiving tasks. Venezza Koren In…" at bounding box center [94, 161] width 144 height 279
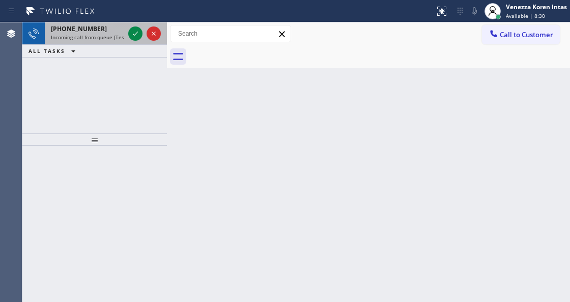
drag, startPoint x: 114, startPoint y: 27, endPoint x: 121, endPoint y: 32, distance: 8.5
click at [116, 28] on div "[PHONE_NUMBER]" at bounding box center [87, 28] width 73 height 9
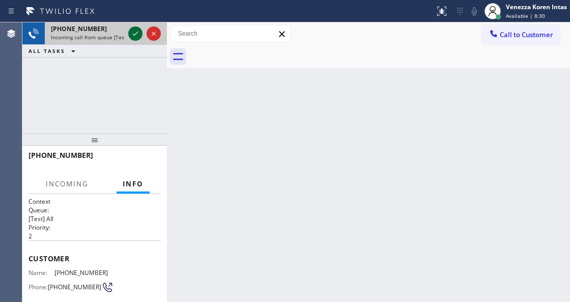
click at [129, 34] on div at bounding box center [135, 33] width 14 height 12
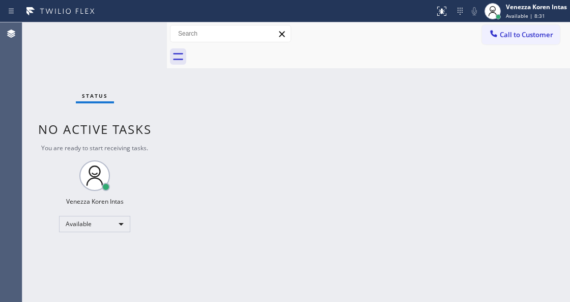
click at [129, 34] on div "Status No active tasks You are ready to start receiving tasks. Venezza Koren In…" at bounding box center [94, 161] width 144 height 279
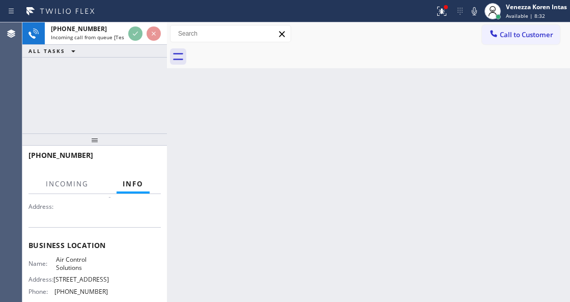
scroll to position [135, 0]
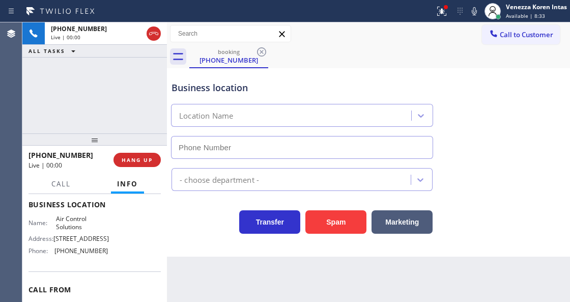
type input "[PHONE_NUMBER]"
drag, startPoint x: 152, startPoint y: 28, endPoint x: 175, endPoint y: 58, distance: 38.1
click at [154, 28] on icon at bounding box center [154, 33] width 12 height 12
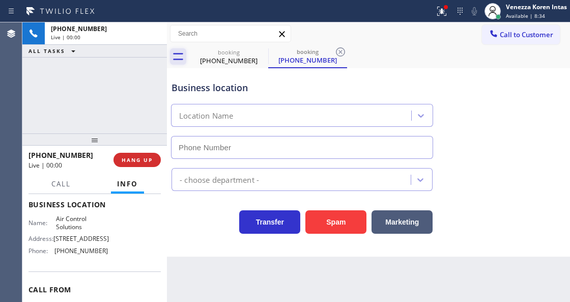
type input "[PHONE_NUMBER]"
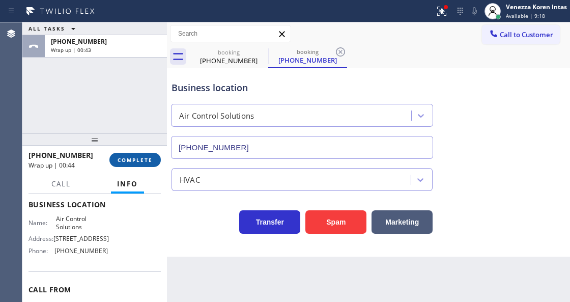
click at [128, 159] on span "COMPLETE" at bounding box center [135, 159] width 35 height 7
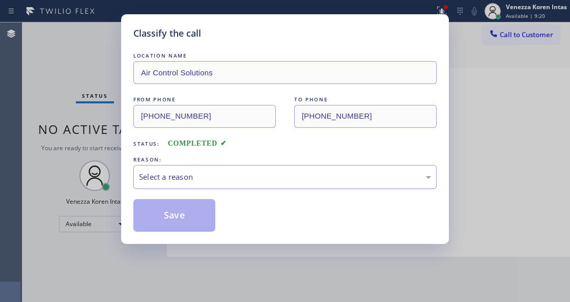
click at [211, 180] on div "Select a reason" at bounding box center [285, 177] width 292 height 12
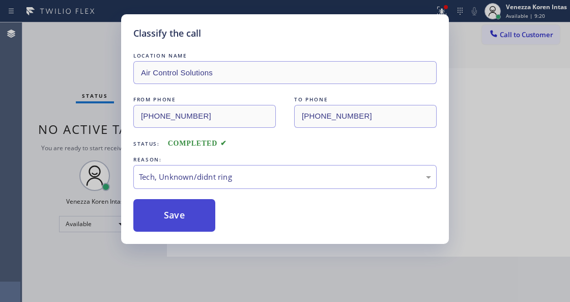
click at [202, 220] on button "Save" at bounding box center [174, 215] width 82 height 33
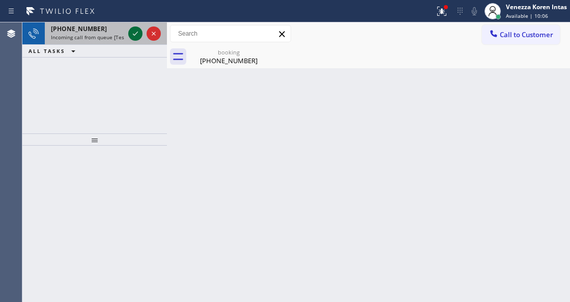
click at [131, 36] on icon at bounding box center [135, 33] width 12 height 12
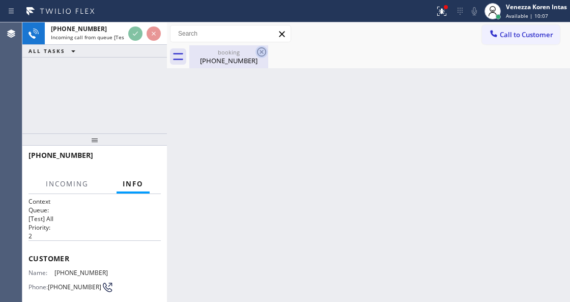
click at [258, 53] on icon at bounding box center [261, 52] width 12 height 12
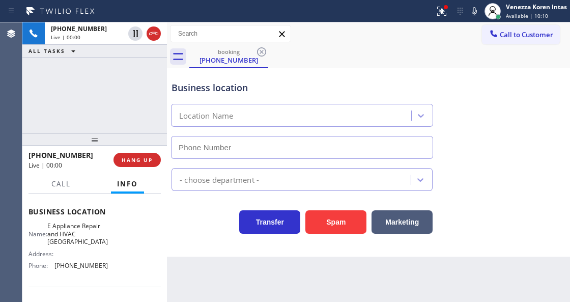
scroll to position [135, 0]
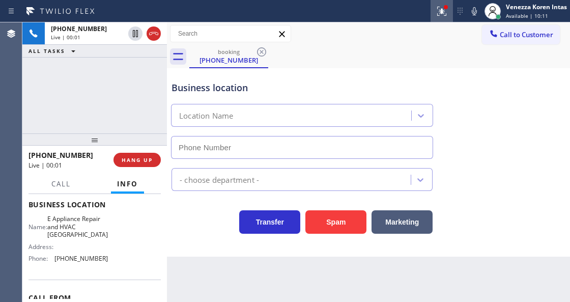
click at [436, 13] on icon at bounding box center [441, 11] width 12 height 12
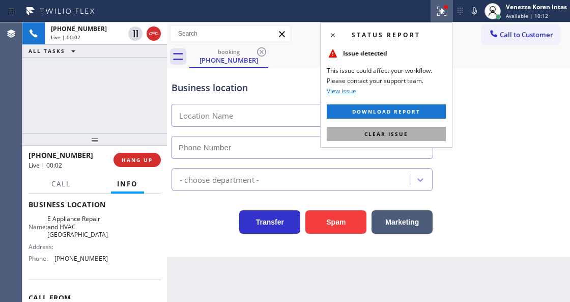
click at [397, 131] on span "Clear issue" at bounding box center [386, 133] width 44 height 7
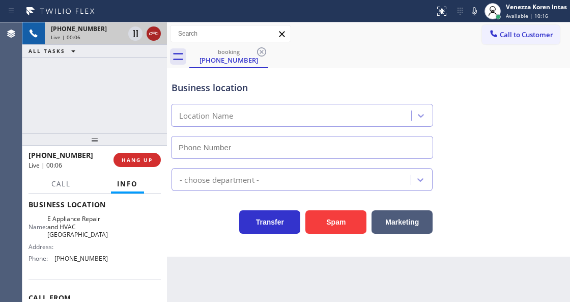
click at [154, 35] on icon at bounding box center [154, 33] width 12 height 12
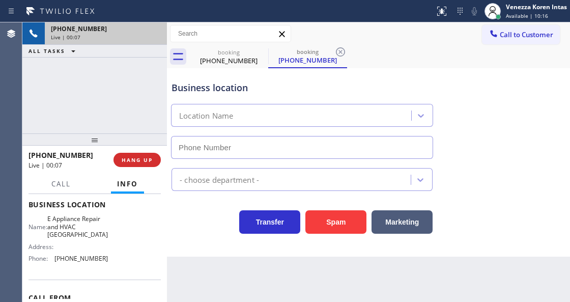
click at [137, 86] on div "[PHONE_NUMBER] Live | 00:07 ALL TASKS ALL TASKS ACTIVE TASKS TASKS IN WRAP UP" at bounding box center [94, 77] width 144 height 111
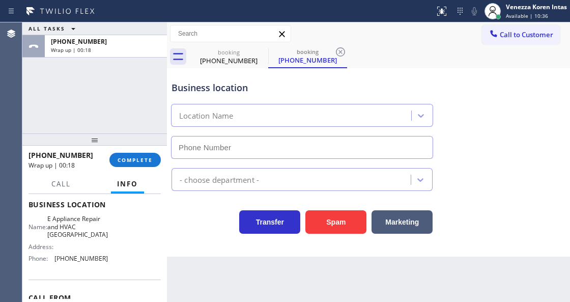
type input "[PHONE_NUMBER]"
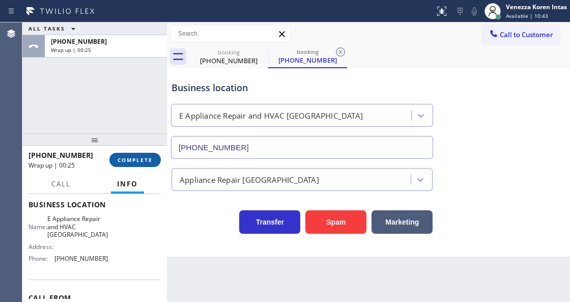
click at [152, 157] on span "COMPLETE" at bounding box center [135, 159] width 35 height 7
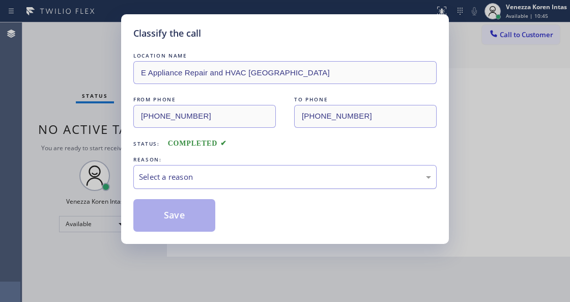
click at [217, 181] on div "Select a reason" at bounding box center [285, 177] width 292 height 12
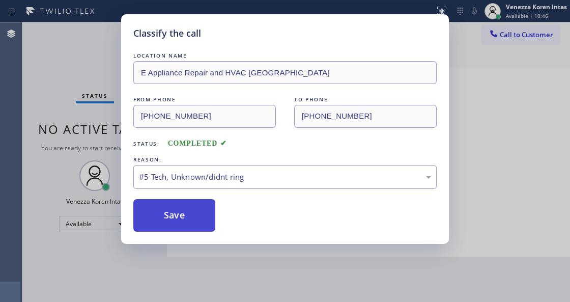
click at [198, 216] on button "Save" at bounding box center [174, 215] width 82 height 33
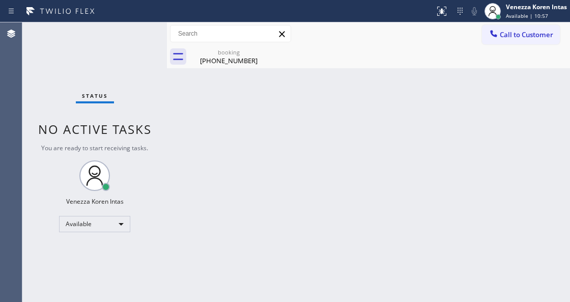
click at [136, 40] on div "Status No active tasks You are ready to start receiving tasks. Venezza Koren In…" at bounding box center [94, 161] width 144 height 279
click at [126, 32] on div "Status No active tasks You are ready to start receiving tasks. Venezza Koren In…" at bounding box center [94, 161] width 144 height 279
click at [270, 51] on div "booking [PHONE_NUMBER]" at bounding box center [379, 56] width 381 height 23
click at [265, 51] on icon at bounding box center [261, 52] width 12 height 12
click at [262, 51] on icon at bounding box center [261, 52] width 12 height 12
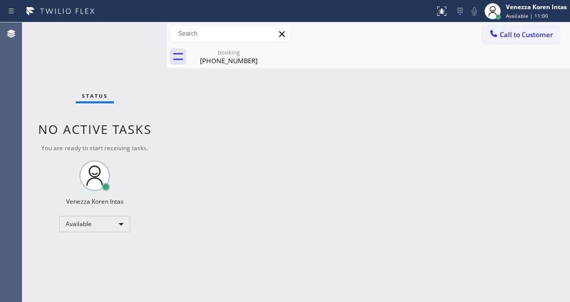
click at [270, 81] on div "Back to Dashboard Change Sender ID Customers Technicians Select a contact Outbo…" at bounding box center [368, 161] width 403 height 279
click at [235, 62] on div "[PHONE_NUMBER]" at bounding box center [228, 60] width 77 height 9
click at [299, 67] on div at bounding box center [379, 56] width 381 height 23
drag, startPoint x: 245, startPoint y: 115, endPoint x: 212, endPoint y: 91, distance: 40.7
click at [243, 115] on div "Back to Dashboard Change Sender ID Customers Technicians Select a contact Outbo…" at bounding box center [368, 161] width 403 height 279
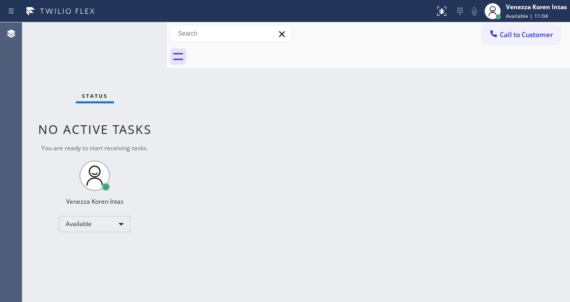
click at [142, 35] on div "Status No active tasks You are ready to start receiving tasks. Venezza Koren In…" at bounding box center [94, 161] width 144 height 279
click at [142, 30] on div "Status No active tasks You are ready to start receiving tasks. Venezza Koren In…" at bounding box center [94, 161] width 144 height 279
click at [143, 31] on div "Status No active tasks You are ready to start receiving tasks. Venezza Koren In…" at bounding box center [94, 161] width 144 height 279
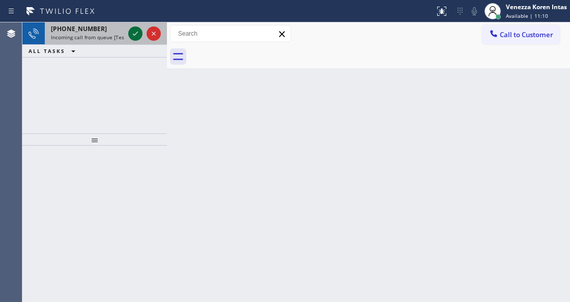
click at [138, 35] on icon at bounding box center [135, 33] width 12 height 12
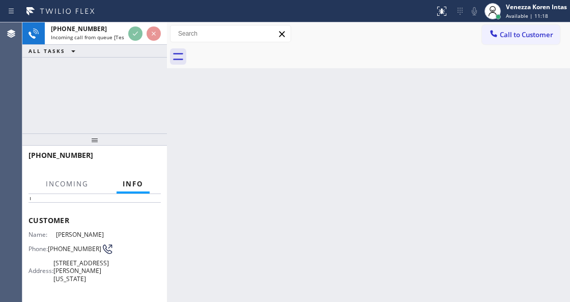
scroll to position [102, 0]
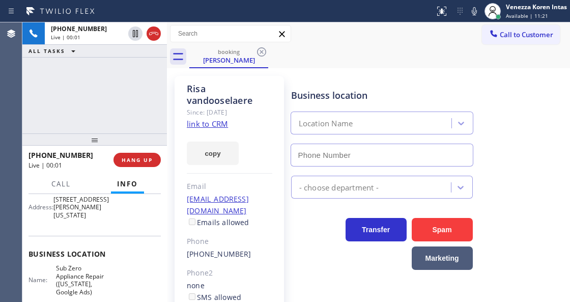
type input "[PHONE_NUMBER]"
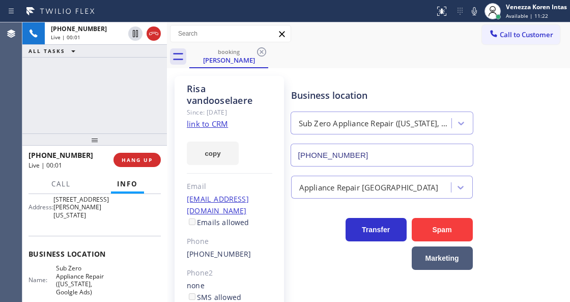
click at [214, 127] on link "link to CRM" at bounding box center [207, 124] width 41 height 10
click at [263, 110] on div "Since: [DATE]" at bounding box center [229, 112] width 85 height 12
click at [370, 55] on div "booking [PERSON_NAME]" at bounding box center [379, 56] width 381 height 23
click at [167, 83] on div at bounding box center [167, 161] width 0 height 279
click at [329, 73] on div "[PERSON_NAME] Since: [DATE] link to CRM copy Email [EMAIL_ADDRESS][DOMAIN_NAME]…" at bounding box center [368, 256] width 398 height 371
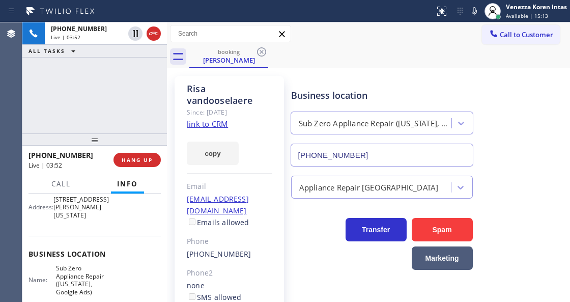
click at [396, 62] on div "booking [PERSON_NAME]" at bounding box center [379, 56] width 381 height 23
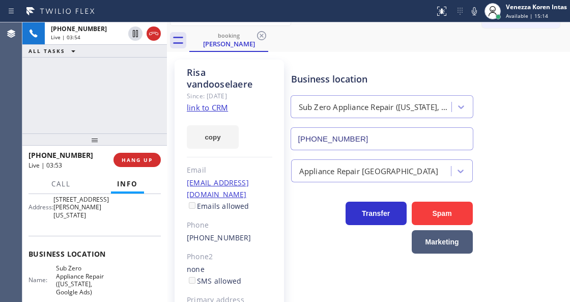
scroll to position [97, 0]
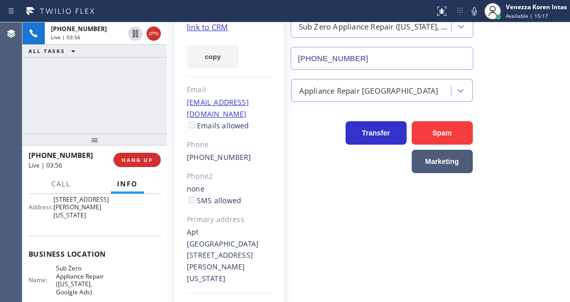
click at [479, 11] on icon at bounding box center [474, 11] width 12 height 12
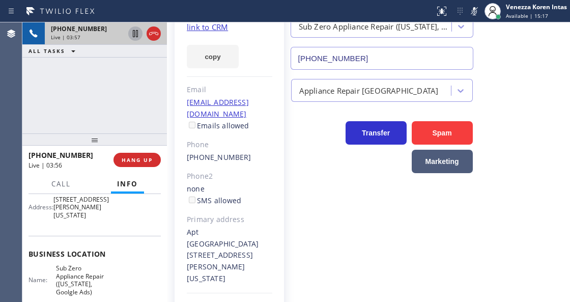
click at [133, 32] on icon at bounding box center [135, 33] width 12 height 12
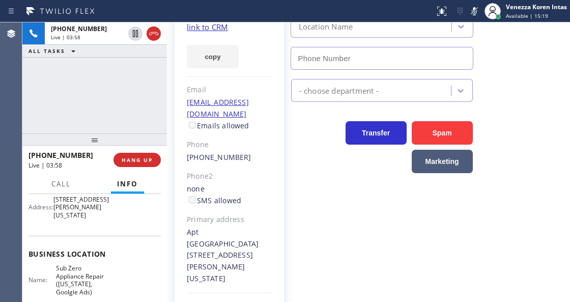
type input "[PHONE_NUMBER]"
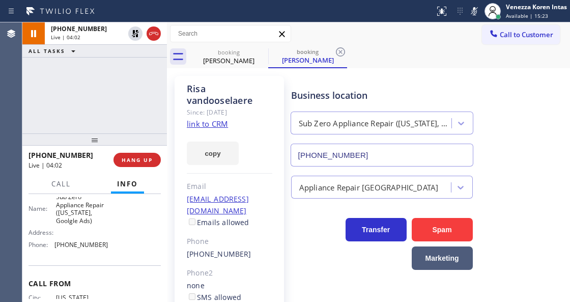
scroll to position [135, 0]
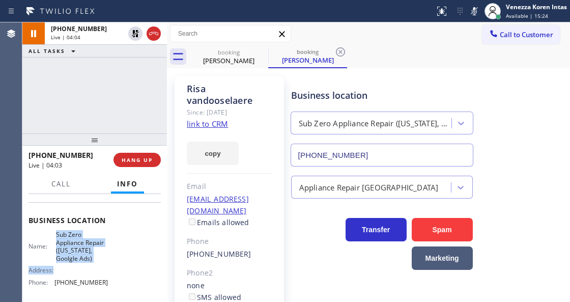
drag, startPoint x: 54, startPoint y: 238, endPoint x: 104, endPoint y: 272, distance: 60.1
click at [104, 272] on div "Name: Sub Zero Appliance Repair ([US_STATE], Goolgle Ads) Address: Phone: [PHON…" at bounding box center [67, 260] width 79 height 60
click at [54, 241] on div "Name: Sub Zero Appliance Repair ([US_STATE], Goolgle Ads)" at bounding box center [67, 246] width 79 height 32
drag, startPoint x: 56, startPoint y: 241, endPoint x: 92, endPoint y: 268, distance: 44.7
click at [92, 262] on span "Sub Zero Appliance Repair ([US_STATE], Goolgle Ads)" at bounding box center [82, 246] width 52 height 32
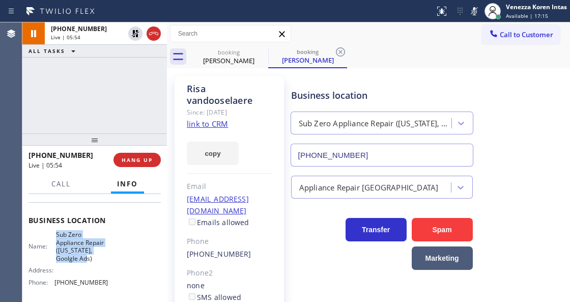
drag, startPoint x: 470, startPoint y: 7, endPoint x: 465, endPoint y: 39, distance: 32.4
click at [470, 7] on icon at bounding box center [474, 11] width 12 height 12
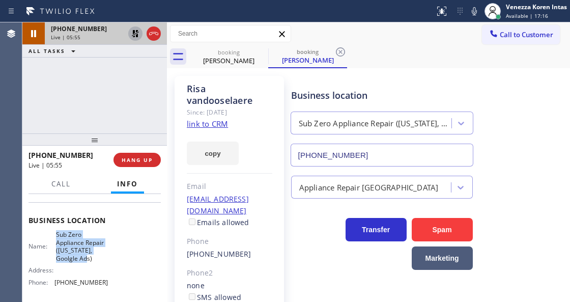
click at [137, 34] on icon at bounding box center [135, 33] width 7 height 7
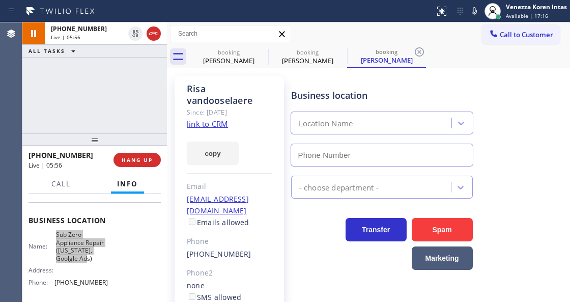
type input "[PHONE_NUMBER]"
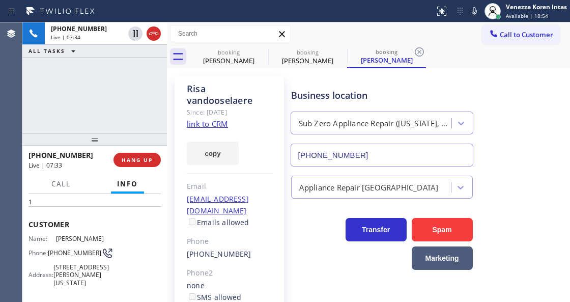
scroll to position [34, 0]
drag, startPoint x: 67, startPoint y: 266, endPoint x: 49, endPoint y: 252, distance: 22.9
click at [49, 252] on div "Phone: [PHONE_NUMBER]" at bounding box center [67, 253] width 79 height 12
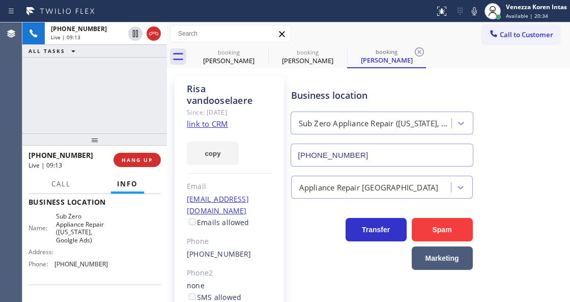
scroll to position [169, 0]
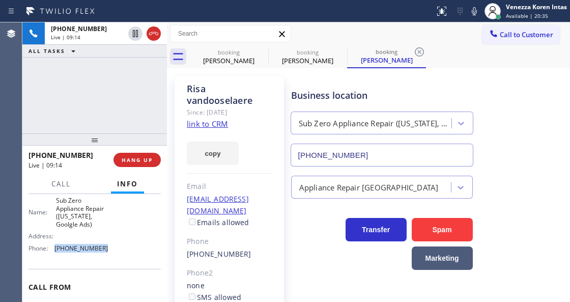
drag, startPoint x: 102, startPoint y: 253, endPoint x: 55, endPoint y: 252, distance: 46.8
click at [55, 252] on span "[PHONE_NUMBER]" at bounding box center [80, 248] width 53 height 8
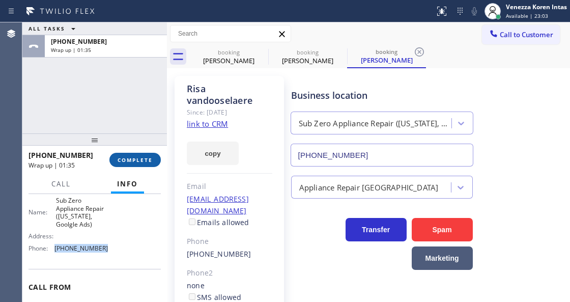
click at [141, 160] on span "COMPLETE" at bounding box center [135, 159] width 35 height 7
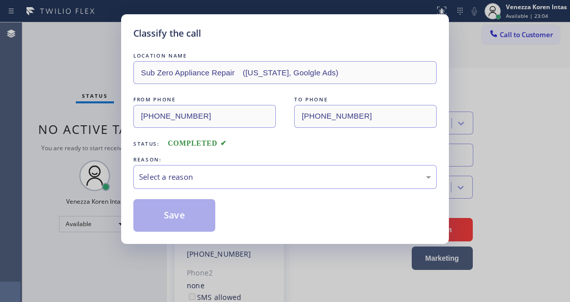
click at [218, 184] on div "Select a reason" at bounding box center [284, 177] width 303 height 24
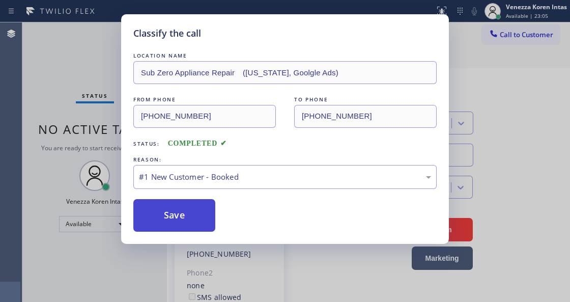
click at [199, 226] on button "Save" at bounding box center [174, 215] width 82 height 33
click at [66, 159] on div "Classify the call LOCATION NAME Sub Zero Appliance Repair ([US_STATE], Goolgle …" at bounding box center [285, 151] width 570 height 302
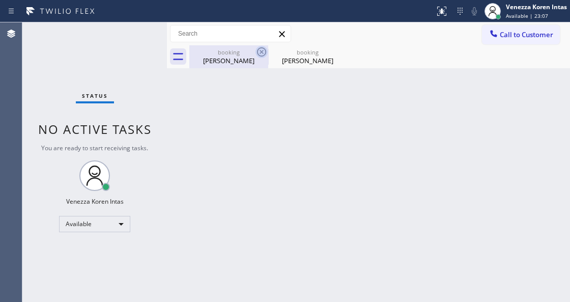
click at [261, 53] on icon at bounding box center [261, 52] width 12 height 12
click at [0, 0] on icon at bounding box center [0, 0] width 0 height 0
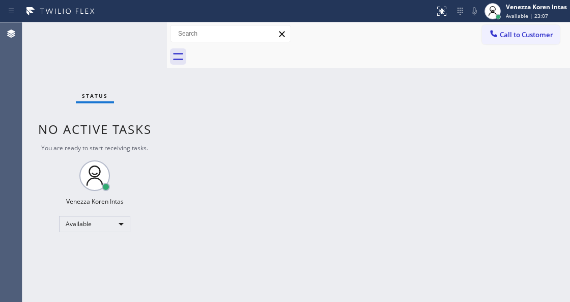
click at [261, 53] on div at bounding box center [379, 56] width 381 height 23
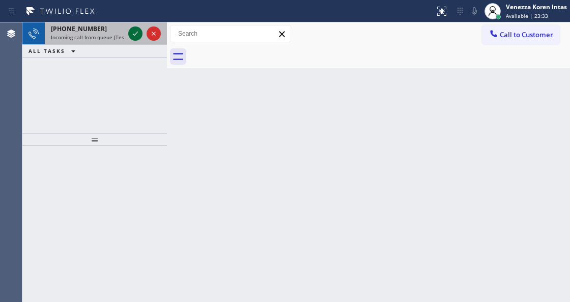
click at [136, 34] on icon at bounding box center [135, 34] width 5 height 4
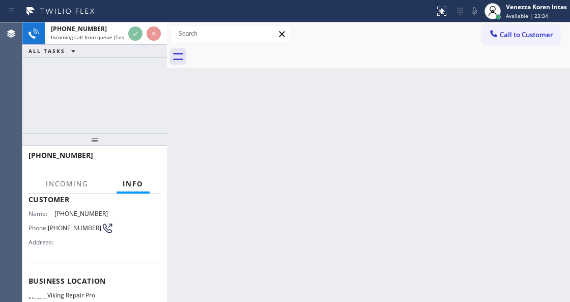
scroll to position [135, 0]
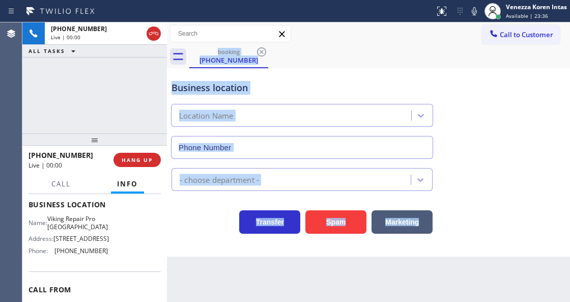
type input "[PHONE_NUMBER]"
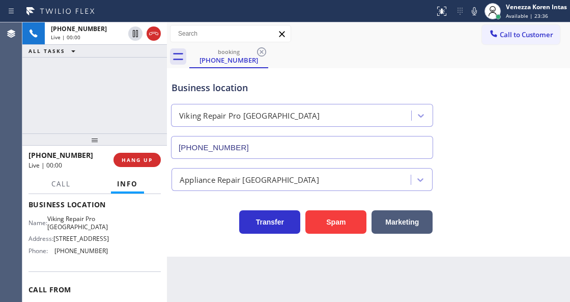
click at [152, 109] on div "[PHONE_NUMBER] Live | 00:00 ALL TASKS ALL TASKS ACTIVE TASKS TASKS IN WRAP UP" at bounding box center [94, 77] width 144 height 111
click at [206, 85] on div "Business location" at bounding box center [301, 88] width 261 height 14
click at [196, 86] on div "Business location" at bounding box center [301, 88] width 261 height 14
click at [220, 98] on div "Business location Viking Repair Pro [GEOGRAPHIC_DATA] [PHONE_NUMBER]" at bounding box center [301, 115] width 265 height 88
click at [305, 82] on div "Business location" at bounding box center [301, 88] width 261 height 14
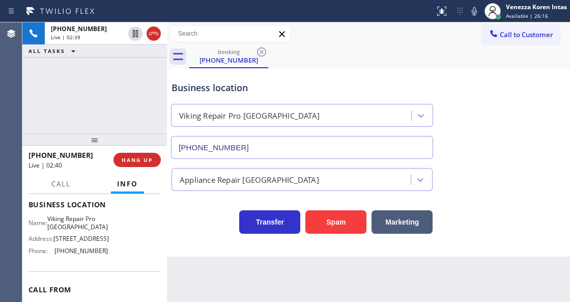
click at [335, 301] on html "Status report No issues detected If you experience an issue, please download th…" at bounding box center [285, 151] width 570 height 302
drag, startPoint x: 57, startPoint y: 217, endPoint x: 91, endPoint y: 227, distance: 35.4
click at [91, 227] on span "Viking Repair Pro [GEOGRAPHIC_DATA]" at bounding box center [77, 223] width 61 height 16
click at [55, 216] on span "Viking Repair Pro [GEOGRAPHIC_DATA]" at bounding box center [77, 223] width 61 height 16
drag, startPoint x: 55, startPoint y: 216, endPoint x: 90, endPoint y: 227, distance: 36.5
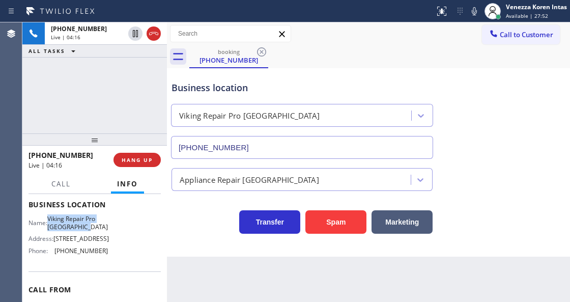
click at [90, 227] on span "Viking Repair Pro [GEOGRAPHIC_DATA]" at bounding box center [77, 223] width 61 height 16
click at [480, 9] on div at bounding box center [474, 11] width 14 height 12
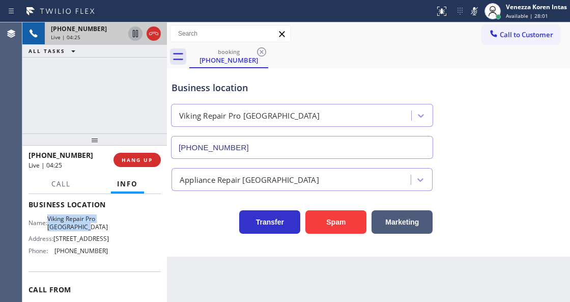
click at [131, 36] on icon at bounding box center [135, 33] width 12 height 12
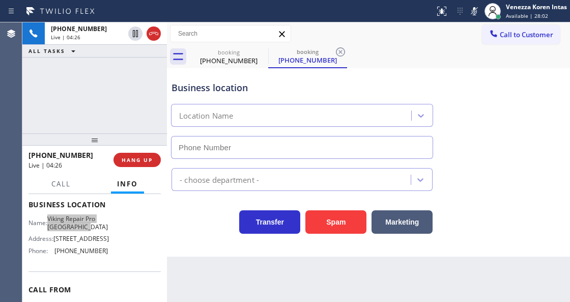
type input "[PHONE_NUMBER]"
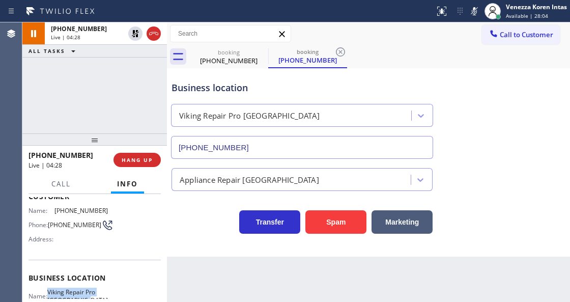
scroll to position [34, 0]
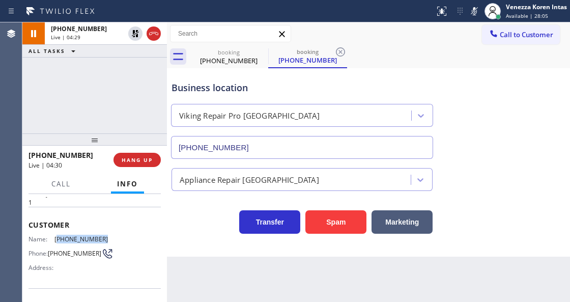
drag, startPoint x: 111, startPoint y: 232, endPoint x: 56, endPoint y: 236, distance: 54.5
click at [56, 236] on div "Name: [PHONE_NUMBER] Phone: [PHONE_NUMBER] Address:" at bounding box center [94, 255] width 132 height 40
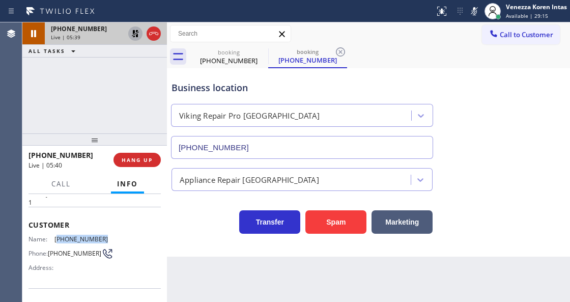
click at [133, 30] on icon at bounding box center [135, 33] width 12 height 12
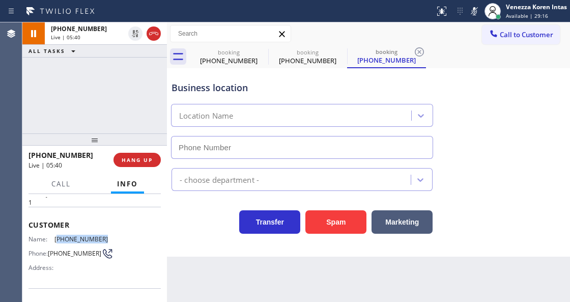
type input "[PHONE_NUMBER]"
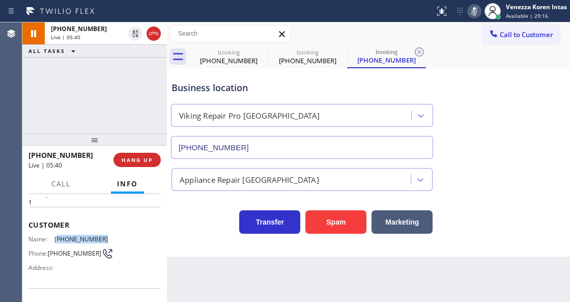
click at [468, 11] on icon at bounding box center [474, 11] width 12 height 12
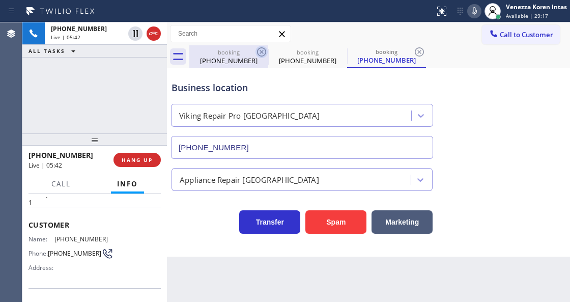
click at [265, 51] on icon at bounding box center [261, 51] width 9 height 9
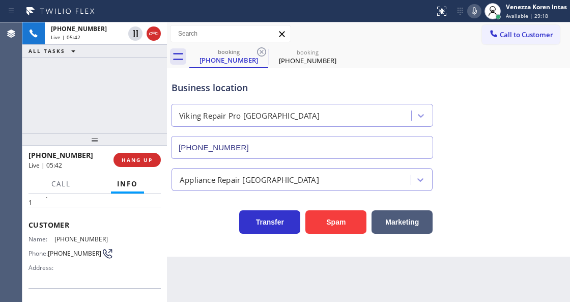
click at [265, 51] on icon at bounding box center [261, 51] width 9 height 9
click at [0, 0] on icon at bounding box center [0, 0] width 0 height 0
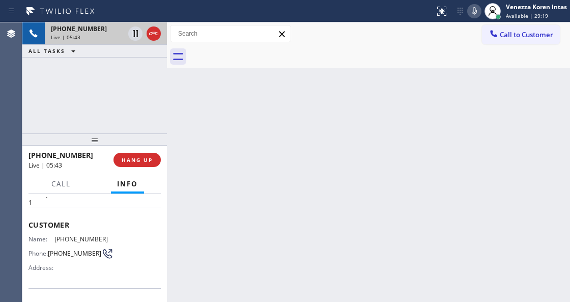
click at [96, 35] on div "Live | 05:43" at bounding box center [87, 37] width 73 height 7
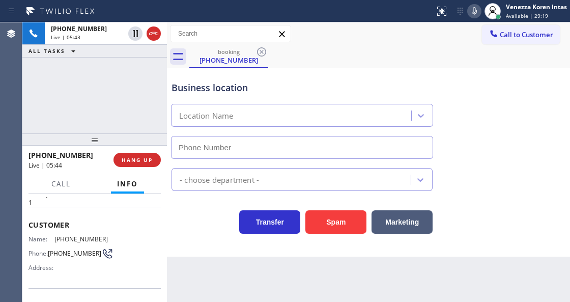
type input "[PHONE_NUMBER]"
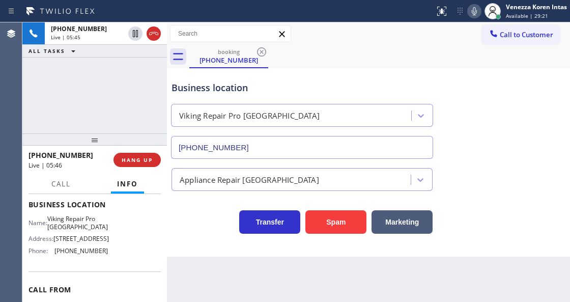
scroll to position [135, 0]
drag, startPoint x: 102, startPoint y: 258, endPoint x: 54, endPoint y: 254, distance: 47.5
click at [54, 254] on div "Phone: [PHONE_NUMBER]" at bounding box center [67, 251] width 79 height 8
click at [321, 53] on div "booking [PHONE_NUMBER]" at bounding box center [379, 56] width 381 height 23
click at [97, 93] on div "[PHONE_NUMBER] Live | 07:06 ALL TASKS ALL TASKS ACTIVE TASKS TASKS IN WRAP UP" at bounding box center [94, 77] width 144 height 111
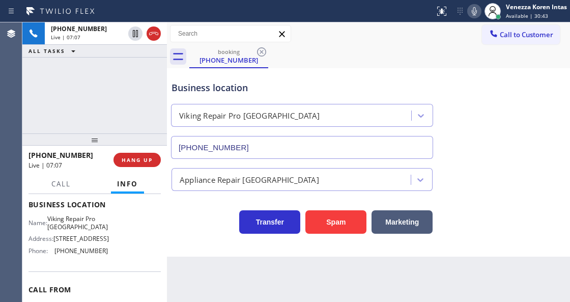
click at [150, 67] on div "[PHONE_NUMBER] Live | 07:07 ALL TASKS ALL TASKS ACTIVE TASKS TASKS IN WRAP UP" at bounding box center [94, 77] width 144 height 111
click at [358, 93] on div "Business location" at bounding box center [301, 88] width 261 height 14
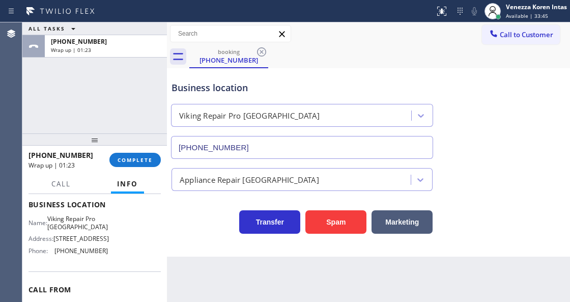
click at [261, 84] on div "Business location" at bounding box center [301, 88] width 261 height 14
click at [133, 160] on span "COMPLETE" at bounding box center [135, 159] width 35 height 7
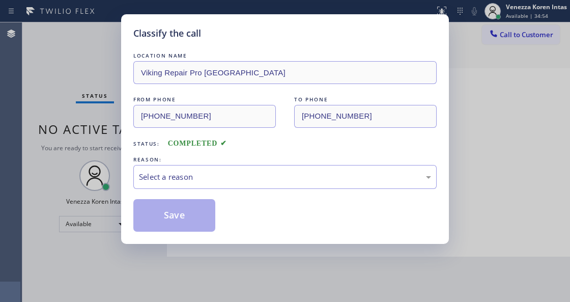
click at [223, 175] on div "Select a reason" at bounding box center [285, 177] width 292 height 12
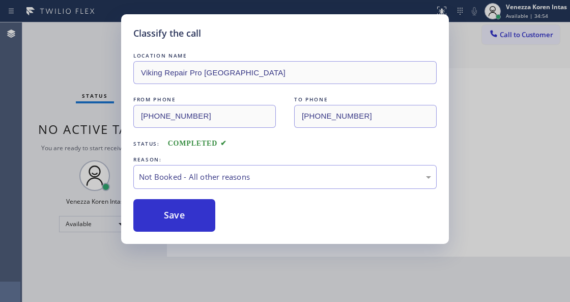
drag, startPoint x: 211, startPoint y: 221, endPoint x: 198, endPoint y: 224, distance: 12.6
click at [198, 224] on button "Save" at bounding box center [174, 215] width 82 height 33
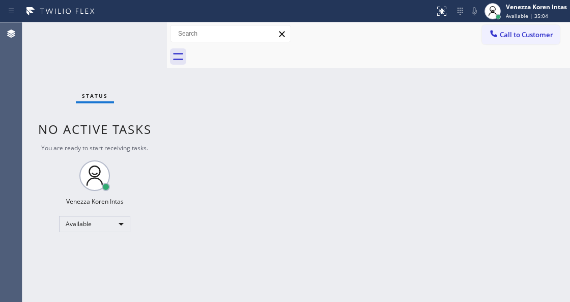
click at [127, 28] on div "Status No active tasks You are ready to start receiving tasks. Venezza Koren In…" at bounding box center [94, 161] width 144 height 279
click at [129, 35] on div "Status No active tasks You are ready to start receiving tasks. Venezza Koren In…" at bounding box center [94, 161] width 144 height 279
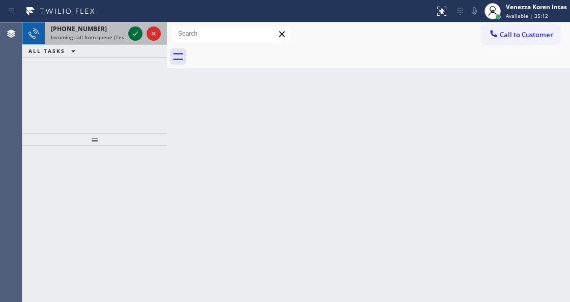
click at [135, 35] on icon at bounding box center [135, 33] width 12 height 12
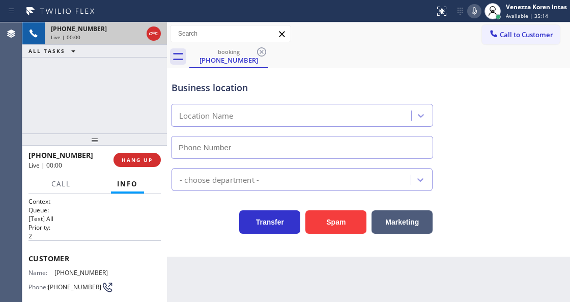
type input "[PHONE_NUMBER]"
click at [226, 82] on div "Business location" at bounding box center [301, 88] width 261 height 14
click at [92, 96] on div "[PHONE_NUMBER] Live | 00:01 ALL TASKS ALL TASKS ACTIVE TASKS TASKS IN WRAP UP" at bounding box center [94, 77] width 144 height 111
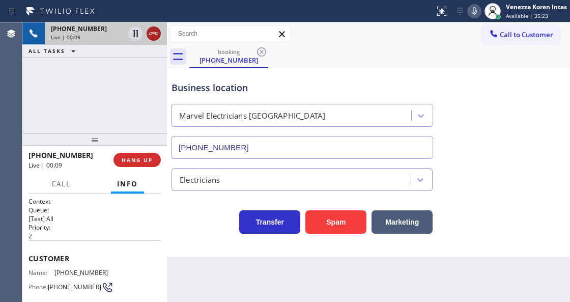
click at [151, 37] on icon at bounding box center [154, 33] width 12 height 12
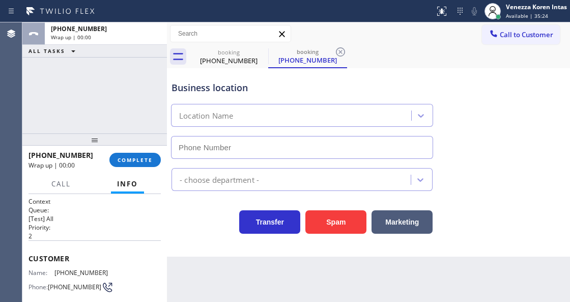
type input "[PHONE_NUMBER]"
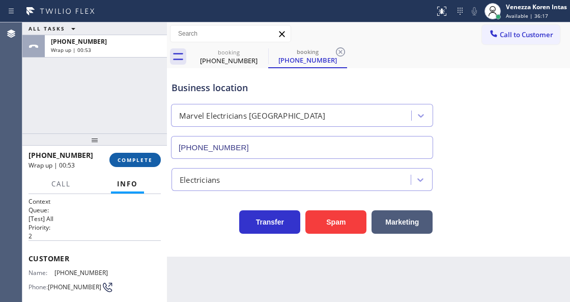
click at [137, 156] on span "COMPLETE" at bounding box center [135, 159] width 35 height 7
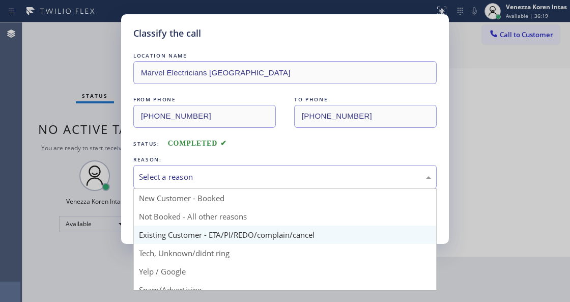
drag, startPoint x: 229, startPoint y: 173, endPoint x: 230, endPoint y: 228, distance: 55.0
click at [228, 180] on div "Select a reason" at bounding box center [285, 177] width 292 height 12
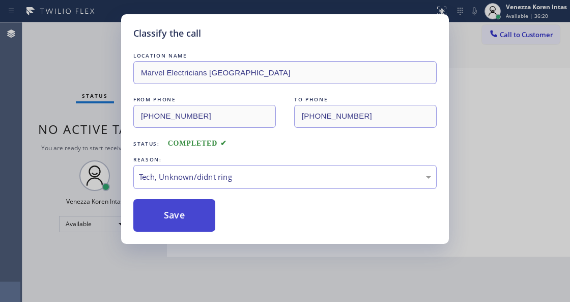
click at [209, 230] on button "Save" at bounding box center [174, 215] width 82 height 33
click at [210, 221] on button "Save" at bounding box center [174, 215] width 82 height 33
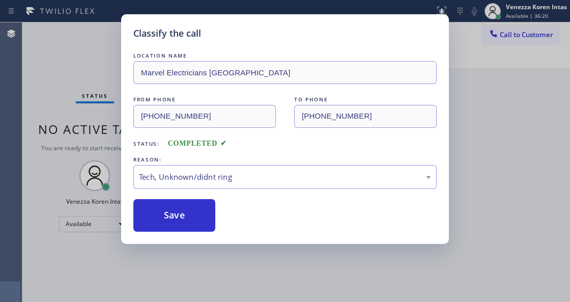
click at [219, 267] on div "Classify the call LOCATION NAME Marvel Electricians [GEOGRAPHIC_DATA] FROM PHON…" at bounding box center [285, 151] width 570 height 302
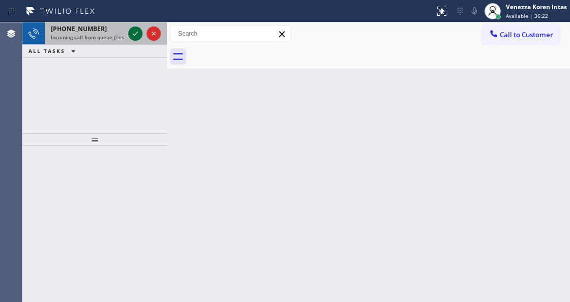
click at [132, 35] on icon at bounding box center [135, 33] width 12 height 12
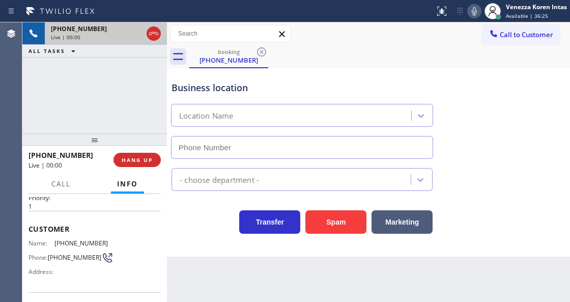
scroll to position [102, 0]
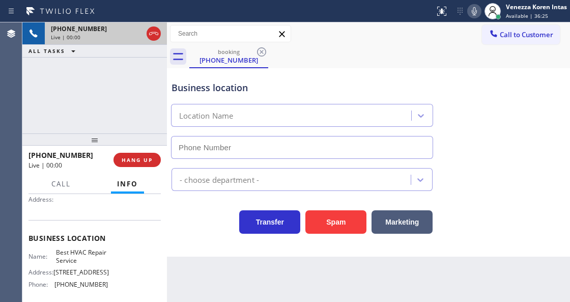
type input "[PHONE_NUMBER]"
click at [152, 34] on icon at bounding box center [153, 33] width 9 height 3
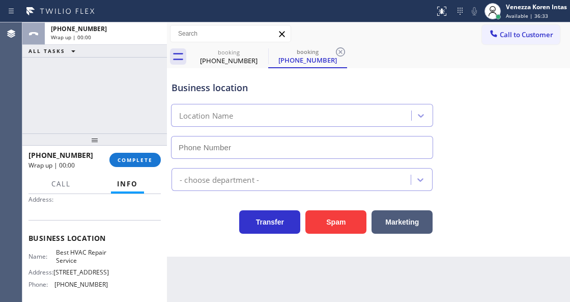
type input "[PHONE_NUMBER]"
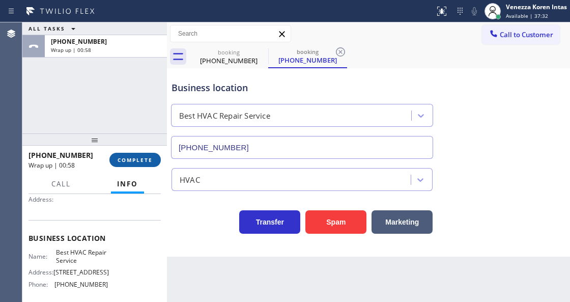
click at [149, 158] on span "COMPLETE" at bounding box center [135, 159] width 35 height 7
click at [222, 180] on div "HVAC" at bounding box center [292, 179] width 236 height 18
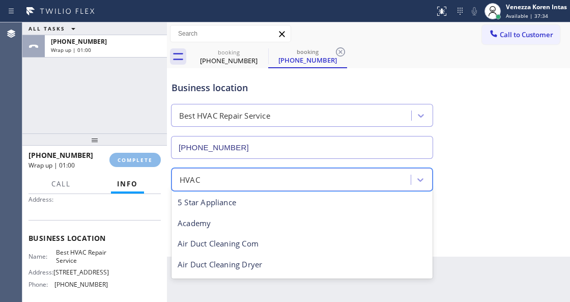
scroll to position [125, 0]
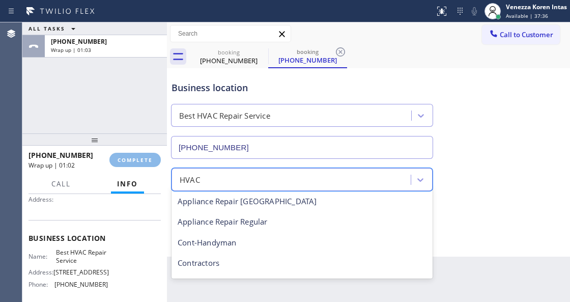
click at [140, 133] on div at bounding box center [94, 139] width 144 height 12
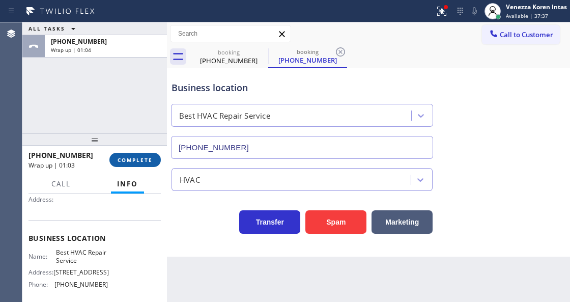
click at [152, 159] on span "COMPLETE" at bounding box center [135, 159] width 35 height 7
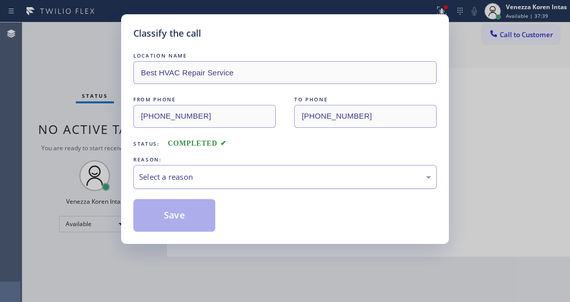
click at [207, 189] on div "Select a reason" at bounding box center [284, 177] width 303 height 24
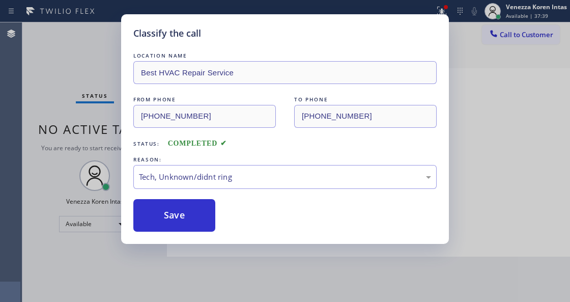
click at [193, 234] on div "Classify the call LOCATION NAME Best HVAC Repair Service FROM PHONE [PHONE_NUMB…" at bounding box center [285, 128] width 328 height 229
click at [196, 216] on button "Save" at bounding box center [174, 215] width 82 height 33
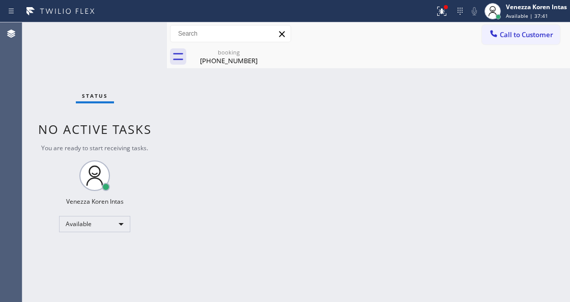
click at [126, 49] on div "Status No active tasks You are ready to start receiving tasks. Venezza Koren In…" at bounding box center [94, 161] width 144 height 279
click at [260, 55] on icon at bounding box center [261, 52] width 12 height 12
click at [232, 55] on div "booking" at bounding box center [228, 52] width 77 height 8
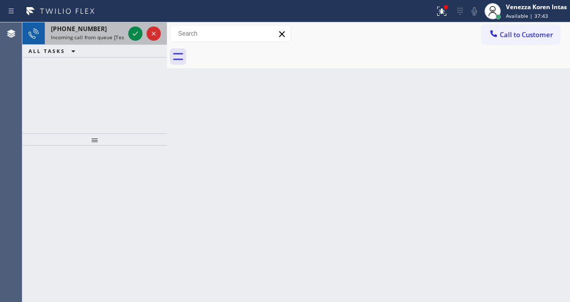
click at [116, 36] on span "Incoming call from queue [Test] All" at bounding box center [93, 37] width 84 height 7
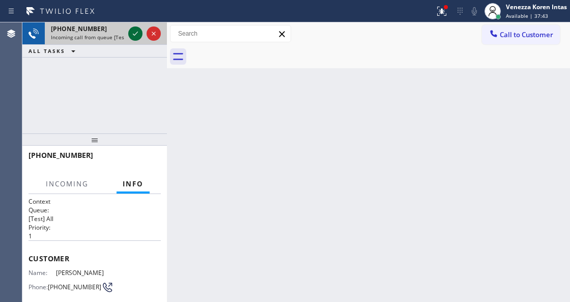
click at [129, 33] on icon at bounding box center [135, 33] width 12 height 12
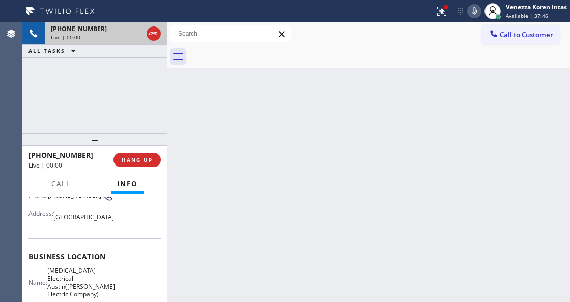
scroll to position [102, 0]
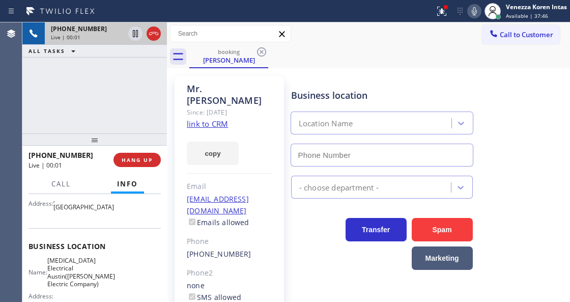
type input "[PHONE_NUMBER]"
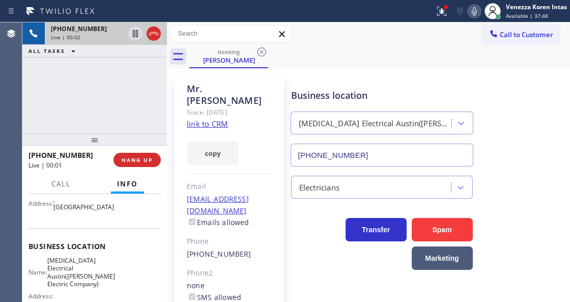
click at [221, 119] on link "link to CRM" at bounding box center [207, 124] width 41 height 10
click at [444, 13] on icon at bounding box center [441, 11] width 12 height 12
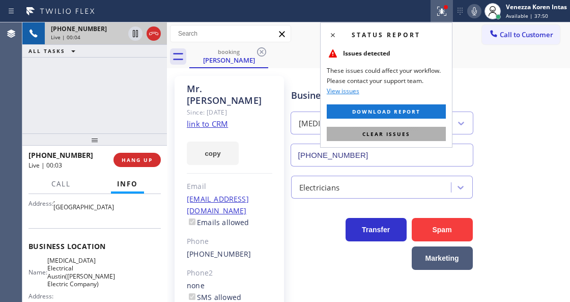
click at [426, 134] on button "Clear issues" at bounding box center [386, 134] width 119 height 14
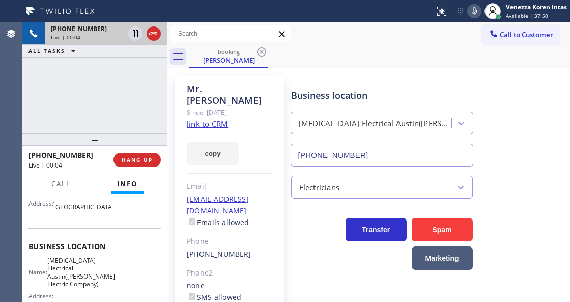
click at [292, 56] on div "booking [PERSON_NAME]" at bounding box center [379, 56] width 381 height 23
click at [331, 30] on div "Call to Customer Outbound call Location AR B2B SMS Your caller id phone number …" at bounding box center [368, 34] width 403 height 18
click at [179, 89] on div "[PERSON_NAME] Since: [DATE] link to CRM copy Email [EMAIL_ADDRESS][DOMAIN_NAME]…" at bounding box center [228, 233] width 109 height 315
click at [156, 34] on icon at bounding box center [153, 33] width 9 height 3
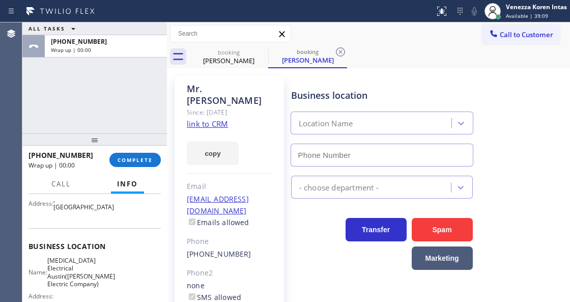
type input "[PHONE_NUMBER]"
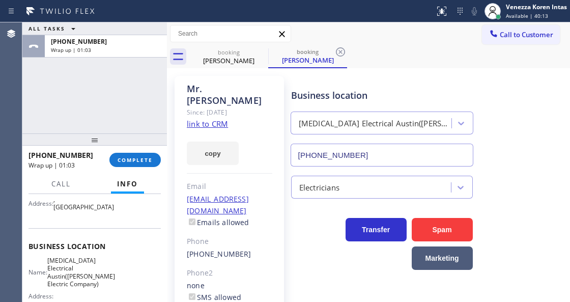
drag, startPoint x: 139, startPoint y: 158, endPoint x: 244, endPoint y: 172, distance: 105.8
click at [139, 158] on span "COMPLETE" at bounding box center [135, 159] width 35 height 7
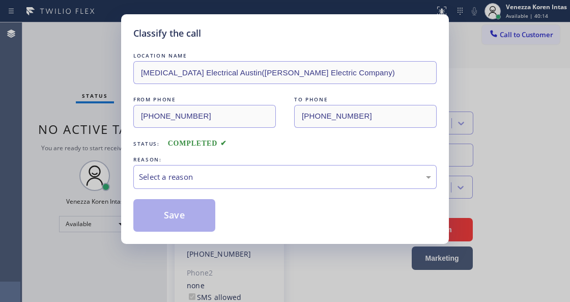
click at [235, 186] on div "Select a reason" at bounding box center [284, 177] width 303 height 24
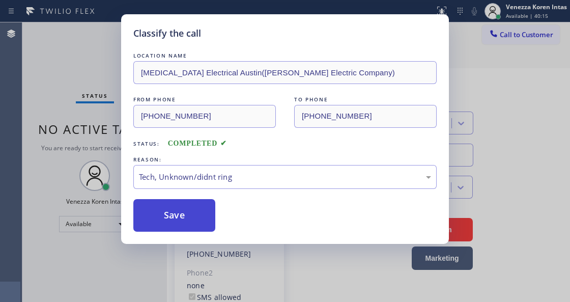
click at [207, 229] on button "Save" at bounding box center [174, 215] width 82 height 33
click at [122, 132] on div "Classify the call LOCATION NAME [MEDICAL_DATA] Electrical Austin([PERSON_NAME] …" at bounding box center [285, 128] width 328 height 229
click at [68, 60] on div "Classify the call LOCATION NAME [MEDICAL_DATA] Electrical Austin([PERSON_NAME] …" at bounding box center [285, 151] width 570 height 302
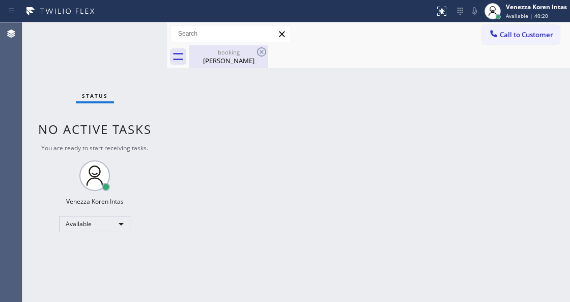
click at [232, 67] on div "booking [PERSON_NAME]" at bounding box center [228, 56] width 77 height 23
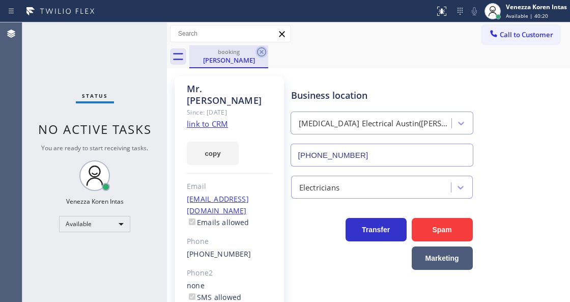
click at [260, 52] on icon at bounding box center [261, 52] width 12 height 12
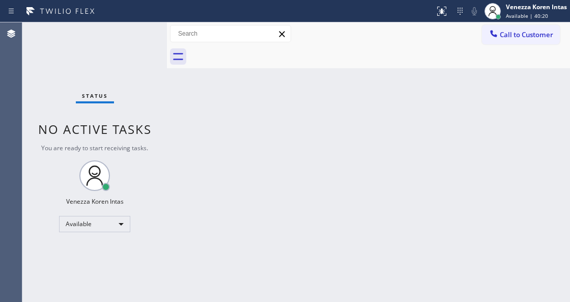
click at [260, 52] on div at bounding box center [379, 56] width 381 height 23
drag, startPoint x: 143, startPoint y: 42, endPoint x: 146, endPoint y: 34, distance: 8.5
click at [143, 37] on div "Status No active tasks You are ready to start receiving tasks. Venezza Koren In…" at bounding box center [94, 161] width 144 height 279
click at [146, 34] on div "Status No active tasks You are ready to start receiving tasks. Venezza Koren In…" at bounding box center [94, 161] width 144 height 279
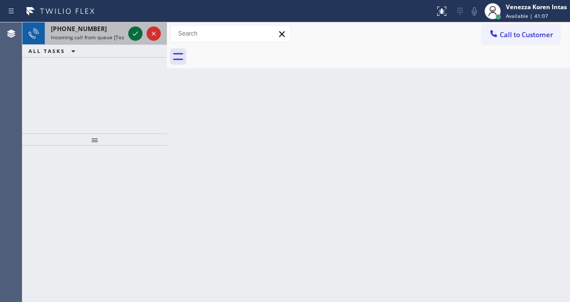
click at [132, 35] on icon at bounding box center [135, 33] width 12 height 12
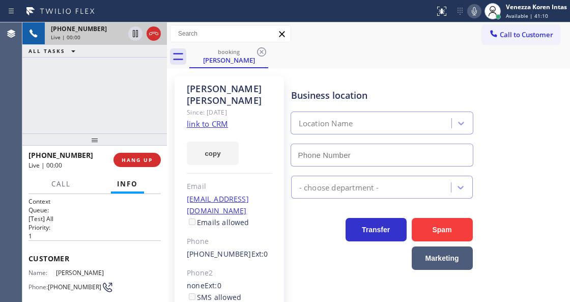
type input "[PHONE_NUMBER]"
click at [352, 57] on div "booking [PERSON_NAME]" at bounding box center [379, 56] width 381 height 23
click at [471, 9] on icon at bounding box center [474, 11] width 12 height 12
click at [475, 11] on icon at bounding box center [474, 11] width 12 height 12
click at [219, 119] on link "link to CRM" at bounding box center [207, 124] width 41 height 10
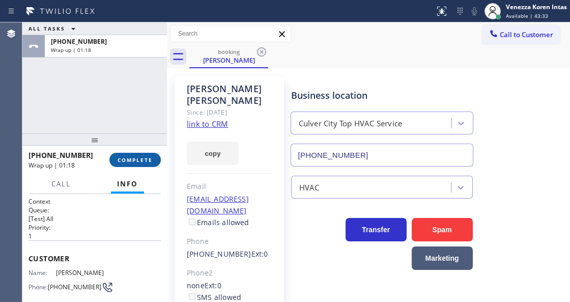
click at [139, 155] on button "COMPLETE" at bounding box center [134, 160] width 51 height 14
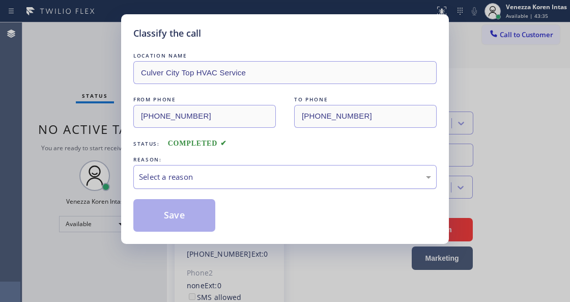
click at [241, 187] on div "Select a reason" at bounding box center [284, 177] width 303 height 24
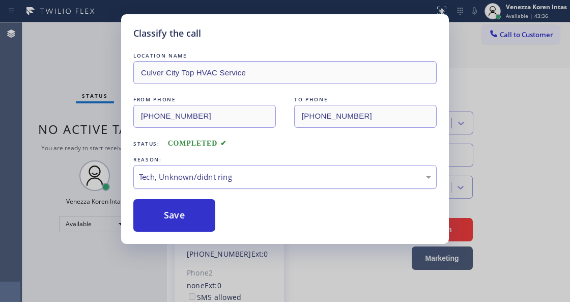
click at [225, 178] on div "Tech, Unknown/didnt ring" at bounding box center [285, 177] width 292 height 12
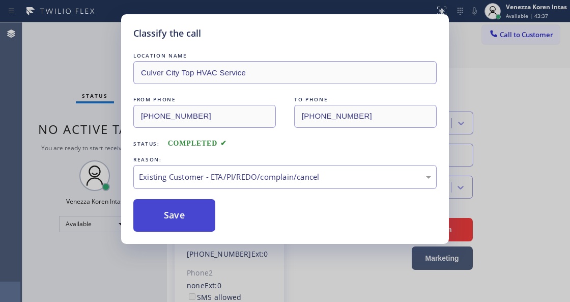
click at [204, 219] on button "Save" at bounding box center [174, 215] width 82 height 33
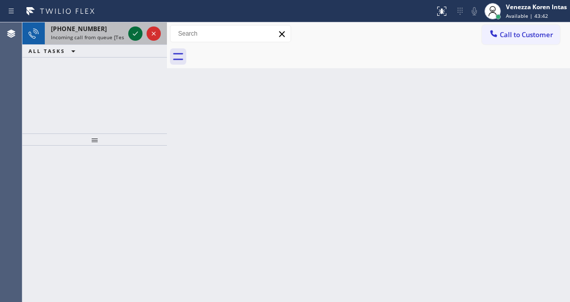
click at [136, 35] on icon at bounding box center [135, 33] width 12 height 12
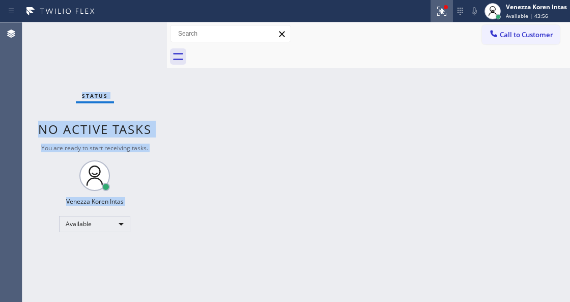
click at [433, 11] on div at bounding box center [441, 11] width 22 height 12
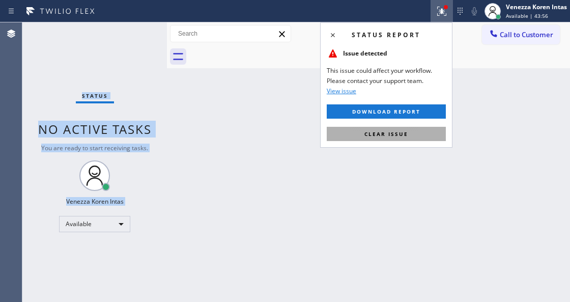
drag, startPoint x: 412, startPoint y: 130, endPoint x: 283, endPoint y: 91, distance: 134.9
click at [412, 130] on button "Clear issue" at bounding box center [386, 134] width 119 height 14
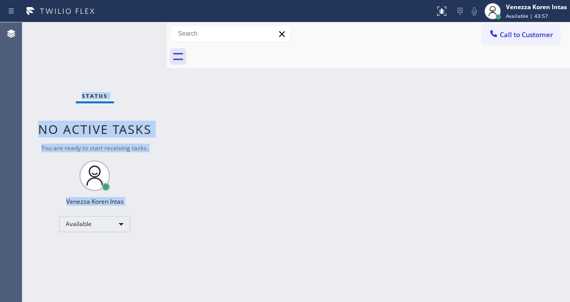
click at [144, 35] on div "Status No active tasks You are ready to start receiving tasks. Venezza Koren In…" at bounding box center [94, 161] width 144 height 279
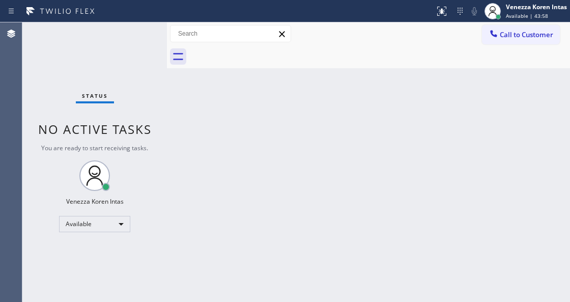
click at [125, 31] on div "Status No active tasks You are ready to start receiving tasks. Venezza Koren In…" at bounding box center [94, 161] width 144 height 279
click at [144, 31] on div "Status No active tasks You are ready to start receiving tasks. Venezza Koren In…" at bounding box center [94, 161] width 144 height 279
click at [142, 31] on div "Status No active tasks You are ready to start receiving tasks. Venezza Koren In…" at bounding box center [94, 161] width 144 height 279
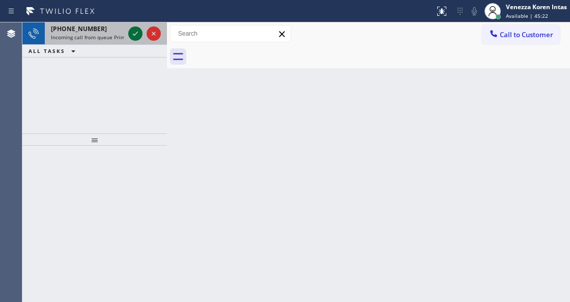
click at [136, 31] on icon at bounding box center [135, 33] width 12 height 12
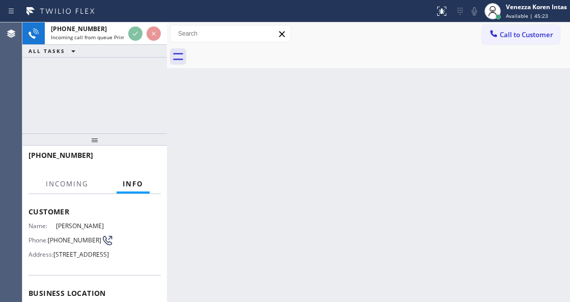
scroll to position [102, 0]
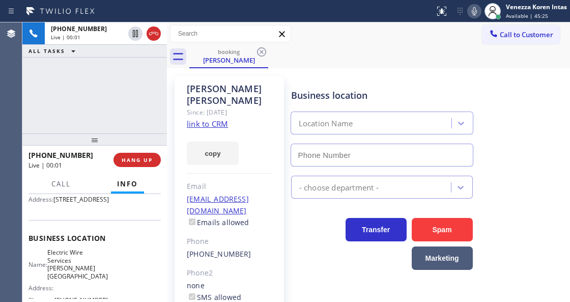
type input "[PHONE_NUMBER]"
click at [227, 119] on link "link to CRM" at bounding box center [207, 124] width 41 height 10
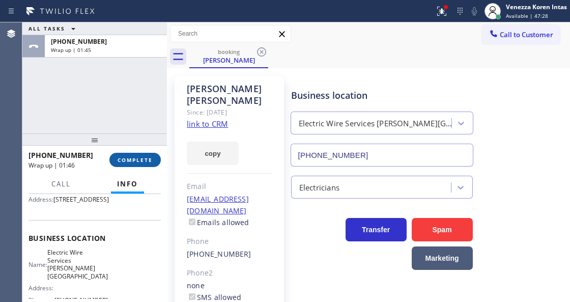
click at [130, 161] on span "COMPLETE" at bounding box center [135, 159] width 35 height 7
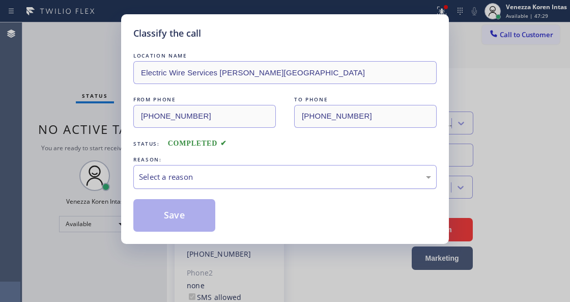
click at [228, 176] on div "Select a reason" at bounding box center [285, 177] width 292 height 12
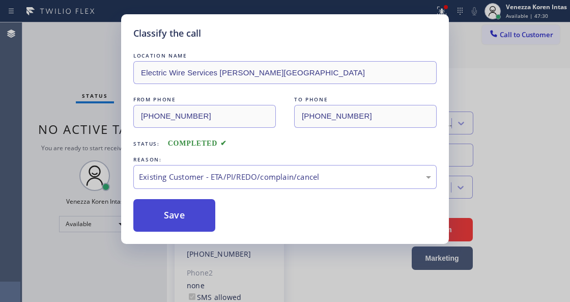
click at [181, 211] on button "Save" at bounding box center [174, 215] width 82 height 33
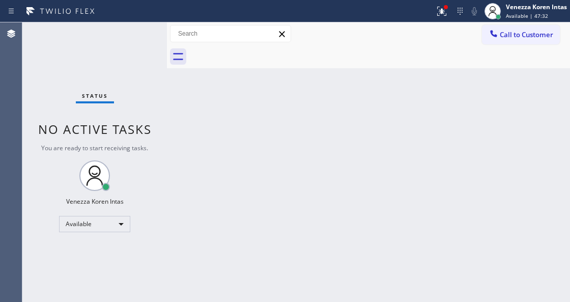
click at [130, 44] on div "Status No active tasks You are ready to start receiving tasks. Venezza Koren In…" at bounding box center [94, 161] width 144 height 279
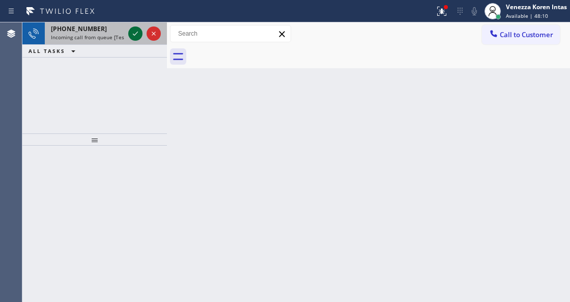
click at [134, 32] on icon at bounding box center [135, 33] width 12 height 12
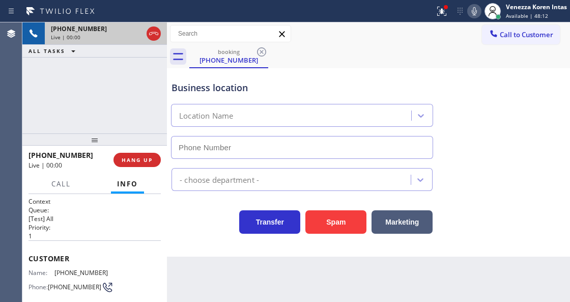
type input "[PHONE_NUMBER]"
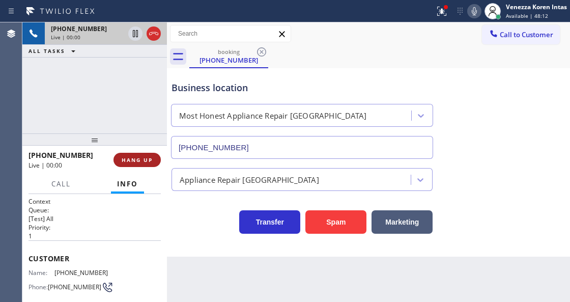
click at [145, 160] on span "HANG UP" at bounding box center [137, 159] width 31 height 7
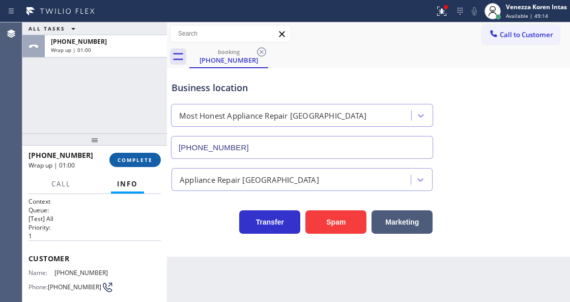
click at [143, 163] on button "COMPLETE" at bounding box center [134, 160] width 51 height 14
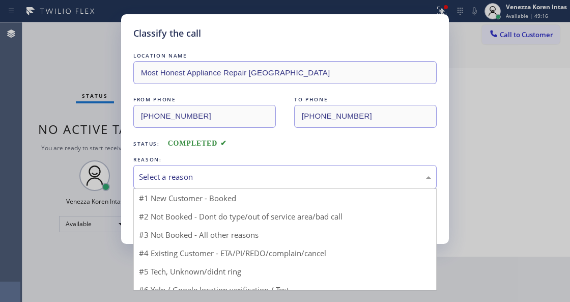
click at [211, 182] on div "Select a reason" at bounding box center [285, 177] width 292 height 12
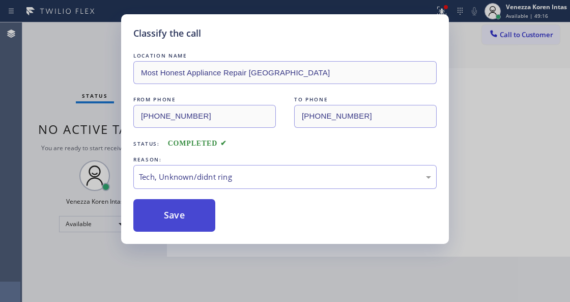
click at [199, 220] on button "Save" at bounding box center [174, 215] width 82 height 33
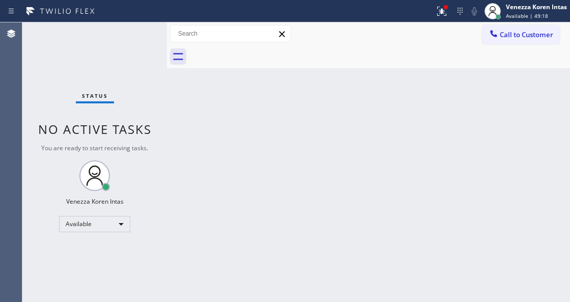
click at [128, 46] on div "Status No active tasks You are ready to start receiving tasks. Venezza Koren In…" at bounding box center [94, 161] width 144 height 279
click at [133, 43] on div "Status No active tasks You are ready to start receiving tasks. Venezza Koren In…" at bounding box center [94, 161] width 144 height 279
click at [155, 43] on div "Status No active tasks You are ready to start receiving tasks. Venezza Koren In…" at bounding box center [94, 161] width 144 height 279
click at [141, 37] on div "Status No active tasks You are ready to start receiving tasks. Venezza Koren In…" at bounding box center [94, 161] width 144 height 279
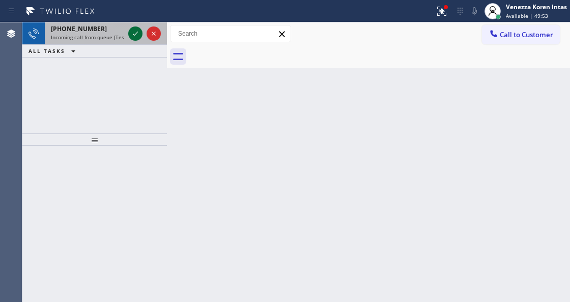
drag, startPoint x: 128, startPoint y: 30, endPoint x: 142, endPoint y: 37, distance: 15.2
click at [138, 35] on div at bounding box center [135, 33] width 14 height 12
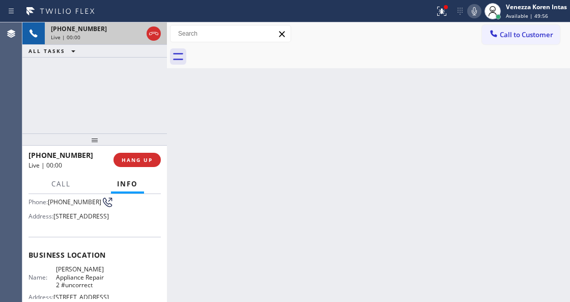
scroll to position [102, 0]
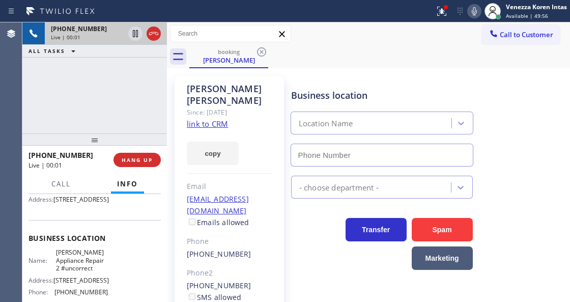
type input "[PHONE_NUMBER]"
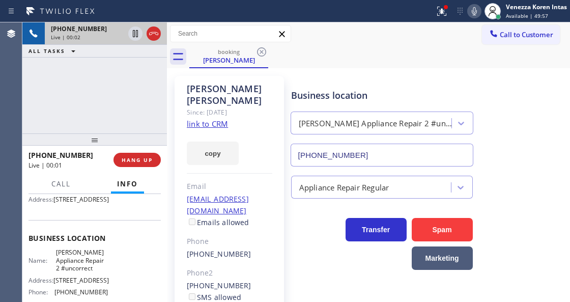
click at [214, 119] on link "link to CRM" at bounding box center [207, 124] width 41 height 10
click at [471, 12] on icon at bounding box center [474, 11] width 12 height 12
click at [433, 3] on button at bounding box center [441, 11] width 22 height 22
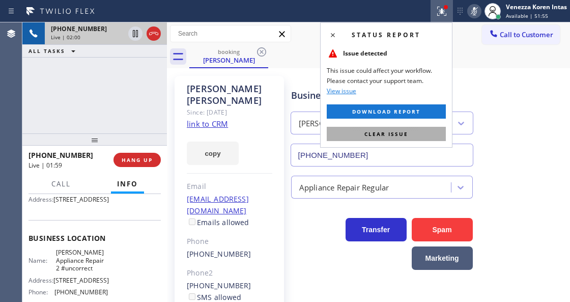
click at [396, 130] on span "Clear issue" at bounding box center [386, 133] width 44 height 7
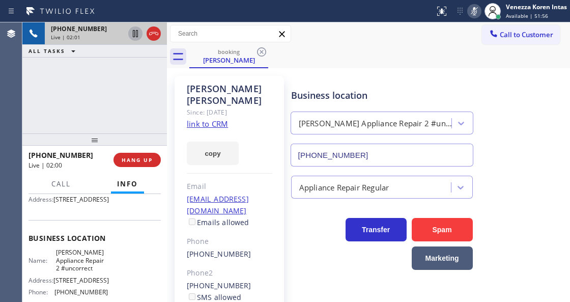
click at [133, 34] on icon at bounding box center [135, 33] width 12 height 12
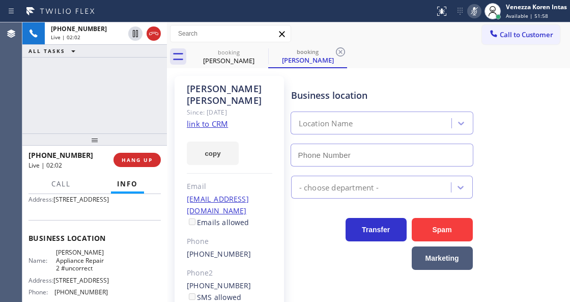
type input "[PHONE_NUMBER]"
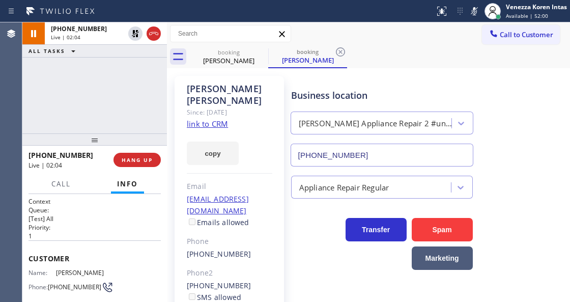
scroll to position [102, 0]
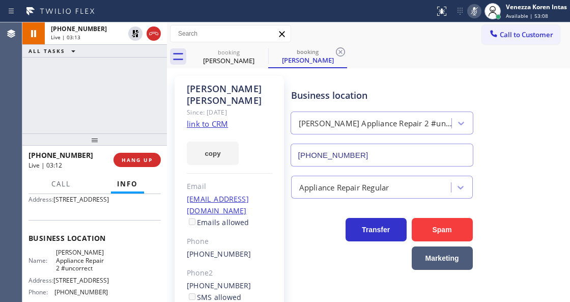
click at [469, 14] on icon at bounding box center [474, 11] width 12 height 12
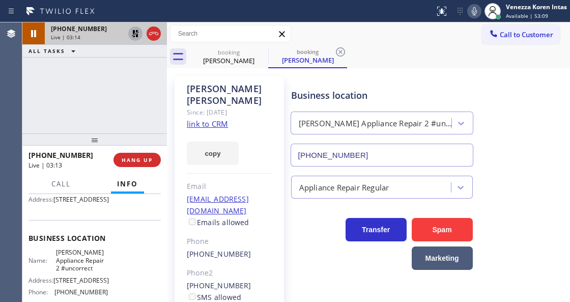
click at [133, 39] on icon at bounding box center [135, 33] width 12 height 12
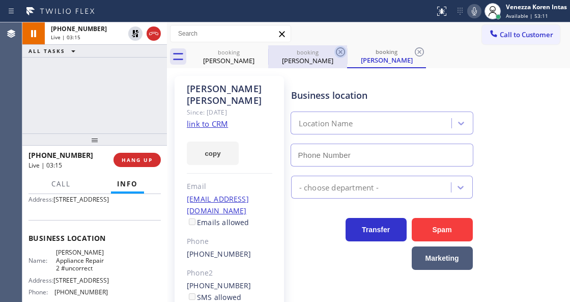
click at [337, 51] on icon at bounding box center [340, 52] width 12 height 12
click at [413, 51] on icon at bounding box center [419, 52] width 12 height 12
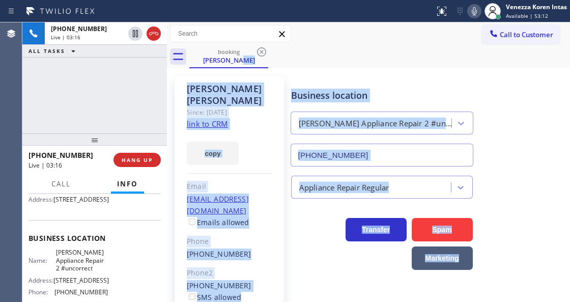
click at [338, 60] on div "booking Joan Kalin" at bounding box center [379, 56] width 381 height 23
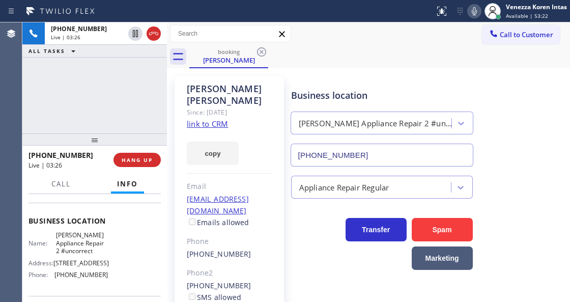
scroll to position [135, 0]
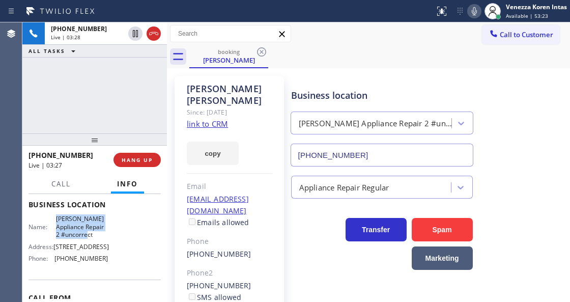
drag, startPoint x: 53, startPoint y: 232, endPoint x: 104, endPoint y: 248, distance: 52.6
click at [104, 238] on div "Name: Yorba Linda Appliance Repair 2 #uncorrect" at bounding box center [67, 226] width 79 height 23
copy span "[PERSON_NAME] Appliance Repair 2 #uncorrect"
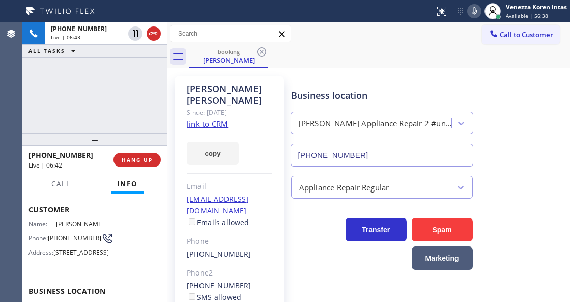
scroll to position [34, 0]
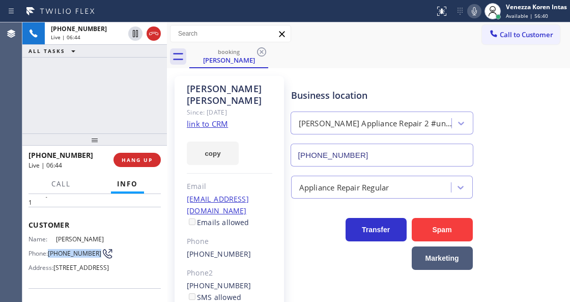
drag, startPoint x: 50, startPoint y: 246, endPoint x: 74, endPoint y: 256, distance: 25.8
click at [74, 256] on span "[PHONE_NUMBER]" at bounding box center [74, 253] width 53 height 8
copy span "[PHONE_NUMBER]"
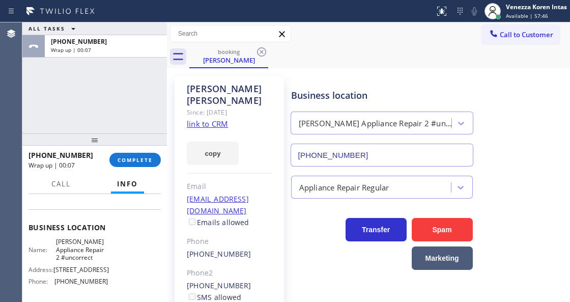
scroll to position [135, 0]
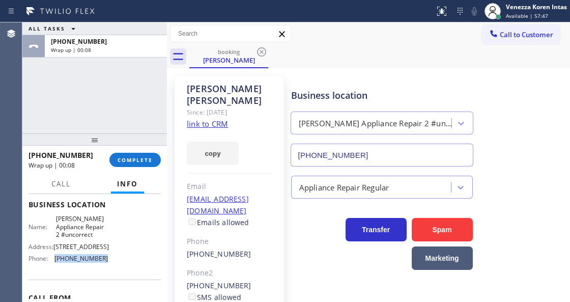
drag, startPoint x: 104, startPoint y: 284, endPoint x: 58, endPoint y: 285, distance: 45.8
click at [55, 262] on span "[PHONE_NUMBER]" at bounding box center [80, 258] width 53 height 8
copy span "[PHONE_NUMBER]"
click at [133, 163] on button "COMPLETE" at bounding box center [134, 160] width 51 height 14
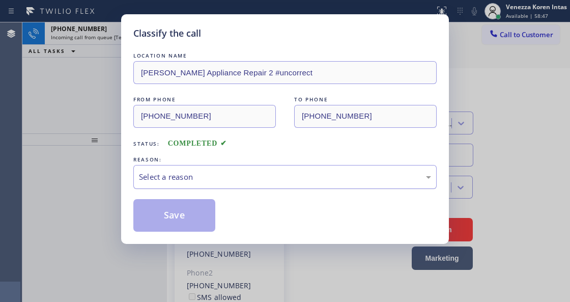
click at [219, 174] on div "Select a reason" at bounding box center [285, 177] width 292 height 12
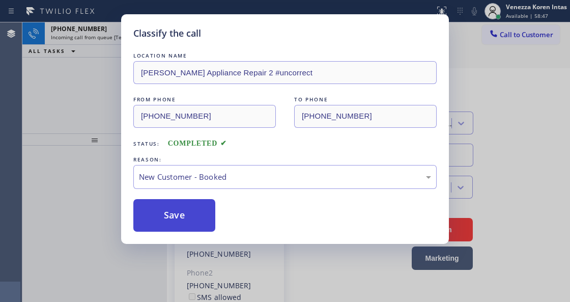
click at [208, 205] on button "Save" at bounding box center [174, 215] width 82 height 33
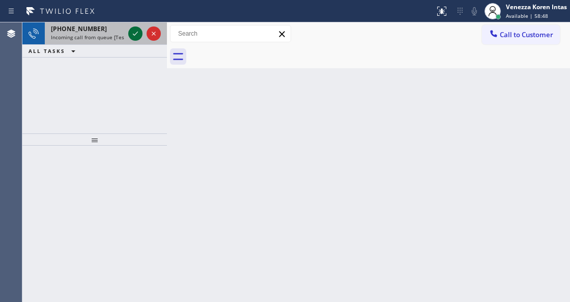
click at [131, 35] on icon at bounding box center [135, 33] width 12 height 12
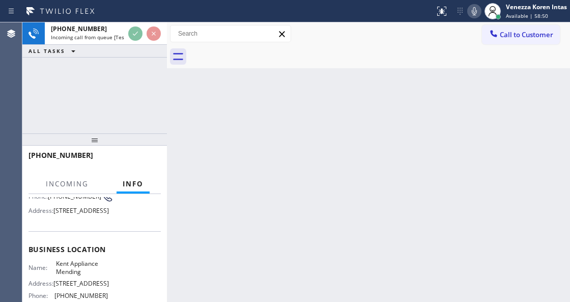
scroll to position [102, 0]
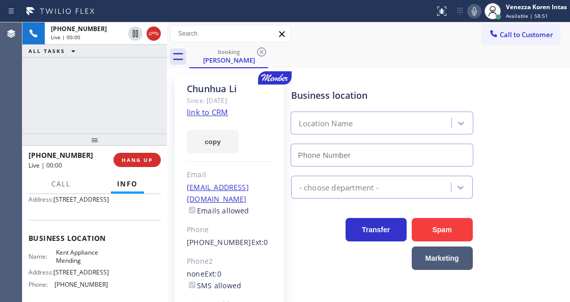
type input "(206) 202-1006"
click at [221, 115] on link "link to CRM" at bounding box center [207, 112] width 41 height 10
click at [104, 85] on div "+14252007962 Live | 02:16 ALL TASKS ALL TASKS ACTIVE TASKS TASKS IN WRAP UP" at bounding box center [94, 77] width 144 height 111
click at [121, 110] on div "+14252007962 Live | 02:39 ALL TASKS ALL TASKS ACTIVE TASKS TASKS IN WRAP UP" at bounding box center [94, 77] width 144 height 111
click at [104, 104] on div "+14252007962 Live | 02:45 ALL TASKS ALL TASKS ACTIVE TASKS TASKS IN WRAP UP" at bounding box center [94, 77] width 144 height 111
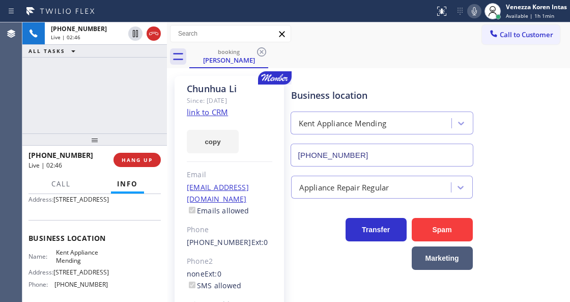
click at [86, 90] on div "+14252007962 Live | 02:46 ALL TASKS ALL TASKS ACTIVE TASKS TASKS IN WRAP UP" at bounding box center [94, 77] width 144 height 111
click at [124, 100] on div "+14252007962 Live | 02:46 ALL TASKS ALL TASKS ACTIVE TASKS TASKS IN WRAP UP" at bounding box center [94, 77] width 144 height 111
click at [475, 13] on icon at bounding box center [474, 11] width 5 height 8
click at [325, 25] on div "Call to Customer Outbound call Location AR B2B SMS Your caller id phone number …" at bounding box center [368, 34] width 403 height 18
click at [360, 33] on div "Call to Customer Outbound call Location AR B2B SMS Your caller id phone number …" at bounding box center [368, 34] width 403 height 18
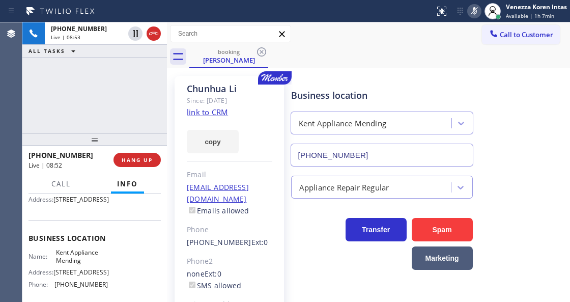
click at [479, 15] on icon at bounding box center [474, 11] width 12 height 12
click at [273, 16] on div at bounding box center [217, 11] width 426 height 16
click at [401, 30] on div "Call to Customer Outbound call Location AR B2B SMS Your caller id phone number …" at bounding box center [368, 34] width 403 height 18
click at [478, 11] on icon at bounding box center [474, 11] width 12 height 12
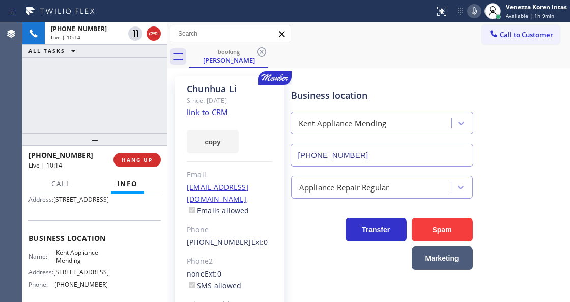
click at [473, 15] on icon at bounding box center [474, 11] width 12 height 12
click at [473, 9] on icon at bounding box center [474, 11] width 12 height 12
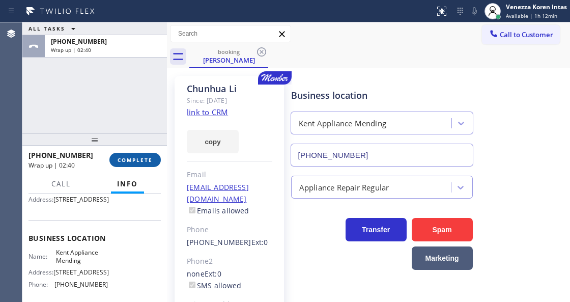
click at [131, 154] on button "COMPLETE" at bounding box center [134, 160] width 51 height 14
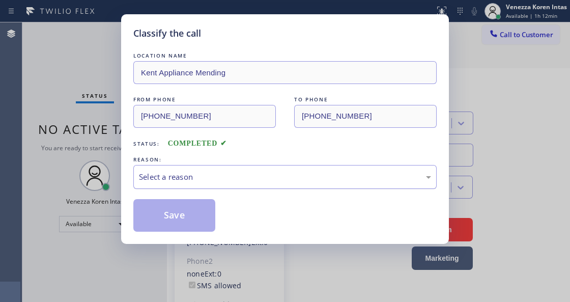
click at [249, 176] on div "Select a reason" at bounding box center [285, 177] width 292 height 12
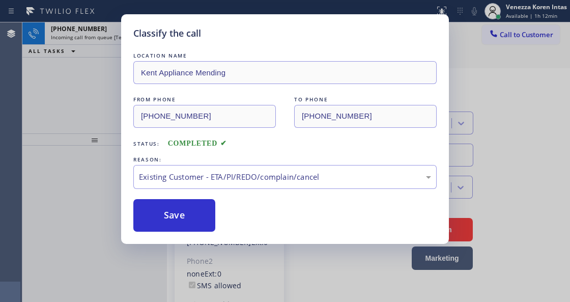
drag, startPoint x: 265, startPoint y: 238, endPoint x: 197, endPoint y: 209, distance: 72.9
click at [197, 209] on button "Save" at bounding box center [174, 215] width 82 height 33
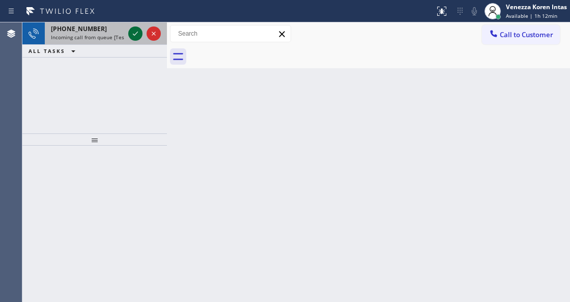
click at [140, 35] on icon at bounding box center [135, 33] width 12 height 12
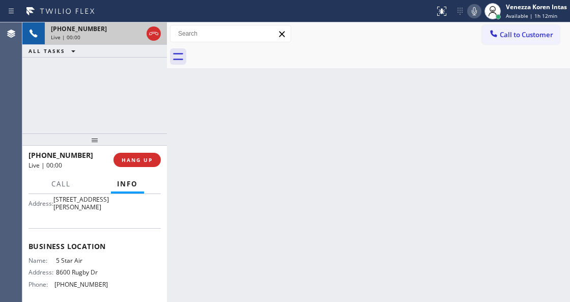
scroll to position [135, 0]
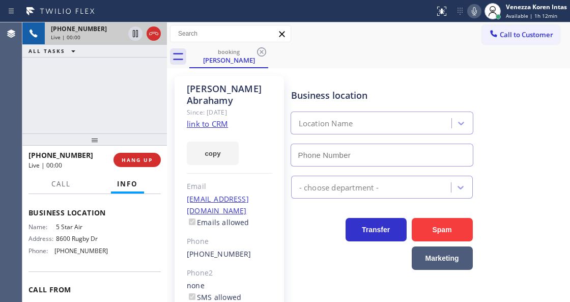
type input "(800) 686-5038"
click at [191, 119] on link "link to CRM" at bounding box center [207, 124] width 41 height 10
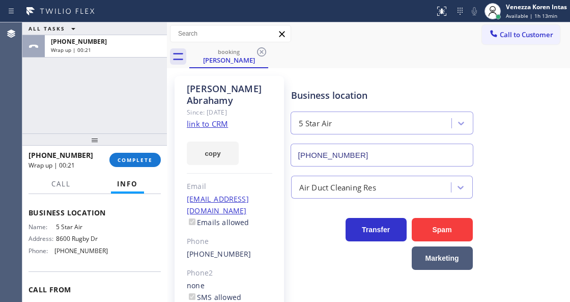
click at [160, 93] on div "ALL TASKS ALL TASKS ACTIVE TASKS TASKS IN WRAP UP +18186993209 Wrap up | 00:21" at bounding box center [94, 77] width 144 height 111
click at [147, 161] on span "COMPLETE" at bounding box center [135, 159] width 35 height 7
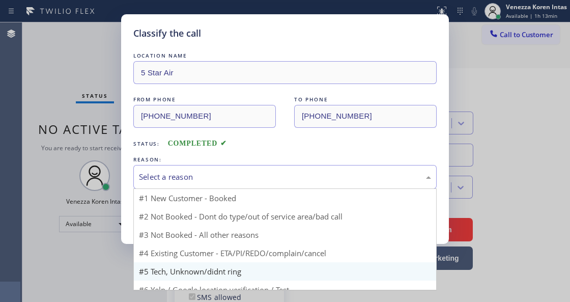
drag, startPoint x: 248, startPoint y: 176, endPoint x: 257, endPoint y: 247, distance: 71.8
click at [249, 180] on div "Select a reason" at bounding box center [285, 177] width 292 height 12
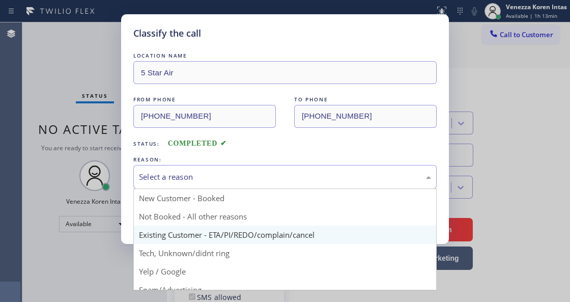
drag, startPoint x: 252, startPoint y: 237, endPoint x: 191, endPoint y: 218, distance: 63.2
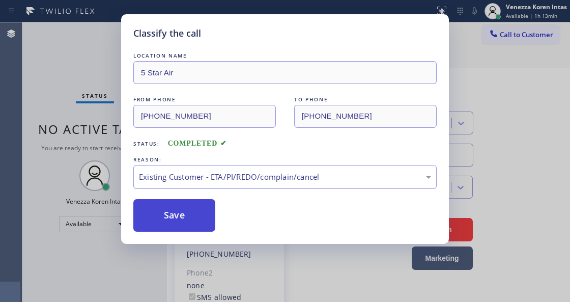
click at [191, 218] on button "Save" at bounding box center [174, 215] width 82 height 33
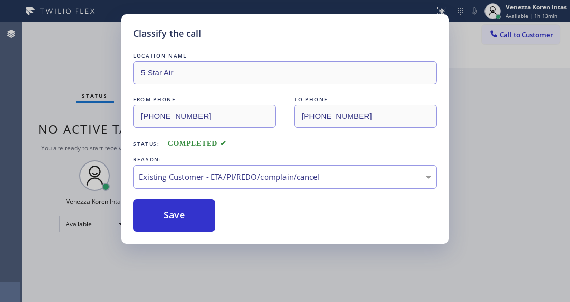
click at [290, 280] on div "Classify the call LOCATION NAME 5 Star Air FROM PHONE (818) 699-3209 TO PHONE (…" at bounding box center [285, 151] width 570 height 302
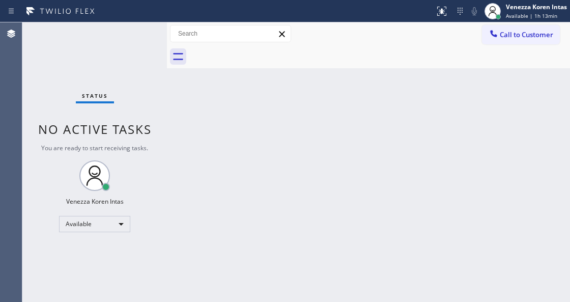
click at [159, 41] on div "Status No active tasks You are ready to start receiving tasks. Venezza Koren In…" at bounding box center [94, 161] width 144 height 279
click at [122, 37] on div "Status No active tasks You are ready to start receiving tasks. Venezza Koren In…" at bounding box center [94, 161] width 144 height 279
click at [173, 84] on div "Back to Dashboard Change Sender ID Customers Technicians Select a contact Outbo…" at bounding box center [368, 161] width 403 height 279
click at [151, 41] on div "Status No active tasks You are ready to start receiving tasks. Venezza Koren In…" at bounding box center [94, 161] width 144 height 279
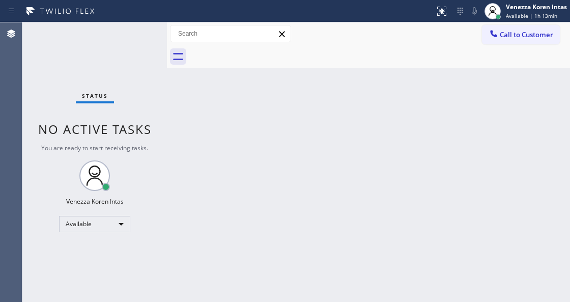
click at [151, 41] on div "Status No active tasks You are ready to start receiving tasks. Venezza Koren In…" at bounding box center [94, 161] width 144 height 279
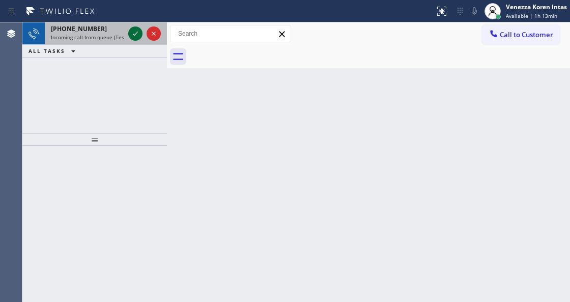
click at [133, 39] on icon at bounding box center [135, 33] width 12 height 12
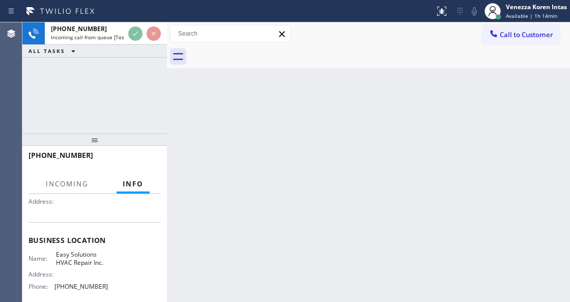
scroll to position [135, 0]
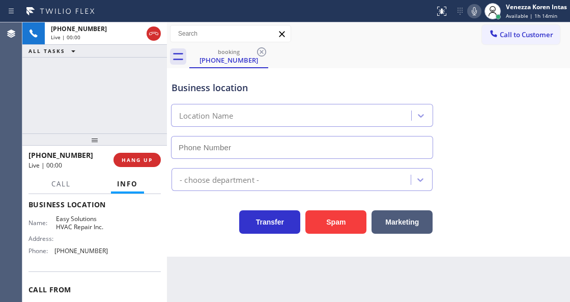
type input "[PHONE_NUMBER]"
drag, startPoint x: 153, startPoint y: 33, endPoint x: 149, endPoint y: 92, distance: 59.1
click at [153, 33] on icon at bounding box center [154, 33] width 12 height 12
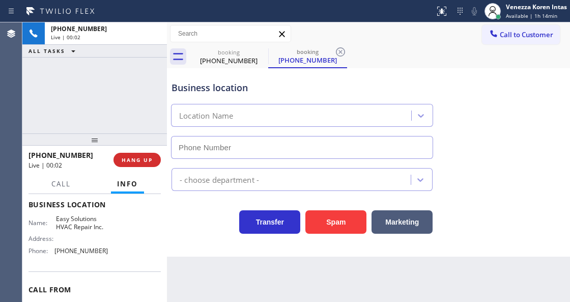
type input "[PHONE_NUMBER]"
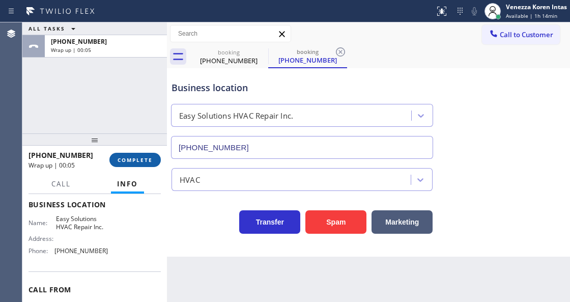
click at [132, 153] on button "COMPLETE" at bounding box center [134, 160] width 51 height 14
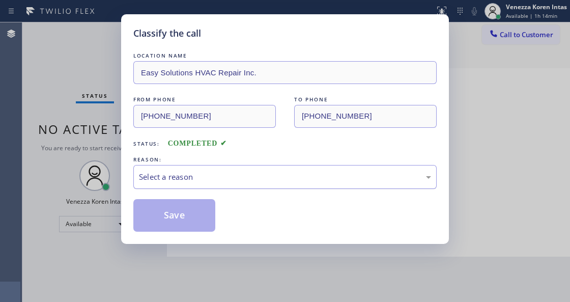
click at [221, 179] on div "Select a reason" at bounding box center [285, 177] width 292 height 12
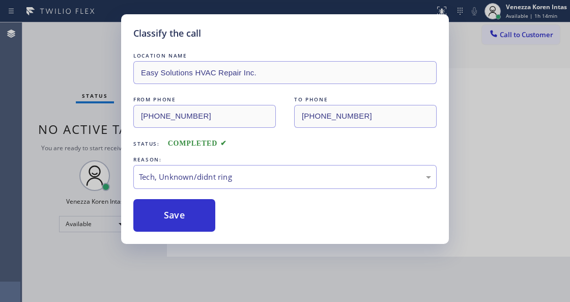
click at [199, 232] on div "Classify the call LOCATION NAME Easy Solutions HVAC Repair Inc. FROM PHONE (619…" at bounding box center [285, 128] width 328 height 229
click at [199, 227] on button "Save" at bounding box center [174, 215] width 82 height 33
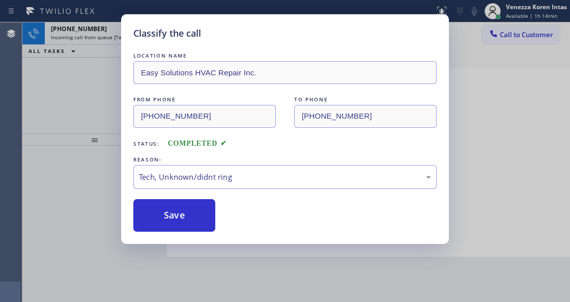
click at [52, 83] on div "Classify the call LOCATION NAME Easy Solutions HVAC Repair Inc. FROM PHONE (619…" at bounding box center [285, 151] width 570 height 302
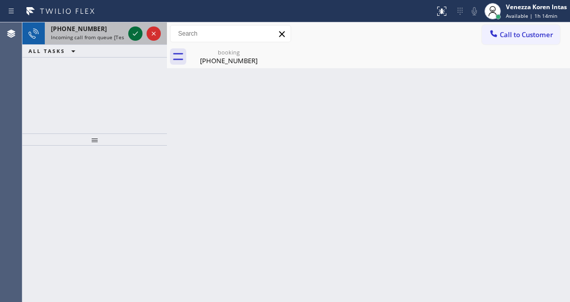
click at [135, 35] on icon at bounding box center [135, 33] width 12 height 12
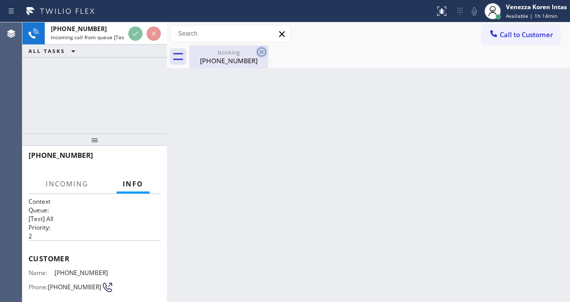
click at [255, 52] on icon at bounding box center [261, 52] width 12 height 12
click at [256, 52] on icon at bounding box center [261, 52] width 12 height 12
click at [243, 51] on div "booking" at bounding box center [228, 52] width 77 height 8
click at [236, 76] on div "Back to Dashboard Change Sender ID Customers Technicians Select a contact Outbo…" at bounding box center [368, 161] width 403 height 279
click at [136, 88] on div "+16504654354 Incoming call from queue [Test] All ALL TASKS ALL TASKS ACTIVE TAS…" at bounding box center [94, 77] width 144 height 111
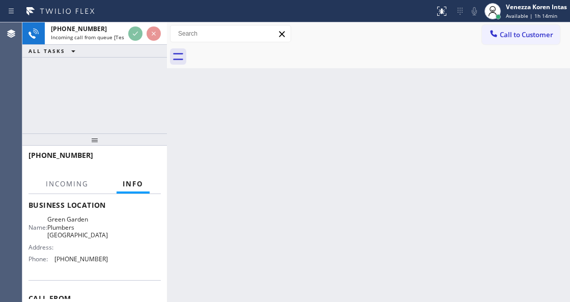
scroll to position [135, 0]
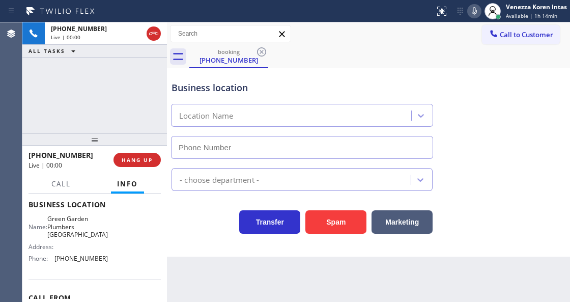
type input "(650) 881-3530"
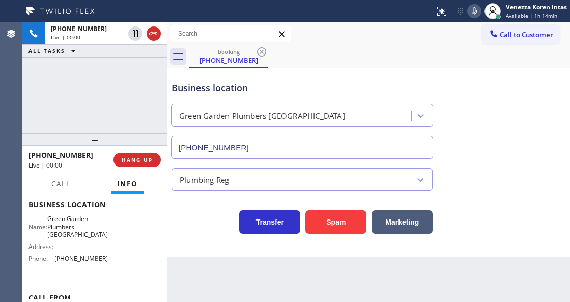
click at [201, 239] on div "Business location Green Garden Plumbers Redwood City (650) 881-3530 Plumbing Re…" at bounding box center [368, 162] width 403 height 188
click at [476, 8] on icon at bounding box center [474, 11] width 12 height 12
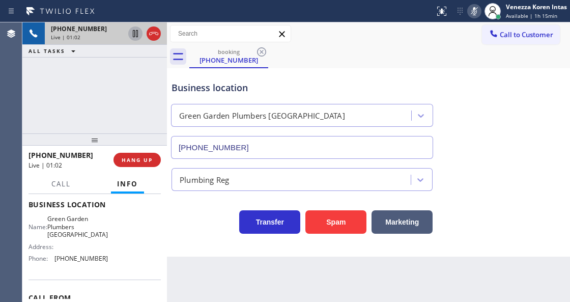
click at [136, 35] on icon at bounding box center [135, 33] width 5 height 7
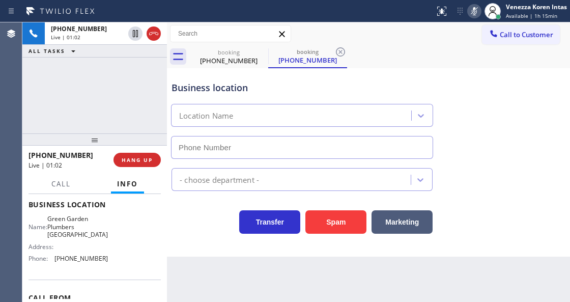
type input "(650) 881-3530"
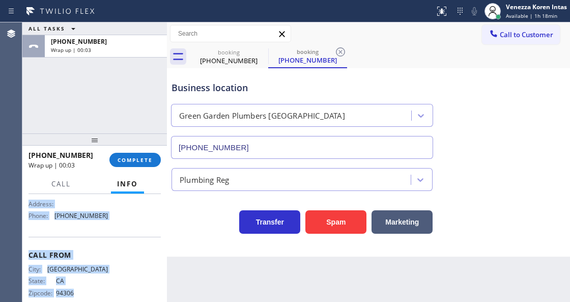
scroll to position [193, 0]
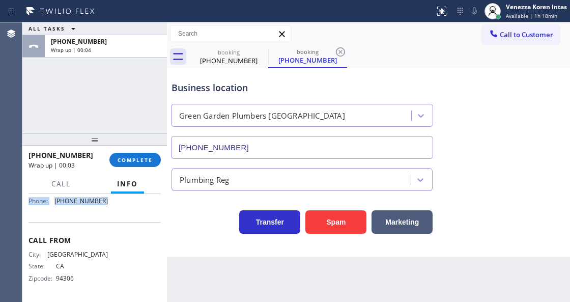
drag, startPoint x: 24, startPoint y: 253, endPoint x: 118, endPoint y: 217, distance: 100.1
click at [118, 217] on div "Context Queue: [Test] All Priority: 2 Customer Name: (650) 465-4354 Phone: (650…" at bounding box center [94, 247] width 144 height 107
copy div "Customer Name: (650) 465-4354 Phone: (650) 465-4354 Address: Business location …"
click at [130, 156] on span "COMPLETE" at bounding box center [135, 159] width 35 height 7
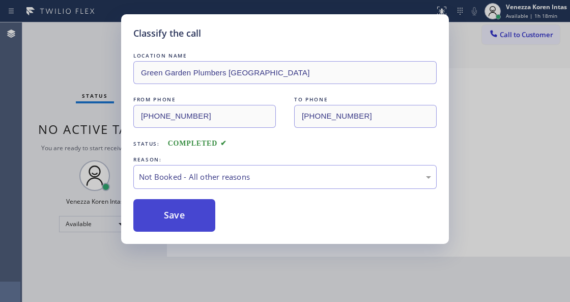
click at [199, 220] on button "Save" at bounding box center [174, 215] width 82 height 33
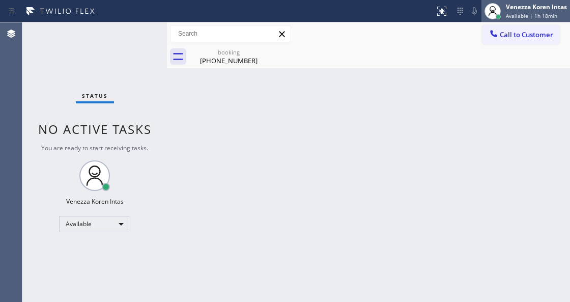
click at [526, 15] on span "Available | 1h 18min" at bounding box center [531, 15] width 51 height 7
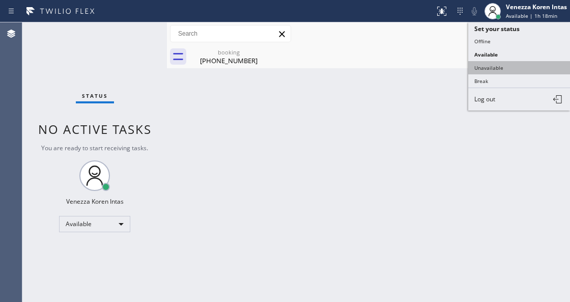
click at [497, 68] on button "Unavailable" at bounding box center [519, 67] width 102 height 13
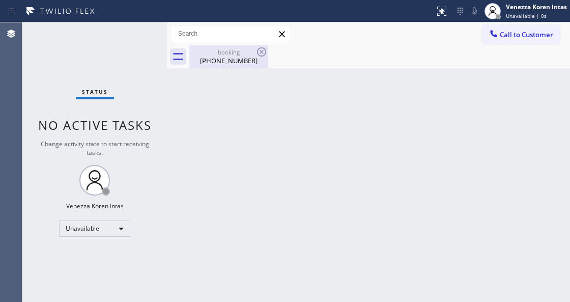
drag, startPoint x: 259, startPoint y: 52, endPoint x: 235, endPoint y: 56, distance: 24.7
click at [259, 52] on icon at bounding box center [261, 52] width 12 height 12
click at [235, 56] on div "(650) 465-4354" at bounding box center [228, 60] width 77 height 9
click at [509, 39] on button "Call to Customer" at bounding box center [521, 34] width 78 height 19
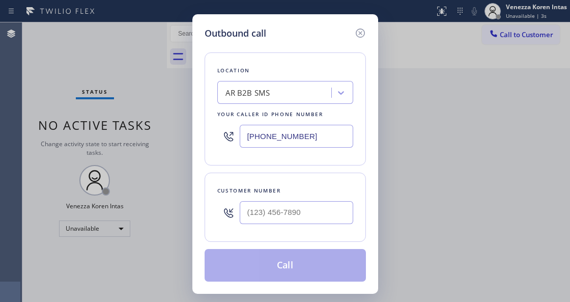
click at [286, 128] on input "[PHONE_NUMBER]" at bounding box center [296, 136] width 113 height 23
drag, startPoint x: 311, startPoint y: 137, endPoint x: 151, endPoint y: 122, distance: 160.9
click at [167, 131] on div "Outbound call Location AR B2B SMS Your caller id phone number (833) 692-2271 Cu…" at bounding box center [285, 151] width 570 height 302
paste input "650) 881-3530"
type input "(650) 881-3530"
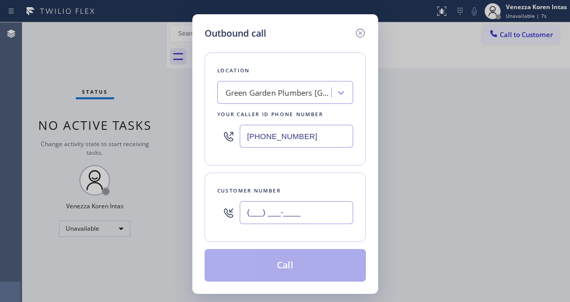
click at [280, 220] on input "(___) ___-____" at bounding box center [296, 212] width 113 height 23
paste input "650) 465-4354"
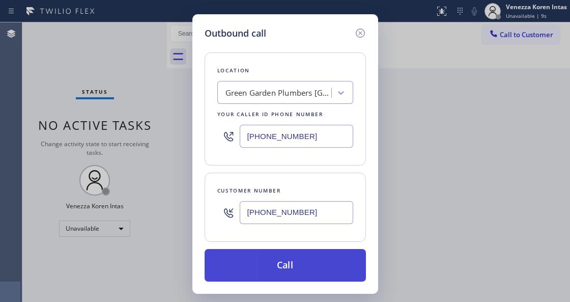
type input "(650) 465-4354"
click at [286, 257] on button "Call" at bounding box center [284, 265] width 161 height 33
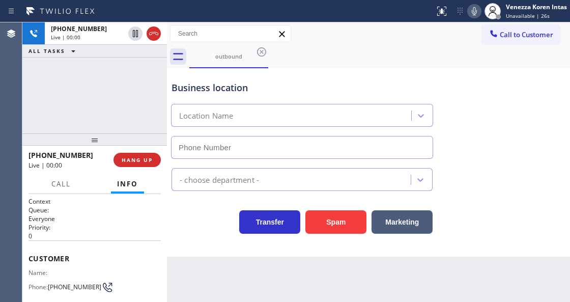
type input "(650) 881-3530"
drag, startPoint x: 328, startPoint y: 45, endPoint x: 304, endPoint y: 3, distance: 48.1
click at [328, 44] on div "Call to Customer Outbound call Location Green Garden Plumbers Redwood City Your…" at bounding box center [368, 33] width 403 height 23
click at [199, 283] on div "Back to Dashboard Change Sender ID Customers Technicians Select a contact Outbo…" at bounding box center [368, 161] width 403 height 279
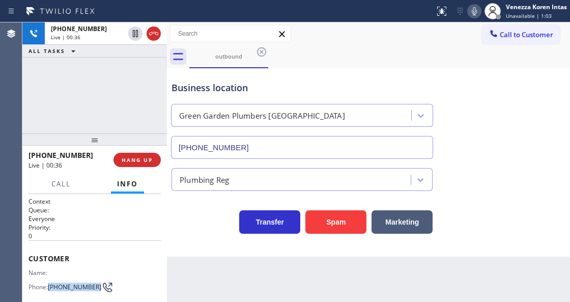
drag, startPoint x: 56, startPoint y: 288, endPoint x: 51, endPoint y: 280, distance: 9.2
click at [51, 283] on span "(650) 465-4354" at bounding box center [74, 287] width 53 height 8
copy span "(650) 465-4354"
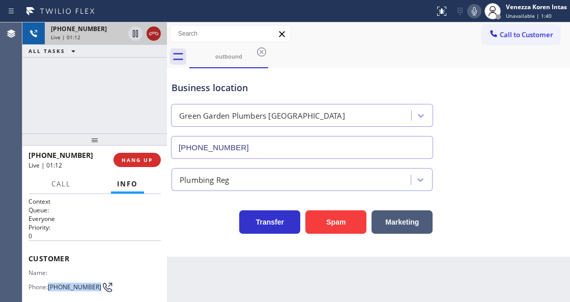
drag, startPoint x: 158, startPoint y: 33, endPoint x: 145, endPoint y: 136, distance: 104.0
click at [157, 35] on icon at bounding box center [154, 33] width 12 height 12
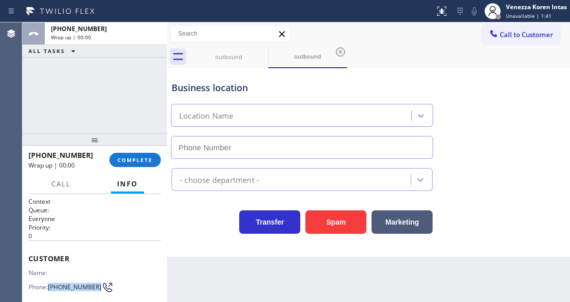
type input "(650) 881-3530"
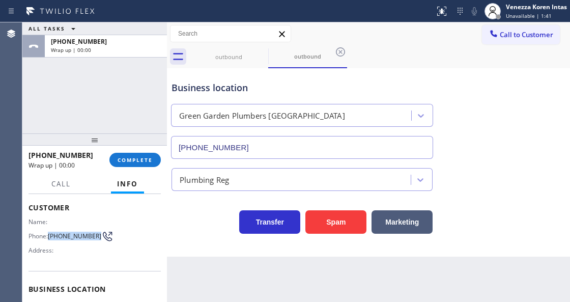
scroll to position [102, 0]
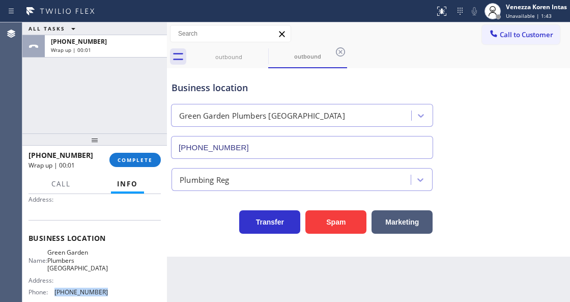
drag, startPoint x: 85, startPoint y: 288, endPoint x: 54, endPoint y: 286, distance: 31.6
click at [54, 286] on div "Name: Green Garden Plumbers Redwood City Address: Phone: (650) 881-3530" at bounding box center [67, 273] width 79 height 51
copy div "(650) 881-3530"
click at [146, 167] on div "+16504654354 Wrap up | 00:36 COMPLETE" at bounding box center [94, 160] width 132 height 26
click at [132, 143] on div at bounding box center [94, 139] width 144 height 12
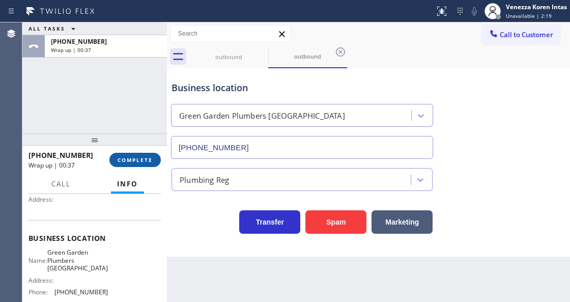
click at [141, 154] on button "COMPLETE" at bounding box center [134, 160] width 51 height 14
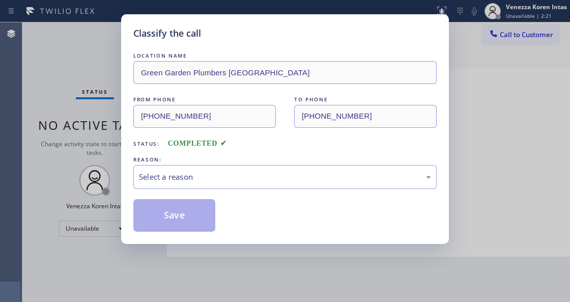
click at [143, 158] on div "REASON:" at bounding box center [284, 159] width 303 height 11
click at [204, 173] on div "Select a reason" at bounding box center [285, 177] width 292 height 12
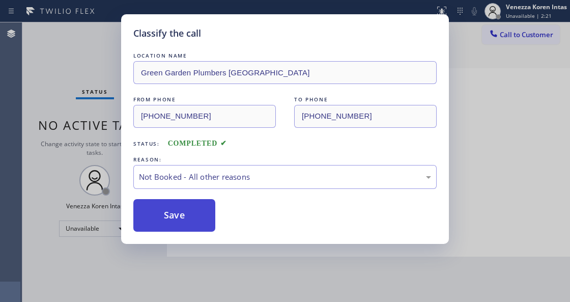
click at [200, 215] on button "Save" at bounding box center [174, 215] width 82 height 33
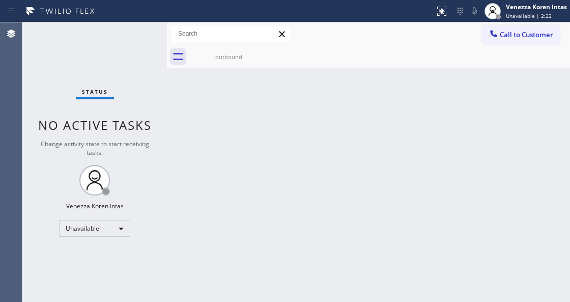
click at [540, 16] on span "Unavailable | 2:22" at bounding box center [529, 15] width 46 height 7
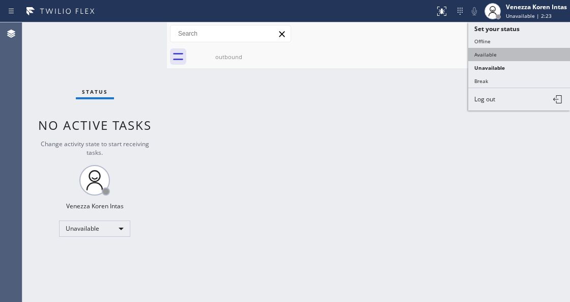
click at [511, 51] on button "Available" at bounding box center [519, 54] width 102 height 13
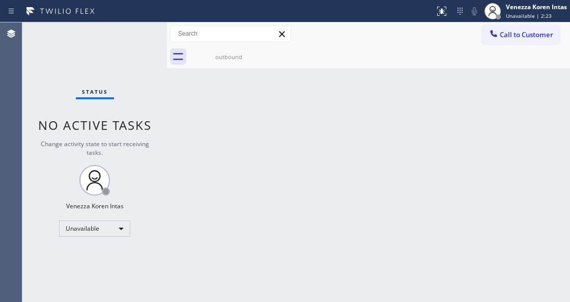
click at [328, 97] on div "Back to Dashboard Change Sender ID Customers Technicians Select a contact Outbo…" at bounding box center [368, 161] width 403 height 279
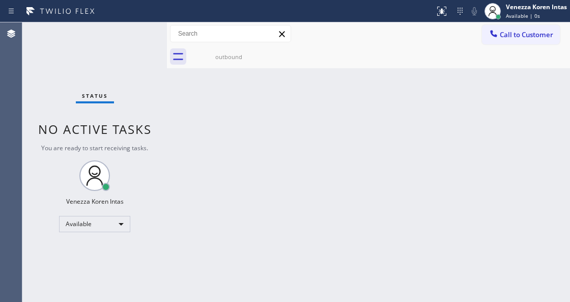
click at [214, 42] on div at bounding box center [230, 34] width 121 height 18
click at [265, 48] on icon at bounding box center [261, 52] width 12 height 12
click at [261, 55] on icon at bounding box center [261, 51] width 9 height 9
click at [237, 55] on div "outbound" at bounding box center [228, 57] width 77 height 8
click at [198, 90] on div "Back to Dashboard Change Sender ID Customers Technicians Select a contact Outbo…" at bounding box center [368, 161] width 403 height 279
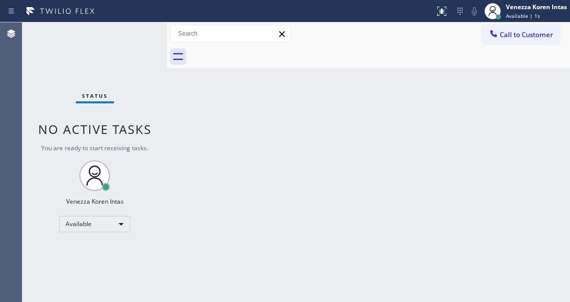
drag, startPoint x: 103, startPoint y: 55, endPoint x: 116, endPoint y: 97, distance: 43.9
click at [103, 55] on div "Status No active tasks You are ready to start receiving tasks. Venezza Koren In…" at bounding box center [94, 161] width 144 height 279
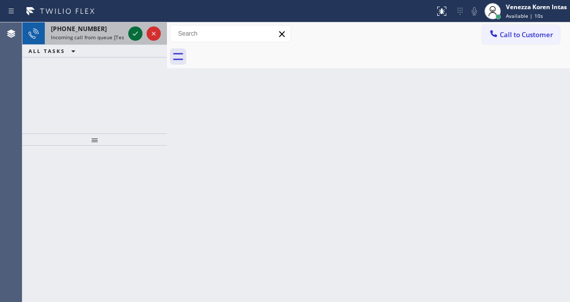
click at [137, 34] on icon at bounding box center [135, 33] width 12 height 12
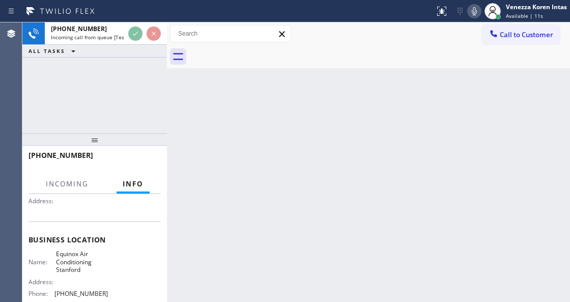
scroll to position [102, 0]
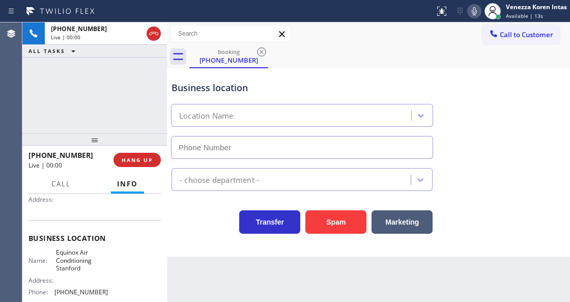
type input "(650) 750-0383"
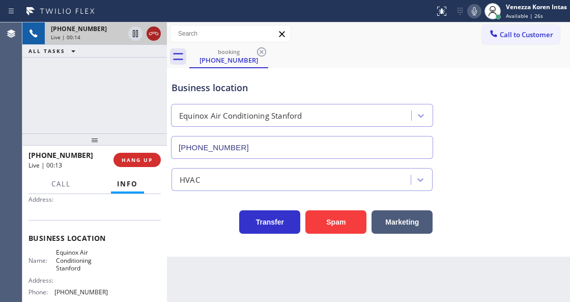
click at [152, 34] on icon at bounding box center [153, 33] width 9 height 3
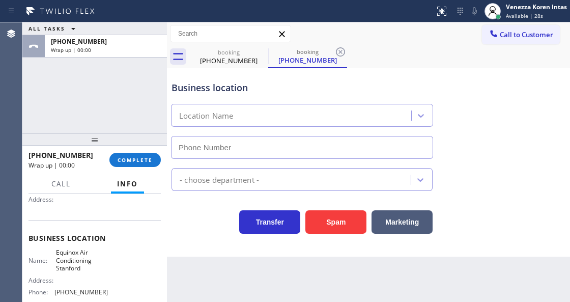
type input "(650) 750-0383"
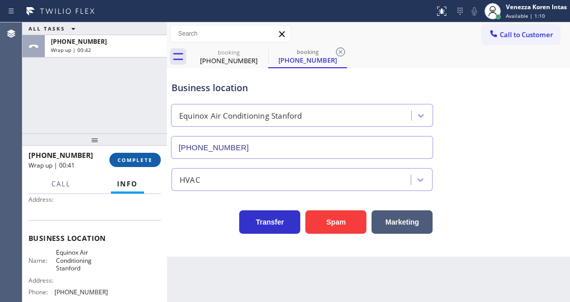
drag, startPoint x: 150, startPoint y: 159, endPoint x: 227, endPoint y: 172, distance: 78.4
click at [154, 161] on button "COMPLETE" at bounding box center [134, 160] width 51 height 14
click at [248, 177] on div "HVAC" at bounding box center [292, 179] width 236 height 18
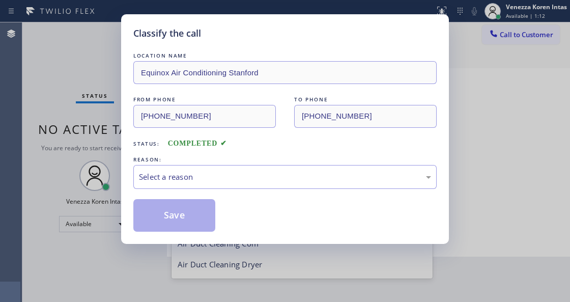
scroll to position [125, 0]
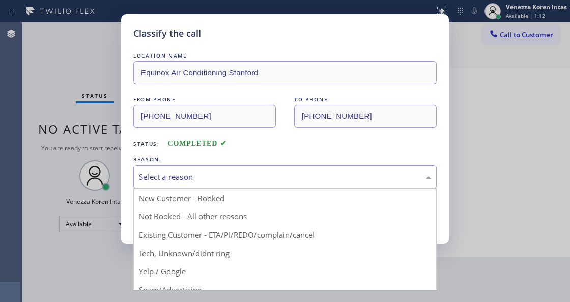
click at [248, 177] on div "Select a reason" at bounding box center [285, 177] width 292 height 12
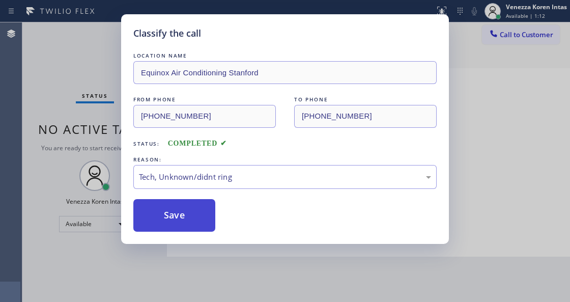
click at [200, 231] on button "Save" at bounding box center [174, 215] width 82 height 33
click at [202, 221] on button "Save" at bounding box center [174, 215] width 82 height 33
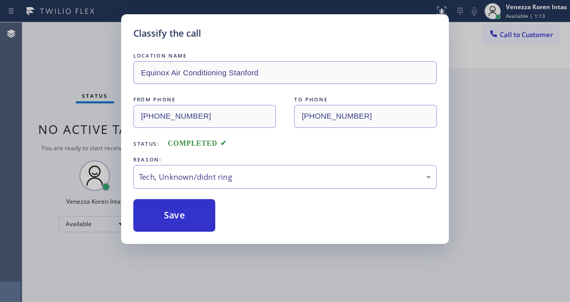
click at [220, 279] on div "Classify the call LOCATION NAME Equinox Air Conditioning Stanford FROM PHONE (6…" at bounding box center [285, 151] width 570 height 302
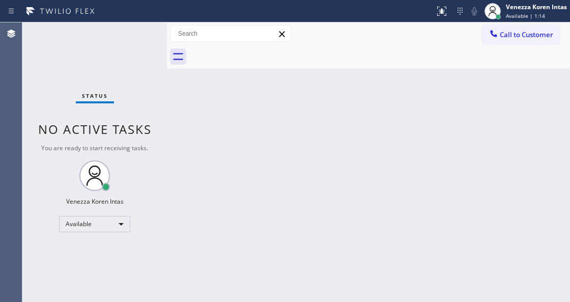
drag, startPoint x: 129, startPoint y: 86, endPoint x: 23, endPoint y: 86, distance: 105.8
click at [124, 86] on div "Status No active tasks You are ready to start receiving tasks. Venezza Koren In…" at bounding box center [94, 161] width 144 height 279
drag, startPoint x: 144, startPoint y: 35, endPoint x: 177, endPoint y: 117, distance: 88.6
click at [144, 35] on div "Status No active tasks You are ready to start receiving tasks. Venezza Koren In…" at bounding box center [94, 161] width 144 height 279
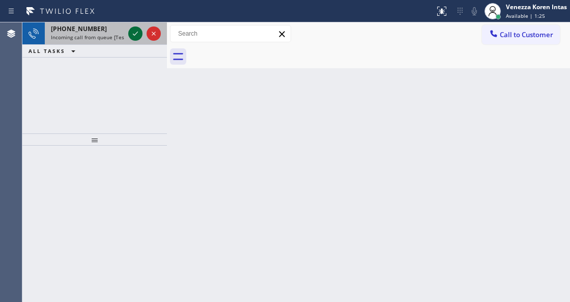
click at [135, 35] on icon at bounding box center [135, 33] width 12 height 12
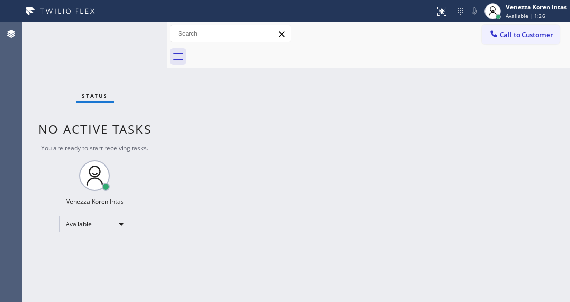
click at [135, 35] on div "Status No active tasks You are ready to start receiving tasks. Venezza Koren In…" at bounding box center [94, 161] width 144 height 279
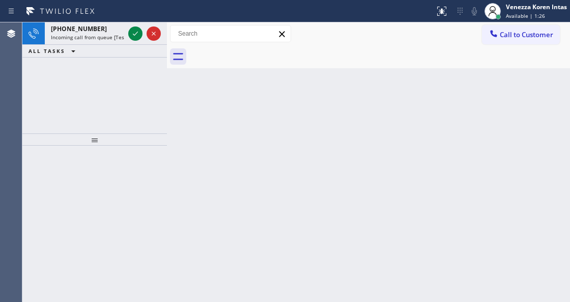
click at [135, 35] on icon at bounding box center [135, 33] width 12 height 12
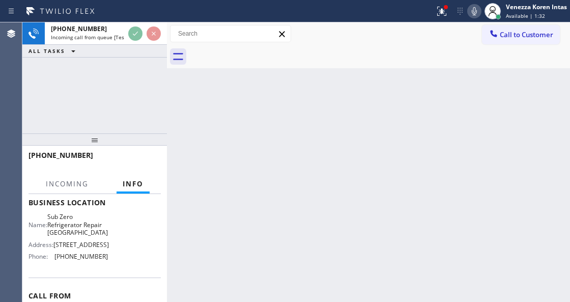
scroll to position [81, 0]
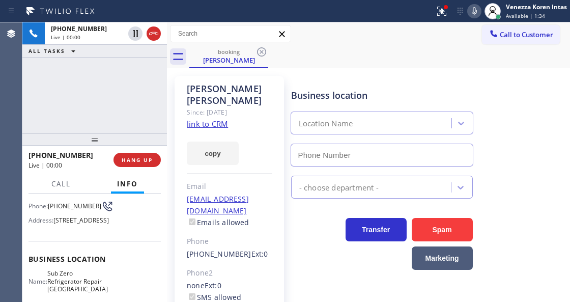
type input "[PHONE_NUMBER]"
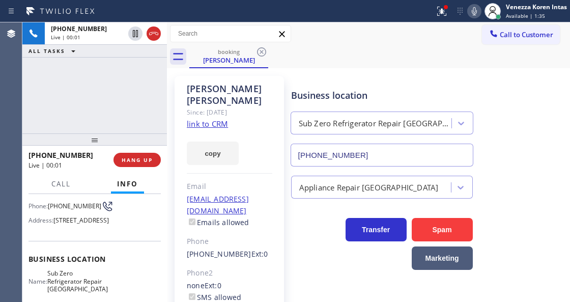
click at [204, 119] on link "link to CRM" at bounding box center [207, 124] width 41 height 10
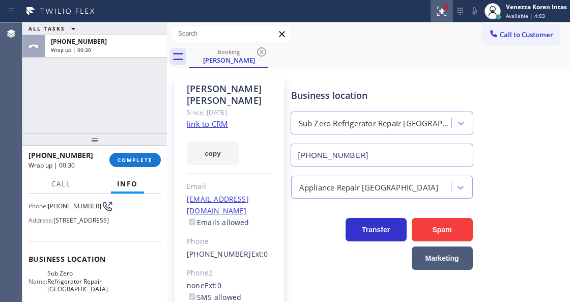
click at [441, 13] on icon at bounding box center [440, 10] width 6 height 7
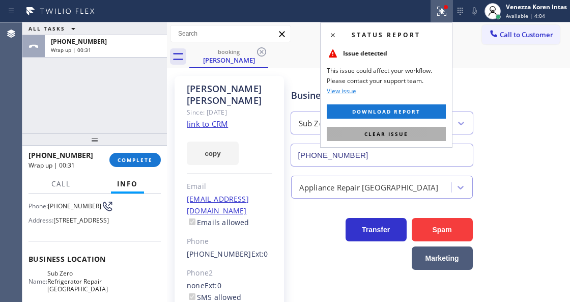
click at [438, 129] on button "Clear issue" at bounding box center [386, 134] width 119 height 14
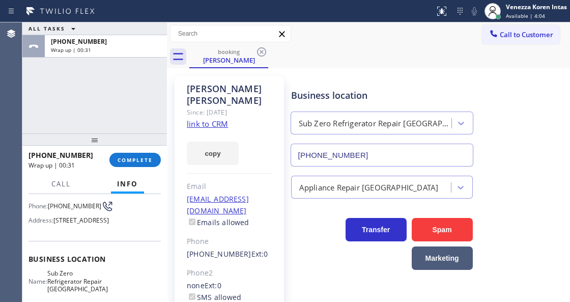
click at [520, 130] on div "Business location Sub Zero Refrigerator Repair [GEOGRAPHIC_DATA] [PHONE_NUMBER]" at bounding box center [428, 120] width 278 height 92
click at [167, 109] on div at bounding box center [167, 161] width 0 height 279
click at [148, 155] on button "COMPLETE" at bounding box center [134, 160] width 51 height 14
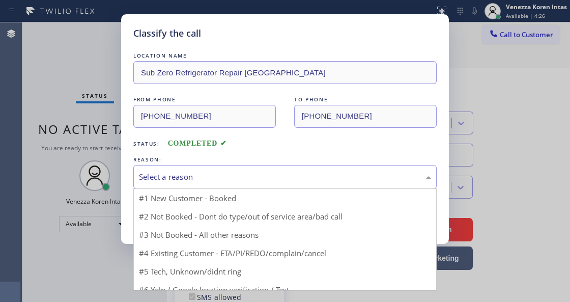
click at [259, 179] on div "Select a reason" at bounding box center [285, 177] width 292 height 12
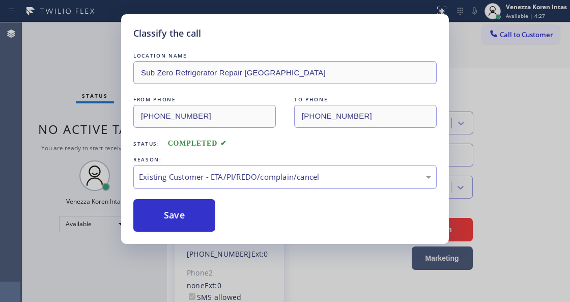
click at [166, 208] on button "Save" at bounding box center [174, 215] width 82 height 33
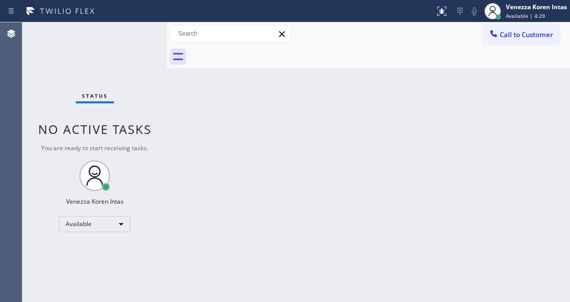
click at [244, 50] on div at bounding box center [379, 56] width 381 height 23
drag, startPoint x: 64, startPoint y: 73, endPoint x: 19, endPoint y: 74, distance: 44.3
click at [63, 72] on div "Status No active tasks You are ready to start receiving tasks. Venezza Koren In…" at bounding box center [94, 161] width 144 height 279
click at [110, 52] on div "Status No active tasks You are ready to start receiving tasks. Venezza Koren In…" at bounding box center [94, 161] width 144 height 279
click at [167, 128] on div at bounding box center [167, 161] width 0 height 279
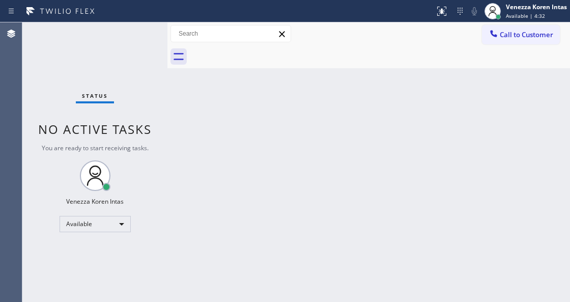
click at [134, 43] on div "Status No active tasks You are ready to start receiving tasks. Venezza Koren In…" at bounding box center [94, 161] width 145 height 279
click at [139, 31] on div "Status No active tasks You are ready to start receiving tasks. Venezza Koren In…" at bounding box center [94, 161] width 145 height 279
click at [127, 41] on div "Status No active tasks You are ready to start receiving tasks. Venezza Koren In…" at bounding box center [94, 161] width 145 height 279
click at [129, 39] on div "Status No active tasks You are ready to start receiving tasks. Venezza Koren In…" at bounding box center [94, 161] width 145 height 279
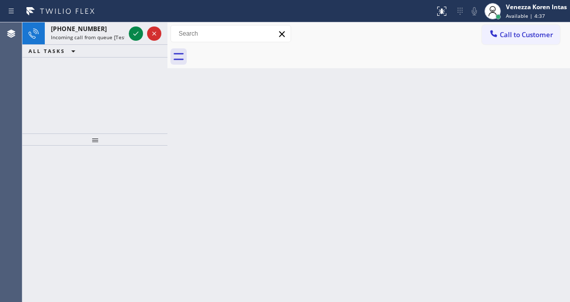
drag, startPoint x: 232, startPoint y: 57, endPoint x: 222, endPoint y: 73, distance: 19.2
click at [232, 57] on div at bounding box center [380, 56] width 380 height 23
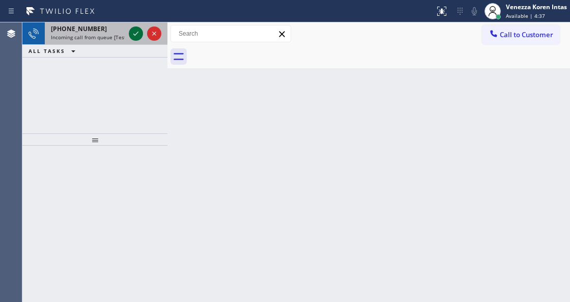
click at [135, 33] on icon at bounding box center [136, 33] width 12 height 12
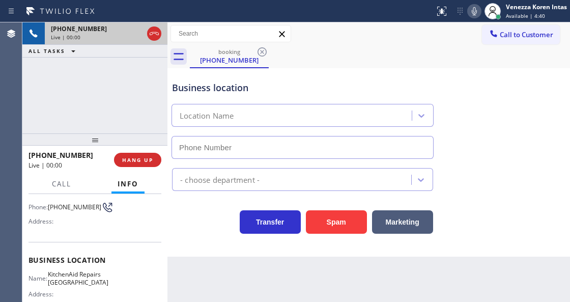
scroll to position [102, 0]
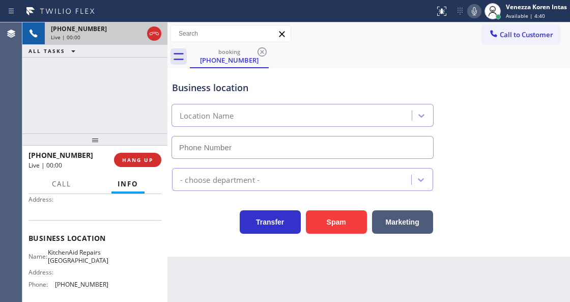
type input "(361) 203-3251"
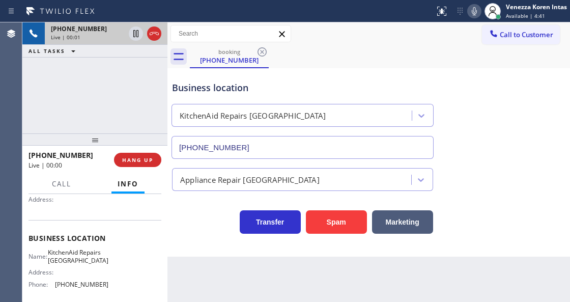
drag, startPoint x: 100, startPoint y: 91, endPoint x: 109, endPoint y: 117, distance: 27.5
click at [100, 91] on div "+16194173842 Live | 00:01 ALL TASKS ALL TASKS ACTIVE TASKS TASKS IN WRAP UP" at bounding box center [94, 77] width 145 height 111
click at [210, 206] on div "Transfer Spam Marketing" at bounding box center [368, 217] width 397 height 33
drag, startPoint x: 57, startPoint y: 250, endPoint x: 81, endPoint y: 267, distance: 28.9
click at [81, 264] on div "Name: KitchenAid Repairs San Diego" at bounding box center [68, 256] width 80 height 16
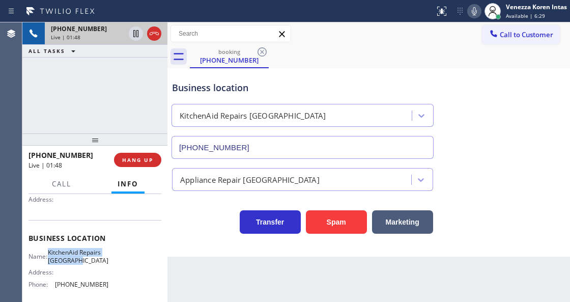
copy span "KitchenAid Repairs San Diego"
click at [473, 17] on icon at bounding box center [474, 11] width 12 height 12
click at [459, 81] on div "Business location KitchenAid Repairs San Diego (361) 203-3251" at bounding box center [368, 113] width 397 height 92
click at [426, 58] on div "booking (619) 417-3842" at bounding box center [380, 56] width 380 height 23
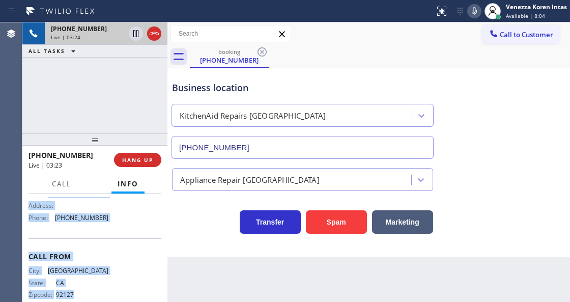
scroll to position [193, 0]
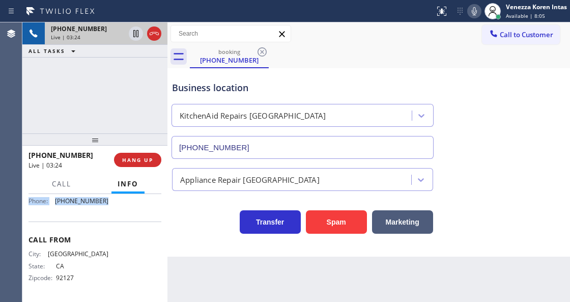
drag, startPoint x: 26, startPoint y: 219, endPoint x: 117, endPoint y: 215, distance: 91.1
click at [117, 215] on div "Context Queue: [Test] All Priority: 1 Customer Name: (619) 417-3842 Phone: (619…" at bounding box center [94, 247] width 145 height 107
copy div "Customer Name: (619) 417-3842 Phone: (619) 417-3842 Address: Business location …"
drag, startPoint x: 343, startPoint y: 275, endPoint x: 344, endPoint y: 287, distance: 12.2
click at [343, 275] on div "Back to Dashboard Change Sender ID Customers Technicians Select a contact Outbo…" at bounding box center [368, 161] width 402 height 279
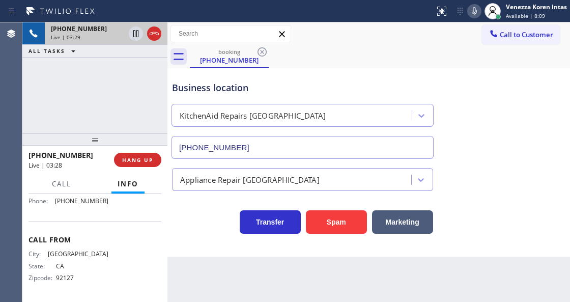
click at [474, 14] on icon at bounding box center [474, 11] width 5 height 8
click at [472, 16] on icon at bounding box center [474, 11] width 12 height 12
click at [113, 85] on div "+16194173842 Live | 04:35 ALL TASKS ALL TASKS ACTIVE TASKS TASKS IN WRAP UP" at bounding box center [94, 77] width 145 height 111
click at [158, 39] on icon at bounding box center [154, 33] width 12 height 12
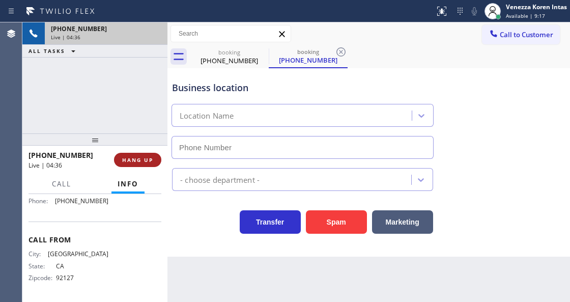
drag, startPoint x: 129, startPoint y: 159, endPoint x: 187, endPoint y: 180, distance: 62.3
click at [130, 159] on span "HANG UP" at bounding box center [137, 159] width 31 height 7
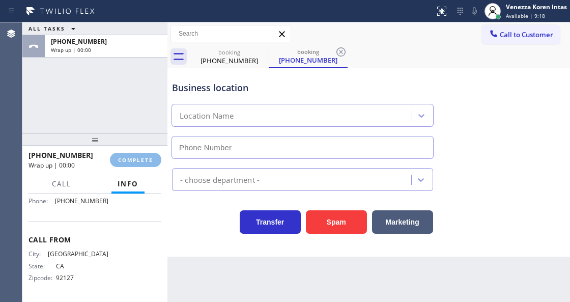
type input "(361) 203-3251"
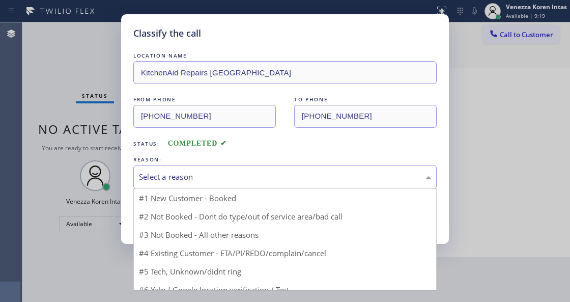
click at [225, 177] on div "Select a reason" at bounding box center [285, 177] width 292 height 12
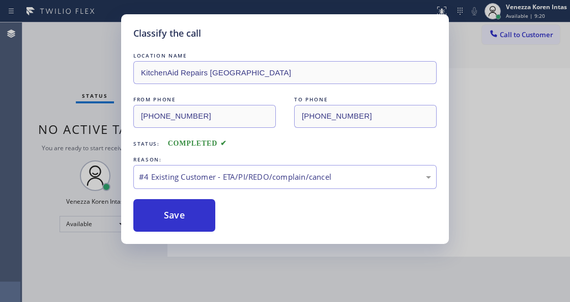
click at [200, 162] on div "REASON:" at bounding box center [284, 159] width 303 height 11
drag, startPoint x: 210, startPoint y: 165, endPoint x: 212, endPoint y: 180, distance: 15.0
click at [210, 166] on div "#4 Existing Customer - ETA/PI/REDO/complain/cancel" at bounding box center [284, 177] width 303 height 24
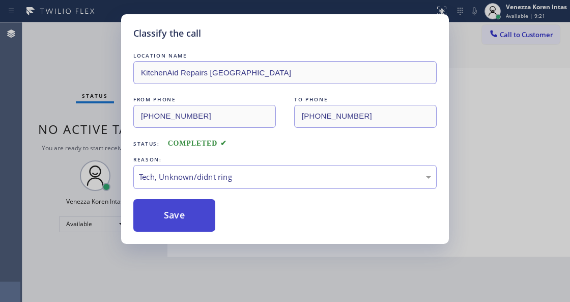
click at [202, 216] on button "Save" at bounding box center [174, 215] width 82 height 33
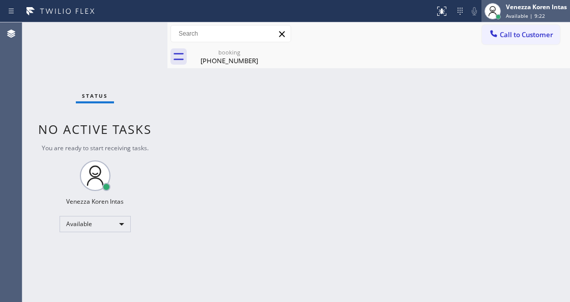
click at [540, 12] on div "Venezza Koren Intas Available | 9:22" at bounding box center [537, 11] width 66 height 18
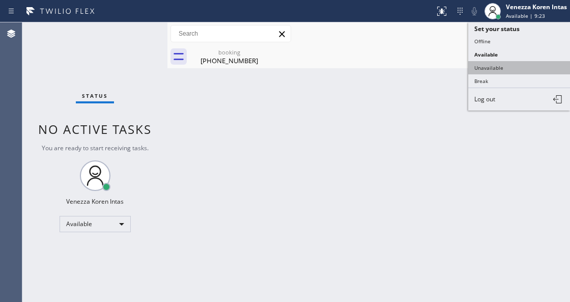
click at [521, 68] on button "Unavailable" at bounding box center [519, 67] width 102 height 13
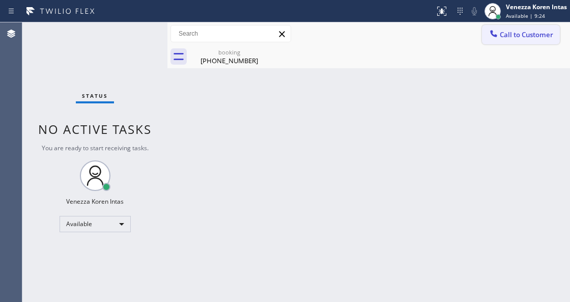
click at [523, 35] on span "Call to Customer" at bounding box center [526, 34] width 53 height 9
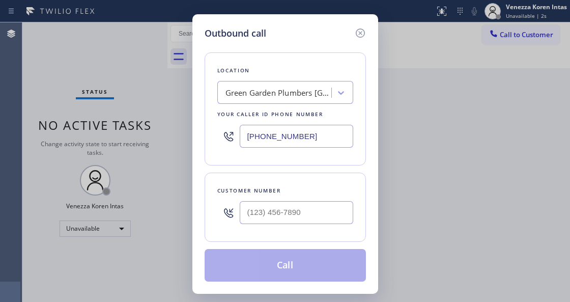
click at [292, 143] on input "(650) 881-3530" at bounding box center [296, 136] width 113 height 23
drag, startPoint x: 313, startPoint y: 137, endPoint x: 136, endPoint y: 121, distance: 177.3
click at [152, 127] on div "Outbound call Location Green Garden Plumbers Redwood City Your caller id phone …" at bounding box center [285, 151] width 570 height 302
paste input "361) 203-3251"
type input "(361) 203-3251"
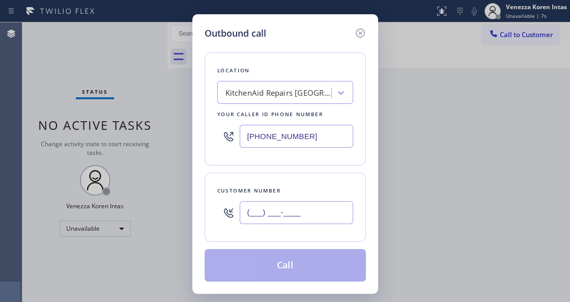
click at [294, 206] on input "(___) ___-____" at bounding box center [296, 212] width 113 height 23
paste input "619) 417-3842"
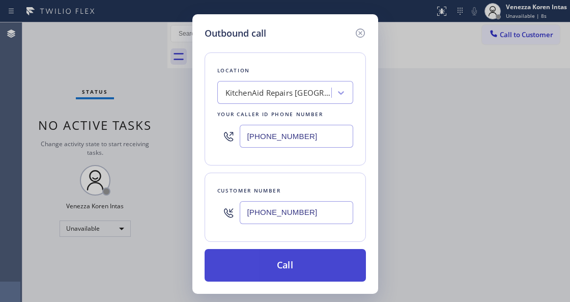
type input "(619) 417-3842"
click at [278, 266] on button "Call" at bounding box center [284, 265] width 161 height 33
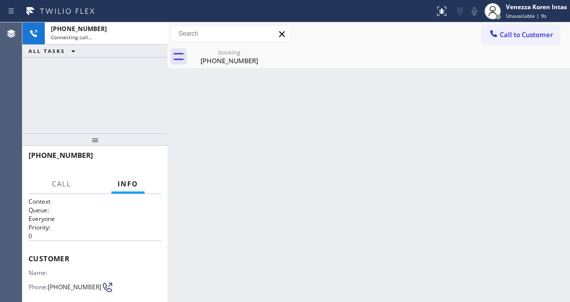
drag, startPoint x: 110, startPoint y: 80, endPoint x: 143, endPoint y: 74, distance: 33.6
click at [110, 80] on div "+16194173842 Connecting call… ALL TASKS ALL TASKS ACTIVE TASKS TASKS IN WRAP UP" at bounding box center [94, 77] width 145 height 111
click at [311, 7] on div at bounding box center [217, 11] width 426 height 16
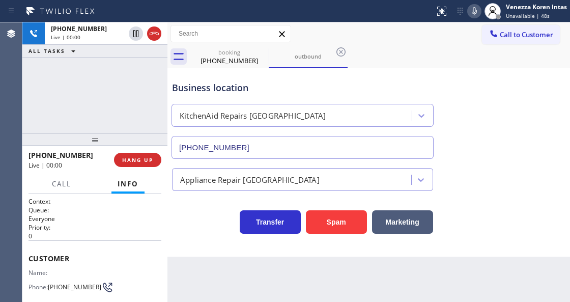
type input "(361) 203-3251"
click at [337, 51] on icon at bounding box center [341, 52] width 12 height 12
click at [160, 36] on icon at bounding box center [154, 33] width 12 height 12
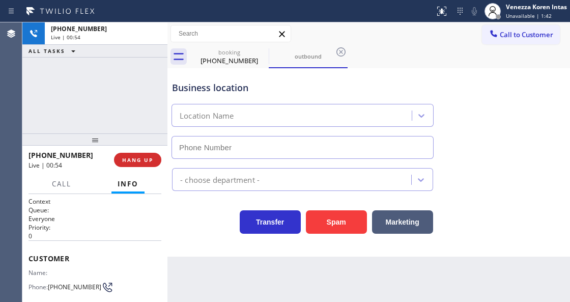
type input "(361) 203-3251"
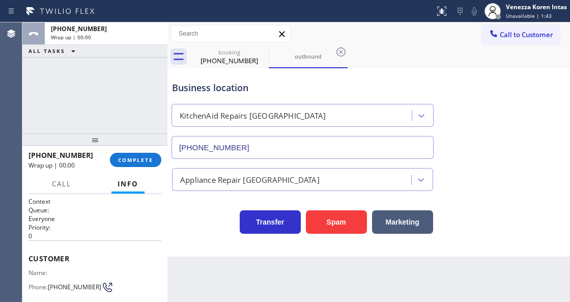
drag, startPoint x: 139, startPoint y: 167, endPoint x: 179, endPoint y: 164, distance: 39.3
click at [140, 167] on div "+16194173842 Wrap up | 00:00 COMPLETE" at bounding box center [94, 160] width 133 height 26
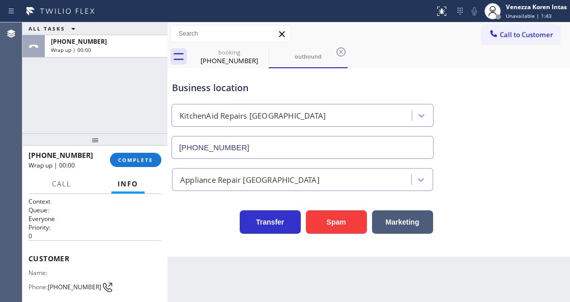
drag, startPoint x: 141, startPoint y: 166, endPoint x: 170, endPoint y: 168, distance: 28.6
click at [141, 166] on button "COMPLETE" at bounding box center [135, 160] width 51 height 14
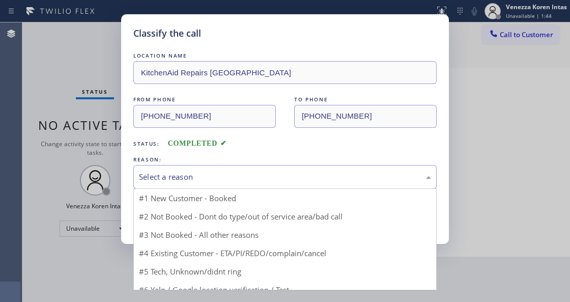
drag, startPoint x: 237, startPoint y: 170, endPoint x: 236, endPoint y: 177, distance: 6.7
click at [237, 171] on div "Select a reason" at bounding box center [284, 177] width 303 height 24
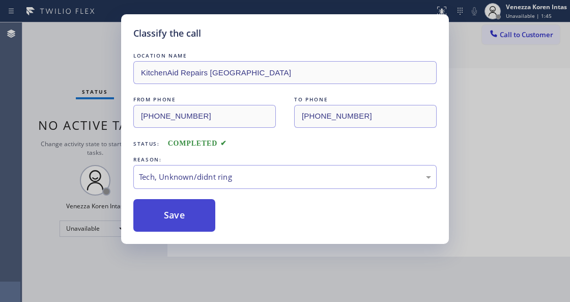
click at [196, 220] on button "Save" at bounding box center [174, 215] width 82 height 33
click at [289, 278] on div "Classify the call LOCATION NAME KitchenAid Repairs San Diego FROM PHONE (361) 2…" at bounding box center [285, 151] width 570 height 302
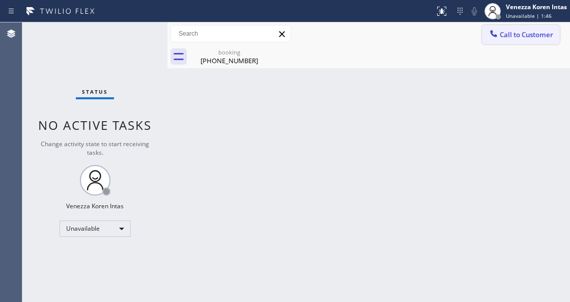
click at [540, 37] on span "Call to Customer" at bounding box center [526, 34] width 53 height 9
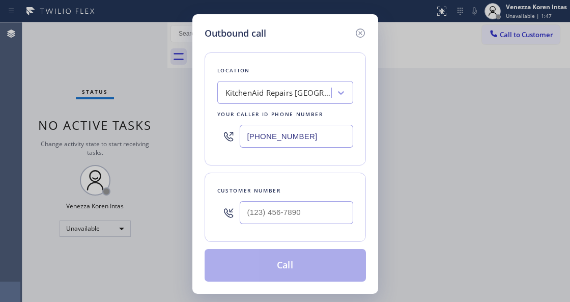
type input "(___) ___-____"
click at [290, 221] on input "(___) ___-____" at bounding box center [296, 212] width 113 height 23
click at [267, 198] on div at bounding box center [296, 212] width 113 height 33
click at [269, 207] on input "(___) ___-____" at bounding box center [296, 212] width 113 height 23
paste input "619) 417-3842"
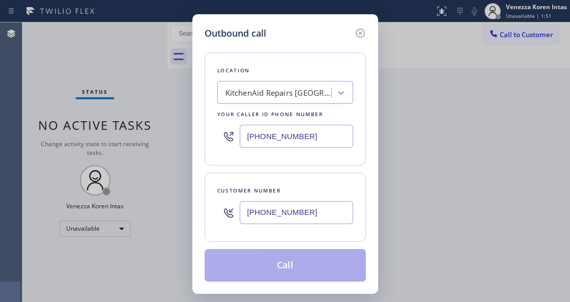
type input "(619) 417-3842"
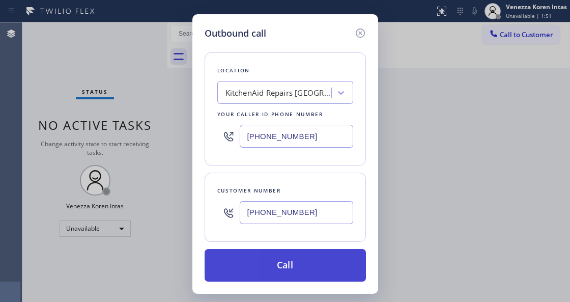
click at [298, 271] on button "Call" at bounding box center [284, 265] width 161 height 33
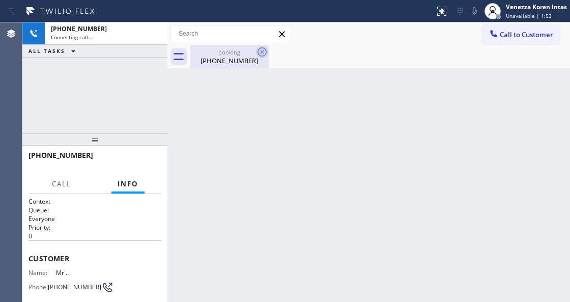
click at [261, 49] on icon at bounding box center [262, 52] width 12 height 12
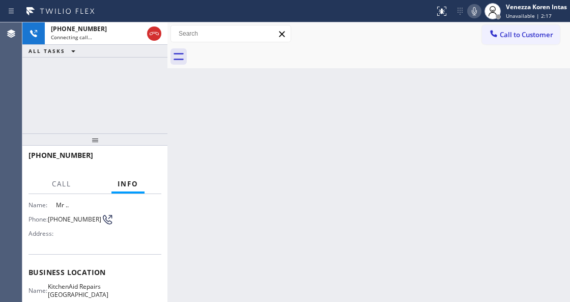
scroll to position [135, 0]
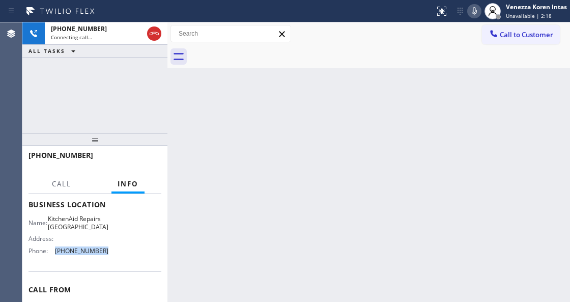
drag, startPoint x: 91, startPoint y: 258, endPoint x: 56, endPoint y: 256, distance: 35.2
click at [56, 256] on div "Name: KitchenAid Repairs San Diego Address: Phone: (361) 203-3251" at bounding box center [94, 237] width 133 height 44
copy span "(361) 203-3251"
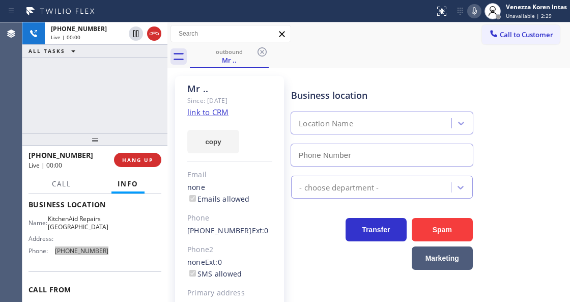
type input "(361) 203-3251"
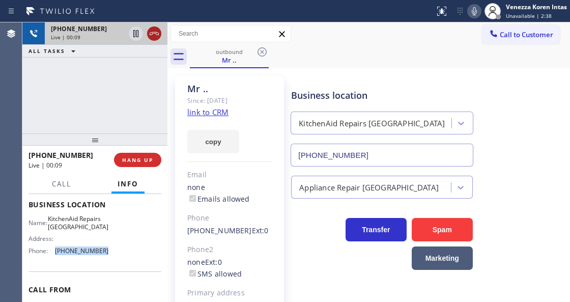
click at [152, 37] on icon at bounding box center [154, 33] width 12 height 12
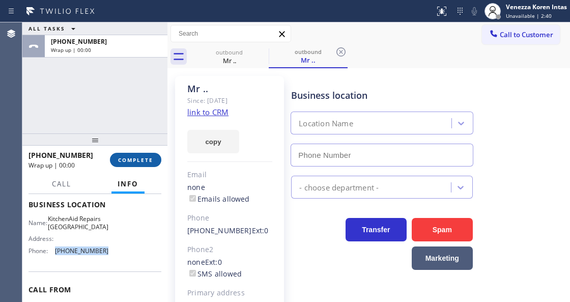
click at [147, 159] on span "COMPLETE" at bounding box center [135, 159] width 35 height 7
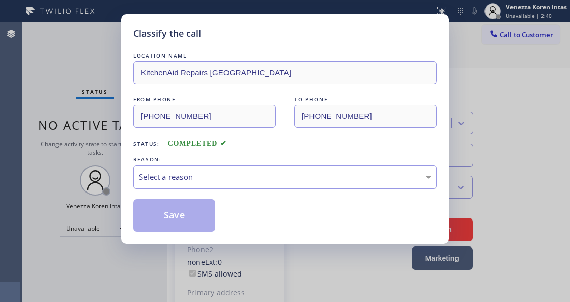
type input "(361) 203-3251"
click at [232, 181] on div "Select a reason" at bounding box center [285, 177] width 292 height 12
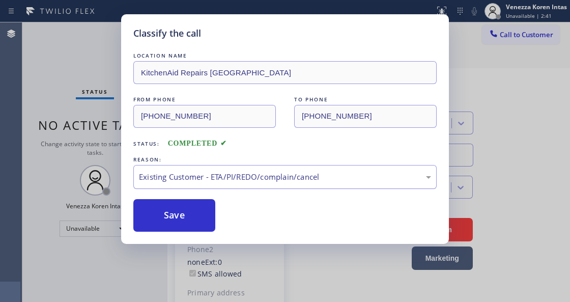
click at [225, 182] on div "Existing Customer - ETA/PI/REDO/complain/cancel" at bounding box center [285, 177] width 292 height 12
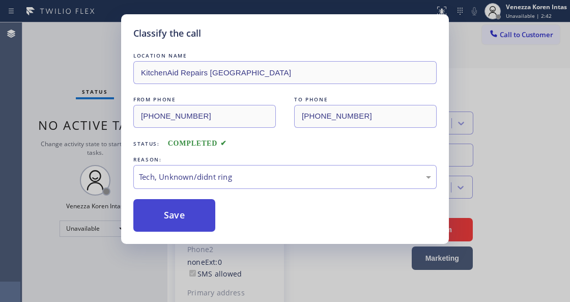
click at [202, 213] on button "Save" at bounding box center [174, 215] width 82 height 33
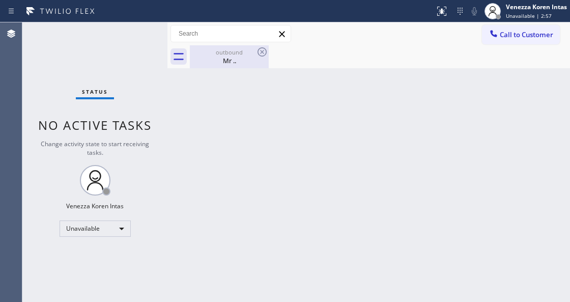
click at [248, 55] on div "outbound" at bounding box center [229, 52] width 77 height 8
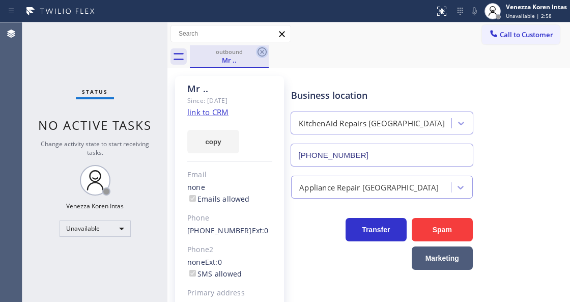
drag, startPoint x: 257, startPoint y: 52, endPoint x: 263, endPoint y: 53, distance: 5.7
click at [257, 52] on icon at bounding box center [262, 52] width 12 height 12
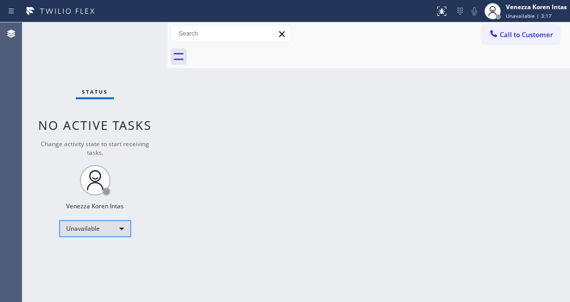
click at [115, 225] on div "Unavailable" at bounding box center [95, 228] width 71 height 16
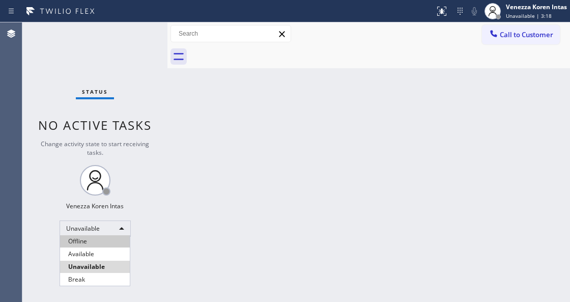
click at [106, 246] on li "Offline" at bounding box center [95, 241] width 70 height 12
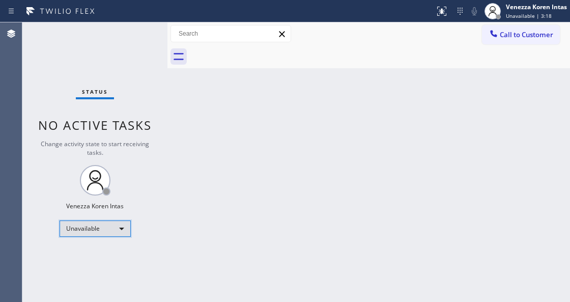
click at [108, 229] on div "Unavailable" at bounding box center [95, 228] width 71 height 16
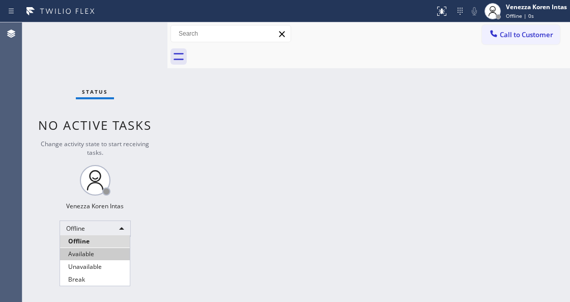
click at [106, 259] on li "Available" at bounding box center [95, 254] width 70 height 12
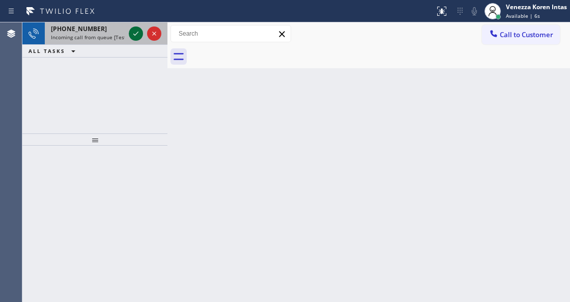
click at [137, 34] on icon at bounding box center [136, 33] width 12 height 12
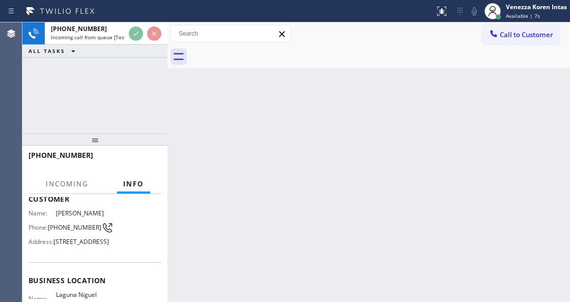
scroll to position [102, 0]
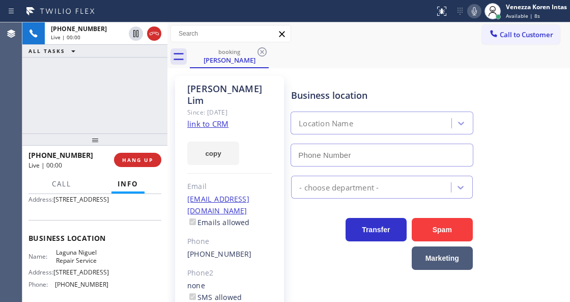
type input "(949) 202-5983"
click at [220, 119] on link "link to CRM" at bounding box center [207, 124] width 41 height 10
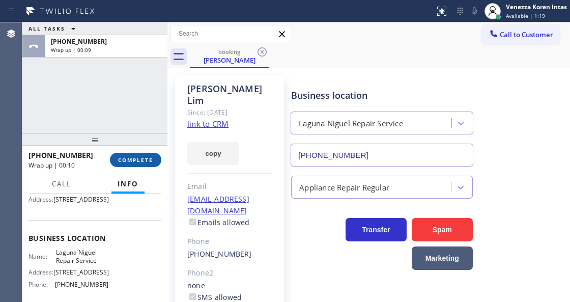
click at [152, 159] on span "COMPLETE" at bounding box center [135, 159] width 35 height 7
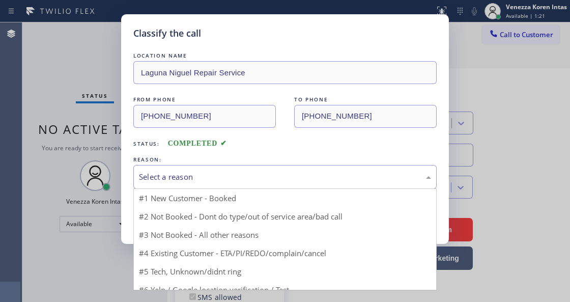
click at [287, 187] on div "Select a reason" at bounding box center [284, 177] width 303 height 24
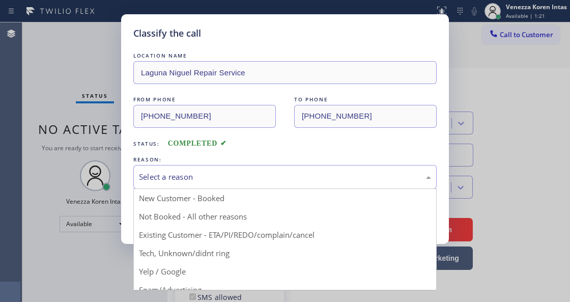
drag, startPoint x: 312, startPoint y: 237, endPoint x: 288, endPoint y: 237, distance: 24.4
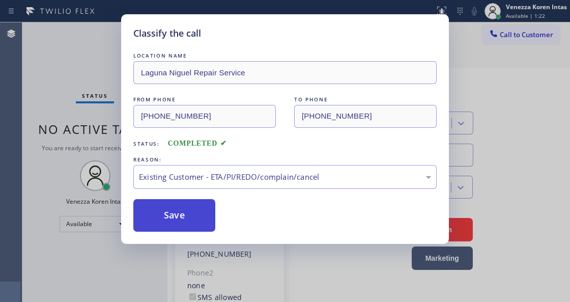
click at [211, 225] on button "Save" at bounding box center [174, 215] width 82 height 33
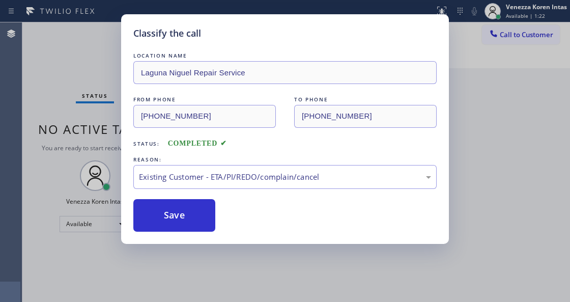
click at [263, 282] on div "Classify the call LOCATION NAME Laguna Niguel Repair Service FROM PHONE (626) 3…" at bounding box center [285, 151] width 570 height 302
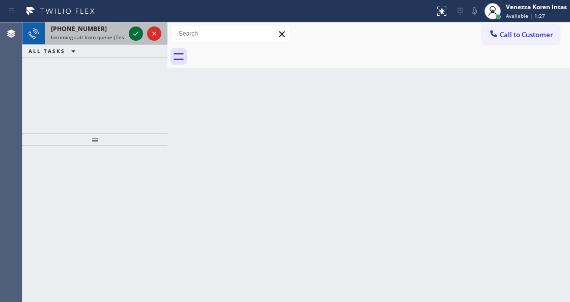
click at [134, 32] on icon at bounding box center [136, 33] width 12 height 12
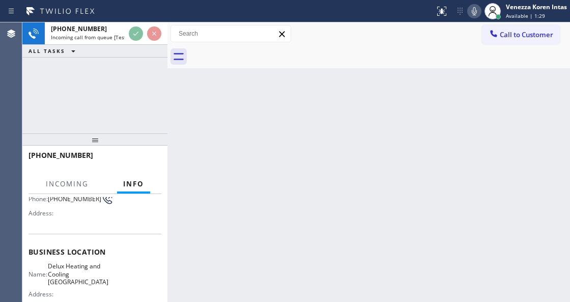
scroll to position [102, 0]
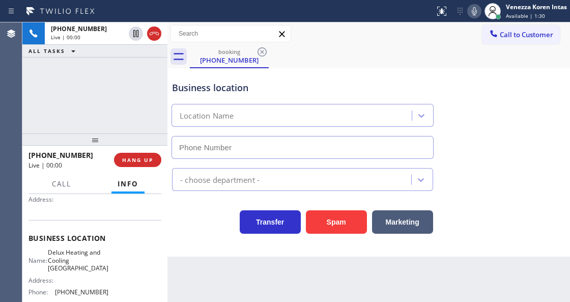
type input "(818) 452-1588"
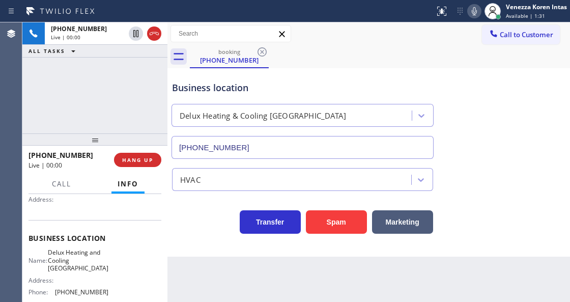
click at [94, 113] on div "+12532950993 Live | 00:00 ALL TASKS ALL TASKS ACTIVE TASKS TASKS IN WRAP UP" at bounding box center [94, 77] width 145 height 111
click at [57, 95] on div "+12532950993 Live | 00:00 ALL TASKS ALL TASKS ACTIVE TASKS TASKS IN WRAP UP" at bounding box center [94, 77] width 145 height 111
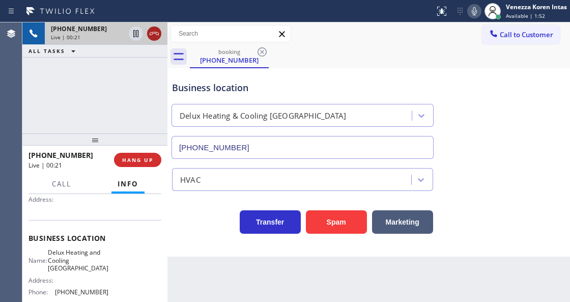
click at [157, 36] on icon at bounding box center [154, 33] width 12 height 12
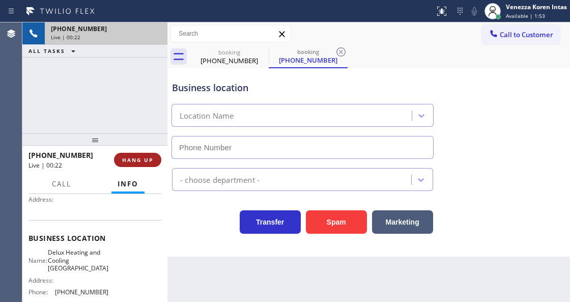
click at [142, 157] on span "HANG UP" at bounding box center [137, 159] width 31 height 7
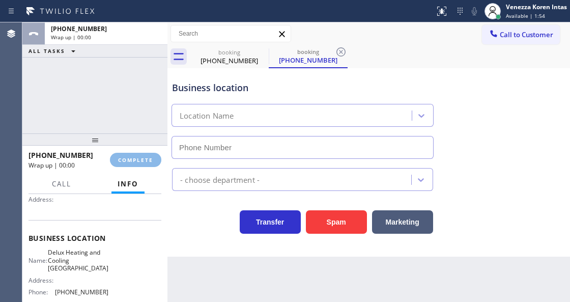
type input "(818) 452-1588"
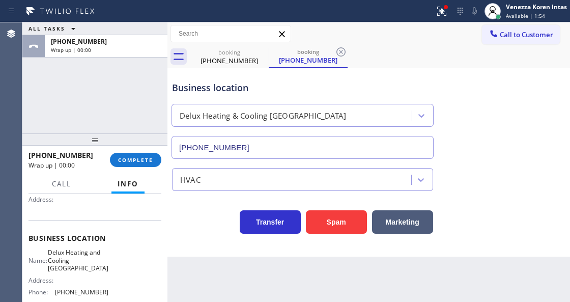
click at [151, 169] on div "+12532950993 Wrap up | 00:00 COMPLETE" at bounding box center [94, 160] width 133 height 26
click at [150, 164] on button "COMPLETE" at bounding box center [135, 160] width 51 height 14
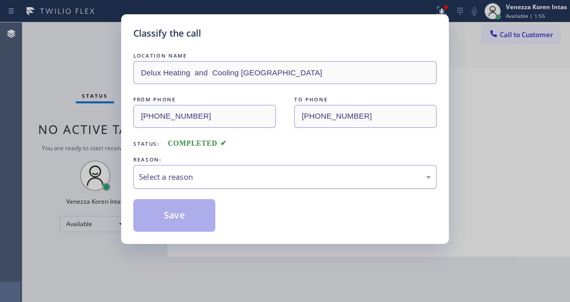
click at [266, 179] on div "Select a reason" at bounding box center [285, 177] width 292 height 12
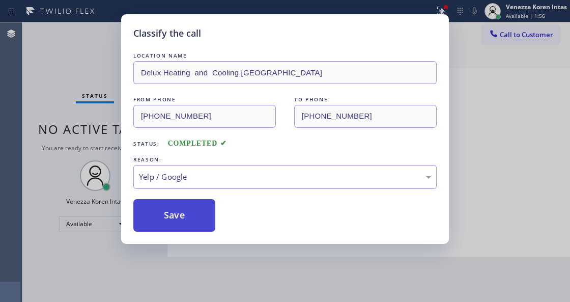
click at [186, 215] on button "Save" at bounding box center [174, 215] width 82 height 33
drag, startPoint x: 202, startPoint y: 266, endPoint x: 206, endPoint y: 258, distance: 8.4
click at [202, 266] on div "Classify the call LOCATION NAME Delux Heating and Cooling Granada Hills FROM PH…" at bounding box center [285, 151] width 570 height 302
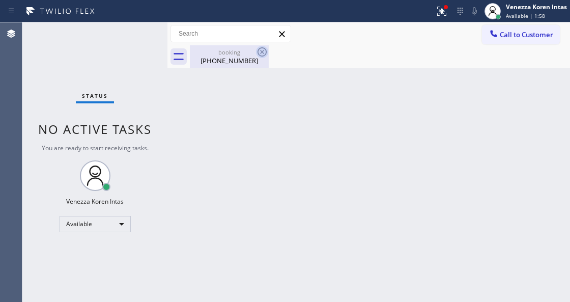
click at [261, 51] on icon at bounding box center [261, 51] width 9 height 9
drag, startPoint x: 245, startPoint y: 65, endPoint x: 307, endPoint y: 82, distance: 64.4
click at [248, 69] on div "Back to Dashboard Change Sender ID Customers Technicians Select a contact Outbo…" at bounding box center [368, 161] width 402 height 279
drag, startPoint x: 310, startPoint y: 75, endPoint x: 304, endPoint y: 57, distance: 19.3
click at [310, 73] on div "Back to Dashboard Change Sender ID Customers Technicians Select a contact Outbo…" at bounding box center [368, 161] width 402 height 279
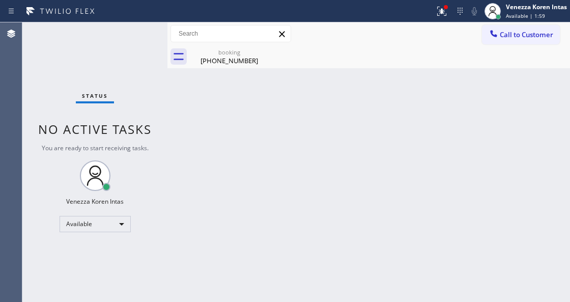
click at [228, 69] on div "Back to Dashboard Change Sender ID Customers Technicians Select a contact Outbo…" at bounding box center [368, 161] width 402 height 279
click at [244, 59] on div "(253) 295-0993" at bounding box center [229, 60] width 77 height 9
drag, startPoint x: 247, startPoint y: 60, endPoint x: 213, endPoint y: 105, distance: 56.6
click at [247, 61] on div at bounding box center [380, 56] width 380 height 23
drag, startPoint x: 61, startPoint y: 80, endPoint x: 13, endPoint y: 79, distance: 47.8
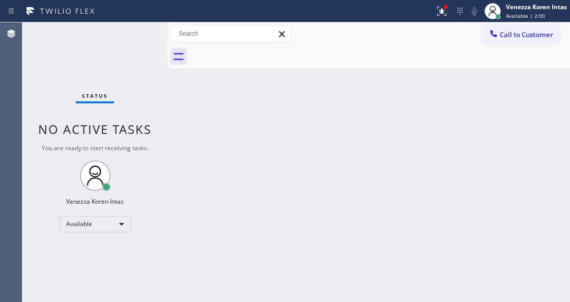
click at [50, 83] on div "Status No active tasks You are ready to start receiving tasks. Venezza Koren In…" at bounding box center [94, 161] width 145 height 279
click at [133, 50] on div "Status No active tasks You are ready to start receiving tasks. Venezza Koren In…" at bounding box center [94, 161] width 145 height 279
click at [203, 108] on div "Back to Dashboard Change Sender ID Customers Technicians Select a contact Outbo…" at bounding box center [368, 161] width 402 height 279
click at [443, 9] on icon at bounding box center [441, 11] width 12 height 12
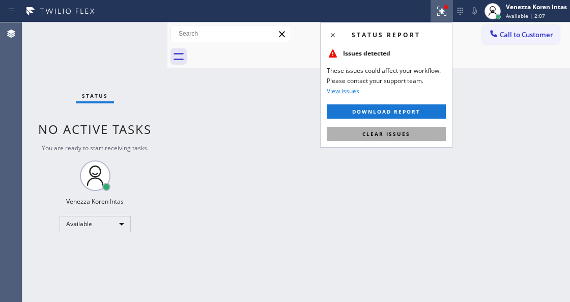
drag, startPoint x: 427, startPoint y: 128, endPoint x: 295, endPoint y: 125, distance: 132.8
click at [427, 129] on button "Clear issues" at bounding box center [386, 134] width 119 height 14
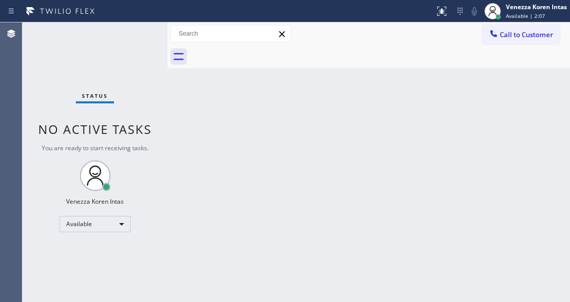
click at [136, 41] on div "Status No active tasks You are ready to start receiving tasks. Venezza Koren In…" at bounding box center [94, 161] width 145 height 279
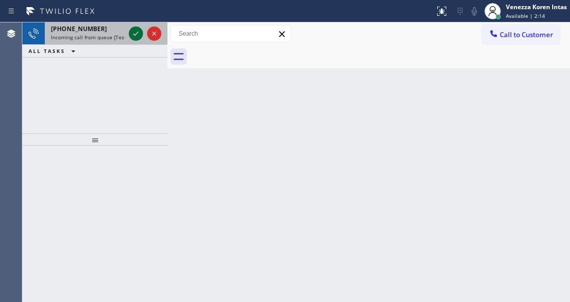
click at [136, 33] on icon at bounding box center [136, 33] width 12 height 12
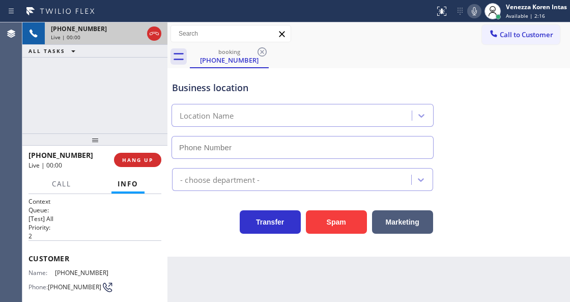
type input "(408) 351-3135"
click at [162, 64] on div "+14082128316 Live | 00:05 ALL TASKS ALL TASKS ACTIVE TASKS TASKS IN WRAP UP" at bounding box center [94, 77] width 145 height 111
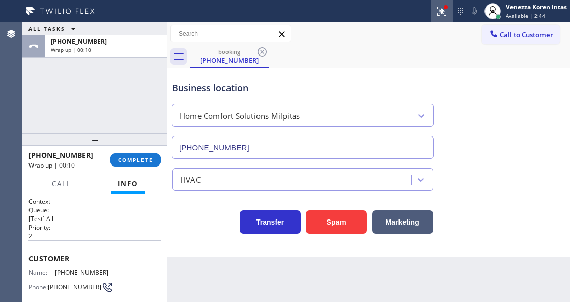
click at [444, 18] on button at bounding box center [441, 11] width 22 height 22
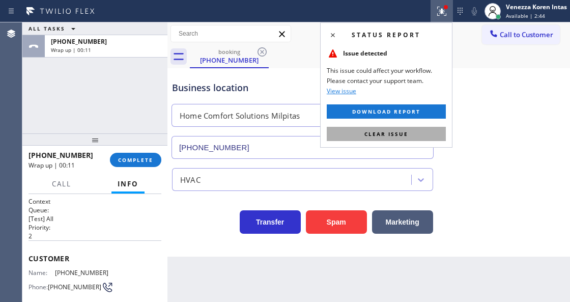
click at [419, 133] on button "Clear issue" at bounding box center [386, 134] width 119 height 14
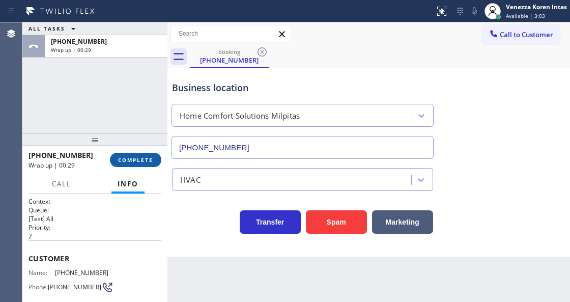
click at [136, 156] on span "COMPLETE" at bounding box center [135, 159] width 35 height 7
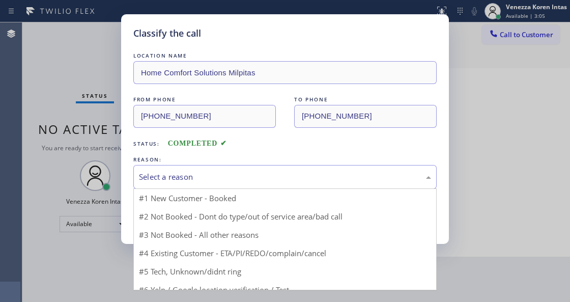
click at [262, 184] on div "Select a reason" at bounding box center [284, 177] width 303 height 24
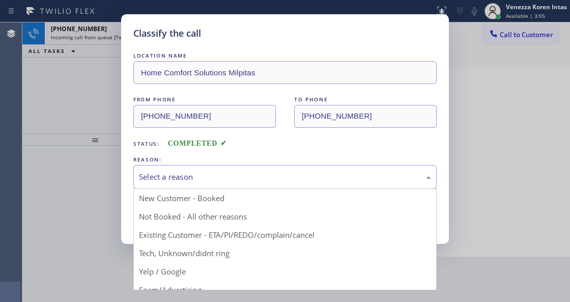
drag, startPoint x: 237, startPoint y: 253, endPoint x: 180, endPoint y: 211, distance: 71.0
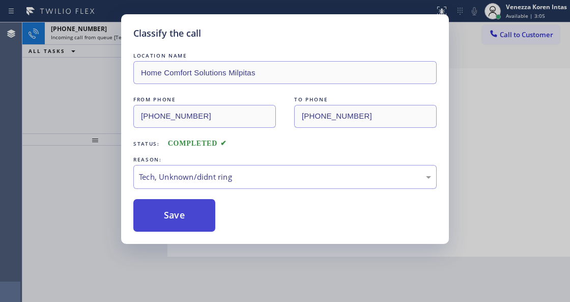
click at [178, 208] on button "Save" at bounding box center [174, 215] width 82 height 33
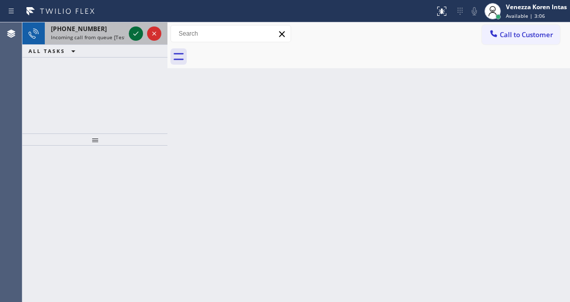
click at [129, 33] on div at bounding box center [136, 33] width 14 height 12
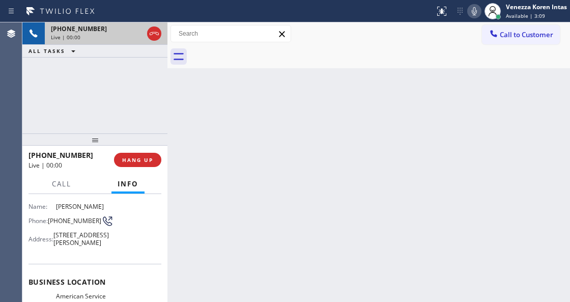
scroll to position [102, 0]
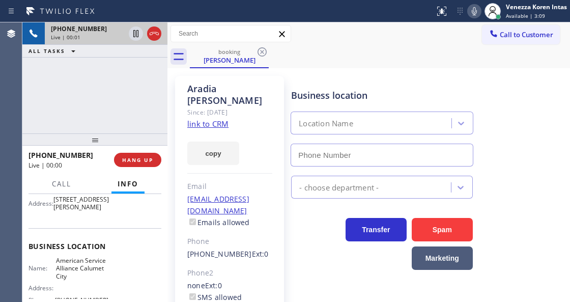
type input "(708) 554-7898"
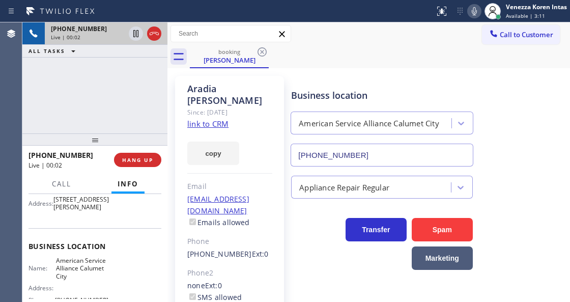
click at [216, 119] on link "link to CRM" at bounding box center [207, 124] width 41 height 10
click at [478, 15] on icon at bounding box center [474, 11] width 12 height 12
click at [123, 103] on div "+17082539893 Live | 00:39 ALL TASKS ALL TASKS ACTIVE TASKS TASKS IN WRAP UP" at bounding box center [94, 77] width 145 height 111
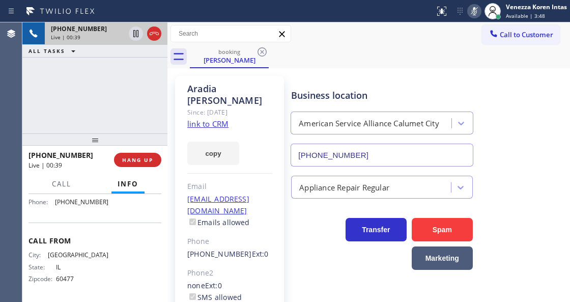
scroll to position [209, 0]
click at [476, 11] on icon at bounding box center [474, 11] width 12 height 12
click at [475, 13] on icon at bounding box center [474, 11] width 5 height 8
click at [134, 35] on icon at bounding box center [136, 33] width 12 height 12
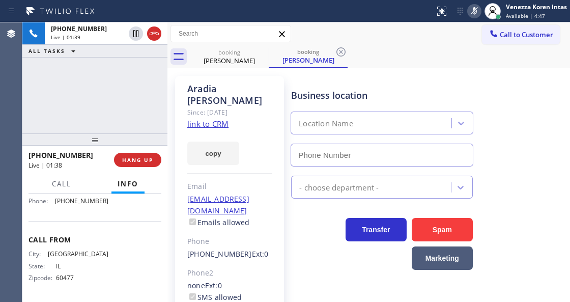
type input "(708) 554-7898"
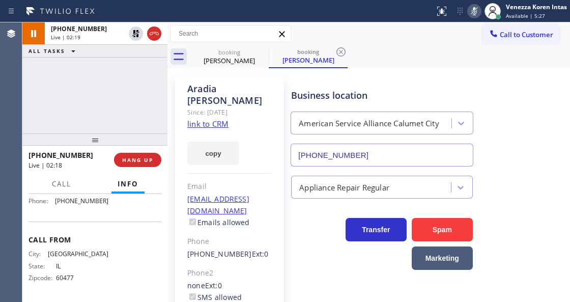
click at [396, 49] on div "booking Aradia Clark booking Aradia Clark" at bounding box center [380, 56] width 380 height 23
click at [450, 48] on div "booking Aradia Clark booking Aradia Clark" at bounding box center [380, 56] width 380 height 23
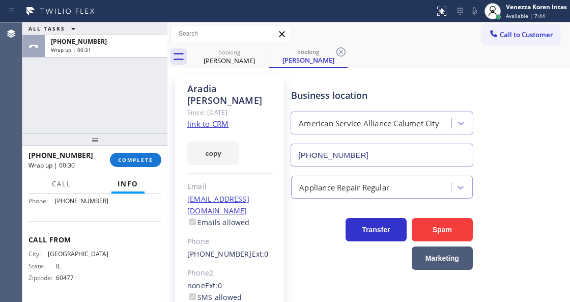
click at [128, 123] on div "ALL TASKS ALL TASKS ACTIVE TASKS TASKS IN WRAP UP +17082539893 Wrap up | 00:31" at bounding box center [94, 77] width 145 height 111
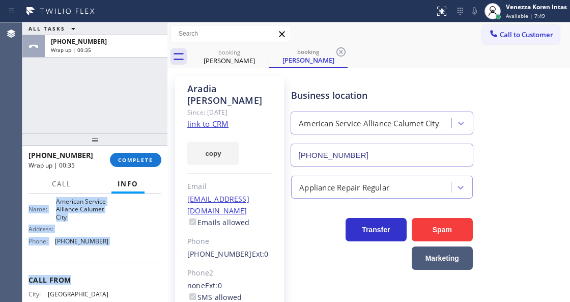
scroll to position [165, 0]
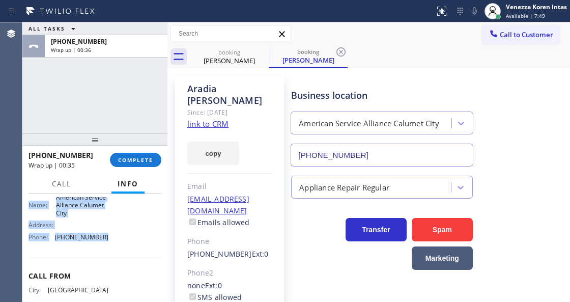
drag, startPoint x: 28, startPoint y: 214, endPoint x: 107, endPoint y: 253, distance: 88.5
click at [107, 253] on div "Context Queue: [Test] All Priority: 2 Customer Name: Aradia Clark Phone: (708) …" at bounding box center [94, 247] width 145 height 107
copy div "Customer Name: Aradia Clark Phone: (708) 253-9893 Address: 402 Calhoun Ave, Cal…"
click at [518, 10] on div "Venezza Koren Intas" at bounding box center [536, 7] width 61 height 9
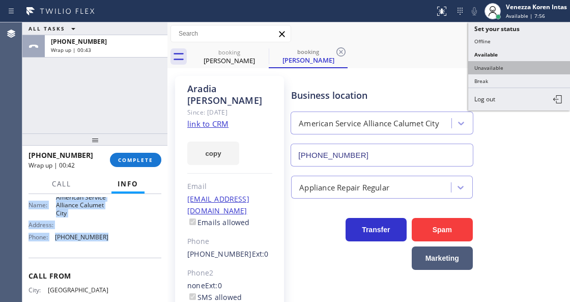
click at [504, 70] on button "Unavailable" at bounding box center [519, 67] width 102 height 13
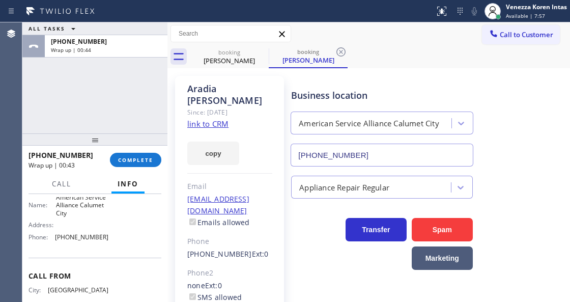
click at [134, 145] on div at bounding box center [94, 139] width 145 height 12
drag, startPoint x: 138, startPoint y: 156, endPoint x: 184, endPoint y: 162, distance: 46.3
click at [139, 158] on span "COMPLETE" at bounding box center [135, 159] width 35 height 7
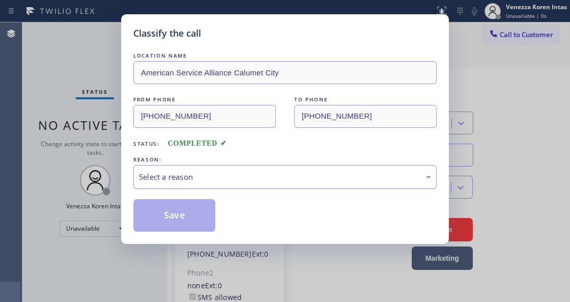
drag, startPoint x: 209, startPoint y: 175, endPoint x: 207, endPoint y: 186, distance: 10.3
click at [208, 175] on div "Select a reason" at bounding box center [285, 177] width 292 height 12
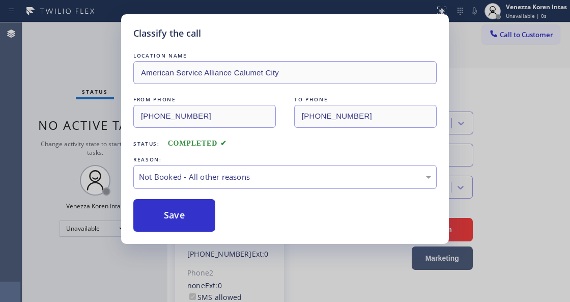
click at [196, 216] on button "Save" at bounding box center [174, 215] width 82 height 33
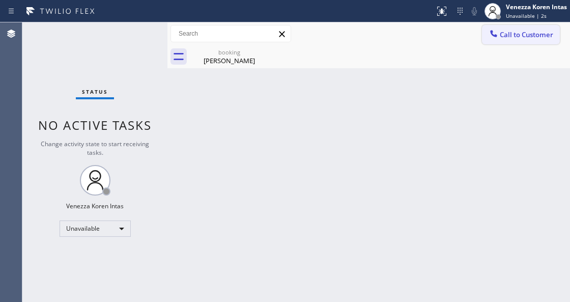
click at [494, 30] on icon at bounding box center [493, 33] width 10 height 10
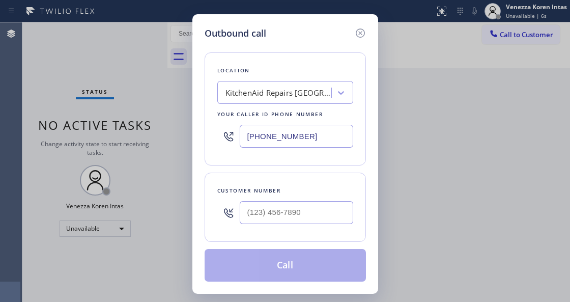
click at [290, 130] on input "(361) 203-3251" at bounding box center [296, 136] width 113 height 23
drag, startPoint x: 318, startPoint y: 136, endPoint x: 187, endPoint y: 132, distance: 131.3
click at [190, 133] on div "Outbound call Location KitchenAid Repairs San Diego Your caller id phone number…" at bounding box center [285, 151] width 570 height 302
paste input "708) 554-7898"
type input "(708) 554-7898"
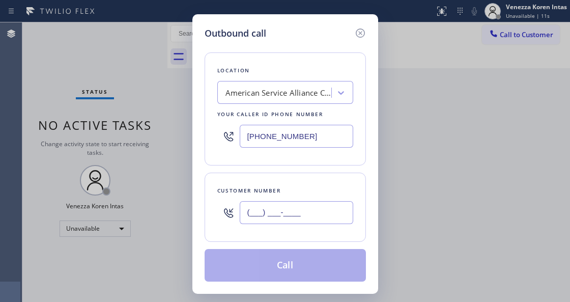
click at [265, 213] on input "(___) ___-____" at bounding box center [296, 212] width 113 height 23
paste input "708) 253-9893"
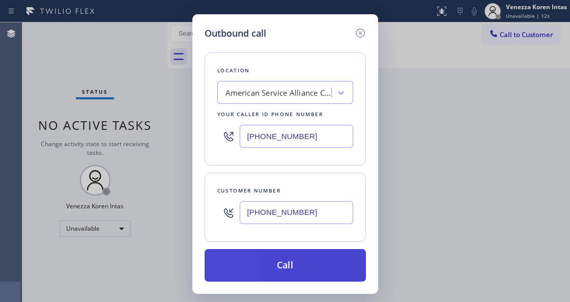
type input "(708) 253-9893"
click at [312, 265] on button "Call" at bounding box center [284, 265] width 161 height 33
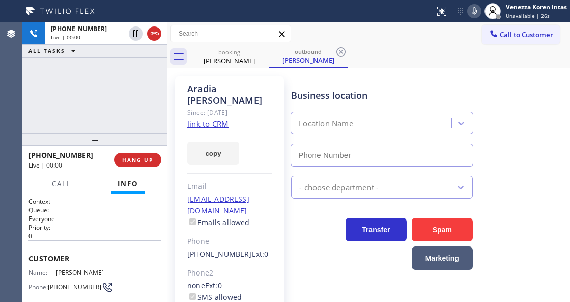
type input "(708) 554-7898"
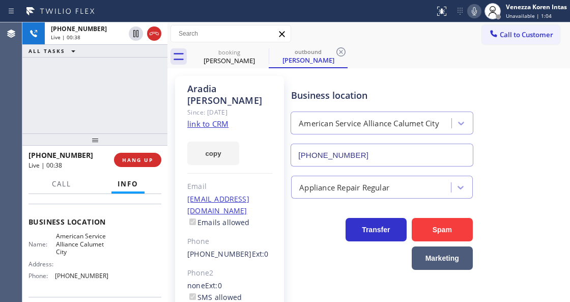
scroll to position [135, 0]
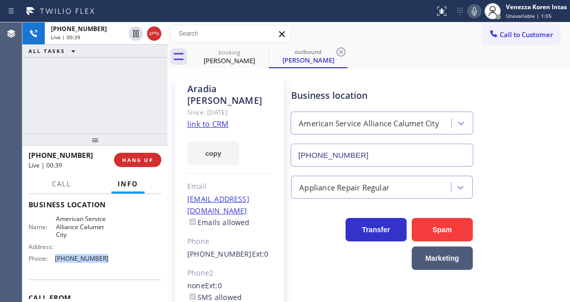
drag, startPoint x: 109, startPoint y: 262, endPoint x: 50, endPoint y: 258, distance: 59.1
click at [50, 258] on div "Name: American Service Alliance Calumet City Address: Phone: (708) 554-7898" at bounding box center [94, 240] width 133 height 51
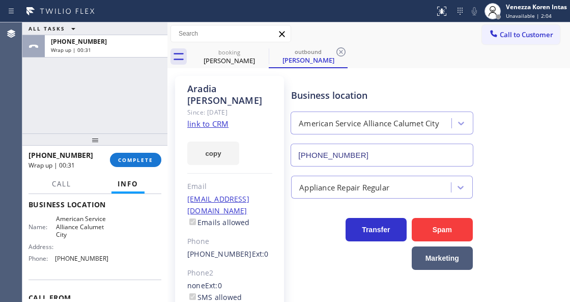
click at [71, 103] on div "ALL TASKS ALL TASKS ACTIVE TASKS TASKS IN WRAP UP +17082539893 Wrap up | 00:31" at bounding box center [94, 77] width 145 height 111
click at [132, 158] on span "COMPLETE" at bounding box center [135, 159] width 35 height 7
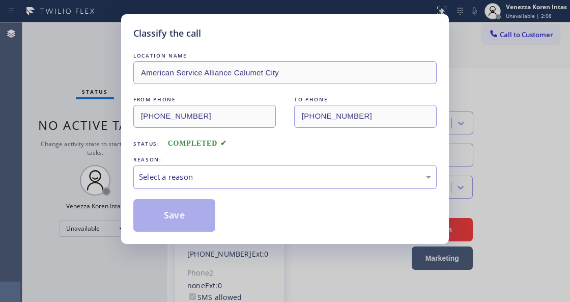
click at [212, 188] on div "Select a reason" at bounding box center [284, 177] width 303 height 24
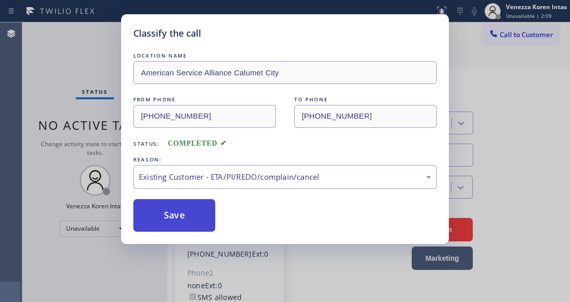
drag, startPoint x: 222, startPoint y: 221, endPoint x: 213, endPoint y: 218, distance: 9.7
click at [220, 221] on div "Save" at bounding box center [284, 215] width 303 height 33
click at [213, 218] on button "Save" at bounding box center [174, 215] width 82 height 33
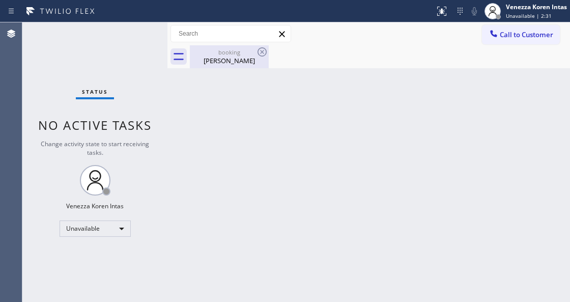
click at [235, 46] on div "booking Aradia Clark" at bounding box center [229, 56] width 77 height 23
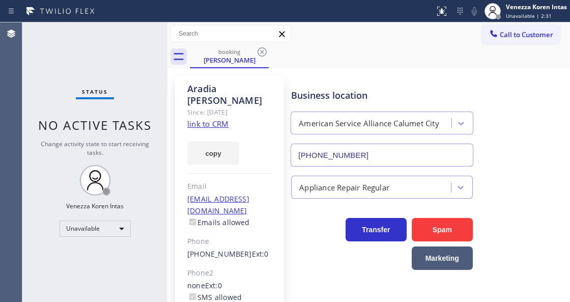
click at [269, 53] on div "booking Aradia Clark" at bounding box center [380, 56] width 380 height 23
click at [262, 54] on icon at bounding box center [262, 52] width 12 height 12
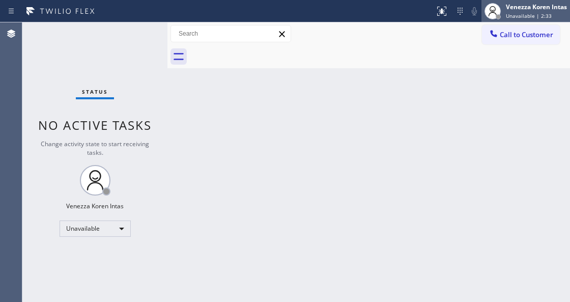
click at [521, 6] on div "Venezza Koren Intas" at bounding box center [536, 7] width 61 height 9
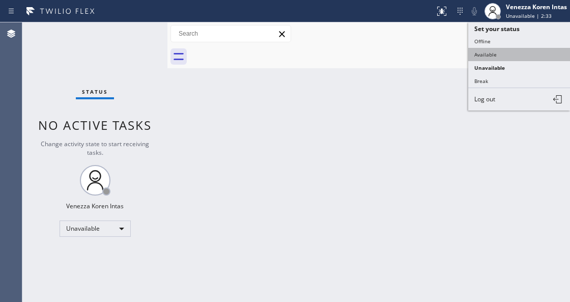
click at [508, 54] on button "Available" at bounding box center [519, 54] width 102 height 13
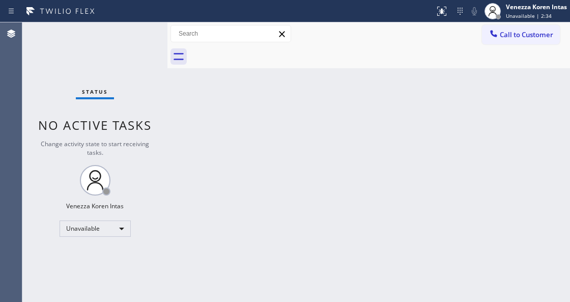
click at [382, 135] on div "Back to Dashboard Change Sender ID Customers Technicians Select a contact Outbo…" at bounding box center [368, 161] width 402 height 279
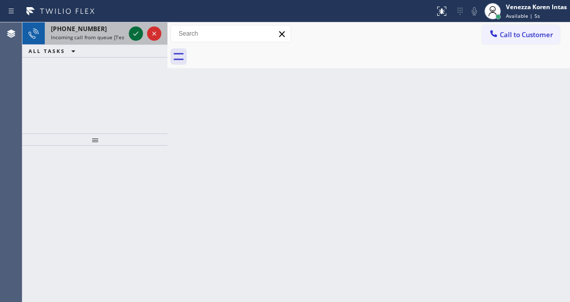
click at [133, 33] on icon at bounding box center [136, 33] width 12 height 12
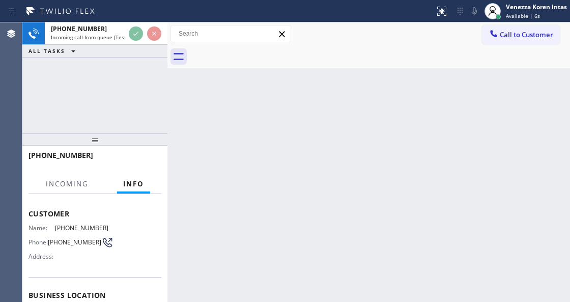
scroll to position [102, 0]
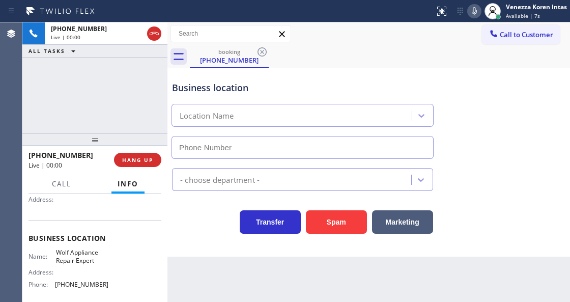
type input "(415) 949-3932"
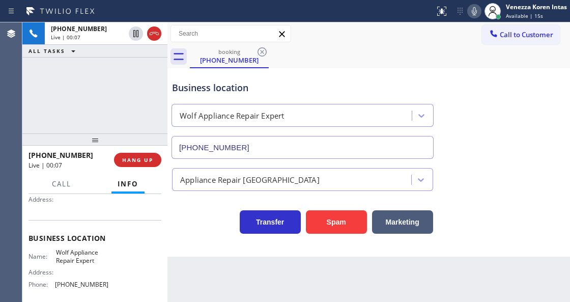
click at [211, 89] on div "Business location" at bounding box center [302, 88] width 261 height 14
drag, startPoint x: 115, startPoint y: 286, endPoint x: 53, endPoint y: 285, distance: 61.6
click at [53, 285] on div "Name: Wolf Appliance Repair Expert Address: Phone: (415) 949-3932" at bounding box center [94, 270] width 133 height 44
click at [163, 98] on div "+19492939239 Live | 00:25 ALL TASKS ALL TASKS ACTIVE TASKS TASKS IN WRAP UP" at bounding box center [94, 77] width 145 height 111
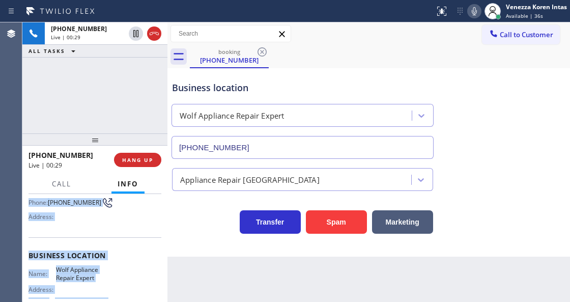
scroll to position [119, 0]
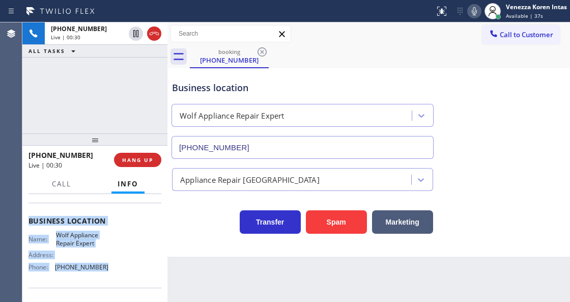
drag, startPoint x: 27, startPoint y: 219, endPoint x: 124, endPoint y: 275, distance: 111.4
click at [124, 275] on div "Context Queue: [Test] All Priority: 1 Customer Name: (949) 293-9239 Phone: (949…" at bounding box center [94, 247] width 145 height 107
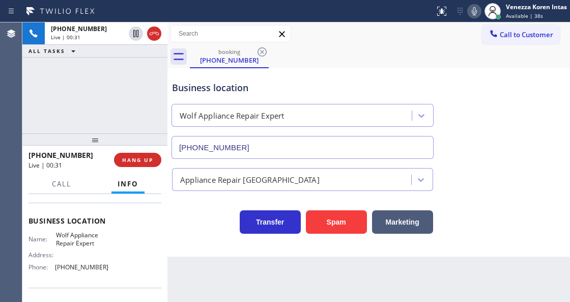
click at [120, 123] on div "+19492939239 Live | 00:31 ALL TASKS ALL TASKS ACTIVE TASKS TASKS IN WRAP UP" at bounding box center [94, 77] width 145 height 111
click at [156, 109] on div "+19492939239 Live | 00:33 ALL TASKS ALL TASKS ACTIVE TASKS TASKS IN WRAP UP" at bounding box center [94, 77] width 145 height 111
click at [209, 81] on div "Business location" at bounding box center [302, 88] width 261 height 14
click at [120, 113] on div "+19492939239 Live | 00:45 ALL TASKS ALL TASKS ACTIVE TASKS TASKS IN WRAP UP" at bounding box center [94, 77] width 145 height 111
click at [312, 104] on div "Wolf Appliance Repair Expert" at bounding box center [302, 115] width 262 height 23
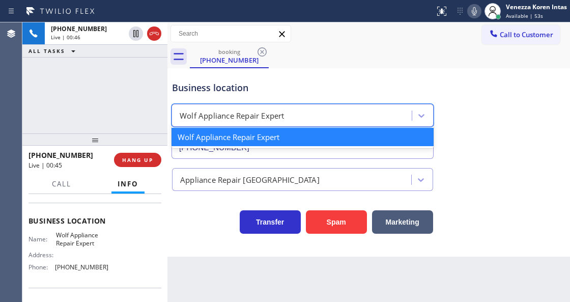
click at [330, 74] on div "Business location option Wolf Appliance Repair Expert focused, 1 of 1. 1 result…" at bounding box center [302, 115] width 265 height 88
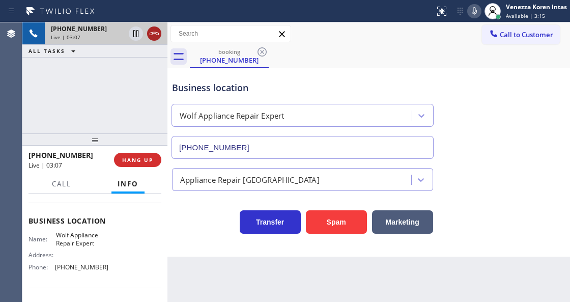
click at [155, 36] on icon at bounding box center [154, 33] width 12 height 12
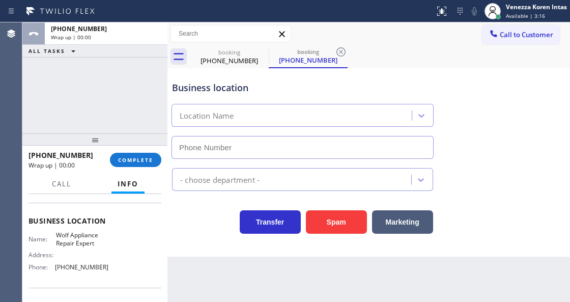
type input "(415) 949-3932"
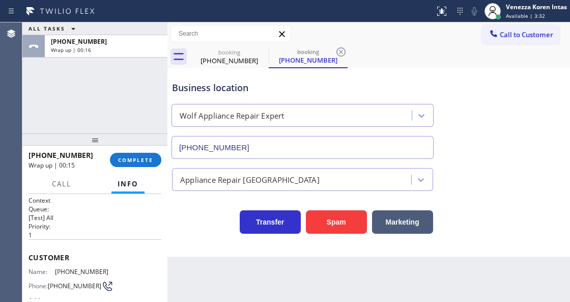
scroll to position [0, 0]
drag, startPoint x: 81, startPoint y: 274, endPoint x: 55, endPoint y: 275, distance: 25.9
click at [55, 275] on div "Name: (949) 293-9239 Phone: (949) 293-9239 Address:" at bounding box center [94, 289] width 133 height 40
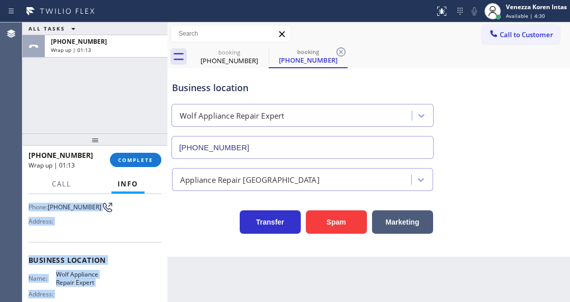
scroll to position [185, 0]
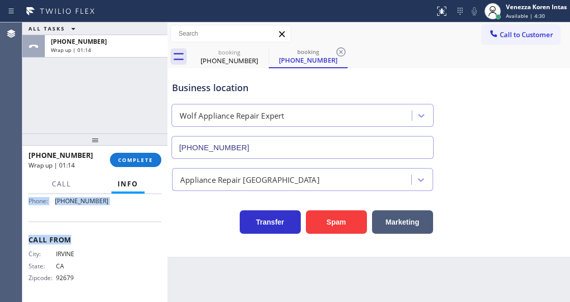
drag, startPoint x: 26, startPoint y: 254, endPoint x: 120, endPoint y: 221, distance: 98.8
click at [120, 221] on div "Context Queue: [Test] All Priority: 1 Customer Name: (949) 293-9239 Phone: (949…" at bounding box center [94, 247] width 145 height 107
click at [119, 208] on div "Name: Wolf Appliance Repair Expert Address: Phone: (415) 949-3932" at bounding box center [94, 187] width 133 height 44
drag, startPoint x: 25, startPoint y: 240, endPoint x: 127, endPoint y: 214, distance: 104.9
click at [127, 214] on div "Context Queue: [Test] All Priority: 1 Customer Name: (949) 293-9239 Phone: (949…" at bounding box center [94, 247] width 145 height 107
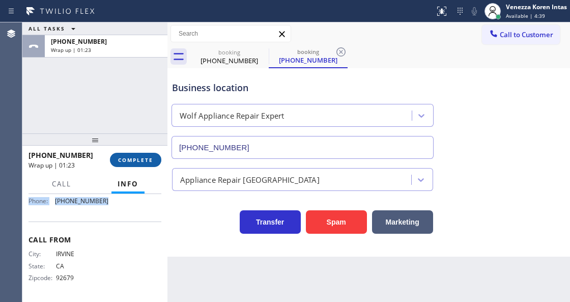
click at [125, 159] on span "COMPLETE" at bounding box center [135, 159] width 35 height 7
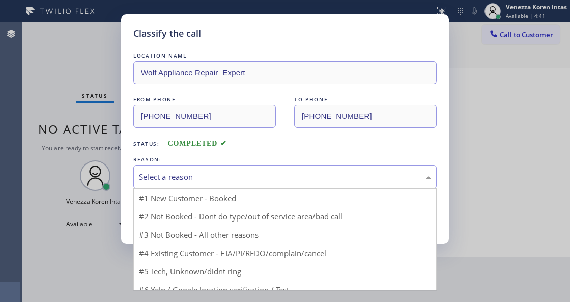
click at [227, 177] on div "Select a reason" at bounding box center [285, 177] width 292 height 12
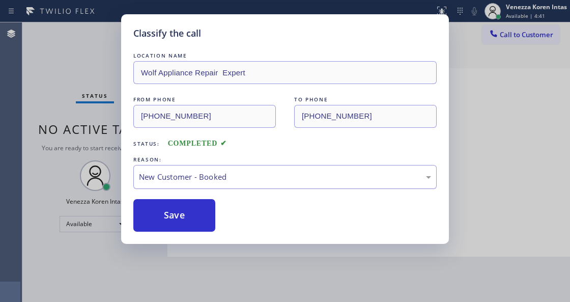
click at [216, 182] on div "New Customer - Booked" at bounding box center [285, 177] width 292 height 12
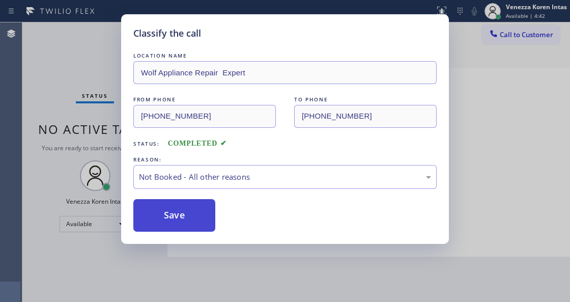
click at [205, 214] on button "Save" at bounding box center [174, 215] width 82 height 33
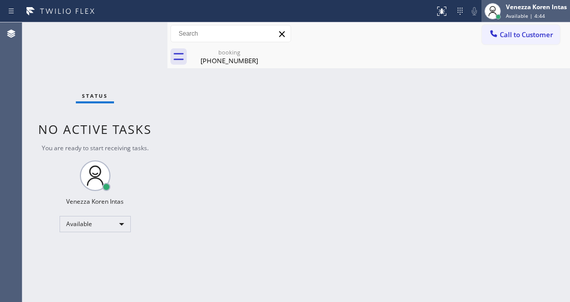
click at [513, 11] on div "Venezza Koren Intas Available | 4:44" at bounding box center [537, 11] width 66 height 18
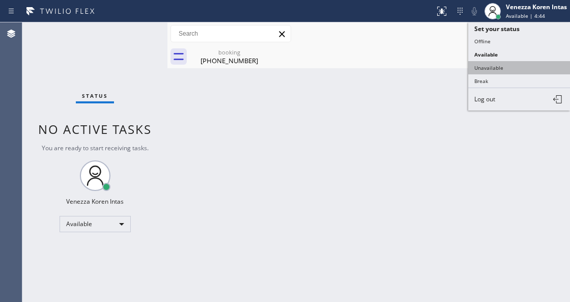
click at [505, 64] on button "Unavailable" at bounding box center [519, 67] width 102 height 13
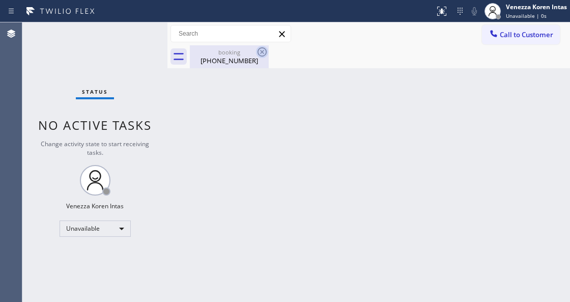
click at [259, 57] on icon at bounding box center [262, 52] width 12 height 12
click at [262, 53] on icon at bounding box center [262, 52] width 12 height 12
drag, startPoint x: 292, startPoint y: 65, endPoint x: 236, endPoint y: 58, distance: 56.9
click at [292, 65] on div "booking (949) 293-9239" at bounding box center [380, 56] width 380 height 23
drag, startPoint x: 236, startPoint y: 58, endPoint x: 383, endPoint y: 69, distance: 147.9
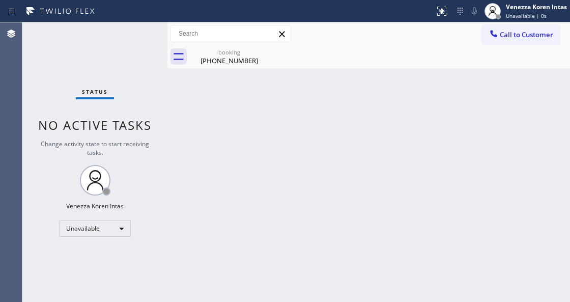
click at [236, 58] on div "(949) 293-9239" at bounding box center [229, 60] width 77 height 9
click at [535, 34] on span "Call to Customer" at bounding box center [526, 34] width 53 height 9
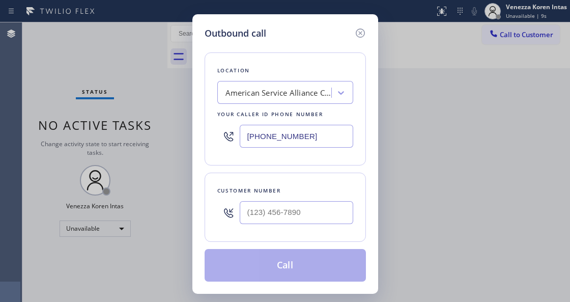
click at [287, 138] on input "(708) 554-7898" at bounding box center [296, 136] width 113 height 23
drag, startPoint x: 319, startPoint y: 136, endPoint x: 174, endPoint y: 121, distance: 145.8
click at [171, 122] on div "Outbound call Location American Service Alliance Calumet City Your caller id ph…" at bounding box center [285, 151] width 570 height 302
paste input "415) 949-3932"
type input "(415) 949-3932"
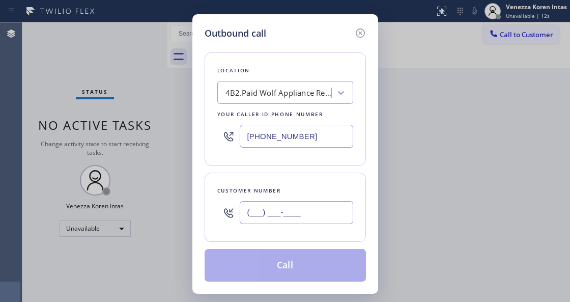
click at [272, 206] on input "(___) ___-____" at bounding box center [296, 212] width 113 height 23
paste input "949) 293-9239"
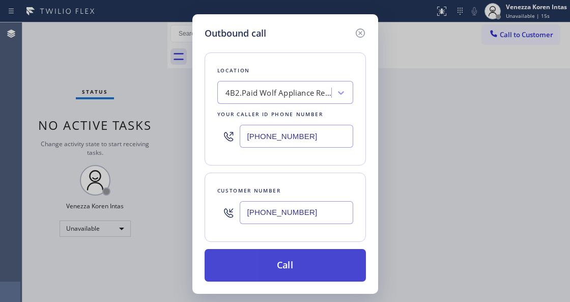
type input "(949) 293-9239"
click at [282, 267] on button "Call" at bounding box center [284, 265] width 161 height 33
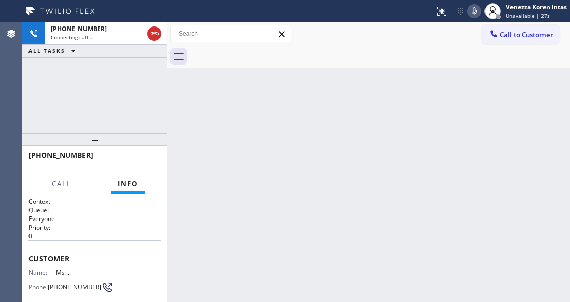
click at [180, 163] on div "Back to Dashboard Change Sender ID Customers Technicians Select a contact Outbo…" at bounding box center [368, 161] width 402 height 279
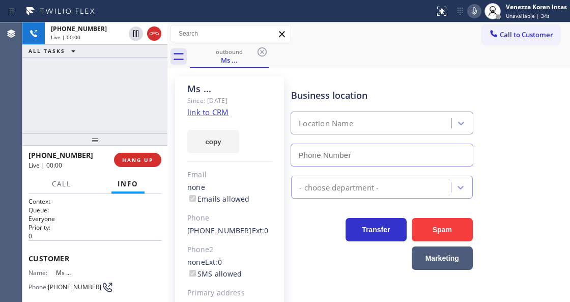
type input "(415) 949-3932"
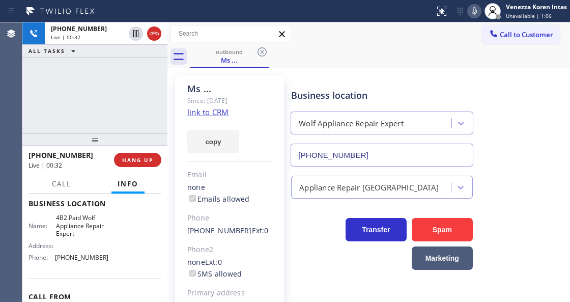
scroll to position [169, 0]
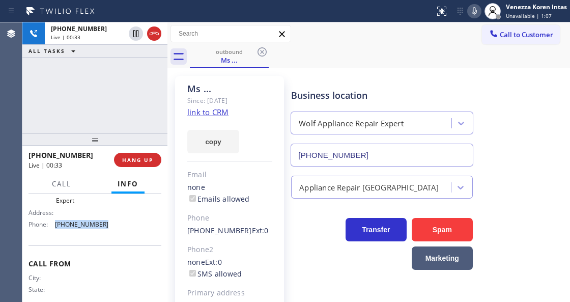
drag, startPoint x: 104, startPoint y: 226, endPoint x: 53, endPoint y: 227, distance: 50.9
click at [53, 227] on div "Phone: (415) 949-3932" at bounding box center [68, 224] width 80 height 8
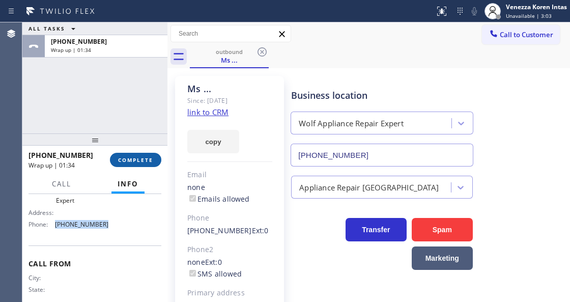
click at [144, 164] on button "COMPLETE" at bounding box center [135, 160] width 51 height 14
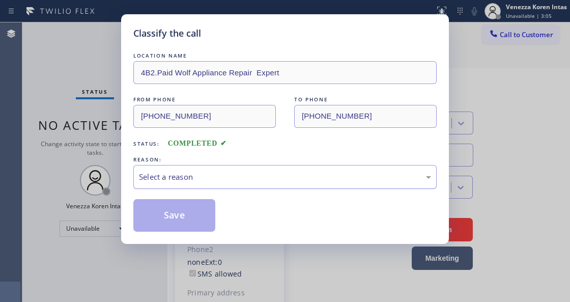
click at [298, 177] on div "Select a reason" at bounding box center [285, 177] width 292 height 12
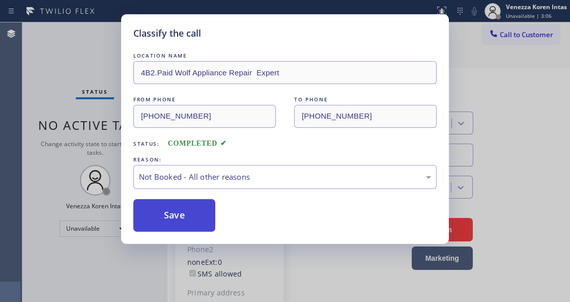
click at [204, 222] on button "Save" at bounding box center [174, 215] width 82 height 33
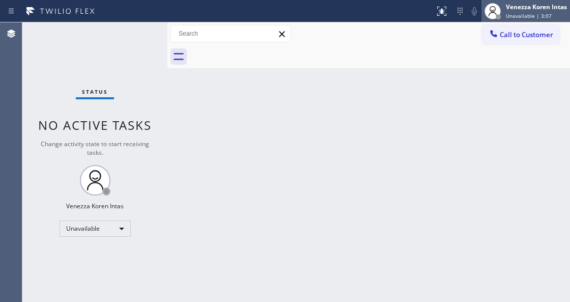
click at [531, 13] on span "Unavailable | 3:07" at bounding box center [529, 15] width 46 height 7
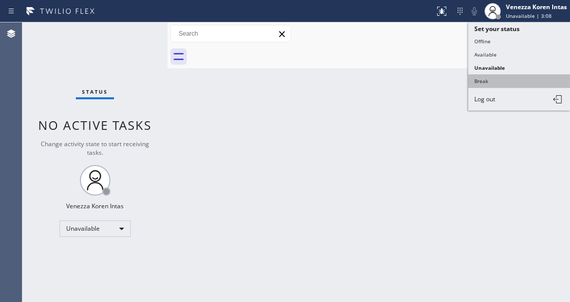
click at [493, 74] on button "Break" at bounding box center [519, 80] width 102 height 13
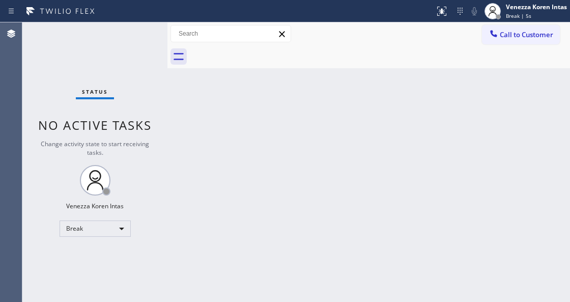
drag, startPoint x: 197, startPoint y: 141, endPoint x: 144, endPoint y: 204, distance: 82.0
click at [196, 141] on div "Back to Dashboard Change Sender ID Customers Technicians Select a contact Outbo…" at bounding box center [368, 161] width 402 height 279
click at [139, 102] on div "Status No active tasks Change activity state to start receiving tasks. Venezza …" at bounding box center [94, 161] width 145 height 279
